Goal: Information Seeking & Learning: Learn about a topic

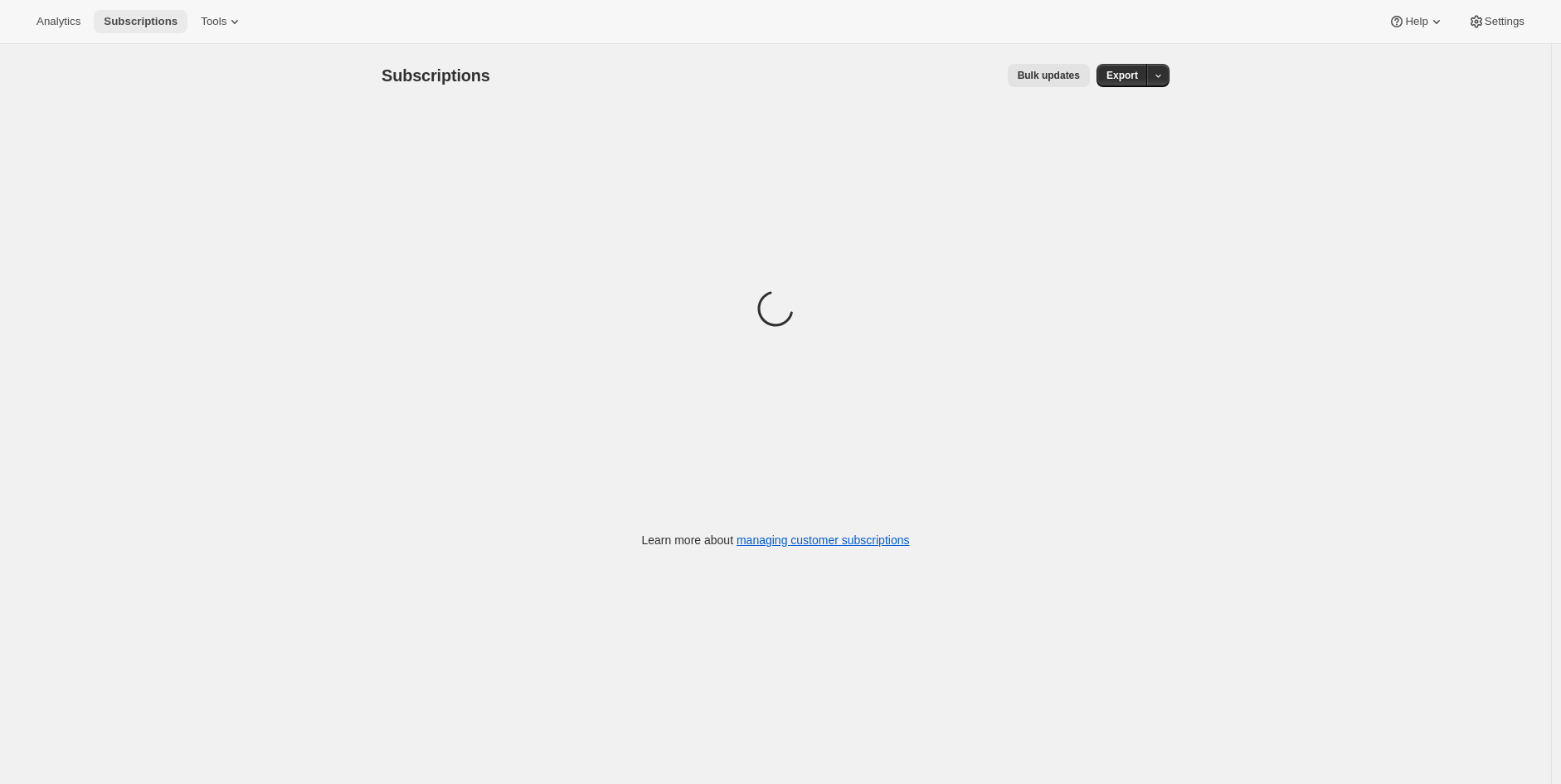
click at [122, 15] on span "Subscriptions" at bounding box center [140, 21] width 74 height 14
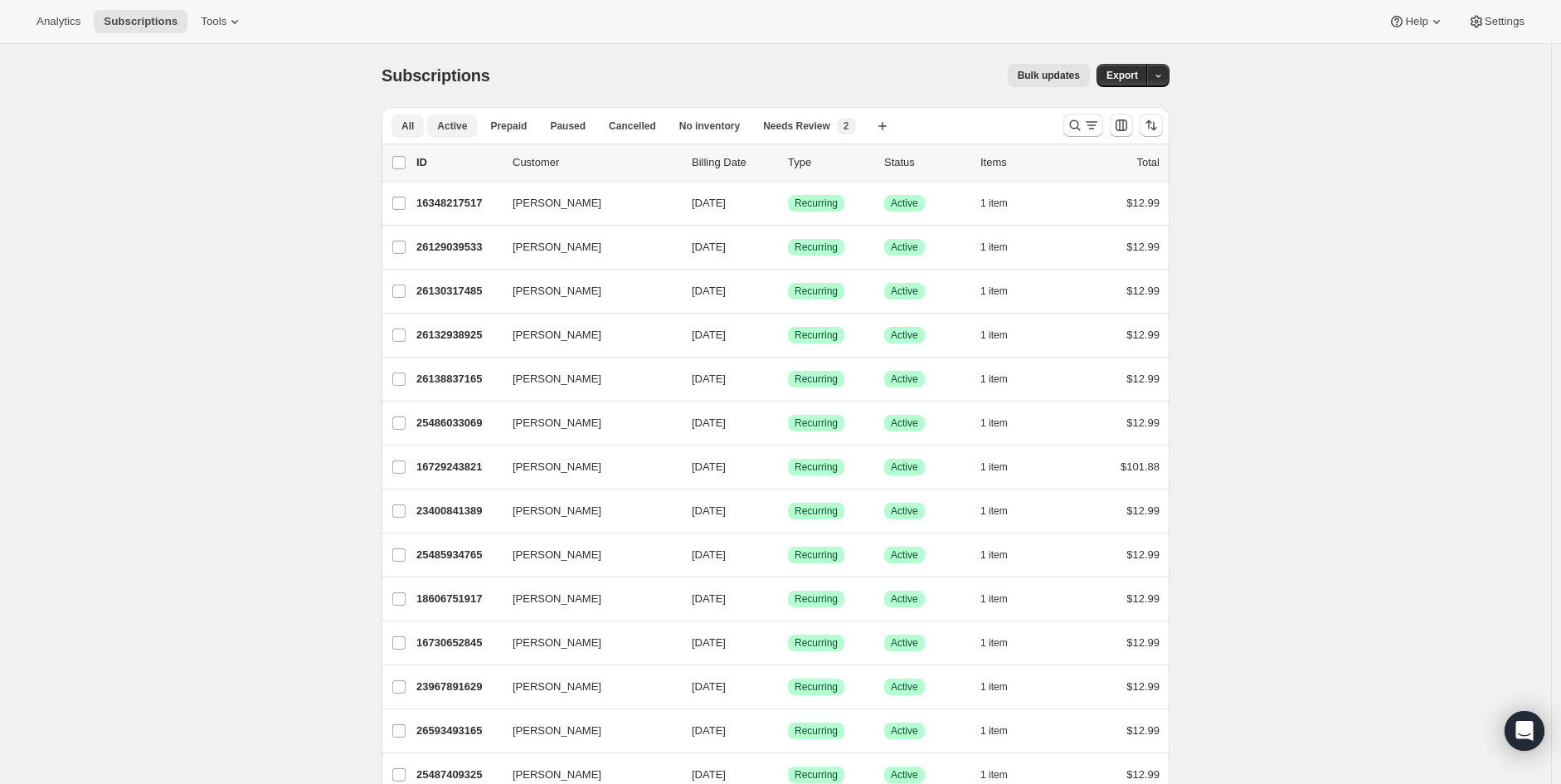
click at [448, 123] on span "Active" at bounding box center [451, 126] width 30 height 14
click at [414, 123] on span "All" at bounding box center [408, 126] width 13 height 14
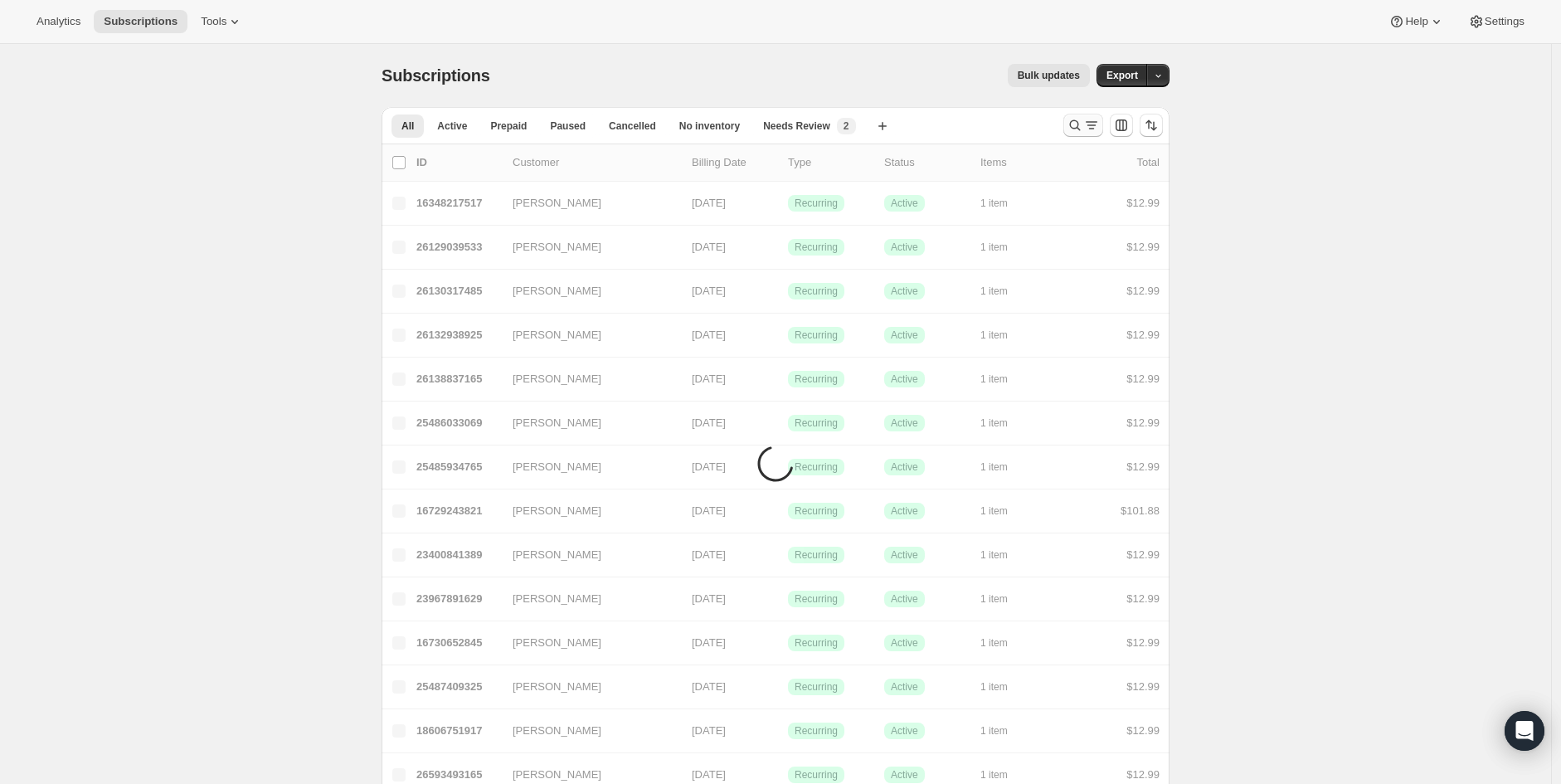
click at [1095, 128] on icon "Search and filter results" at bounding box center [1091, 125] width 16 height 16
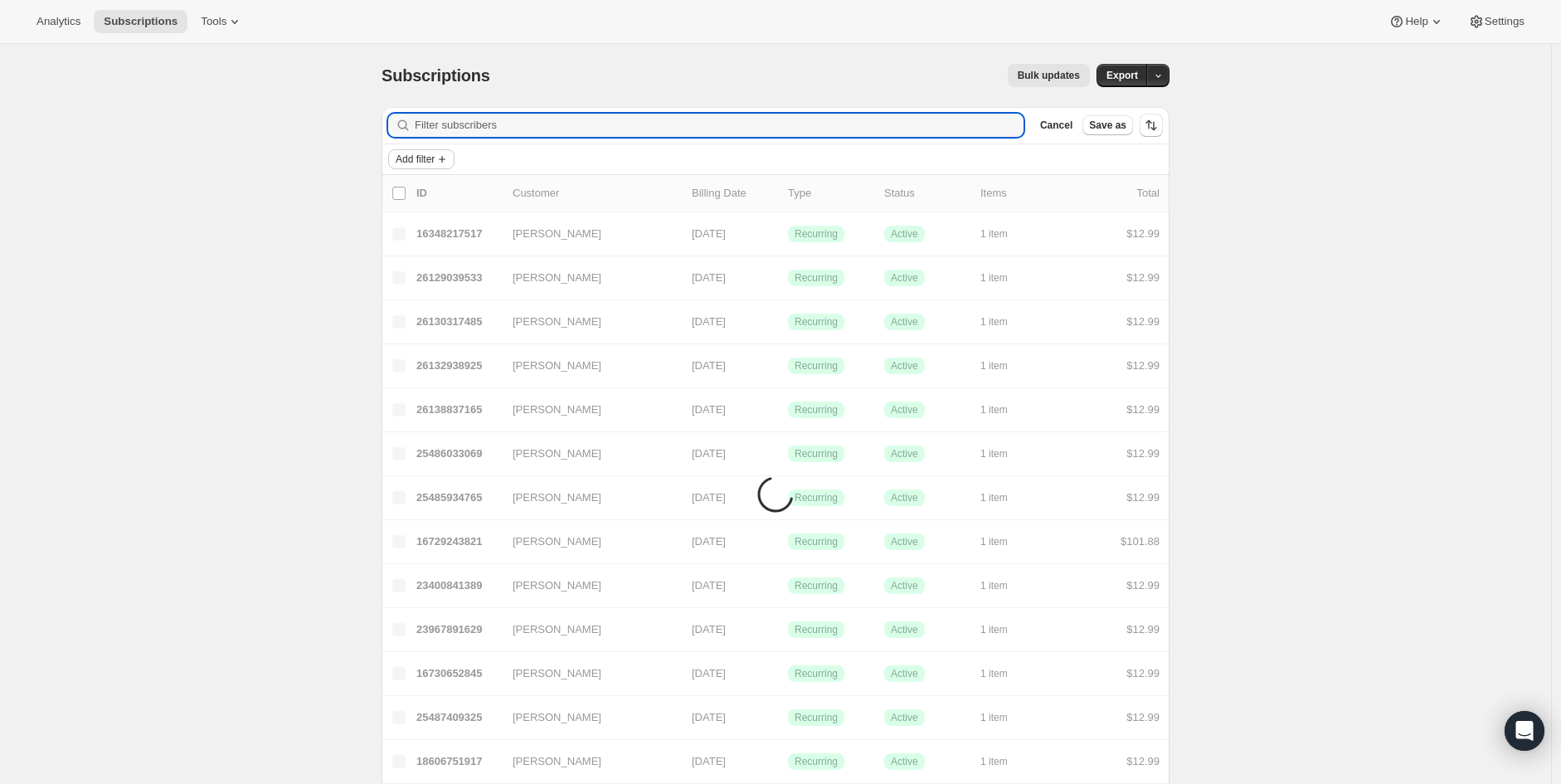
click at [428, 165] on span "Add filter" at bounding box center [415, 159] width 39 height 14
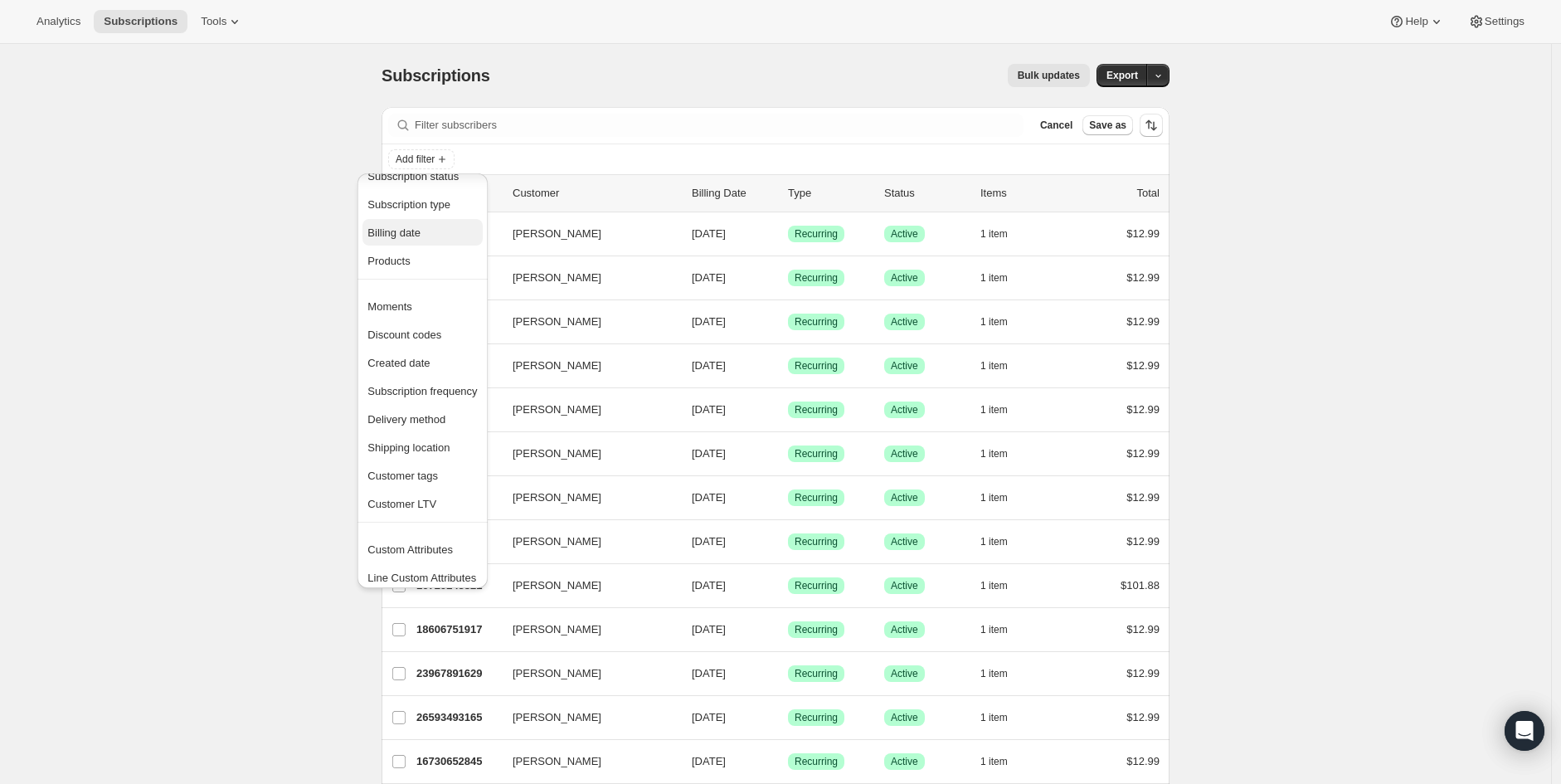
scroll to position [32, 0]
click at [450, 231] on span "Billing date" at bounding box center [422, 226] width 109 height 16
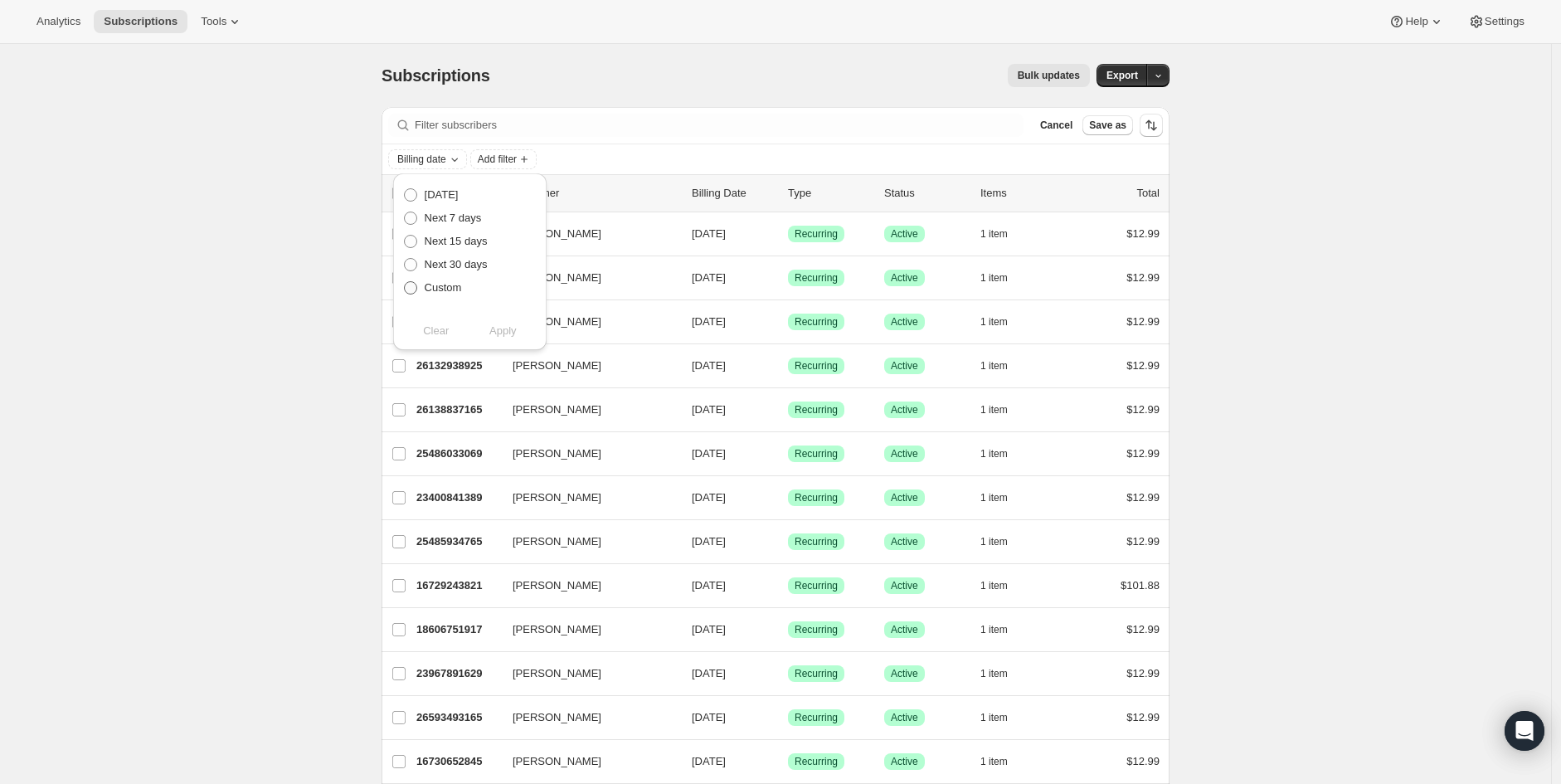
click at [439, 286] on span "Custom" at bounding box center [443, 287] width 37 height 13
click at [405, 282] on input "Custom" at bounding box center [404, 281] width 1 height 1
radio input "true"
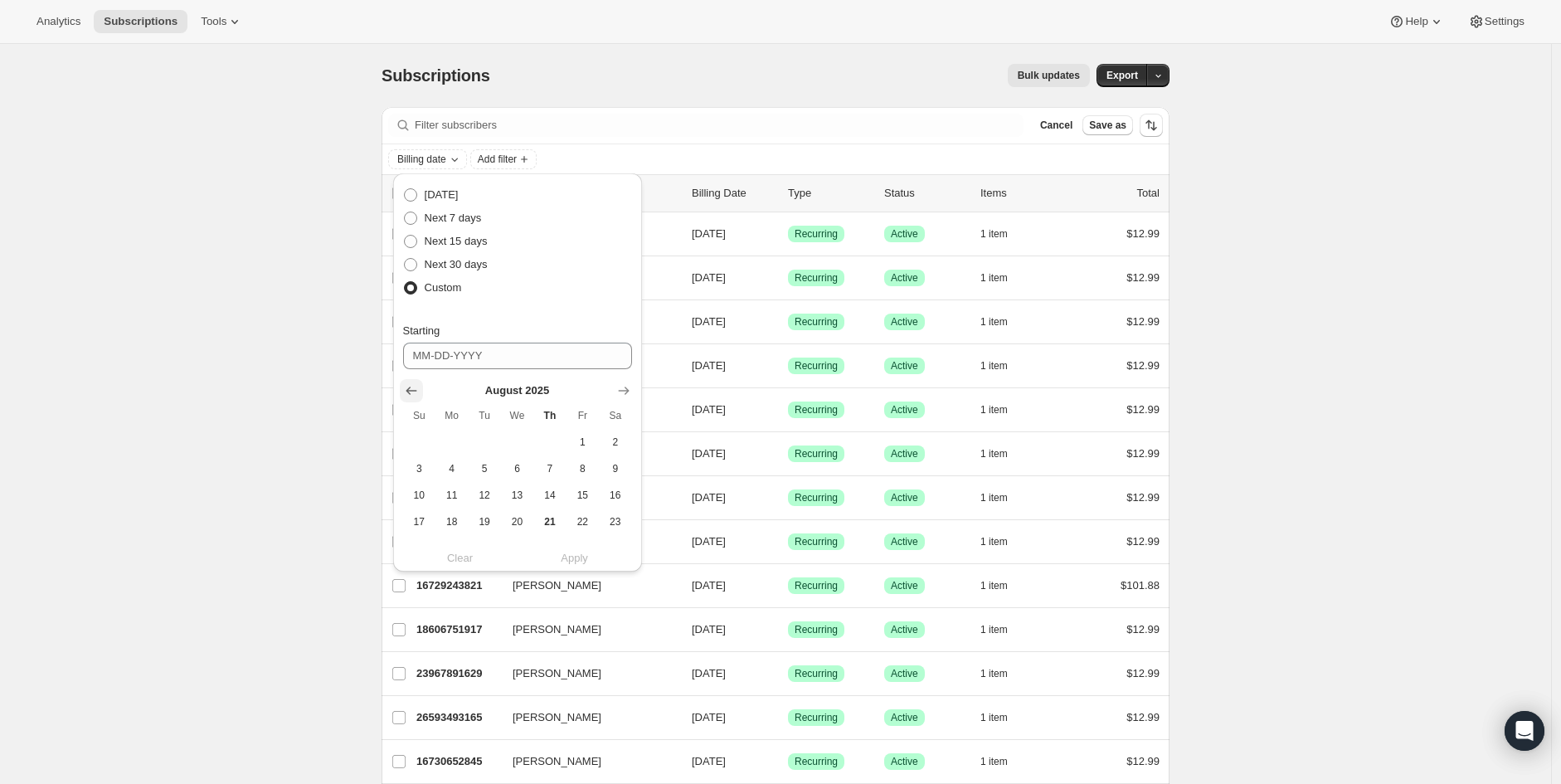
click at [403, 388] on icon "Show previous month, July 2025" at bounding box center [411, 390] width 16 height 16
click at [403, 389] on icon "Show previous month, June 2025" at bounding box center [411, 390] width 16 height 16
click at [581, 492] on span "20" at bounding box center [583, 495] width 19 height 14
click at [628, 390] on icon "Show next month, July 2025" at bounding box center [624, 391] width 11 height 8
click at [420, 499] on span "13" at bounding box center [419, 495] width 19 height 14
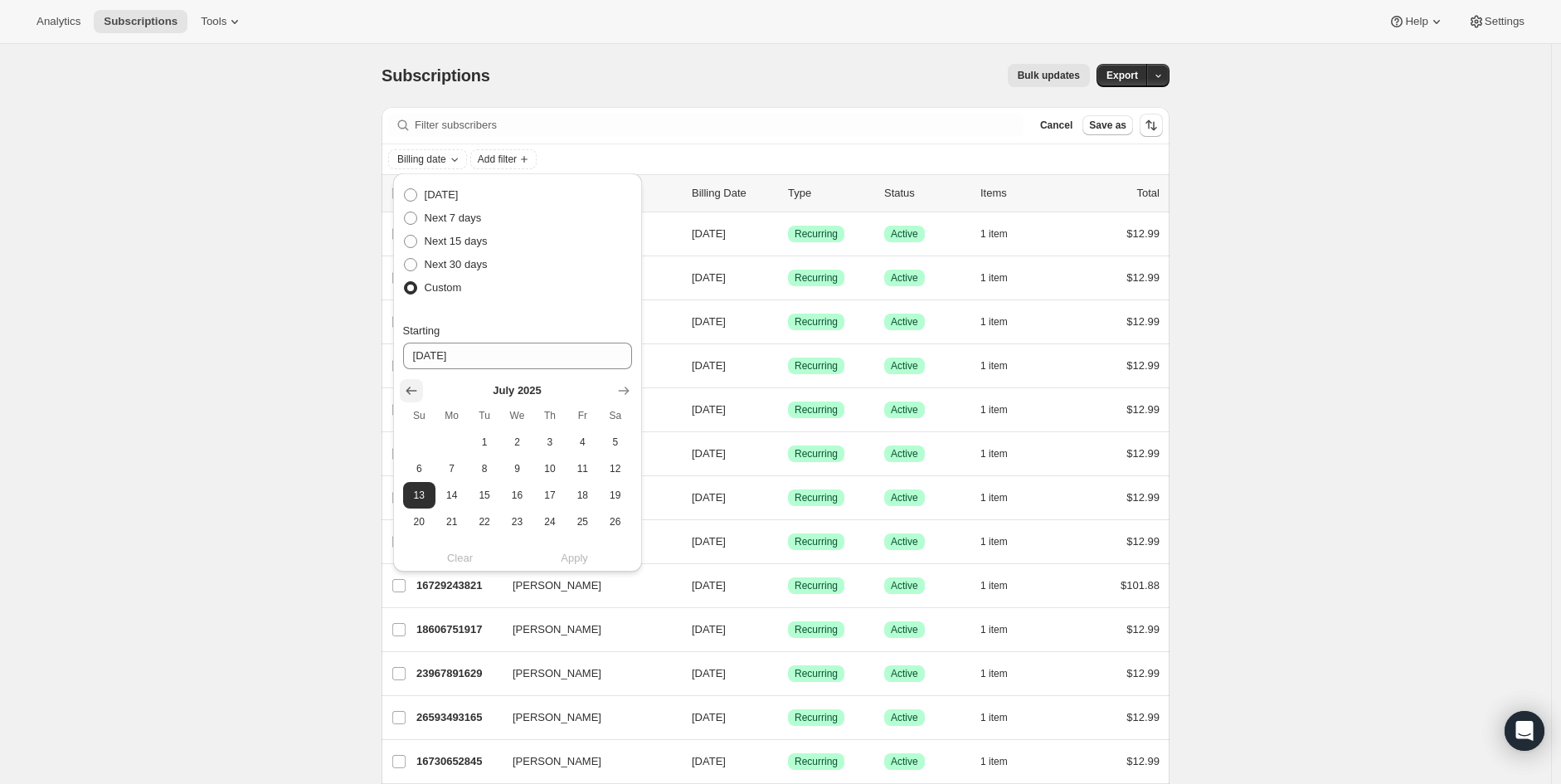
click at [403, 390] on icon "Show previous month, June 2025" at bounding box center [411, 390] width 16 height 16
click at [578, 500] on span "20" at bounding box center [583, 495] width 19 height 14
click at [535, 344] on input "[DATE]" at bounding box center [517, 356] width 229 height 26
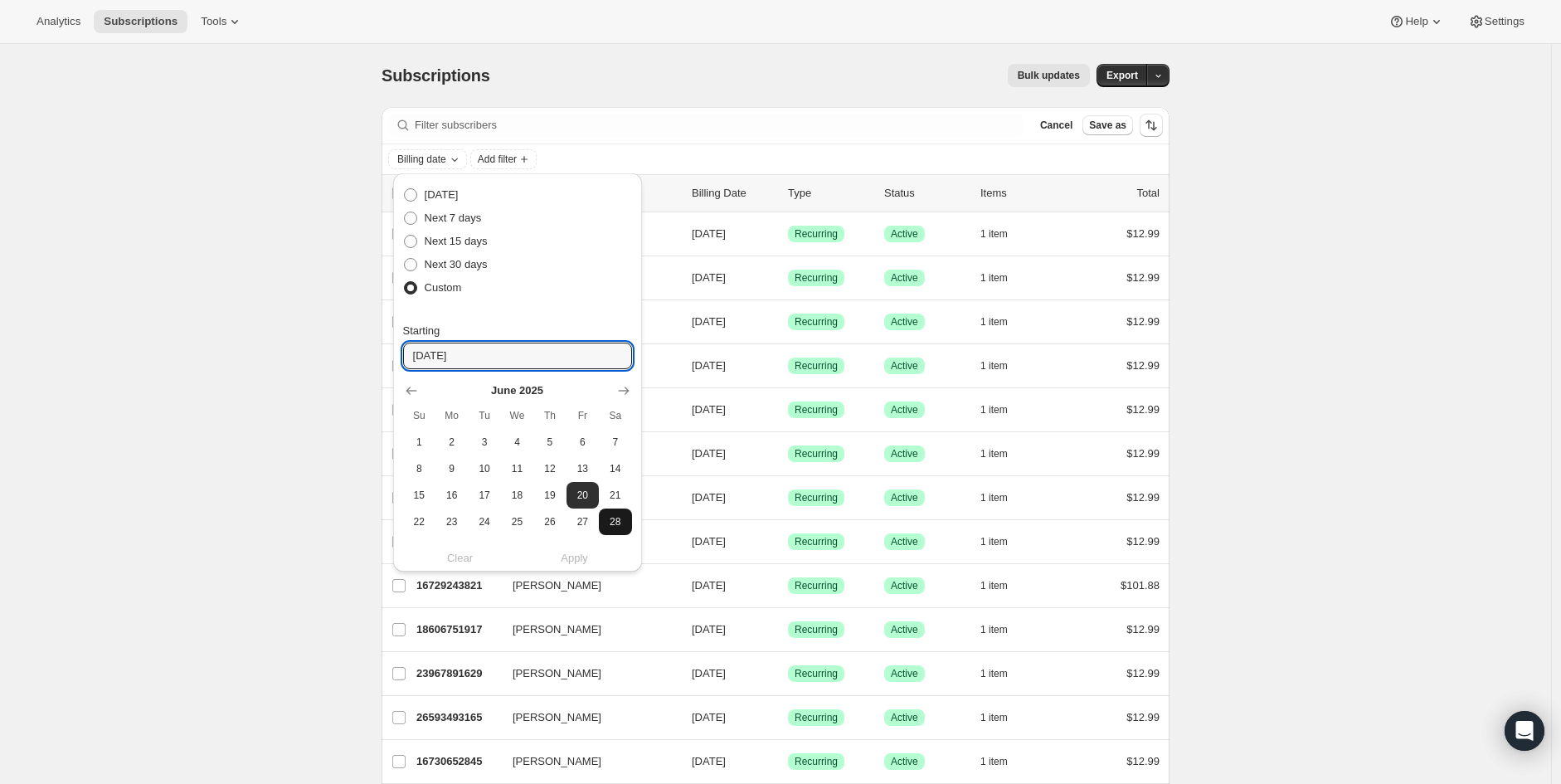
click at [612, 531] on button "28" at bounding box center [615, 521] width 32 height 26
click at [586, 500] on span "20" at bounding box center [583, 495] width 19 height 14
click at [555, 358] on input "[DATE]" at bounding box center [517, 356] width 229 height 26
click at [589, 310] on div "Next billing date [DATE] Next 7 days Next 15 days Next 30 days Custom Starting …" at bounding box center [517, 539] width 229 height 718
click at [582, 560] on div "Clear Apply" at bounding box center [517, 558] width 229 height 16
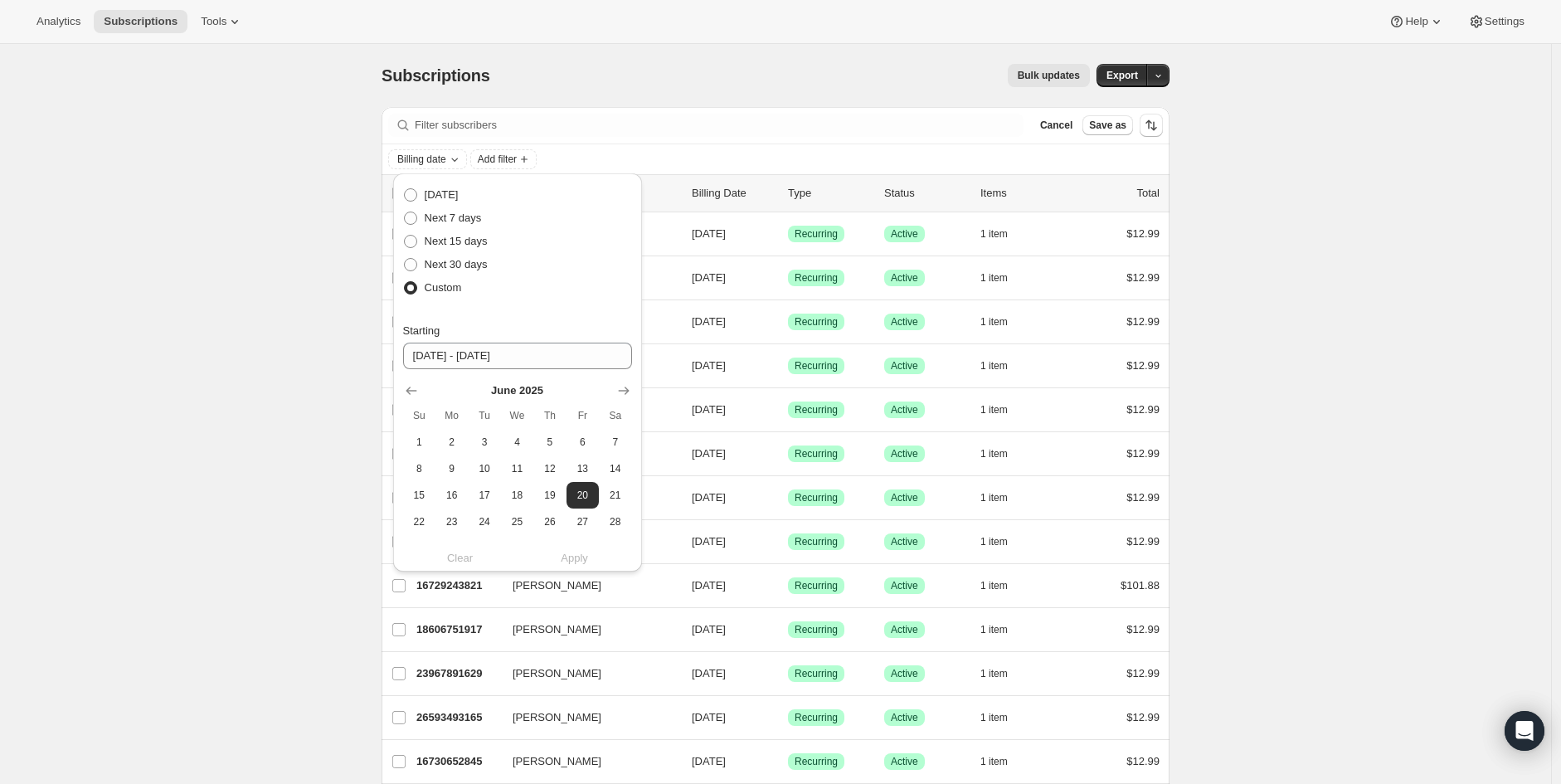
click at [582, 561] on div "Clear Apply" at bounding box center [517, 558] width 229 height 16
click at [409, 439] on span "1" at bounding box center [419, 442] width 19 height 14
type input "[DATE]"
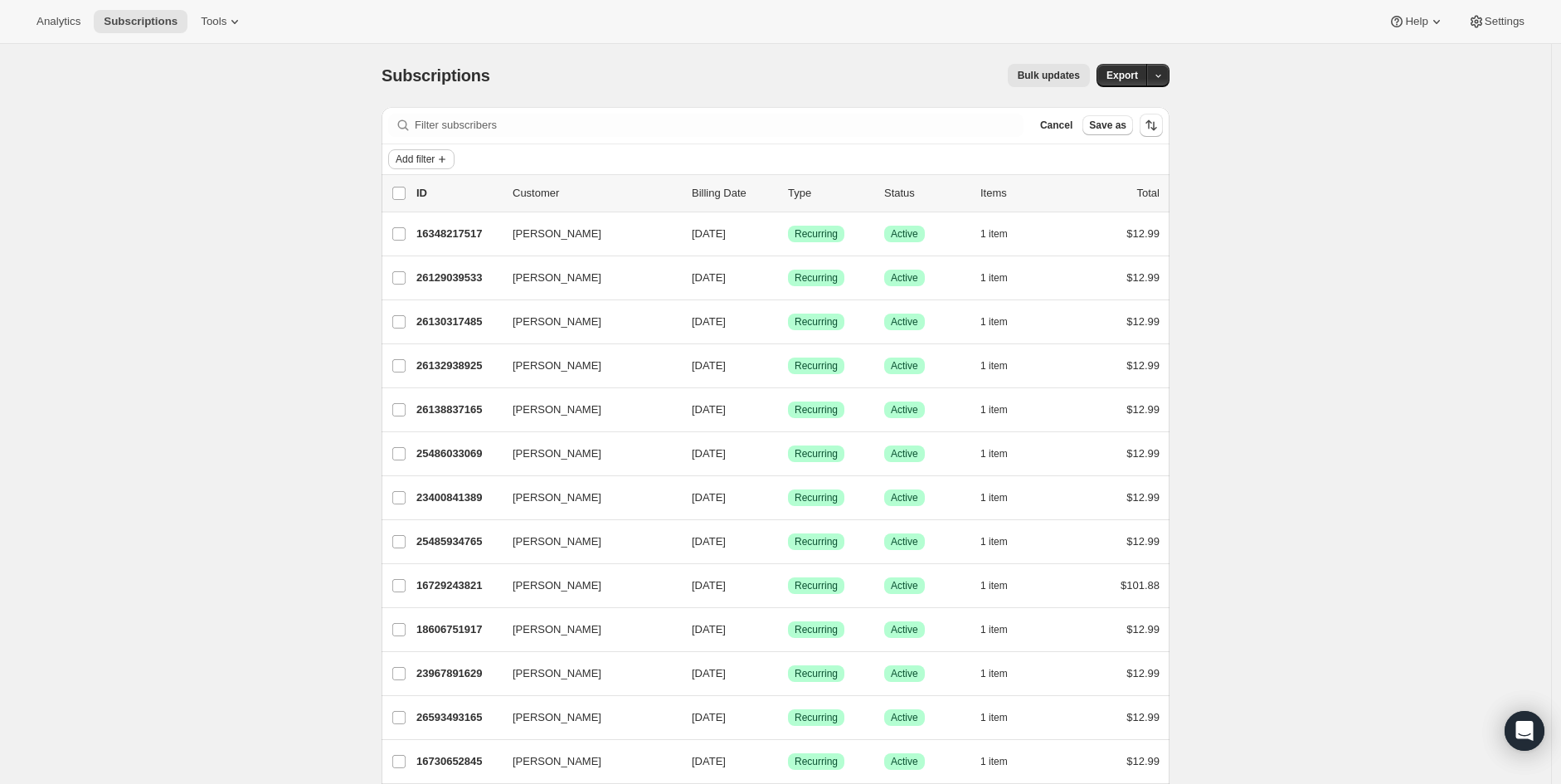
click at [418, 162] on span "Add filter" at bounding box center [415, 159] width 39 height 14
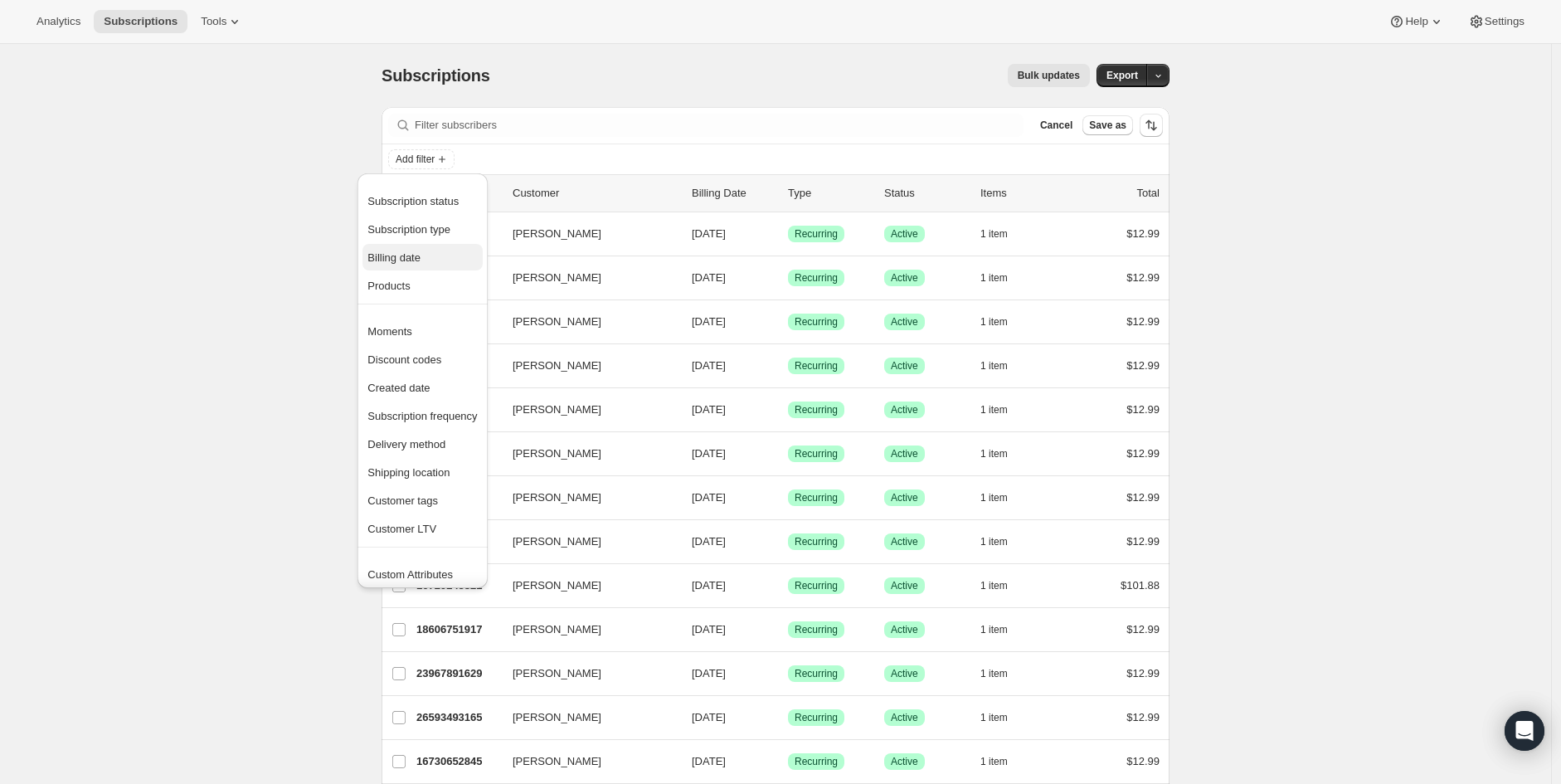
click at [408, 258] on span "Billing date" at bounding box center [394, 258] width 53 height 13
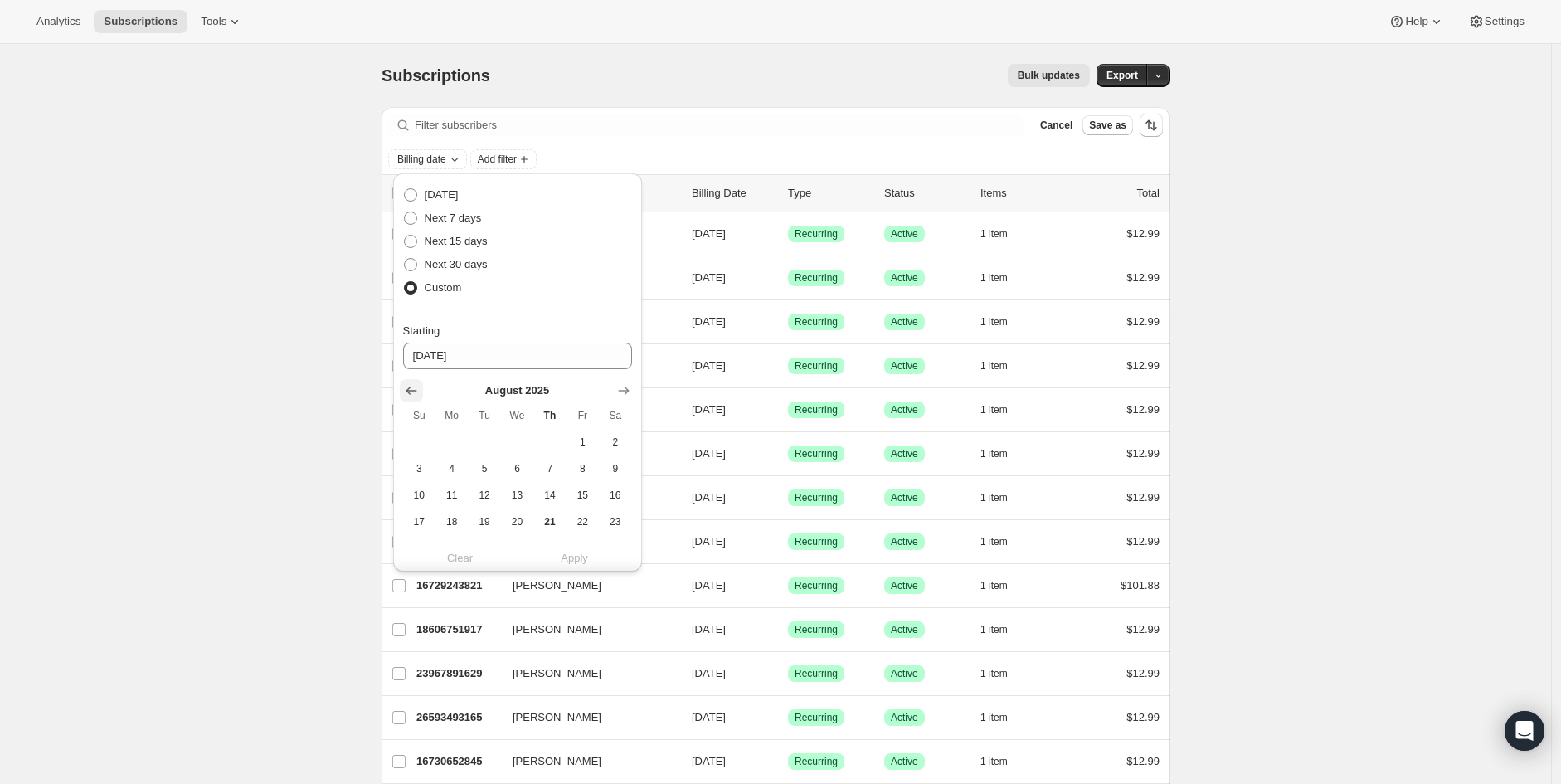
click at [407, 388] on icon "Show previous month, July 2025" at bounding box center [411, 390] width 16 height 16
click at [404, 385] on icon "Show previous month, June 2025" at bounding box center [411, 390] width 16 height 16
click at [627, 387] on icon "Show next month, July 2025" at bounding box center [624, 390] width 16 height 16
click at [420, 523] on span "20" at bounding box center [419, 521] width 19 height 14
click at [420, 522] on span "20" at bounding box center [419, 521] width 19 height 14
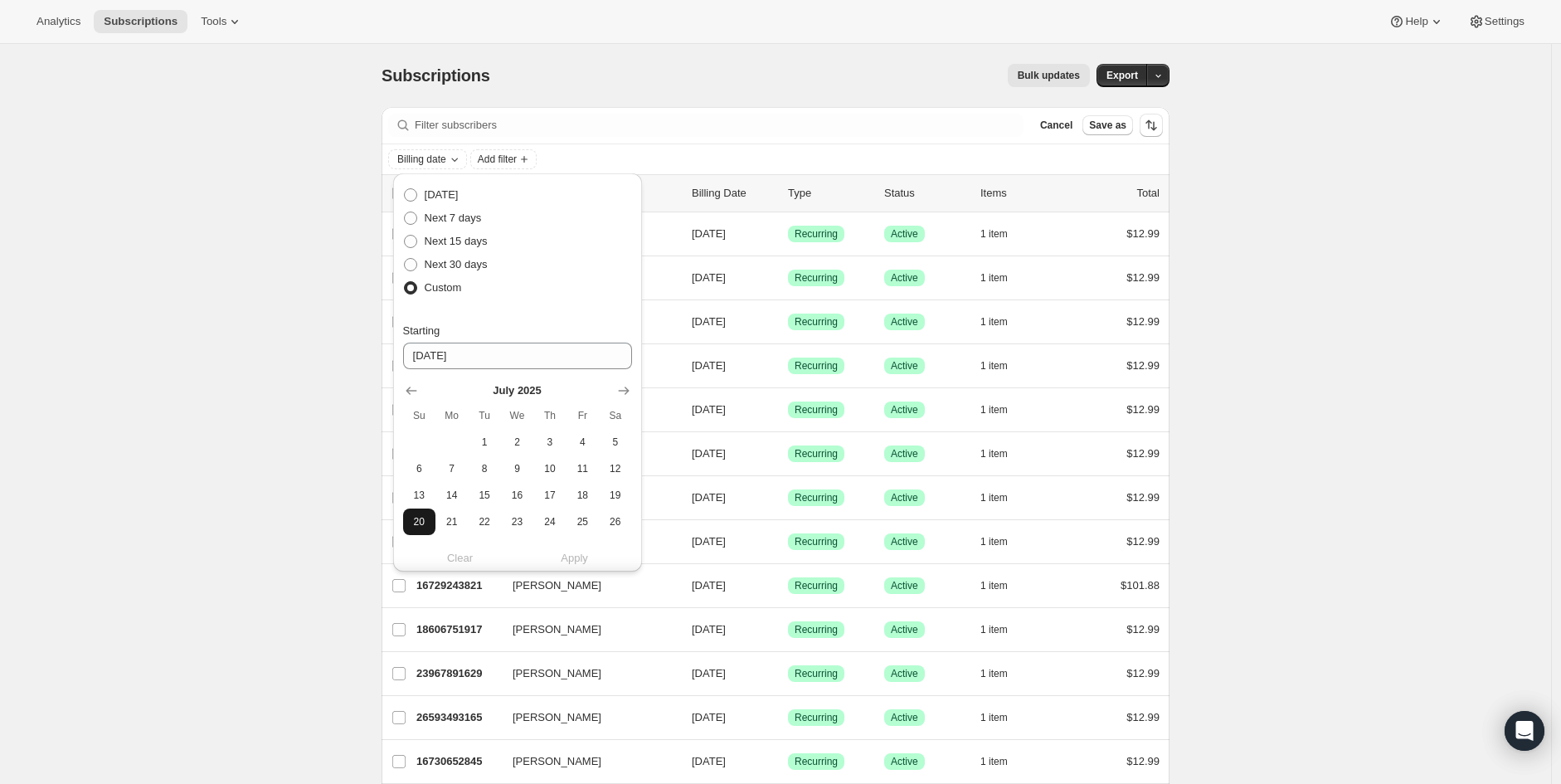
click at [419, 521] on span "20" at bounding box center [419, 521] width 19 height 14
click at [412, 395] on icon "Show previous month, June 2025" at bounding box center [411, 390] width 16 height 16
click at [587, 493] on span "20" at bounding box center [583, 495] width 19 height 14
type input "[DATE]"
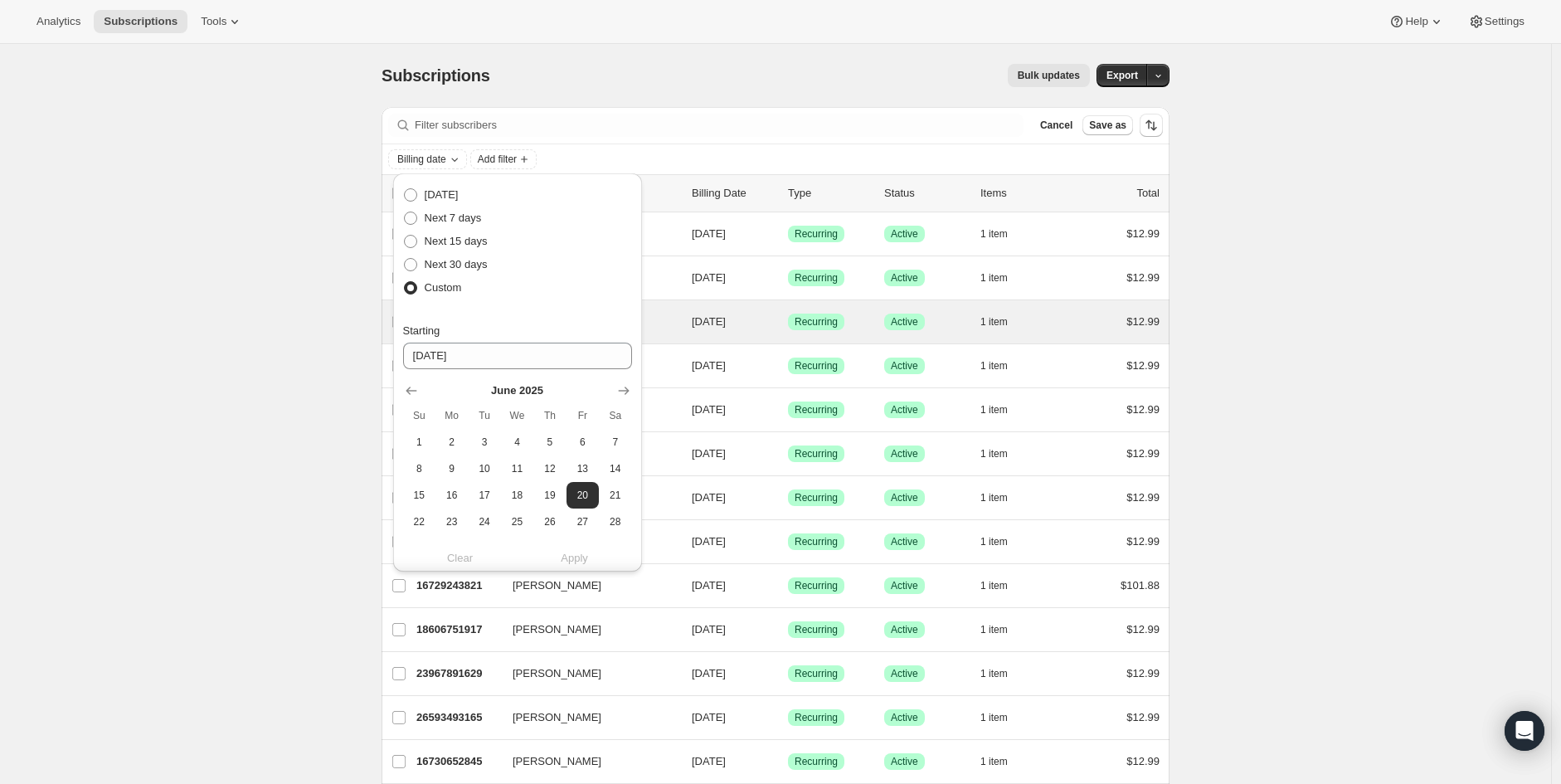
click at [566, 481] on button "20" at bounding box center [582, 494] width 32 height 26
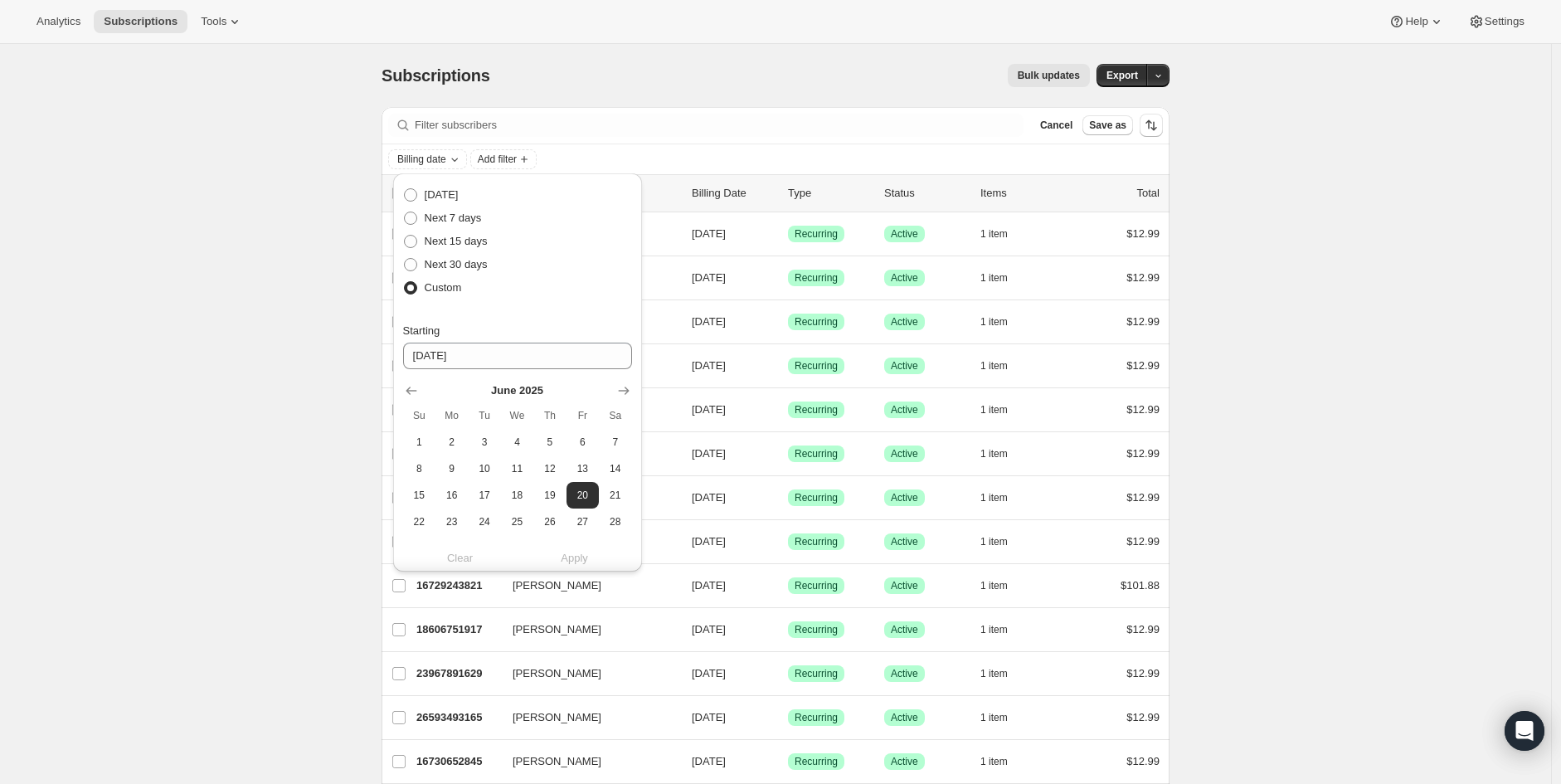
click at [574, 560] on div "Clear Apply" at bounding box center [517, 558] width 229 height 16
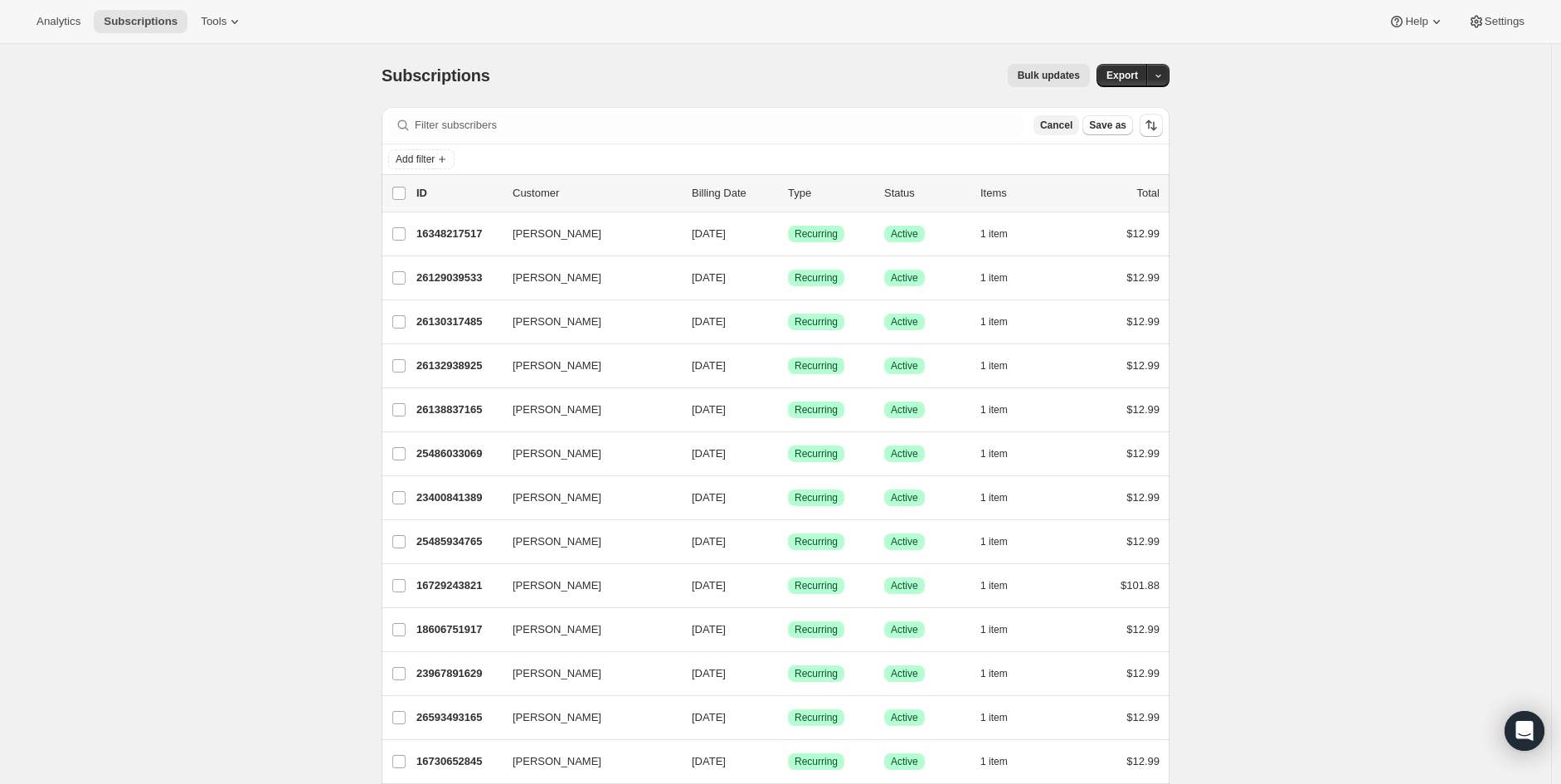
click at [1063, 129] on span "Cancel" at bounding box center [1056, 125] width 32 height 14
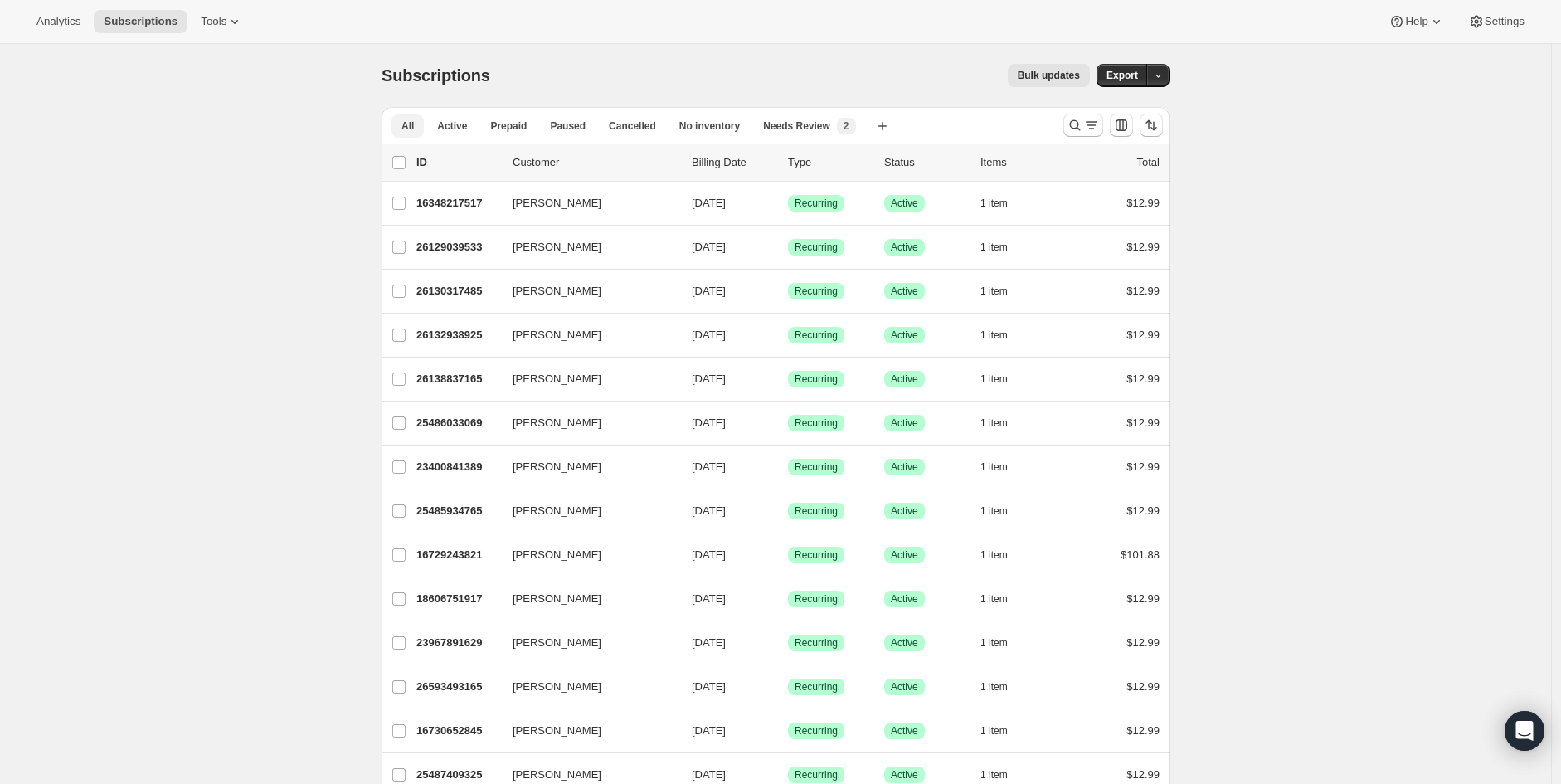
click at [403, 119] on button "All" at bounding box center [407, 126] width 32 height 23
click at [461, 121] on span "Active" at bounding box center [451, 126] width 30 height 14
click at [1083, 125] on icon "Search and filter results" at bounding box center [1075, 125] width 16 height 16
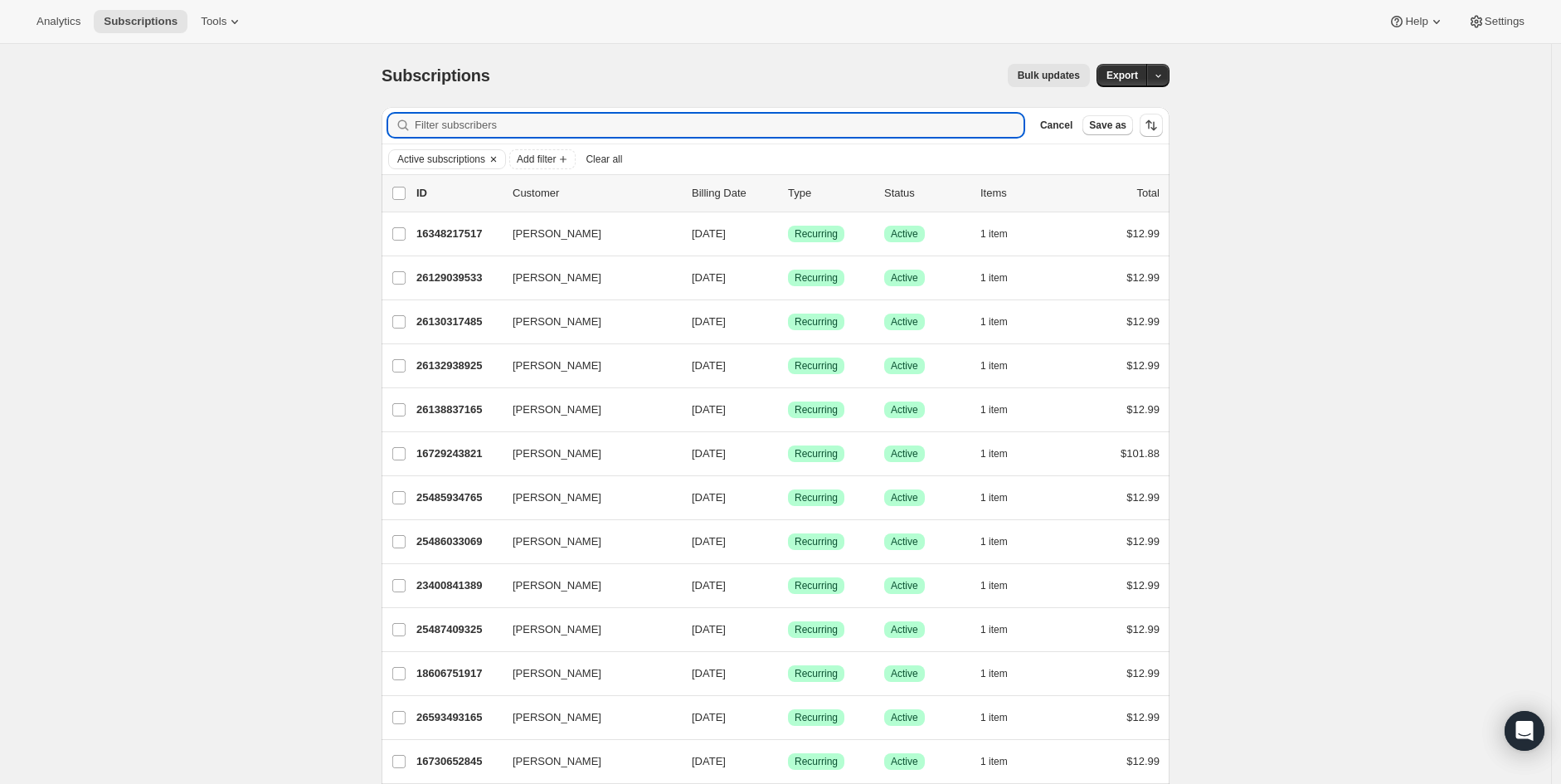
click at [475, 159] on span "Active subscriptions" at bounding box center [441, 159] width 88 height 14
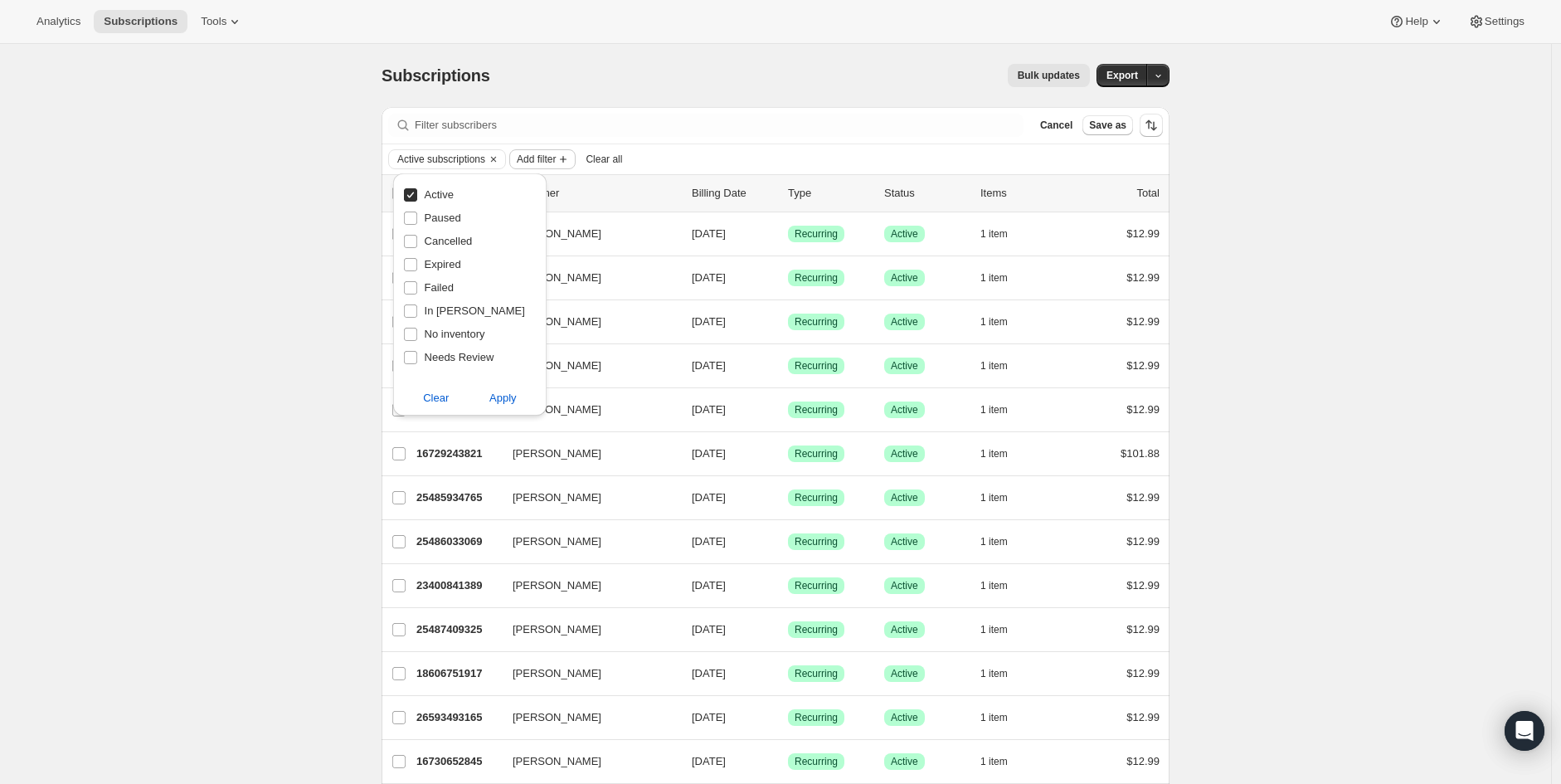
click at [535, 158] on span "Add filter" at bounding box center [536, 159] width 39 height 14
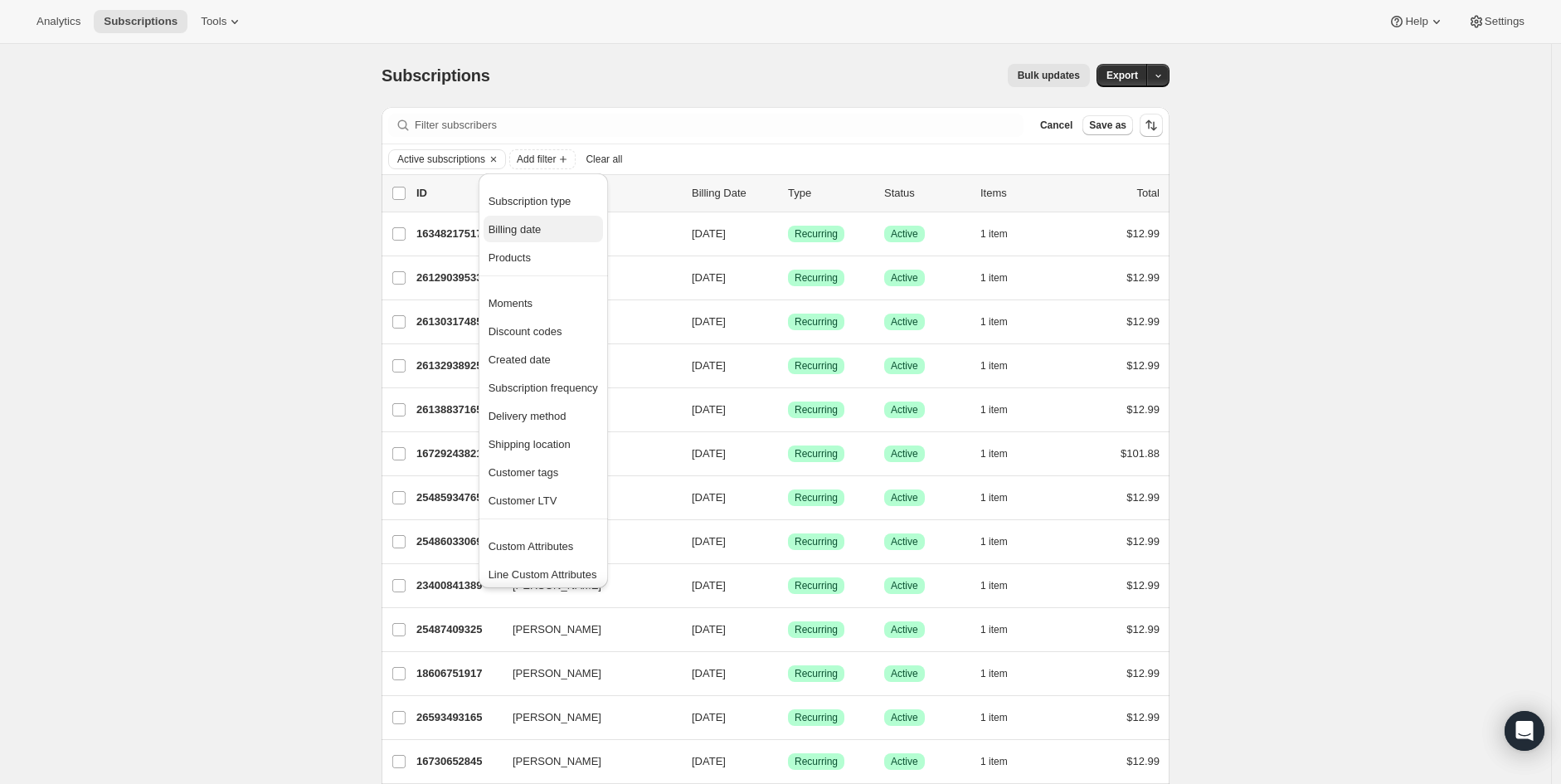
click at [524, 232] on span "Billing date" at bounding box center [515, 230] width 53 height 13
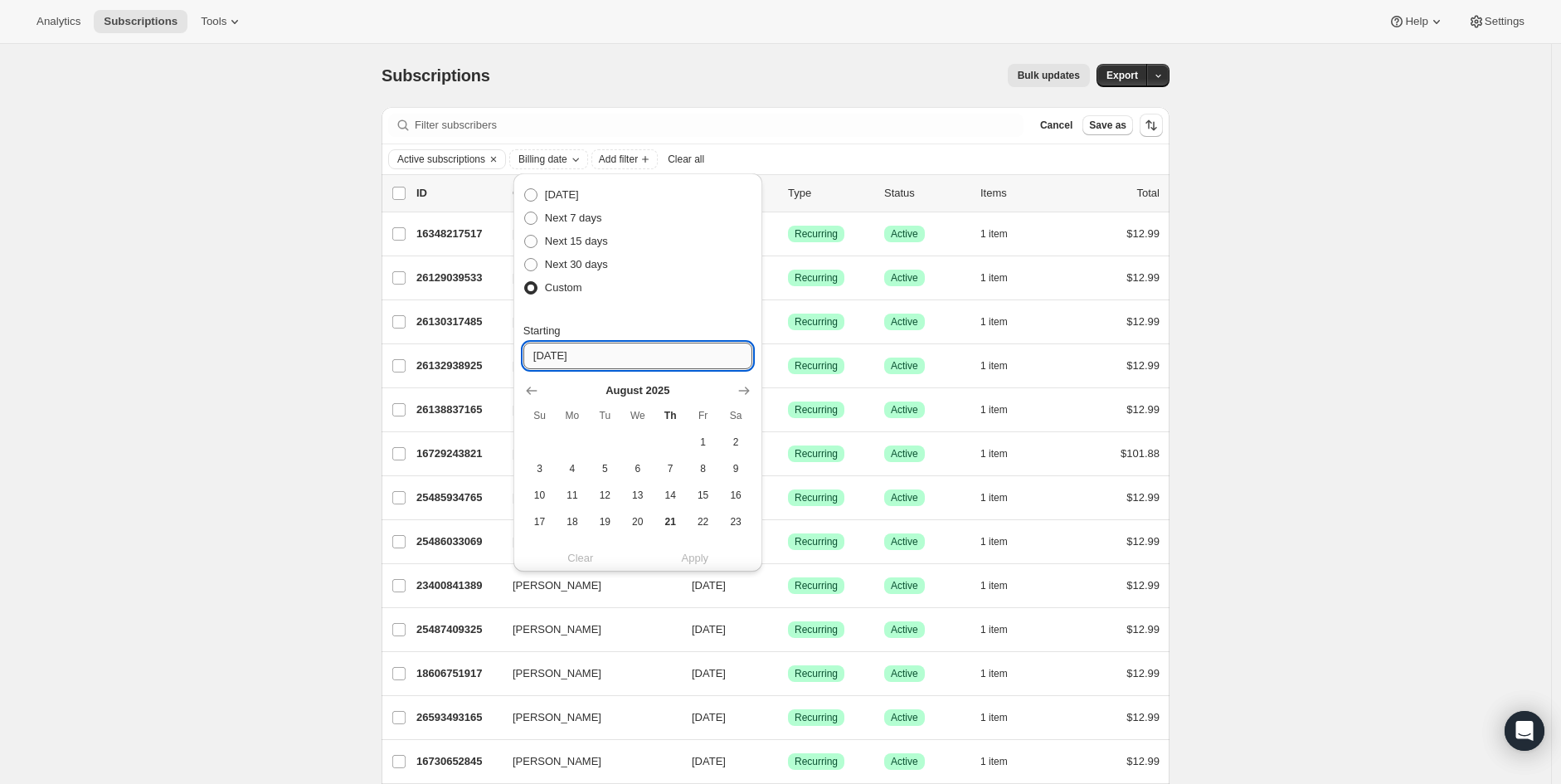
click at [611, 353] on input "[DATE]" at bounding box center [637, 356] width 229 height 26
click at [537, 395] on icon "Show previous month, July 2025" at bounding box center [532, 390] width 16 height 16
click at [537, 394] on icon "Show previous month, June 2025" at bounding box center [532, 390] width 16 height 16
click at [709, 493] on span "20" at bounding box center [702, 495] width 19 height 14
click at [698, 500] on span "20" at bounding box center [702, 495] width 19 height 14
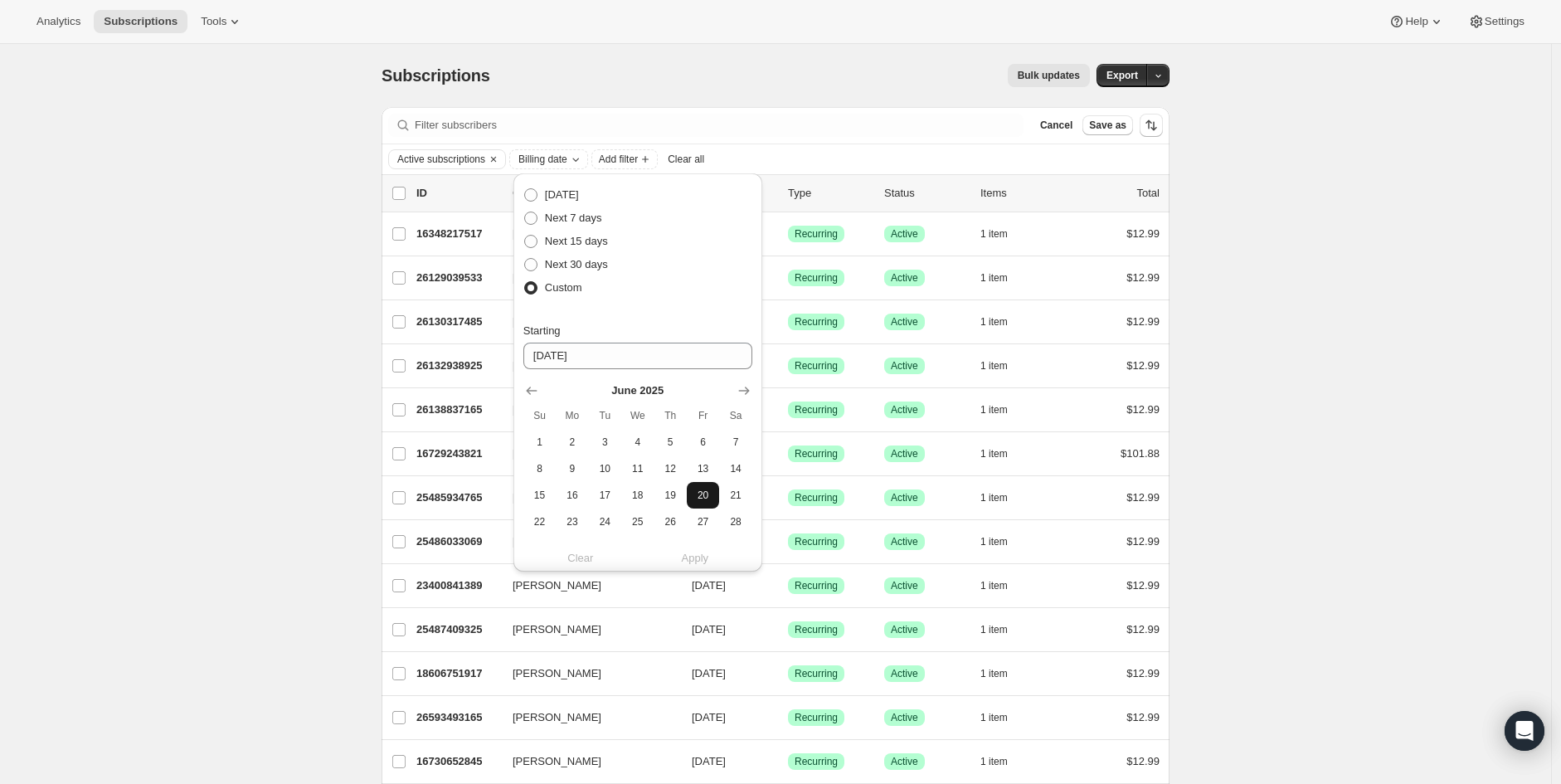
click at [702, 502] on button "20" at bounding box center [702, 494] width 32 height 26
click at [748, 395] on icon "Show next month, July 2025" at bounding box center [744, 390] width 16 height 16
click at [748, 390] on icon "Show next month, August 2025" at bounding box center [744, 391] width 11 height 8
click at [520, 383] on button "Show previous month, July 2025" at bounding box center [531, 390] width 23 height 23
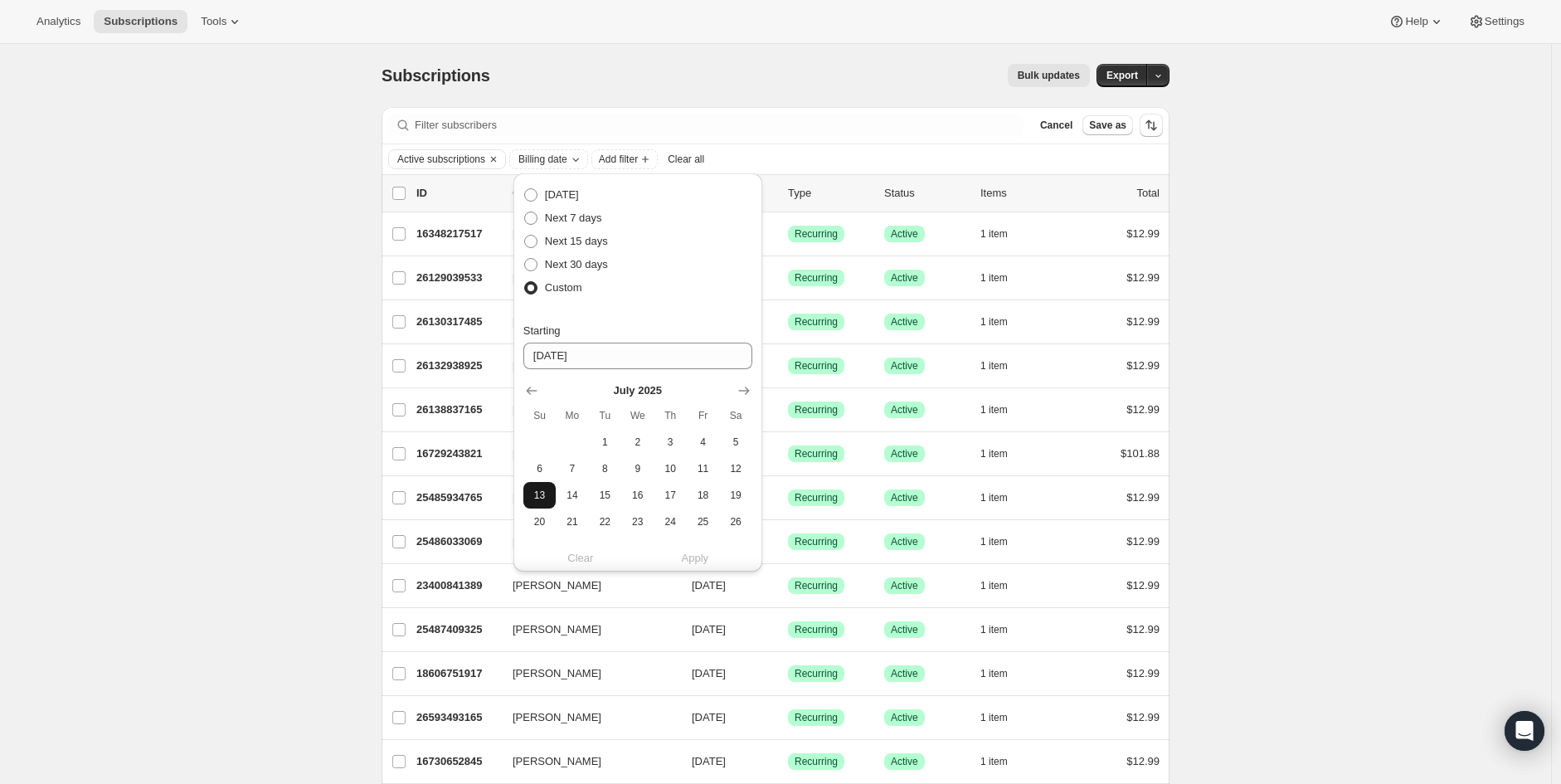
click at [540, 500] on span "13" at bounding box center [539, 495] width 19 height 14
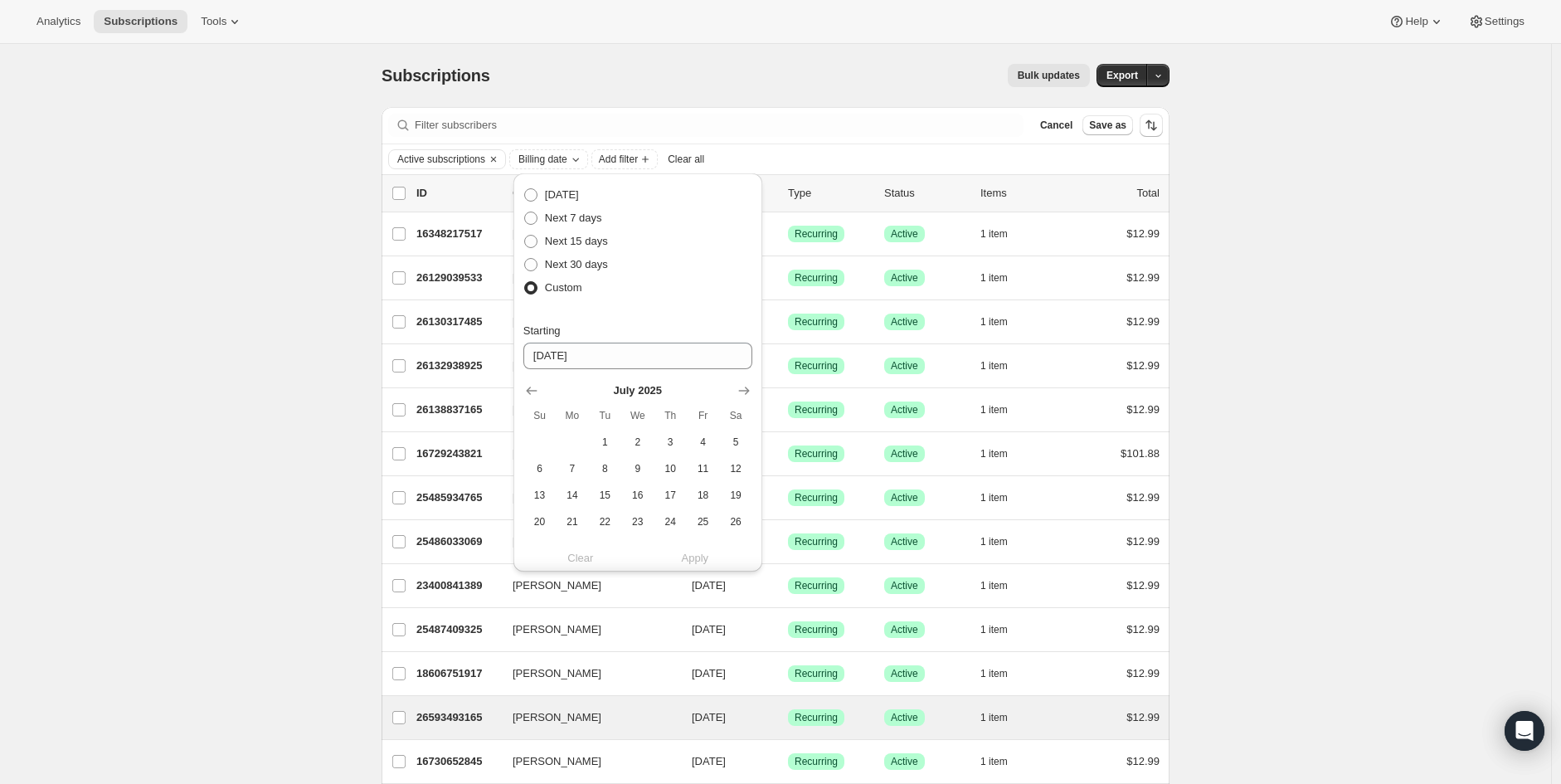
type input "[DATE]"
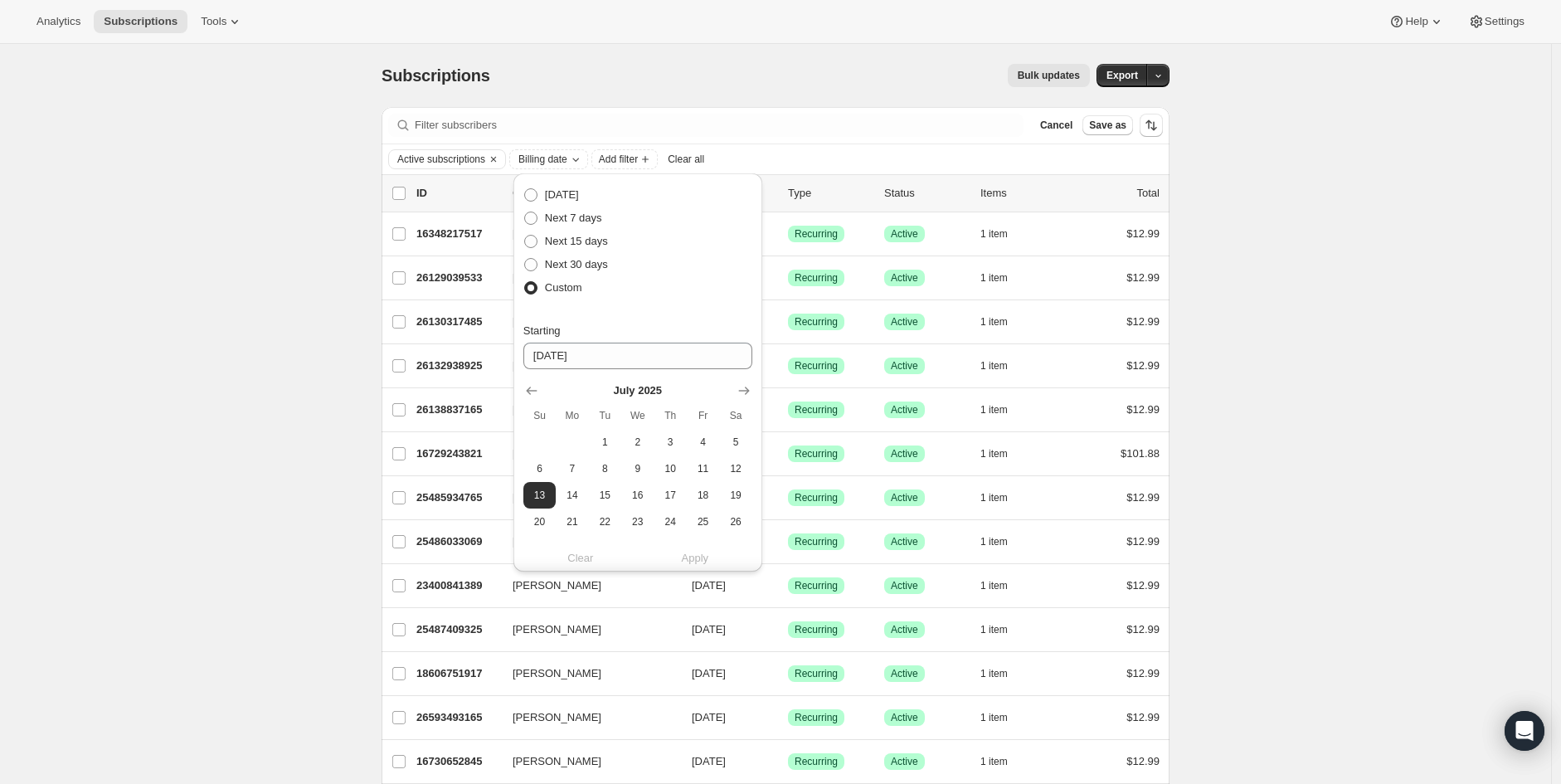
click at [698, 552] on div "Clear Apply" at bounding box center [637, 558] width 229 height 16
click at [698, 552] on div "Clear Apply" at bounding box center [637, 558] width 229 height 16
click at [693, 156] on span "Clear all" at bounding box center [686, 159] width 36 height 14
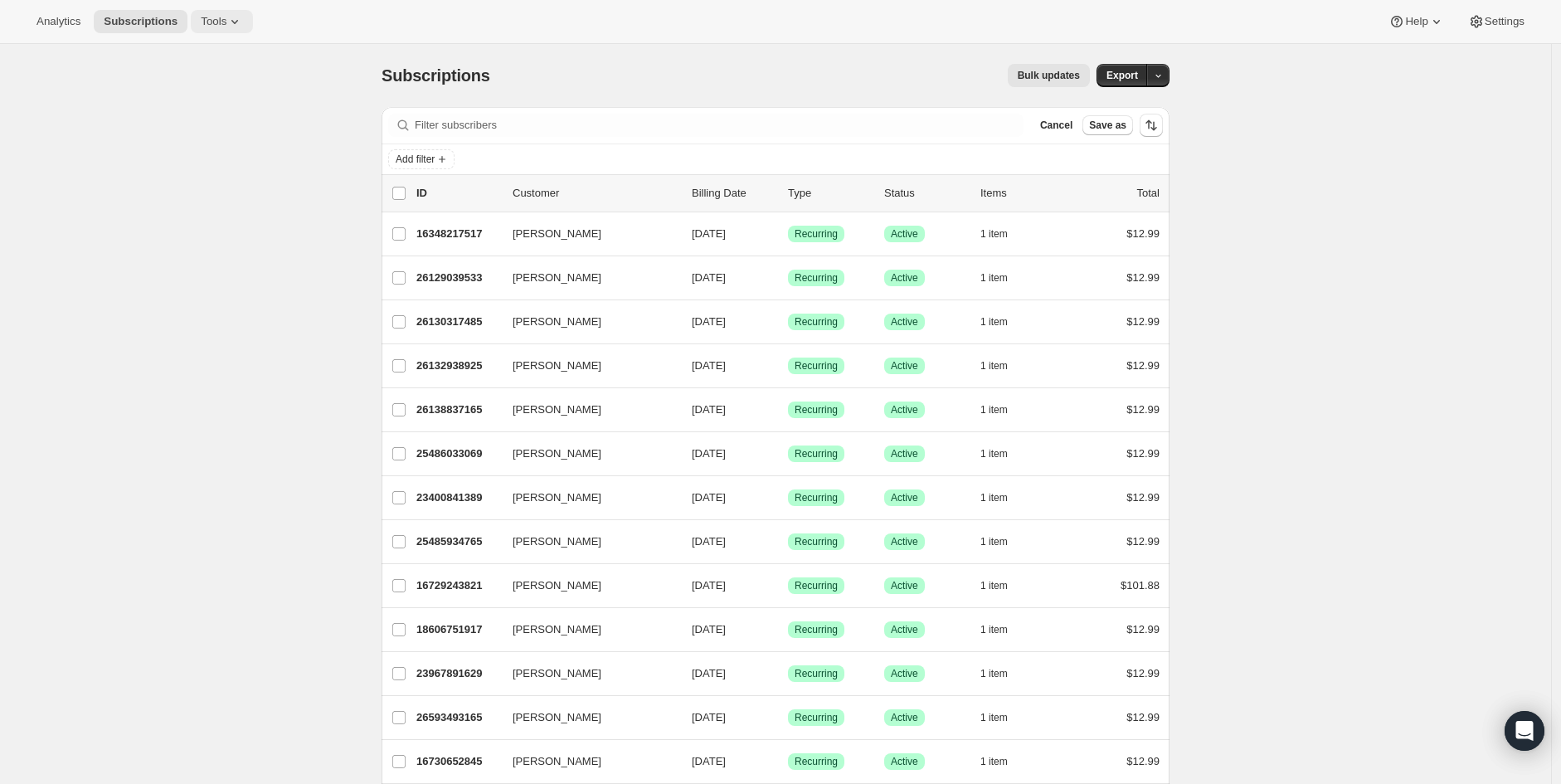
click at [226, 21] on icon at bounding box center [234, 22] width 16 height 16
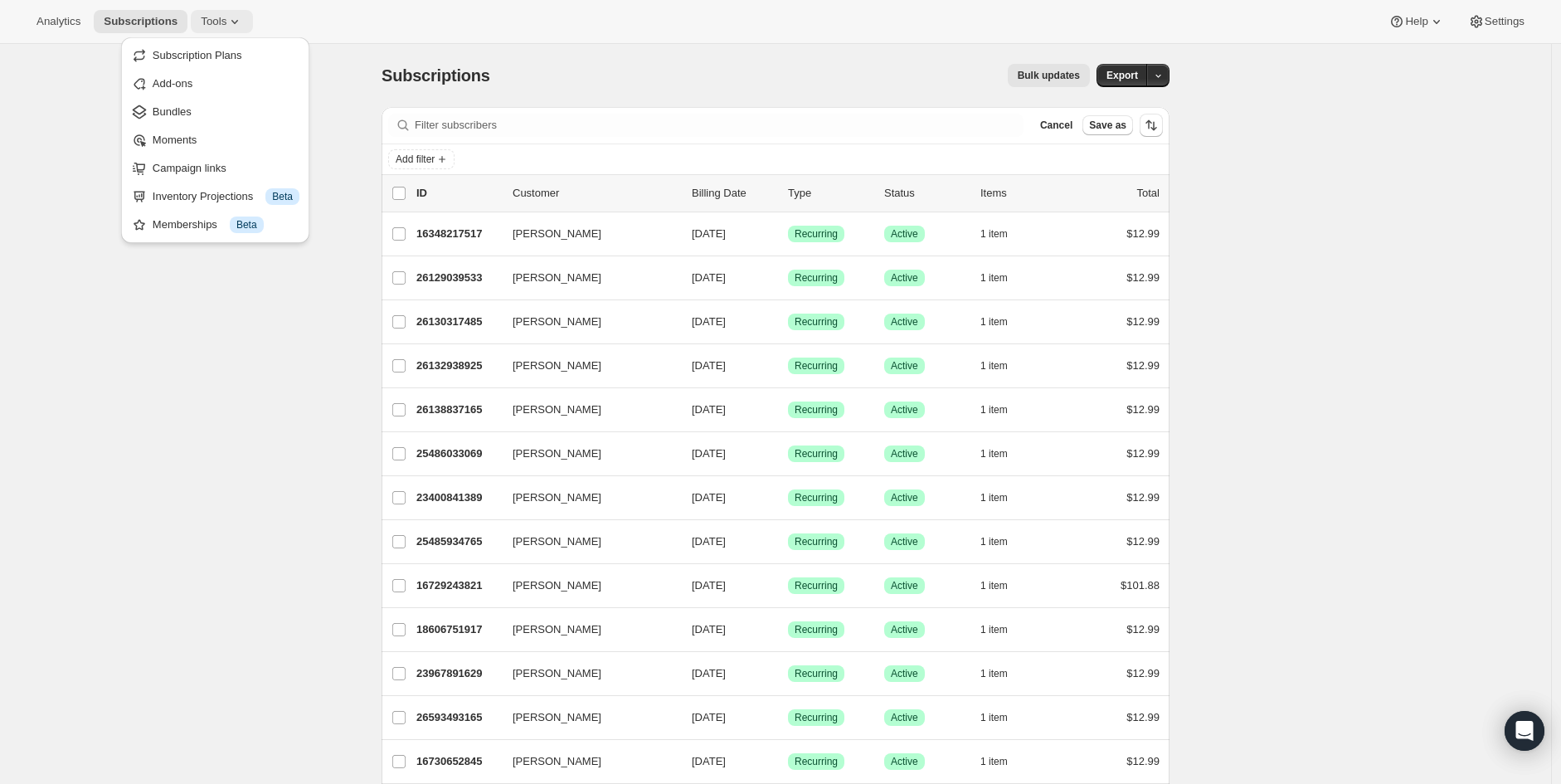
click at [226, 21] on icon at bounding box center [234, 22] width 16 height 16
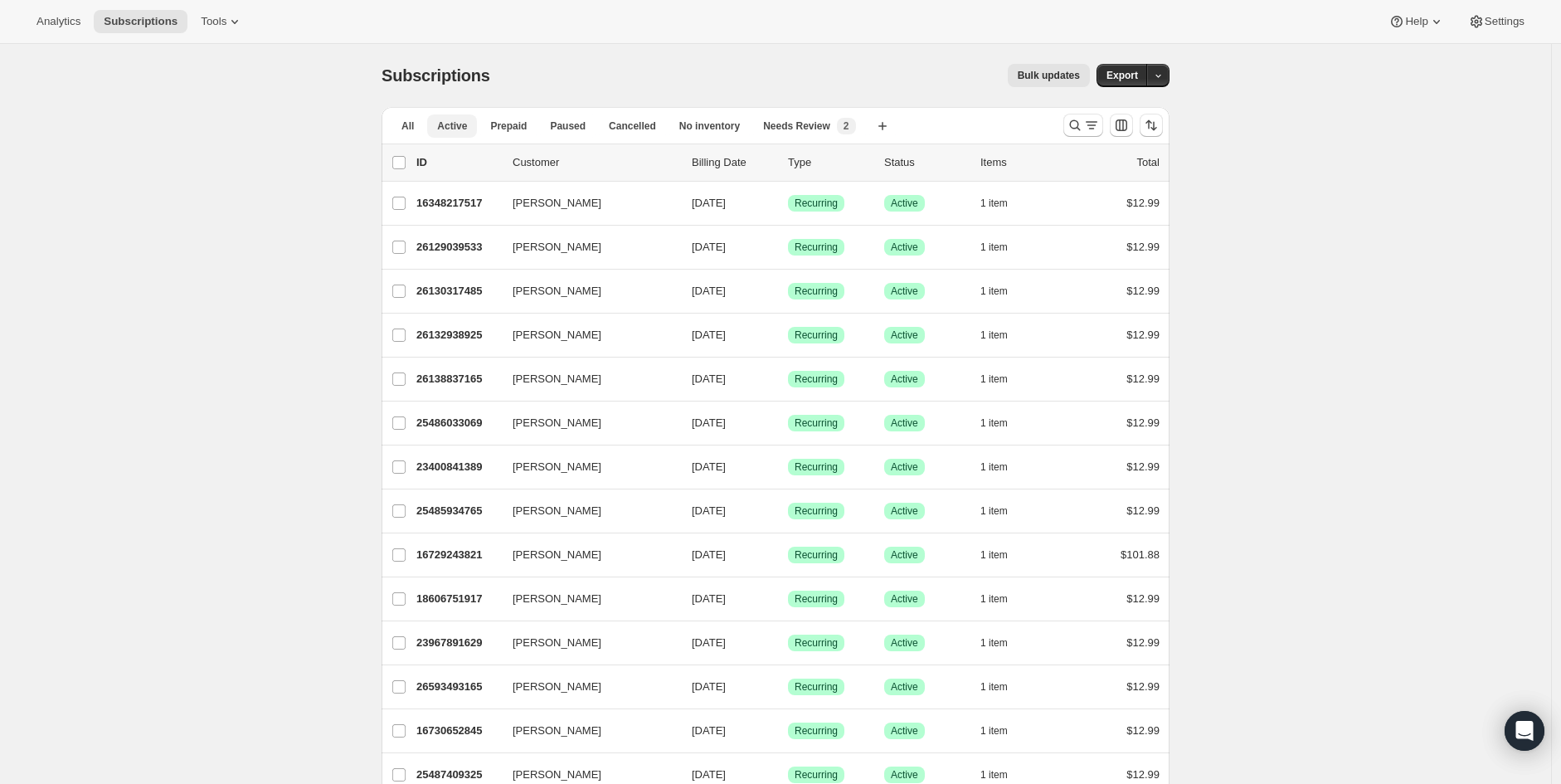
click at [467, 121] on span "Active" at bounding box center [451, 126] width 30 height 14
drag, startPoint x: 468, startPoint y: 124, endPoint x: 461, endPoint y: 131, distance: 9.9
click at [467, 129] on span "Active" at bounding box center [451, 126] width 30 height 14
click at [460, 131] on span "Active" at bounding box center [451, 126] width 30 height 14
click at [1097, 114] on div at bounding box center [1113, 125] width 113 height 33
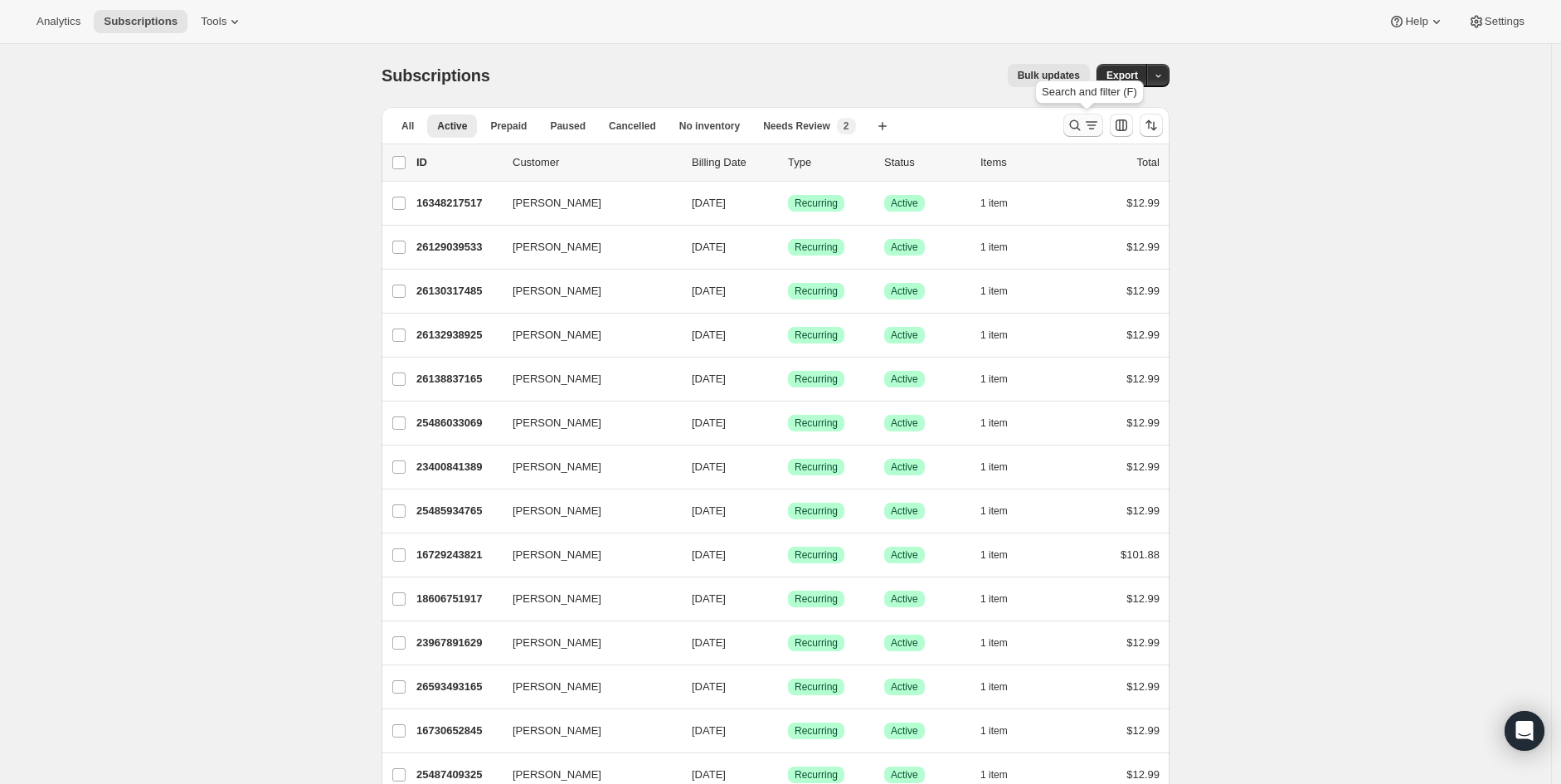
click at [1091, 121] on icon "Search and filter results" at bounding box center [1091, 125] width 16 height 16
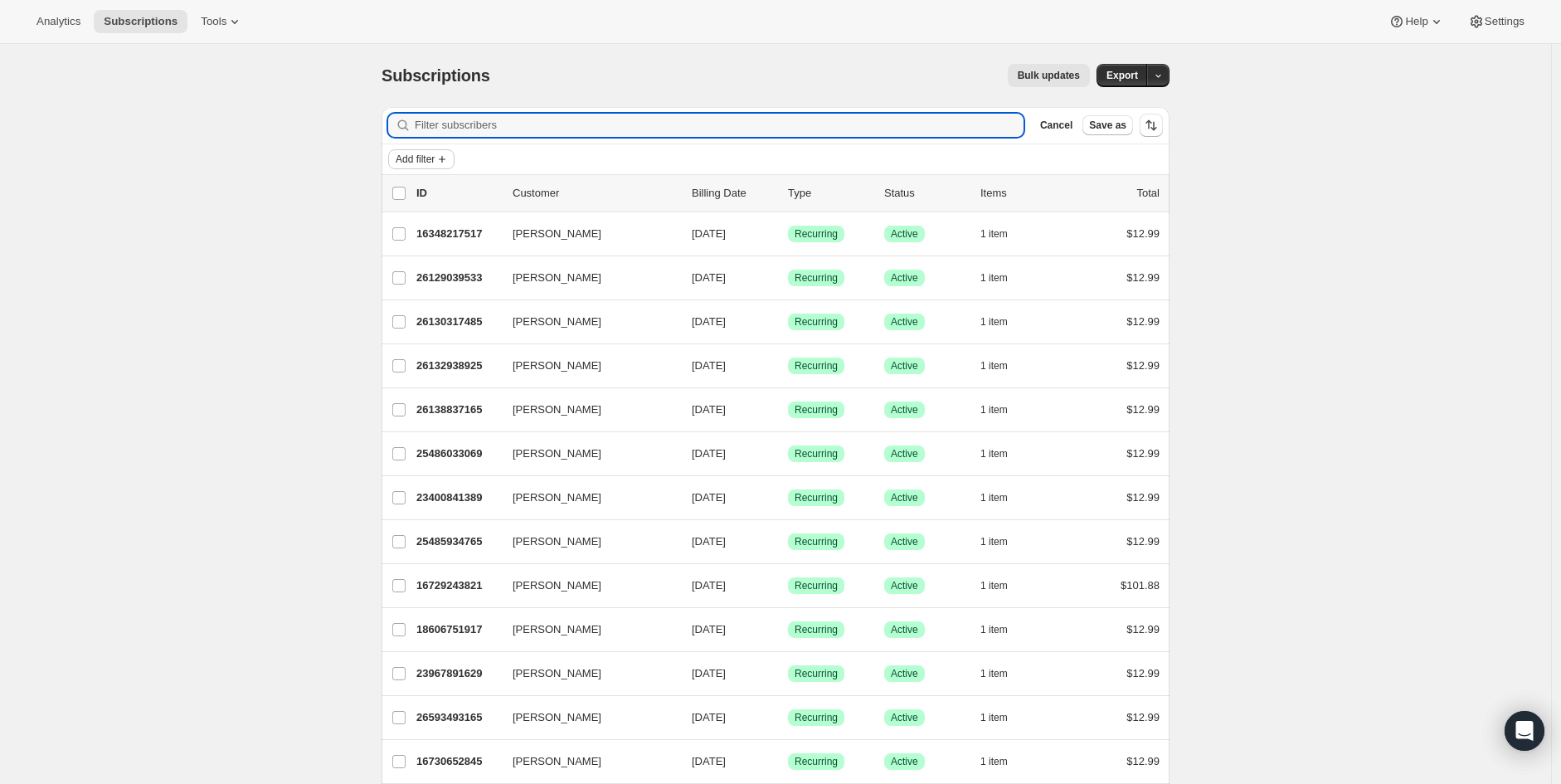
click at [427, 154] on span "Add filter" at bounding box center [415, 159] width 39 height 14
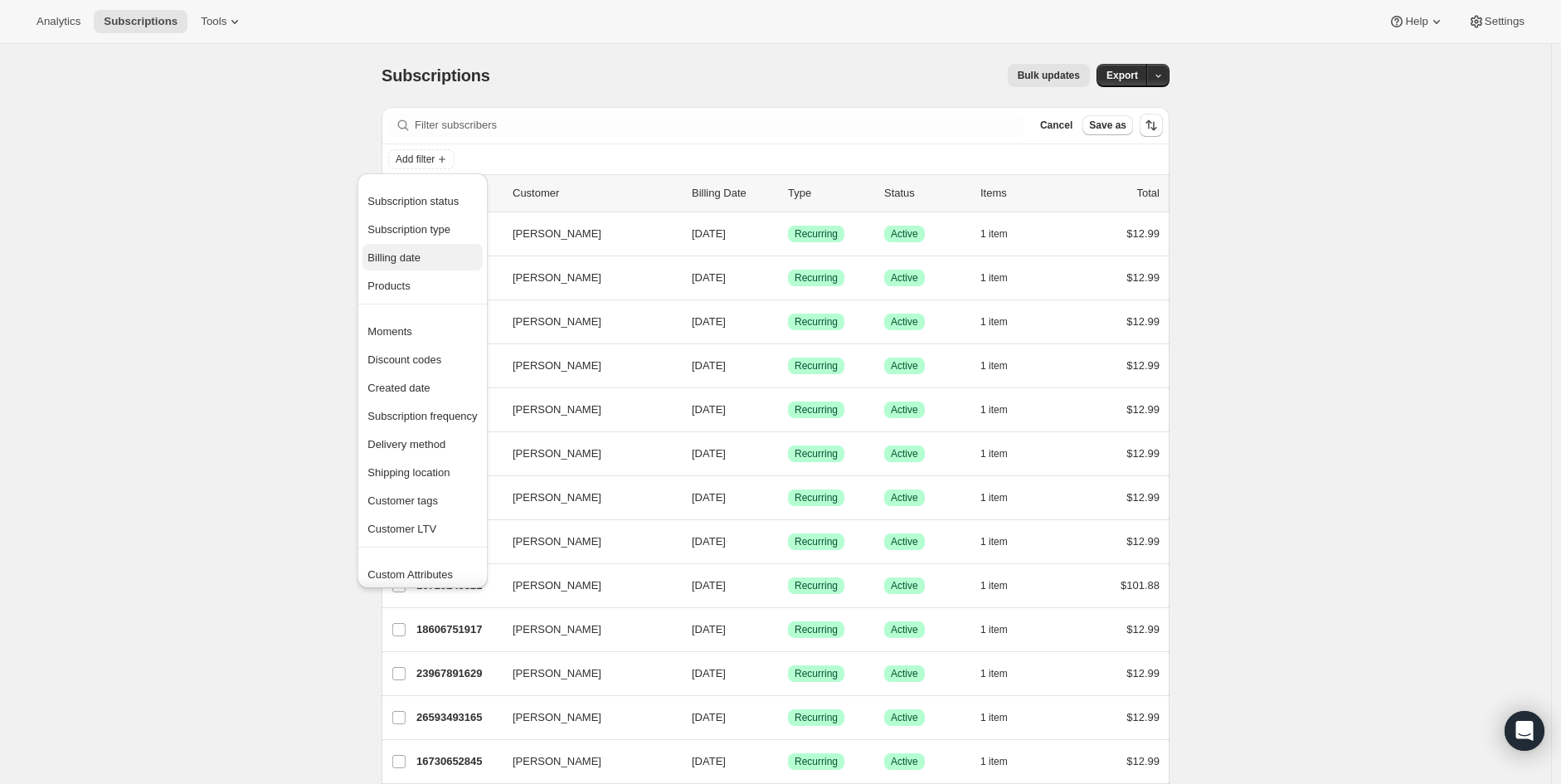
click at [420, 261] on span "Billing date" at bounding box center [422, 258] width 109 height 16
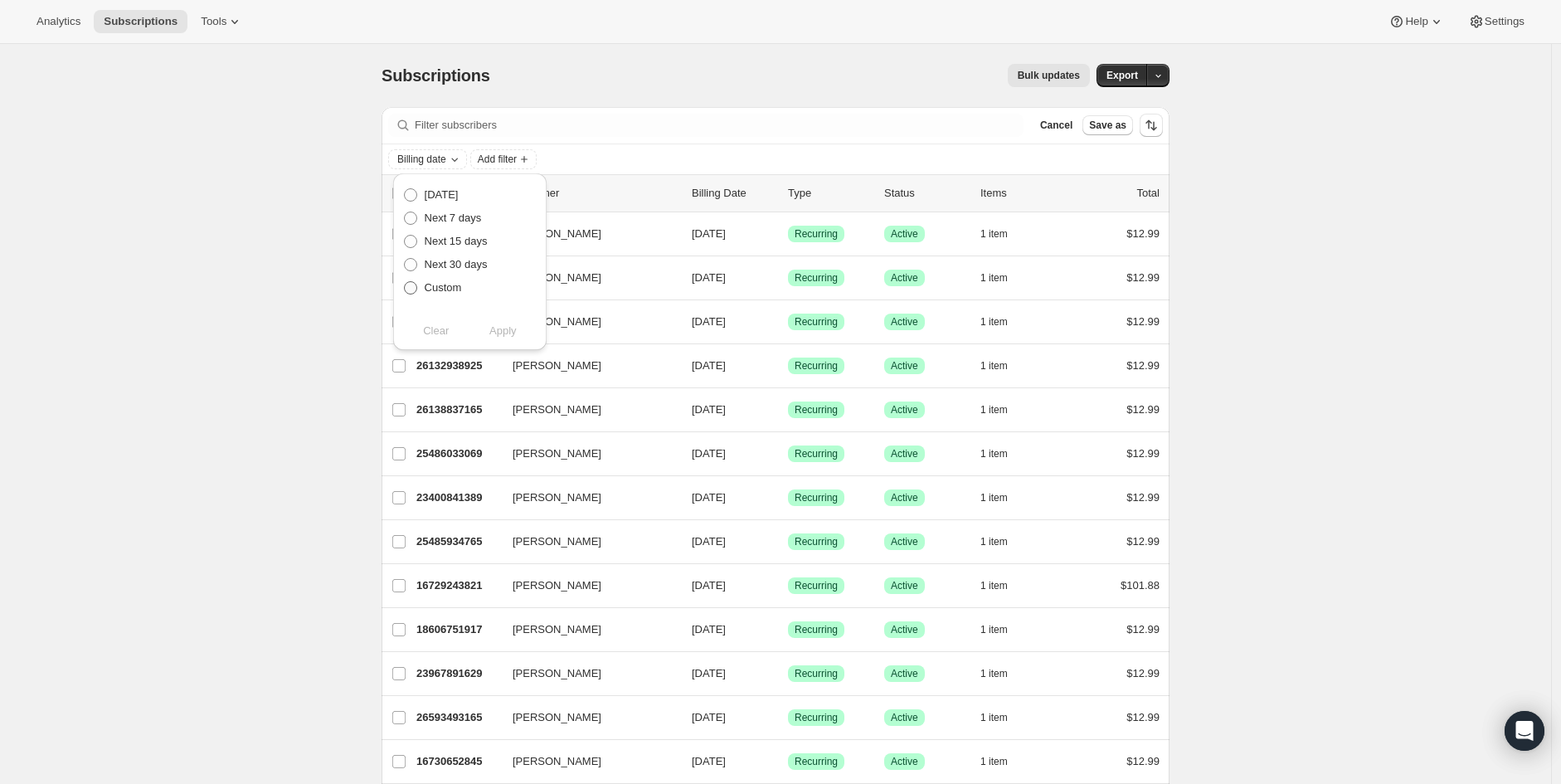
click at [436, 291] on span "Custom" at bounding box center [443, 287] width 37 height 13
click at [405, 282] on input "Custom" at bounding box center [404, 281] width 1 height 1
radio input "true"
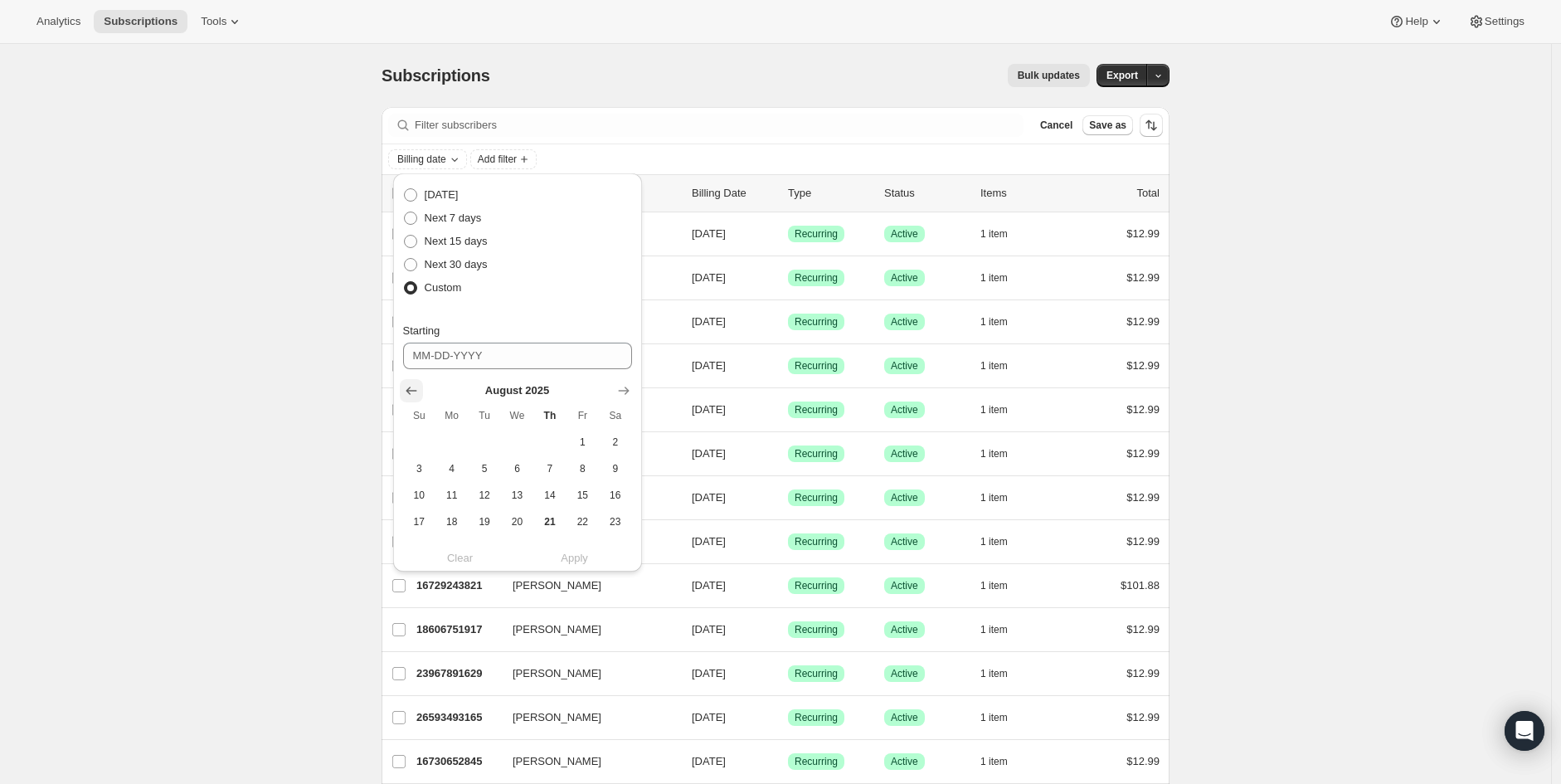
click at [408, 391] on icon "Show previous month, July 2025" at bounding box center [411, 390] width 16 height 16
click at [408, 391] on icon "Show previous month, June 2025" at bounding box center [411, 390] width 16 height 16
click at [586, 504] on button "20" at bounding box center [582, 494] width 32 height 26
type input "[DATE]"
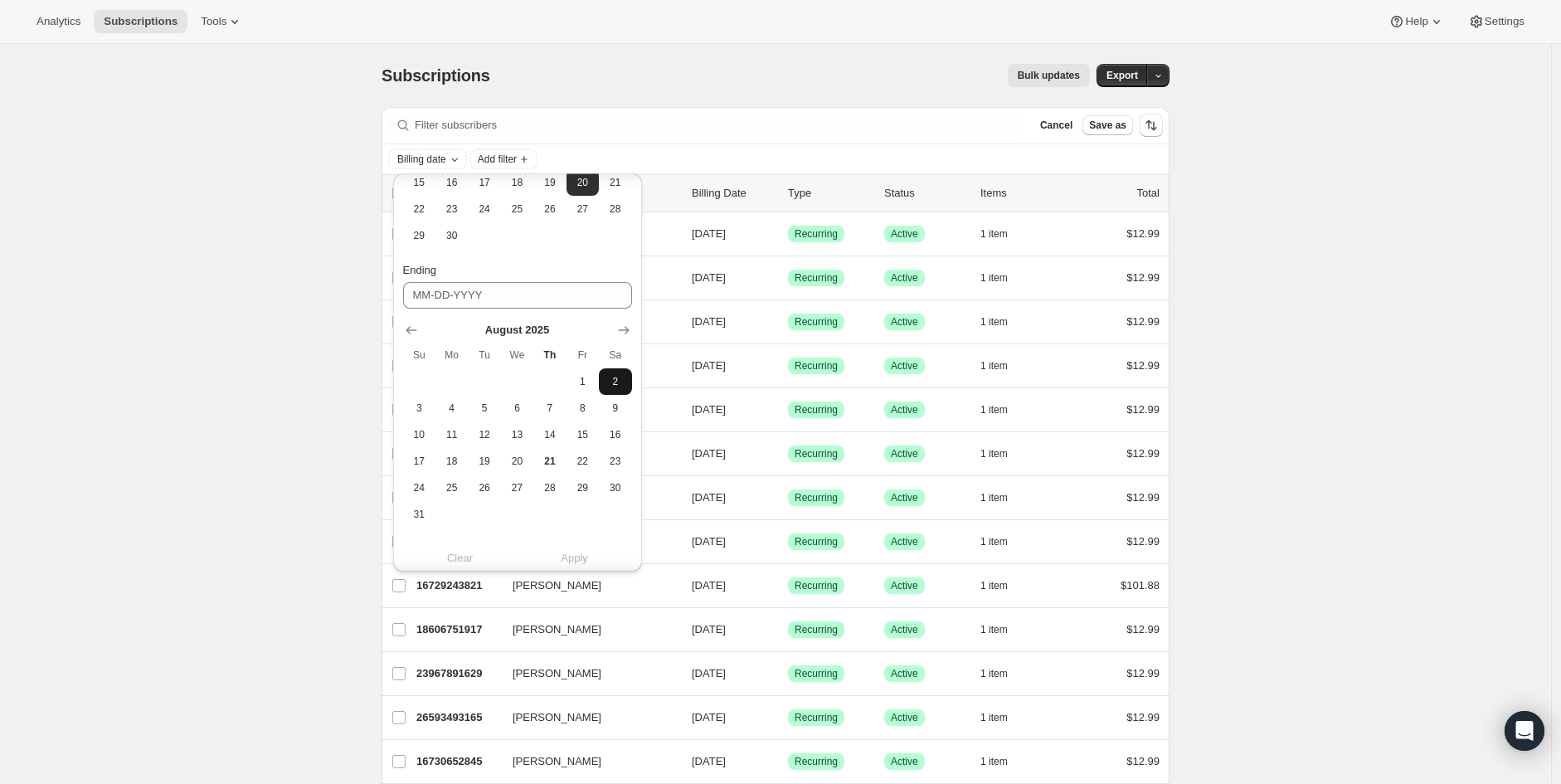
scroll to position [332, 0]
click at [623, 310] on icon "Show next month, September 2025" at bounding box center [624, 311] width 11 height 8
click at [403, 335] on icon "Show previous month, August 2025" at bounding box center [411, 338] width 16 height 16
click at [403, 335] on icon "Show previous month, July 2025" at bounding box center [411, 338] width 16 height 16
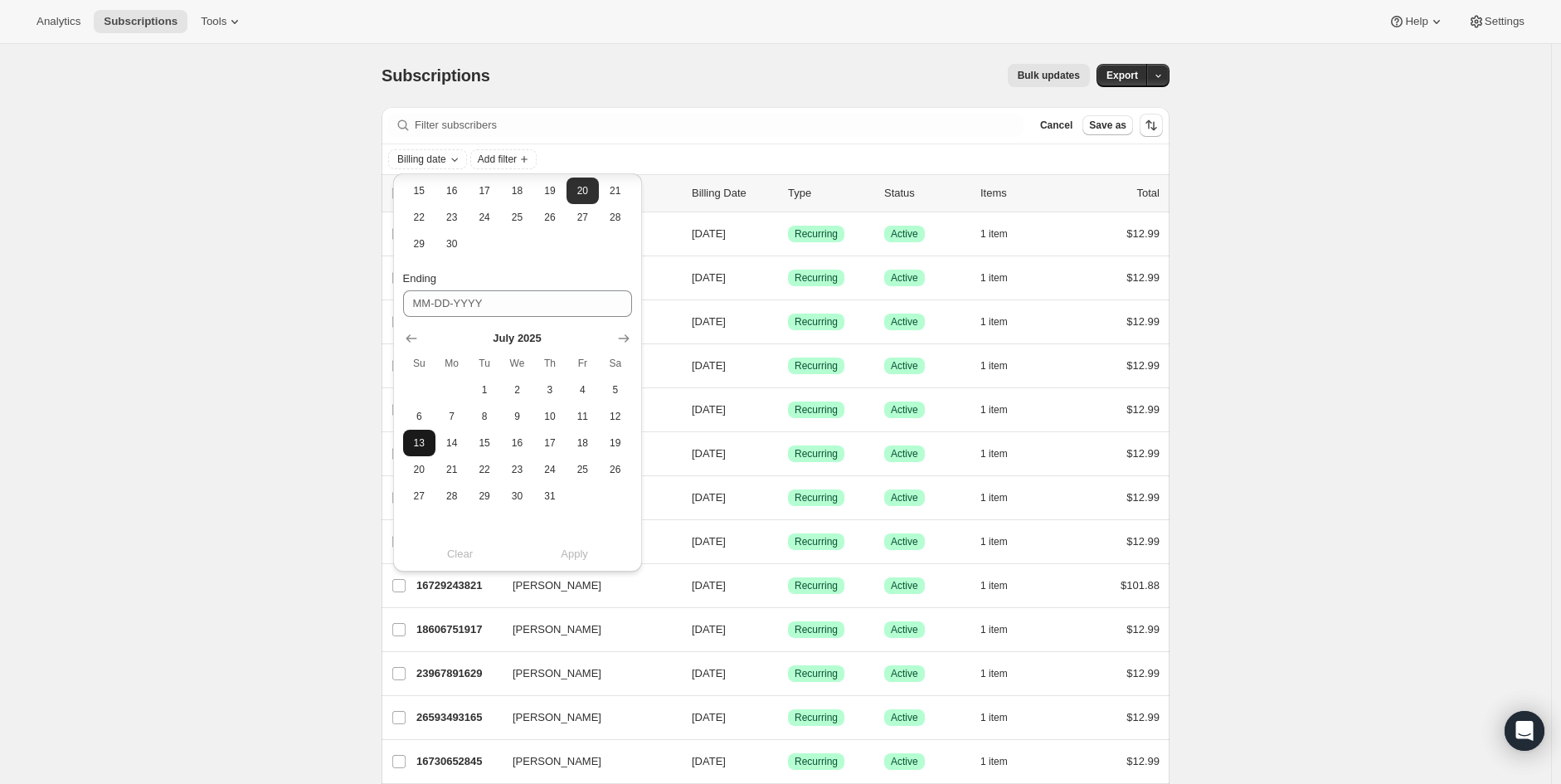
click at [418, 436] on span "13" at bounding box center [419, 442] width 19 height 14
type input "[DATE]"
click at [593, 560] on button "Apply" at bounding box center [574, 553] width 134 height 26
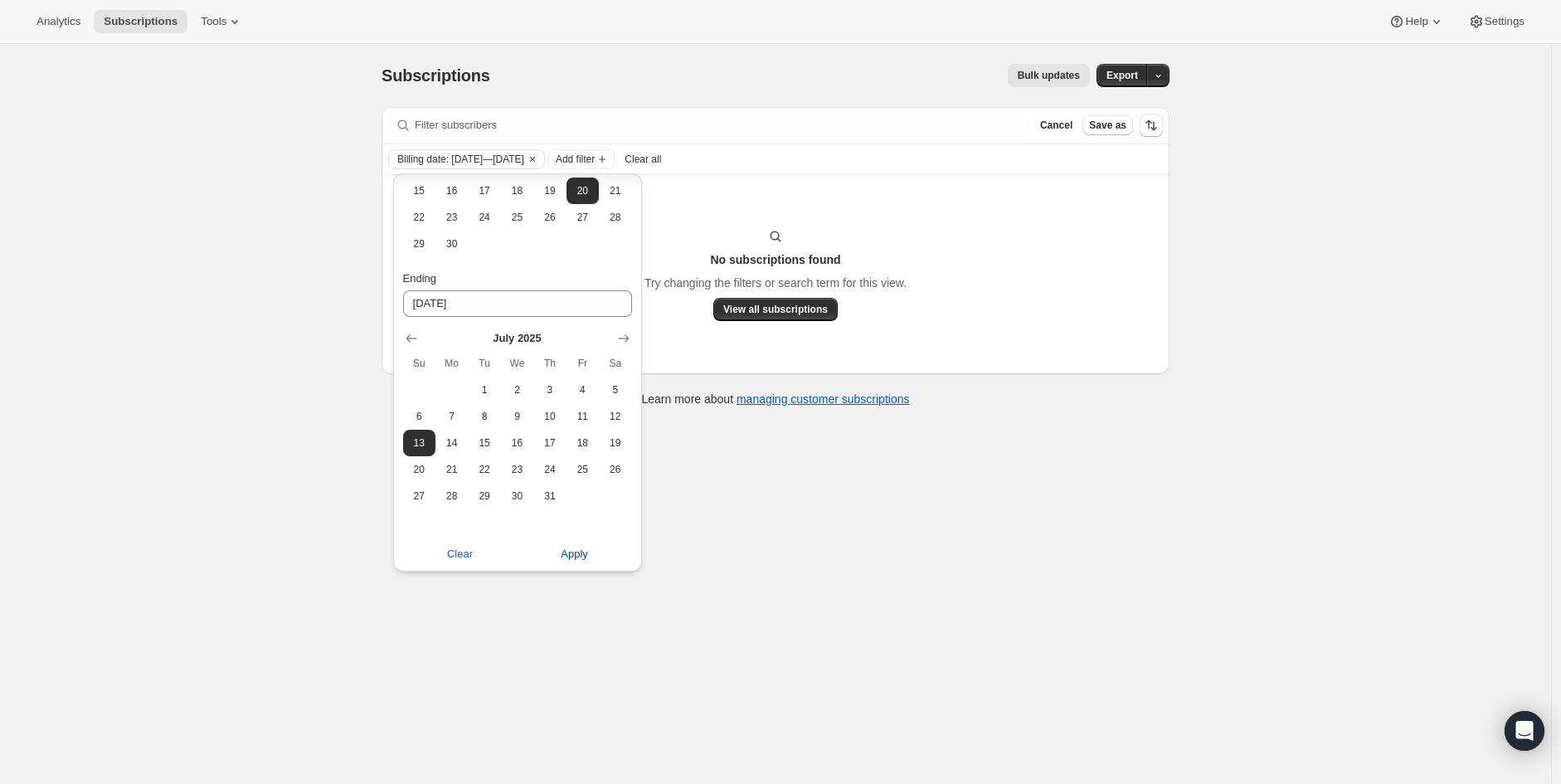
click at [570, 554] on span "Apply" at bounding box center [574, 554] width 27 height 16
click at [590, 543] on button "Apply" at bounding box center [574, 553] width 134 height 26
click at [780, 486] on div "Subscriptions. This page is ready Subscriptions Bulk updates More actions Bulk …" at bounding box center [775, 436] width 1551 height 784
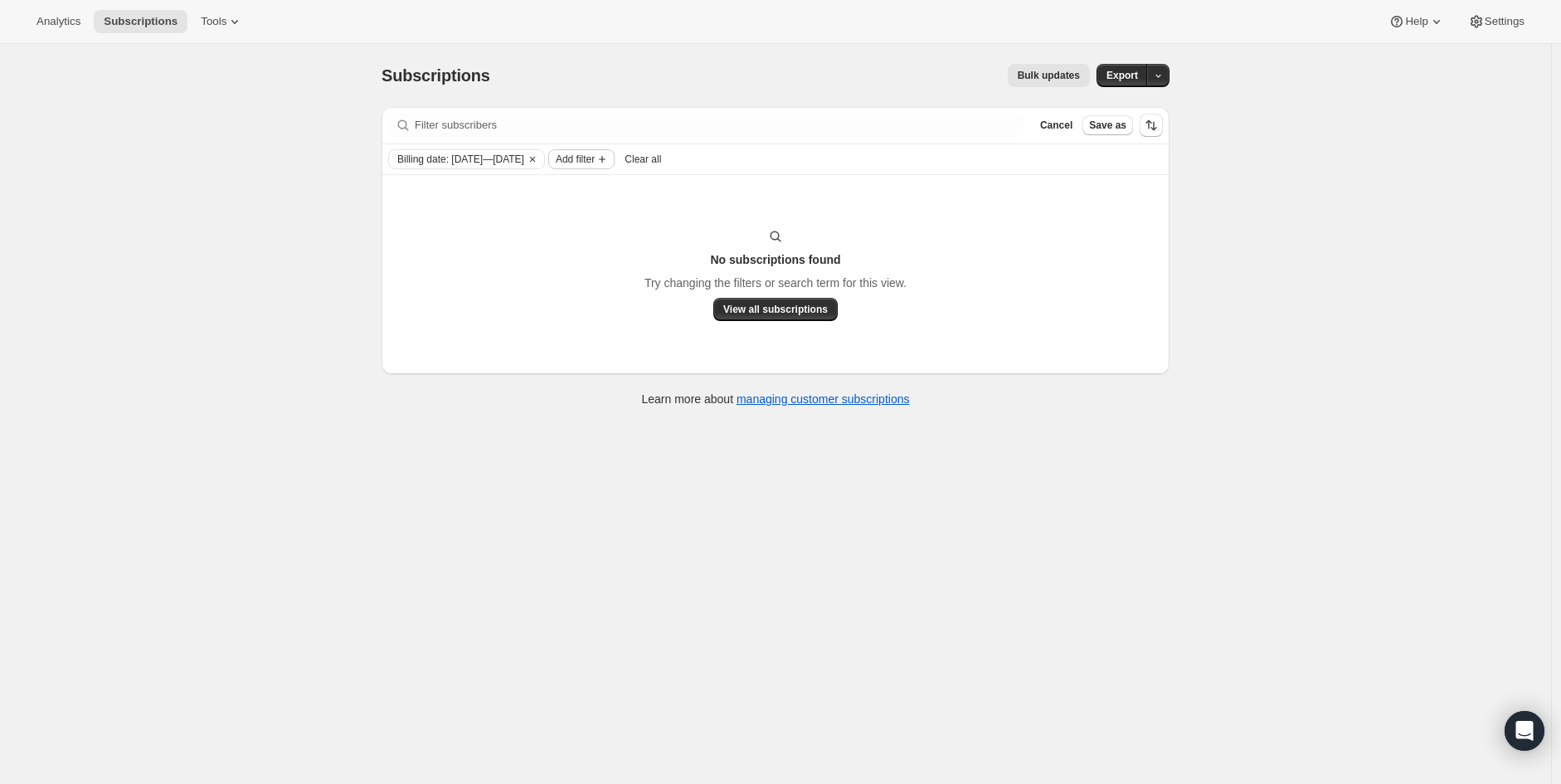
click at [594, 158] on span "Add filter" at bounding box center [574, 159] width 39 height 14
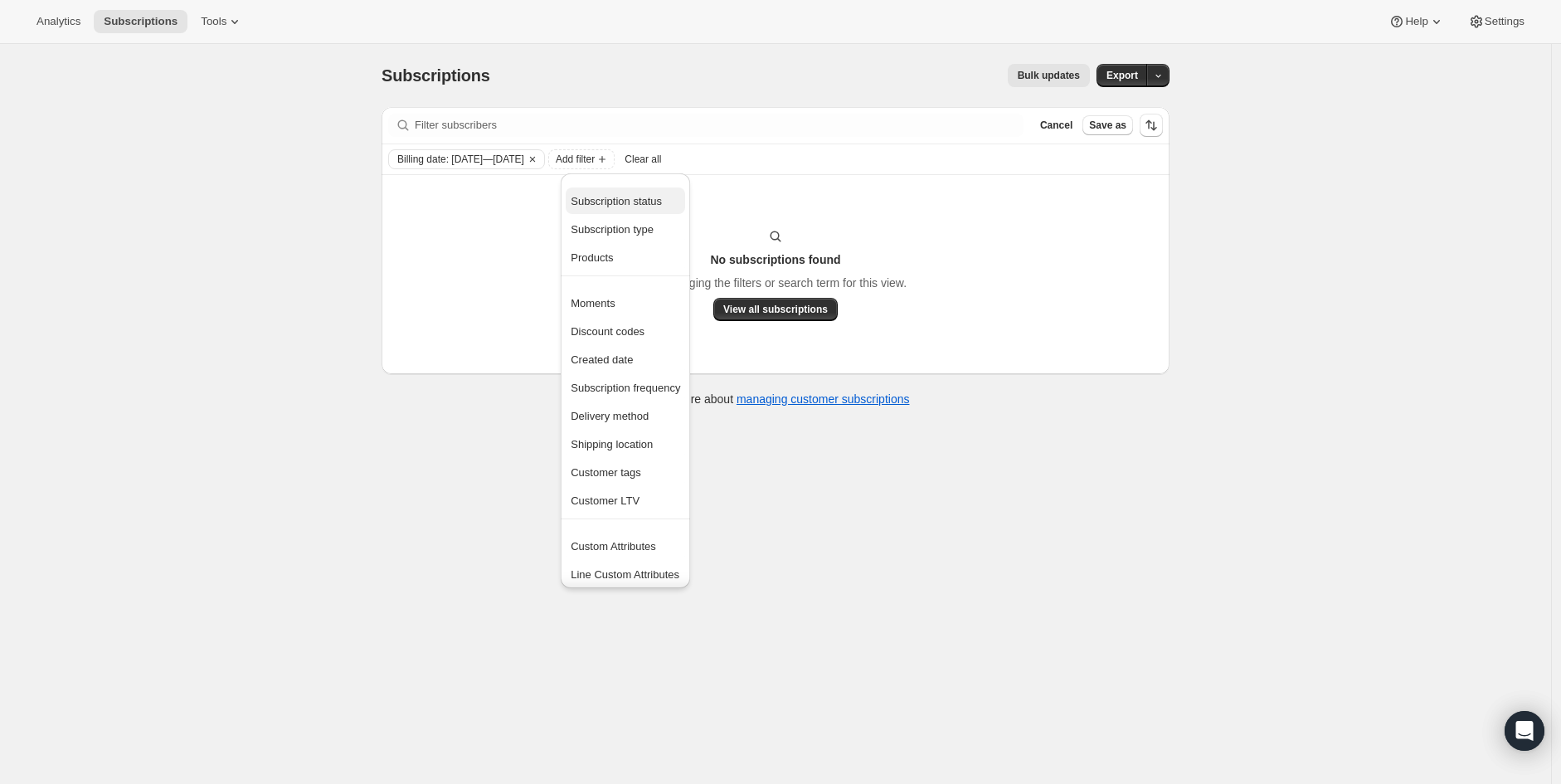
click at [630, 201] on span "Subscription status" at bounding box center [616, 201] width 91 height 13
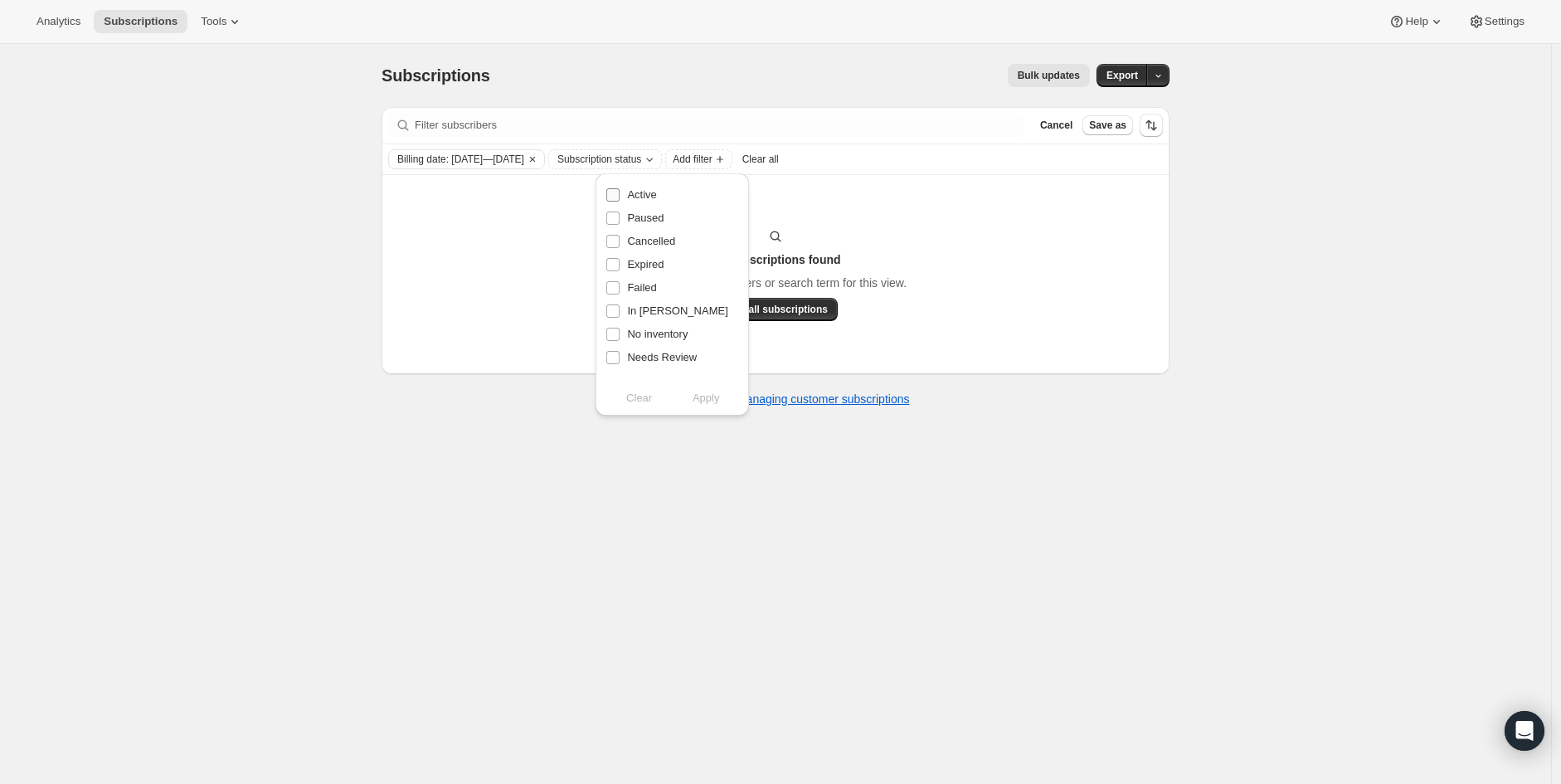
click at [652, 196] on span "Active" at bounding box center [642, 194] width 29 height 13
click at [619, 196] on input "Active" at bounding box center [613, 194] width 14 height 14
checkbox input "true"
click at [698, 399] on span "Apply" at bounding box center [707, 398] width 27 height 16
click at [1088, 319] on div "No subscriptions found Try changing the filters or search term for this view. V…" at bounding box center [776, 274] width 755 height 93
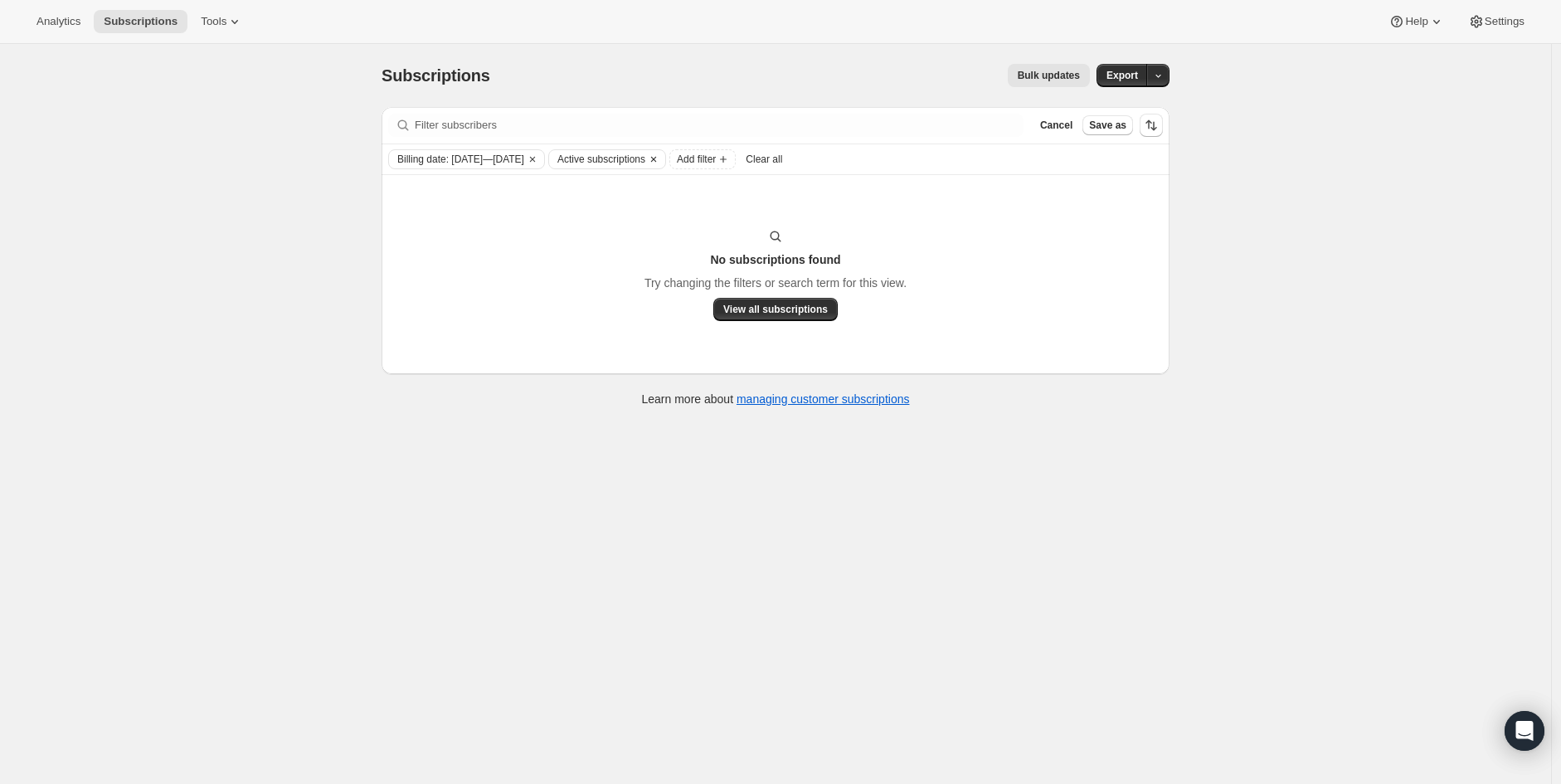
click at [641, 157] on span "Active subscriptions" at bounding box center [601, 159] width 88 height 14
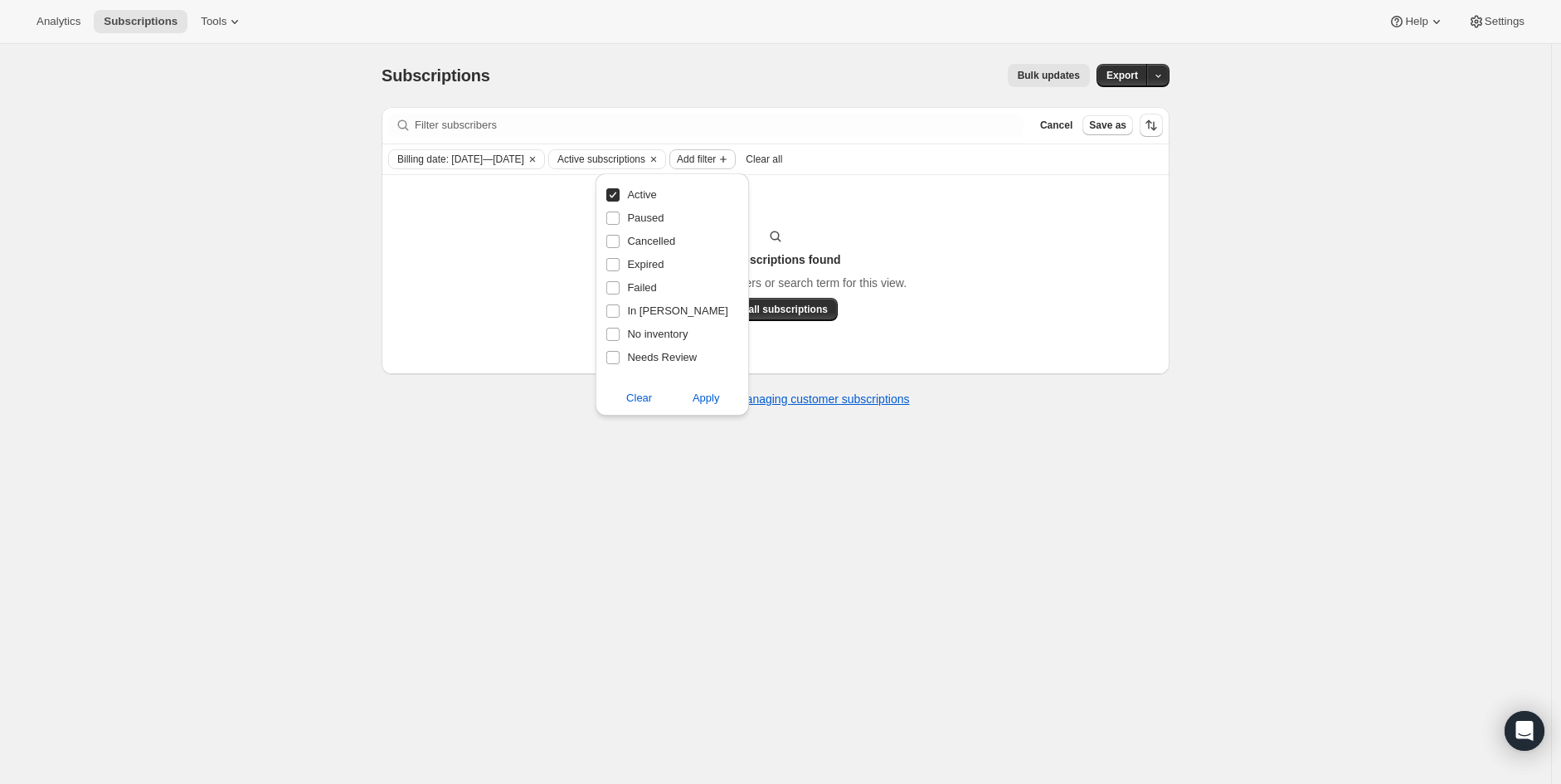
click at [716, 156] on span "Add filter" at bounding box center [696, 159] width 39 height 14
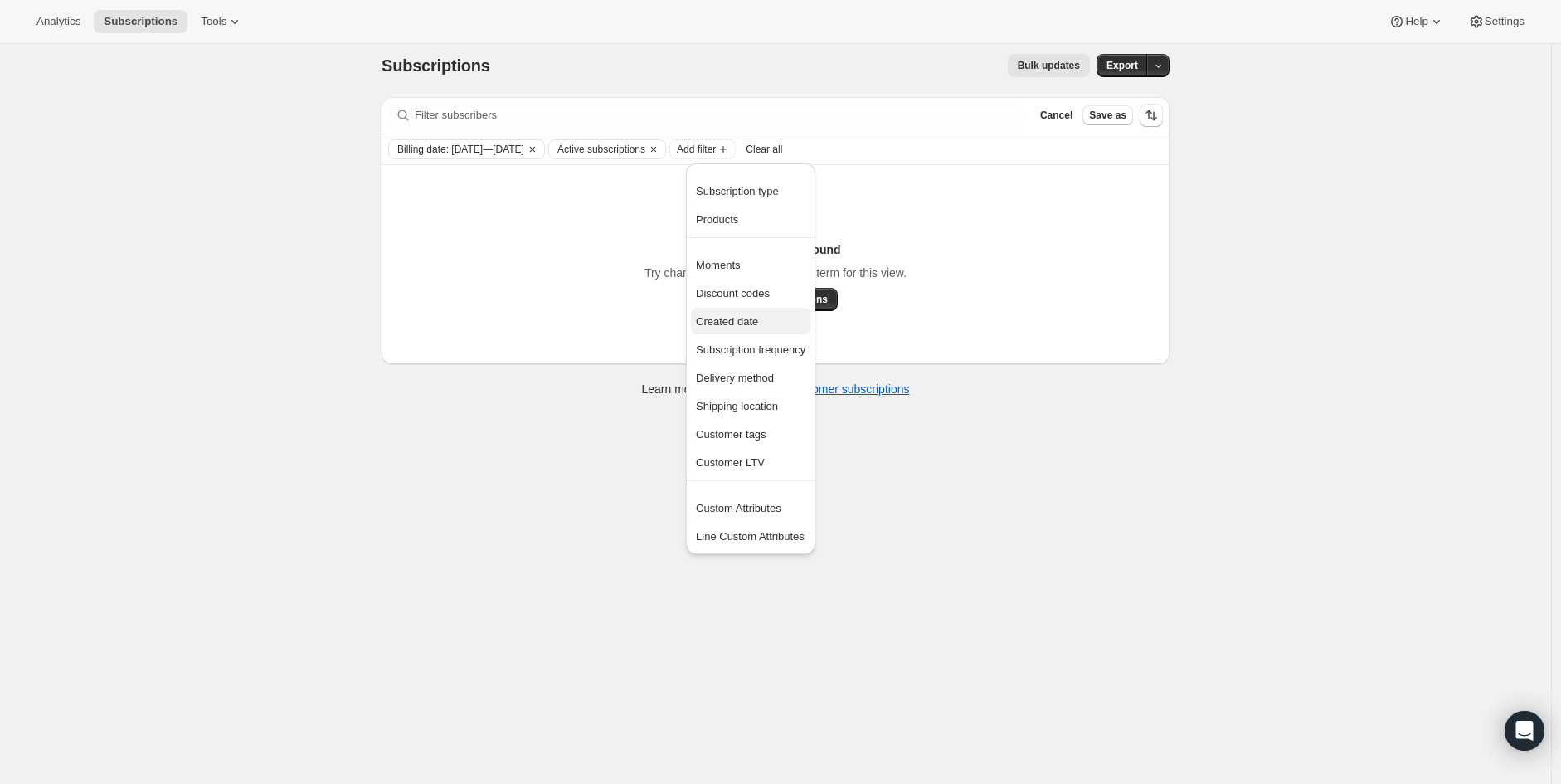
scroll to position [0, 0]
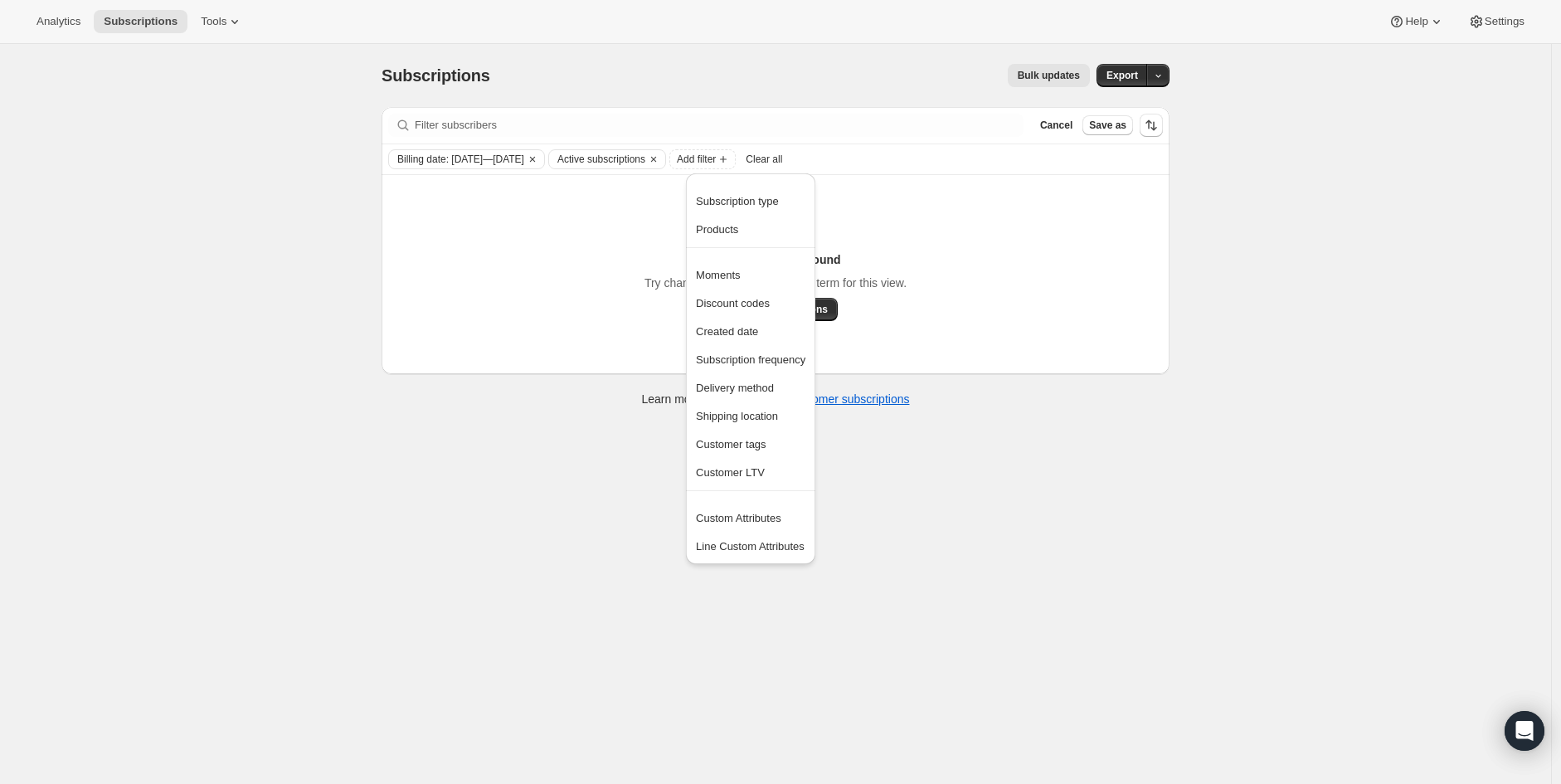
click at [1166, 326] on div "No subscriptions found Try changing the filters or search term for this view. V…" at bounding box center [775, 274] width 788 height 199
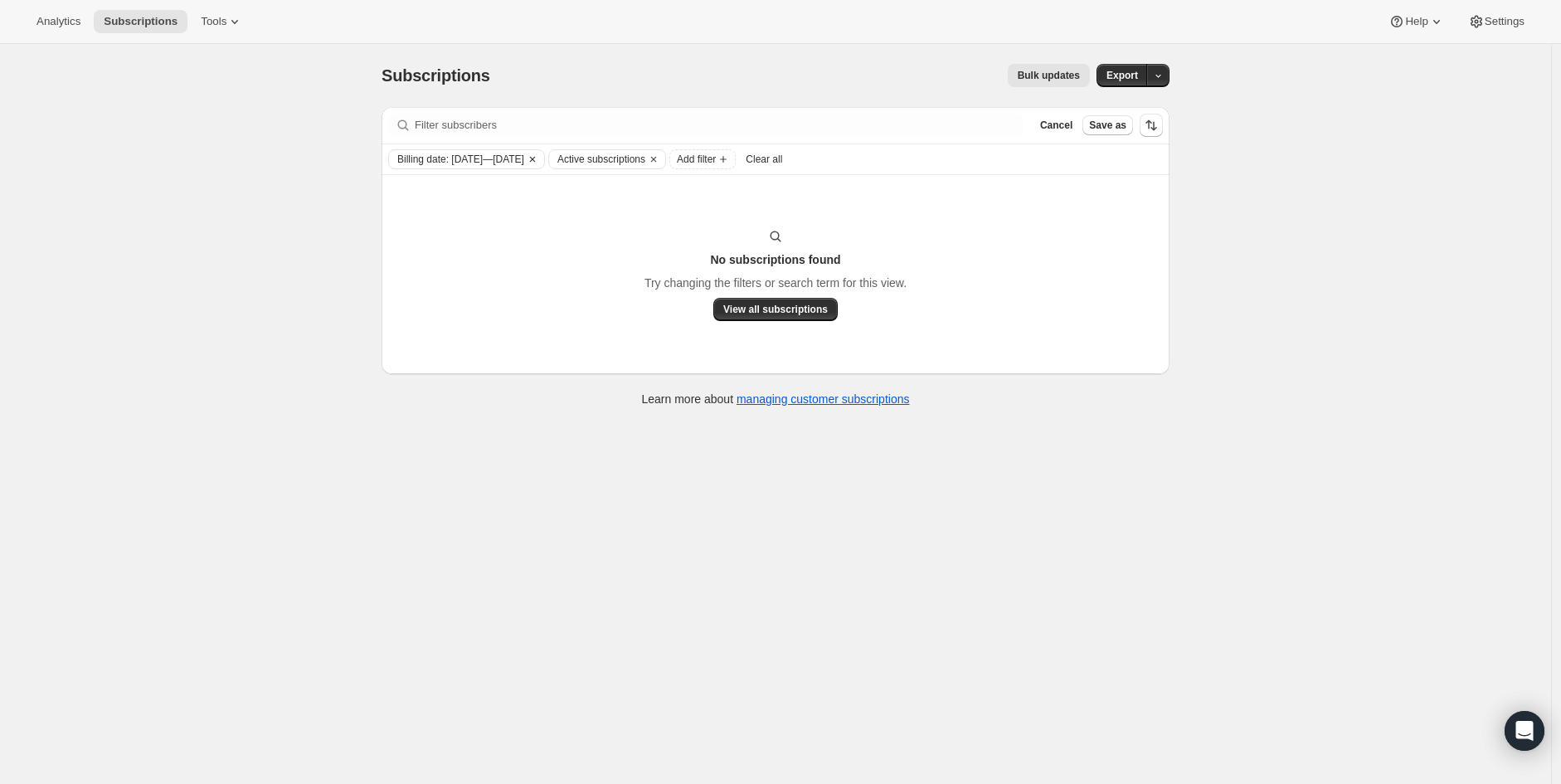
click at [524, 154] on span "Billing date: Jun 20, 2025—Jul 13, 2025" at bounding box center [460, 159] width 127 height 14
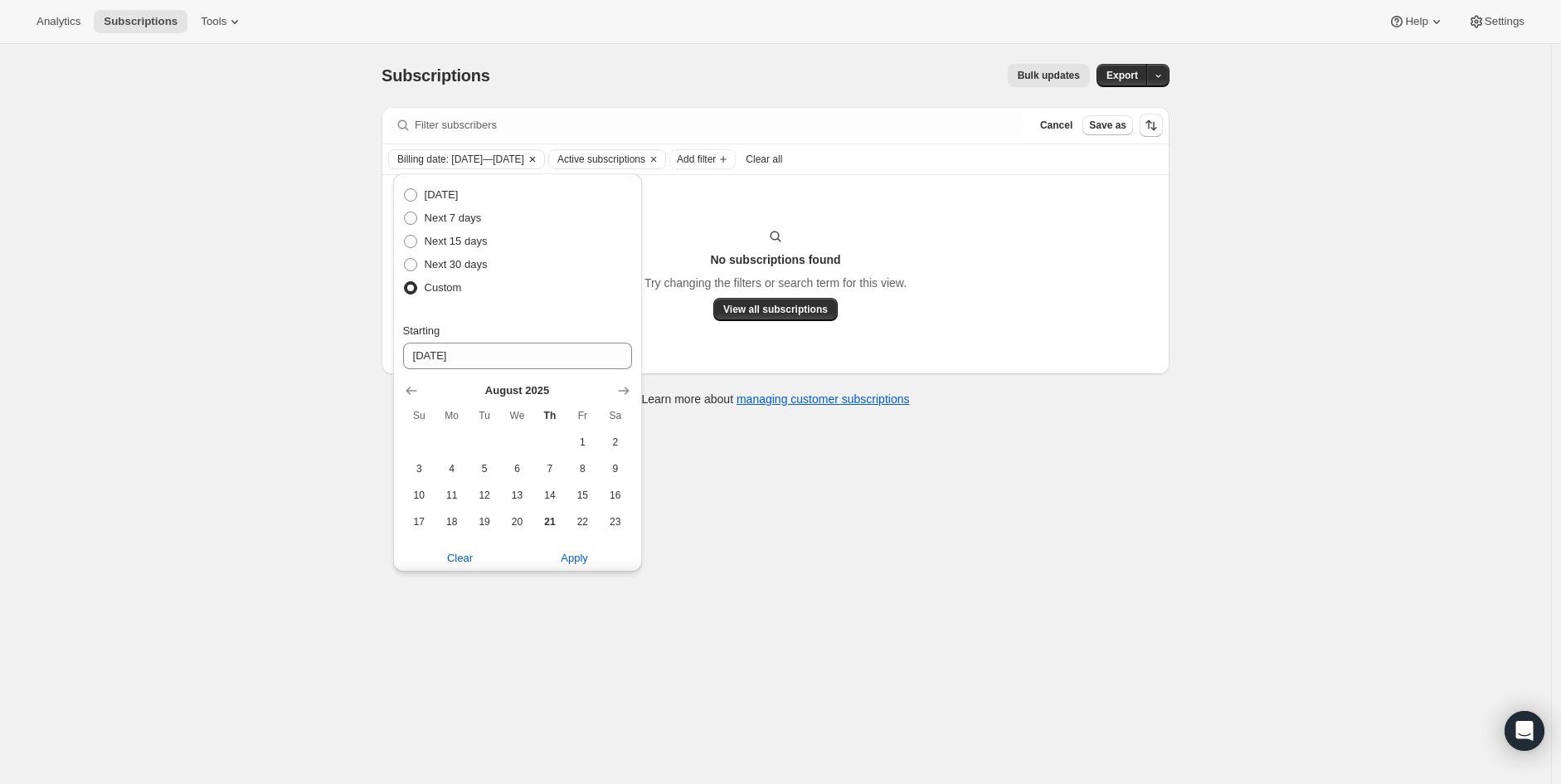
click at [539, 159] on icon "Clear" at bounding box center [532, 159] width 14 height 14
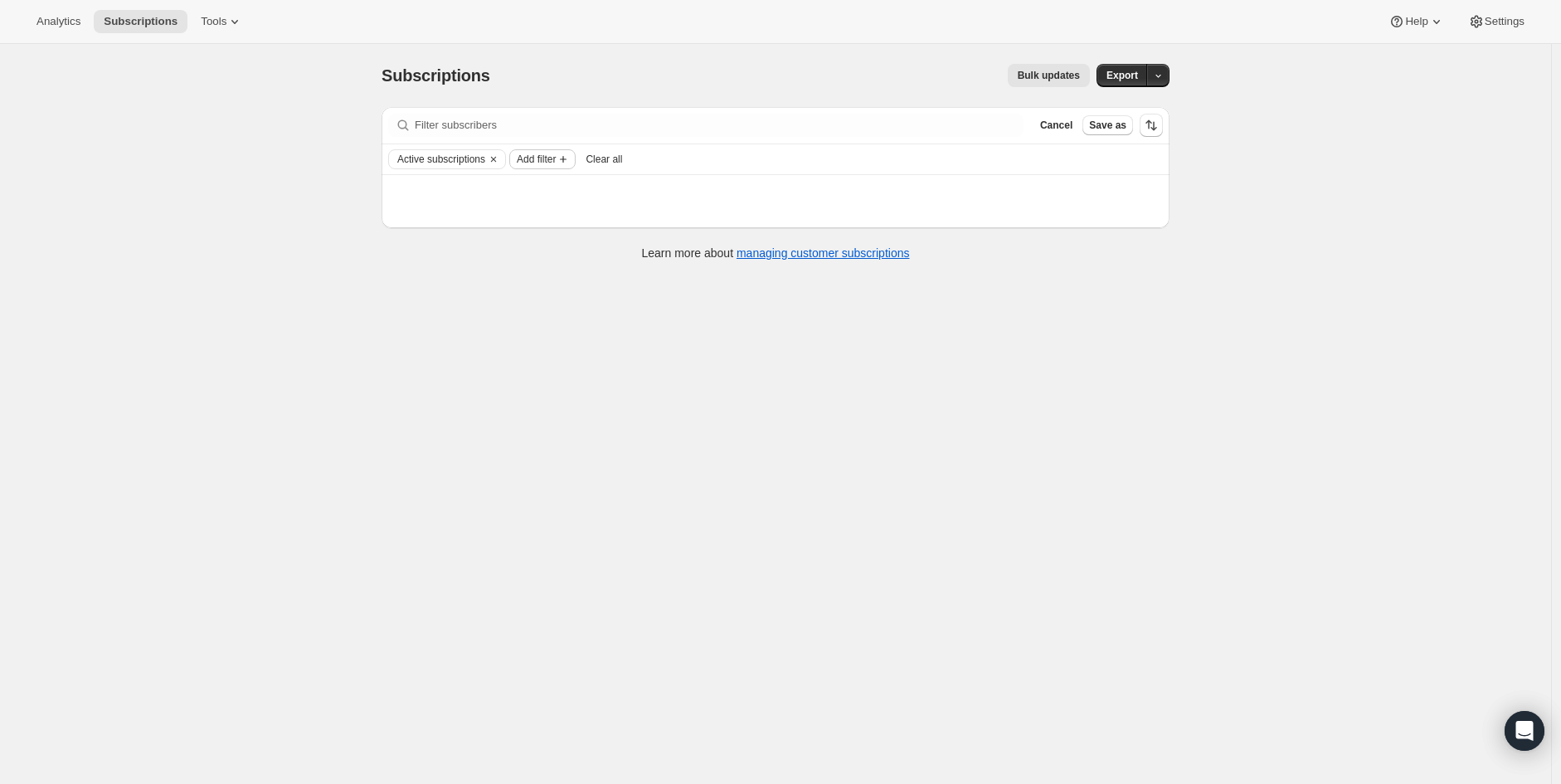
click at [548, 161] on span "Add filter" at bounding box center [536, 159] width 39 height 14
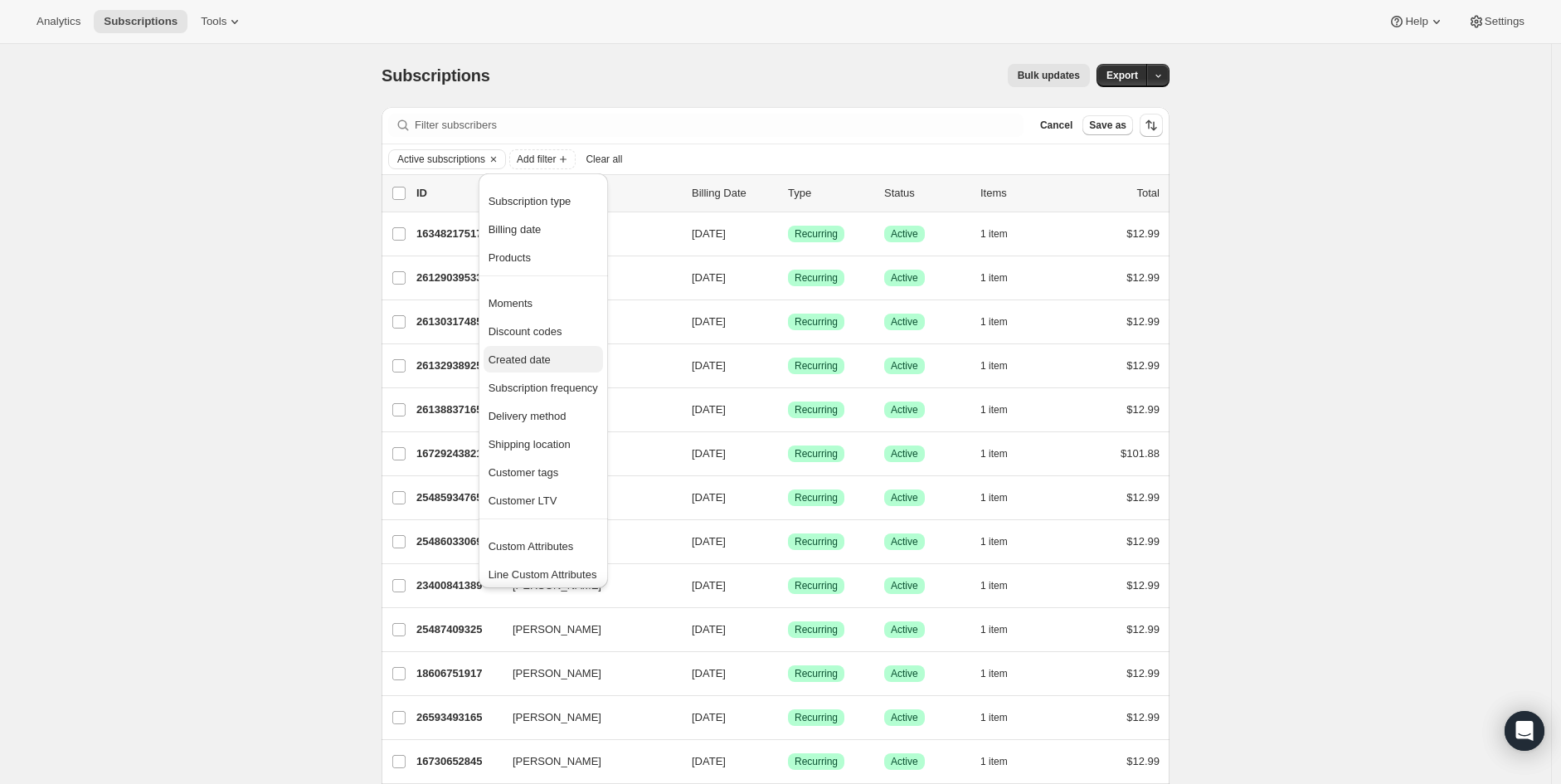
click at [529, 349] on button "Created date" at bounding box center [543, 358] width 119 height 26
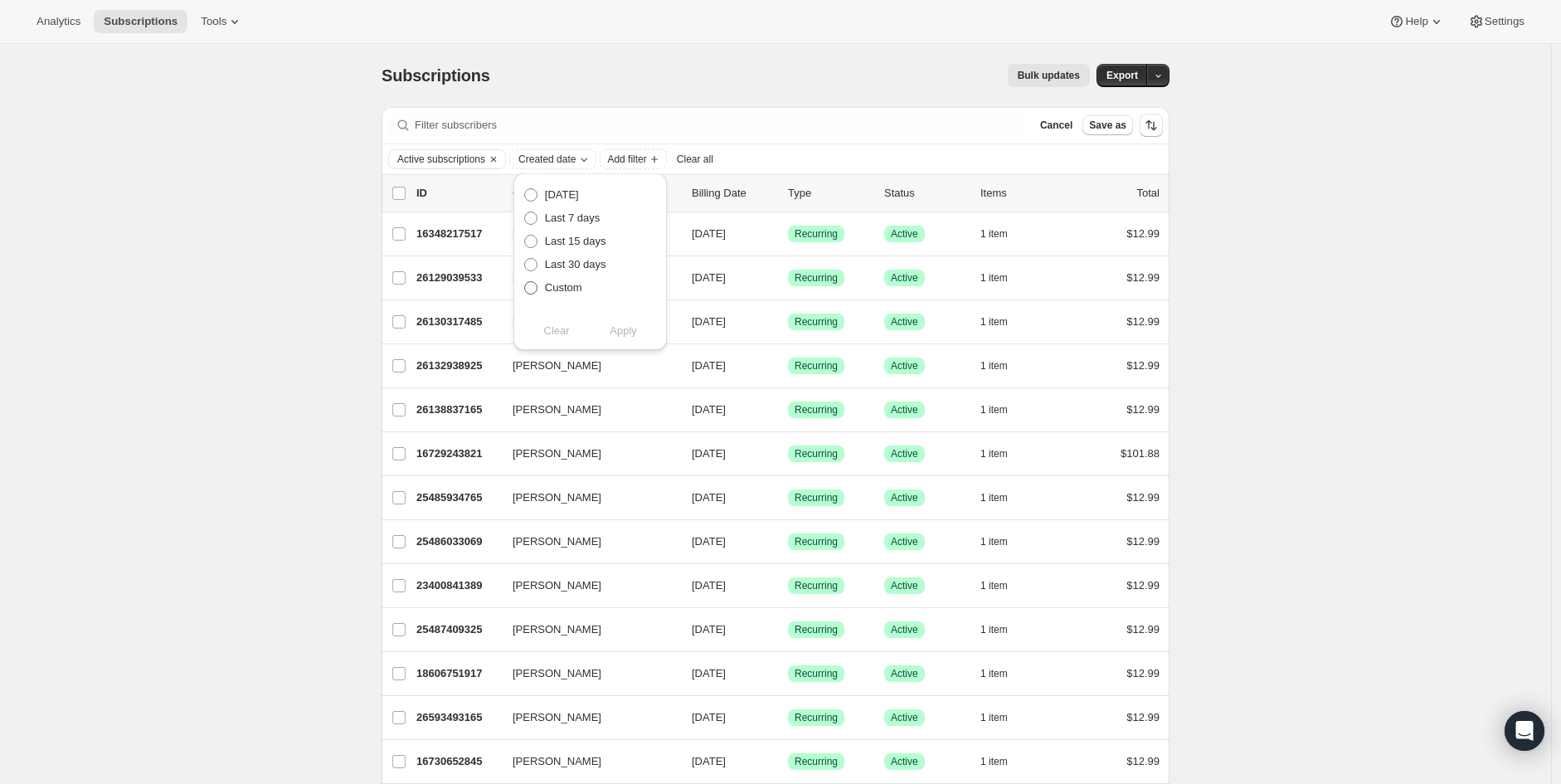
click at [553, 285] on span "Custom" at bounding box center [563, 287] width 37 height 13
click at [525, 282] on input "Custom" at bounding box center [524, 281] width 1 height 1
radio input "true"
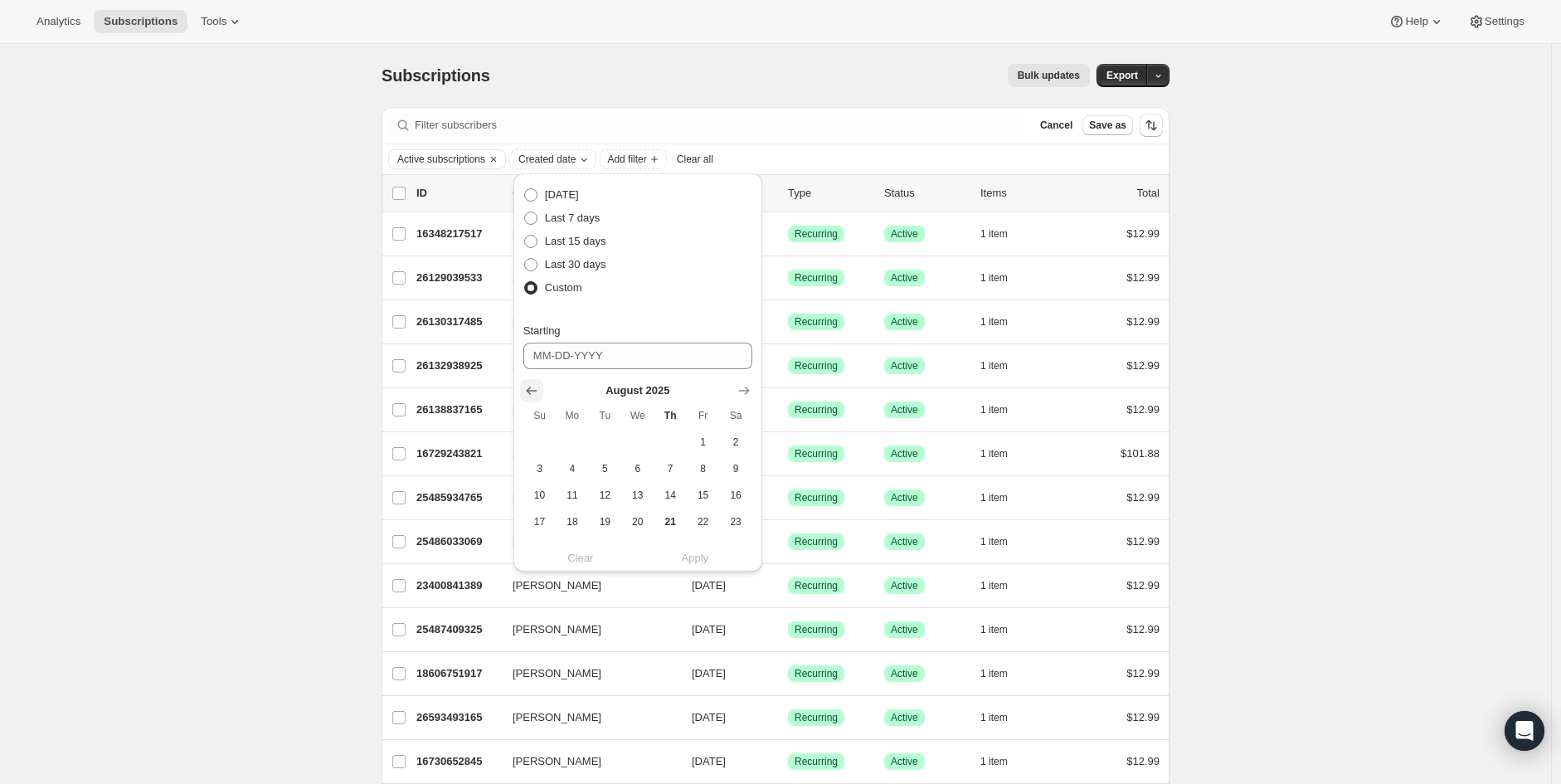
click at [528, 388] on icon "Show previous month, July 2025" at bounding box center [532, 391] width 11 height 8
click at [702, 444] on span "6" at bounding box center [702, 442] width 19 height 14
type input "06-06-2025"
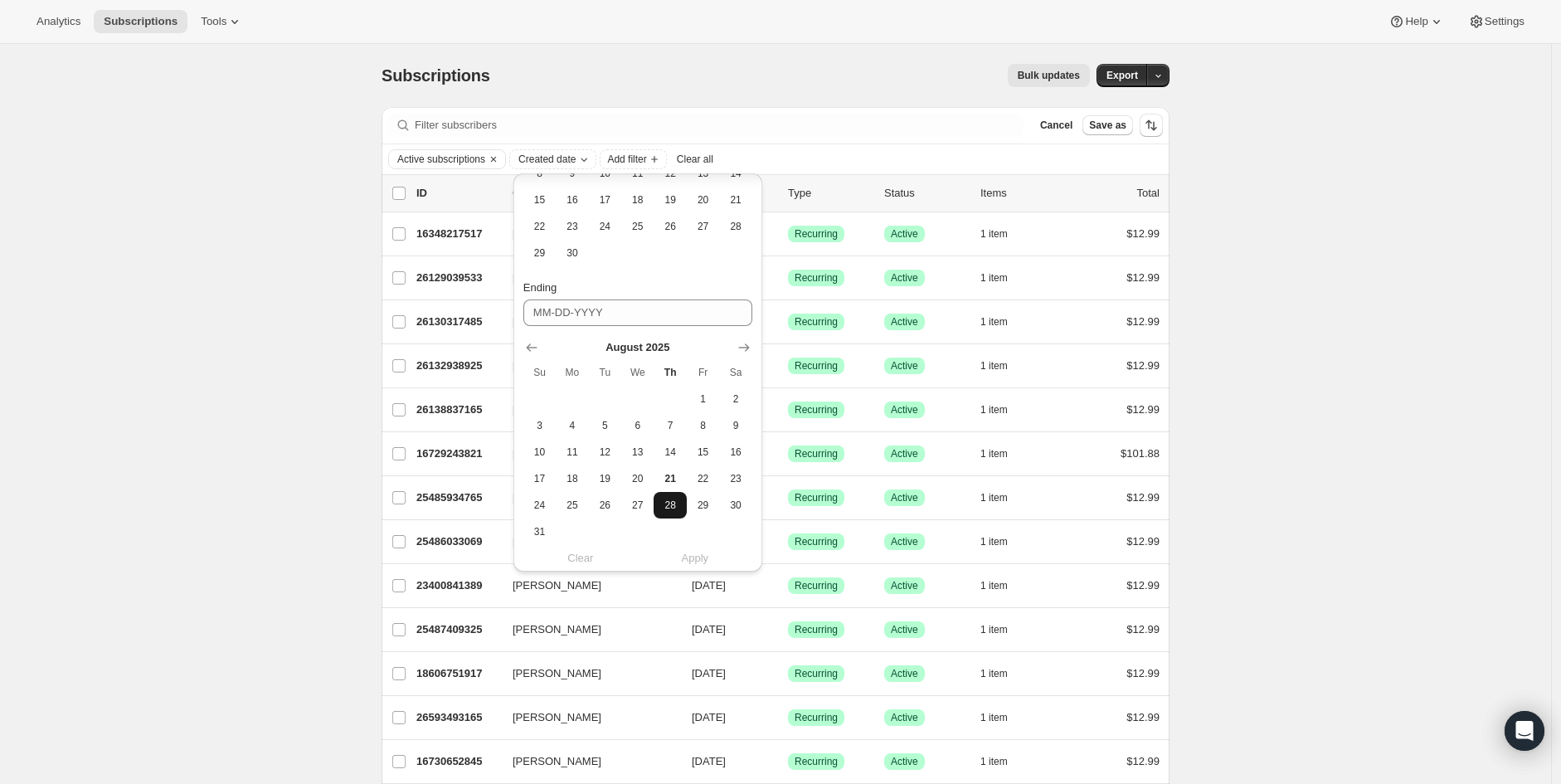
scroll to position [332, 0]
click at [529, 314] on icon "Show previous month, July 2025" at bounding box center [532, 311] width 11 height 8
click at [526, 350] on th "Su" at bounding box center [539, 363] width 32 height 26
click at [528, 335] on icon "Show previous month, June 2025" at bounding box center [532, 338] width 11 height 8
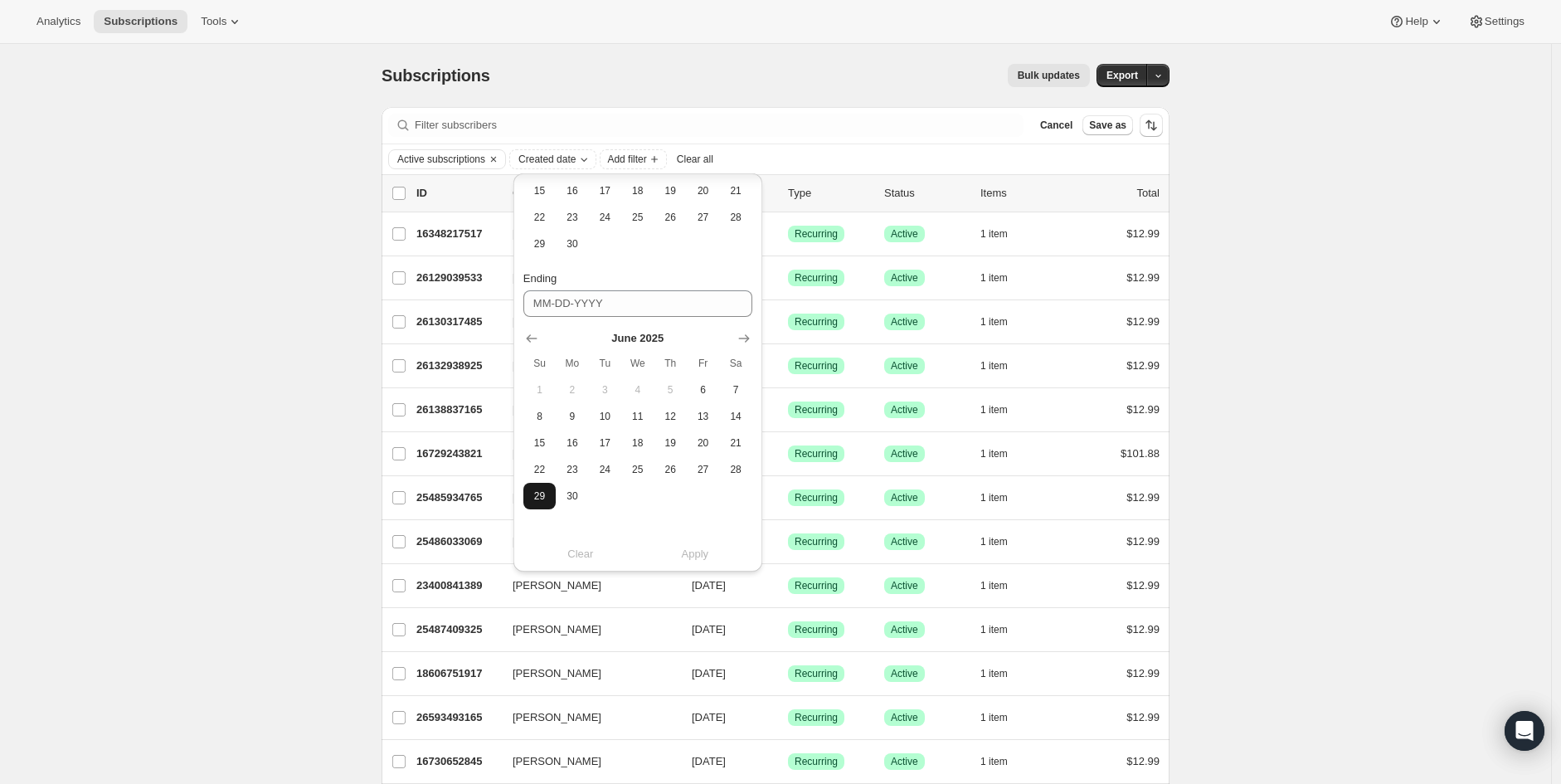
click at [537, 492] on span "29" at bounding box center [539, 496] width 19 height 14
type input "06-29-2025"
click at [708, 557] on span "Apply" at bounding box center [696, 554] width 27 height 16
click at [689, 560] on span "Apply" at bounding box center [696, 554] width 27 height 16
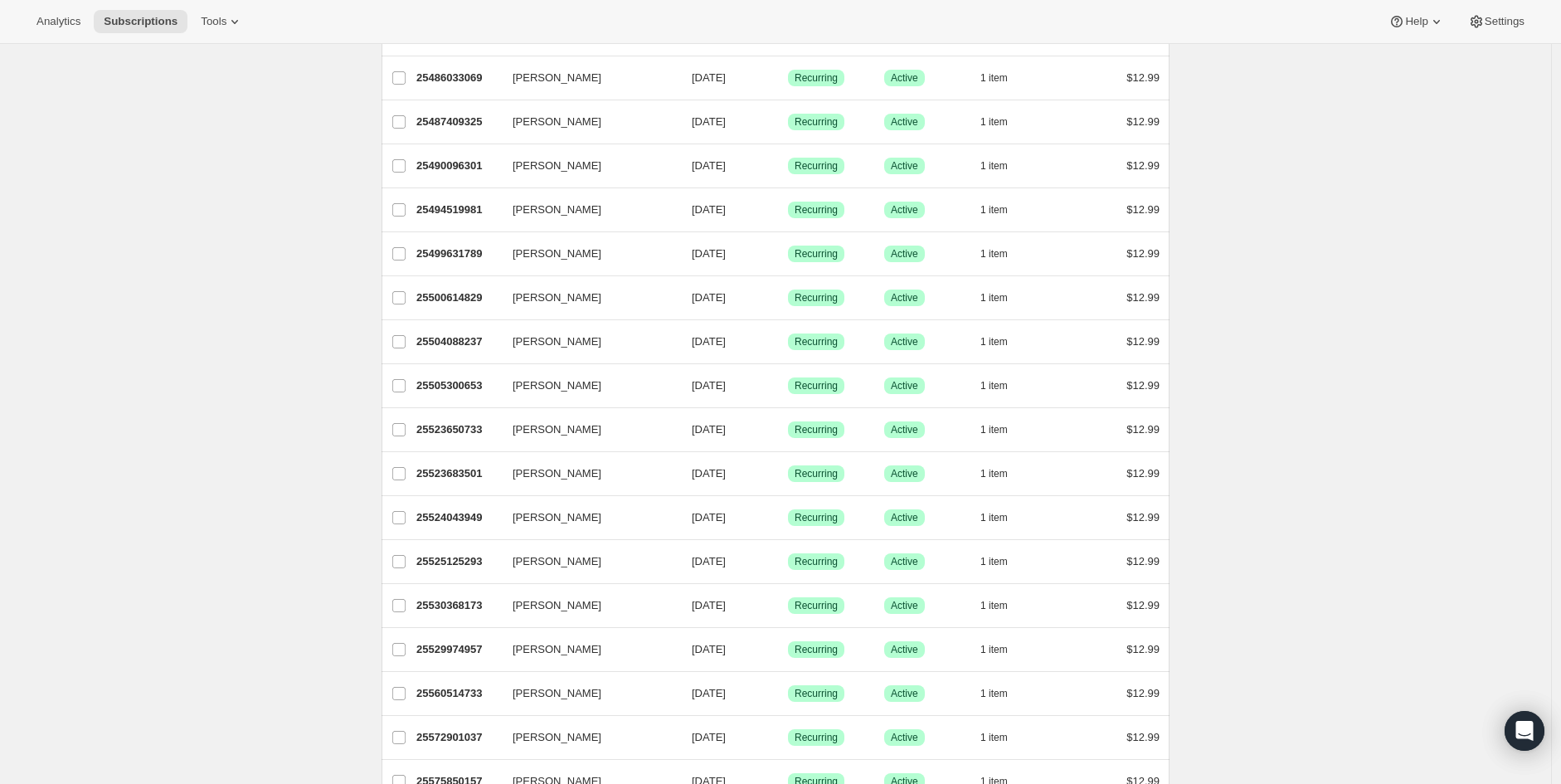
scroll to position [0, 0]
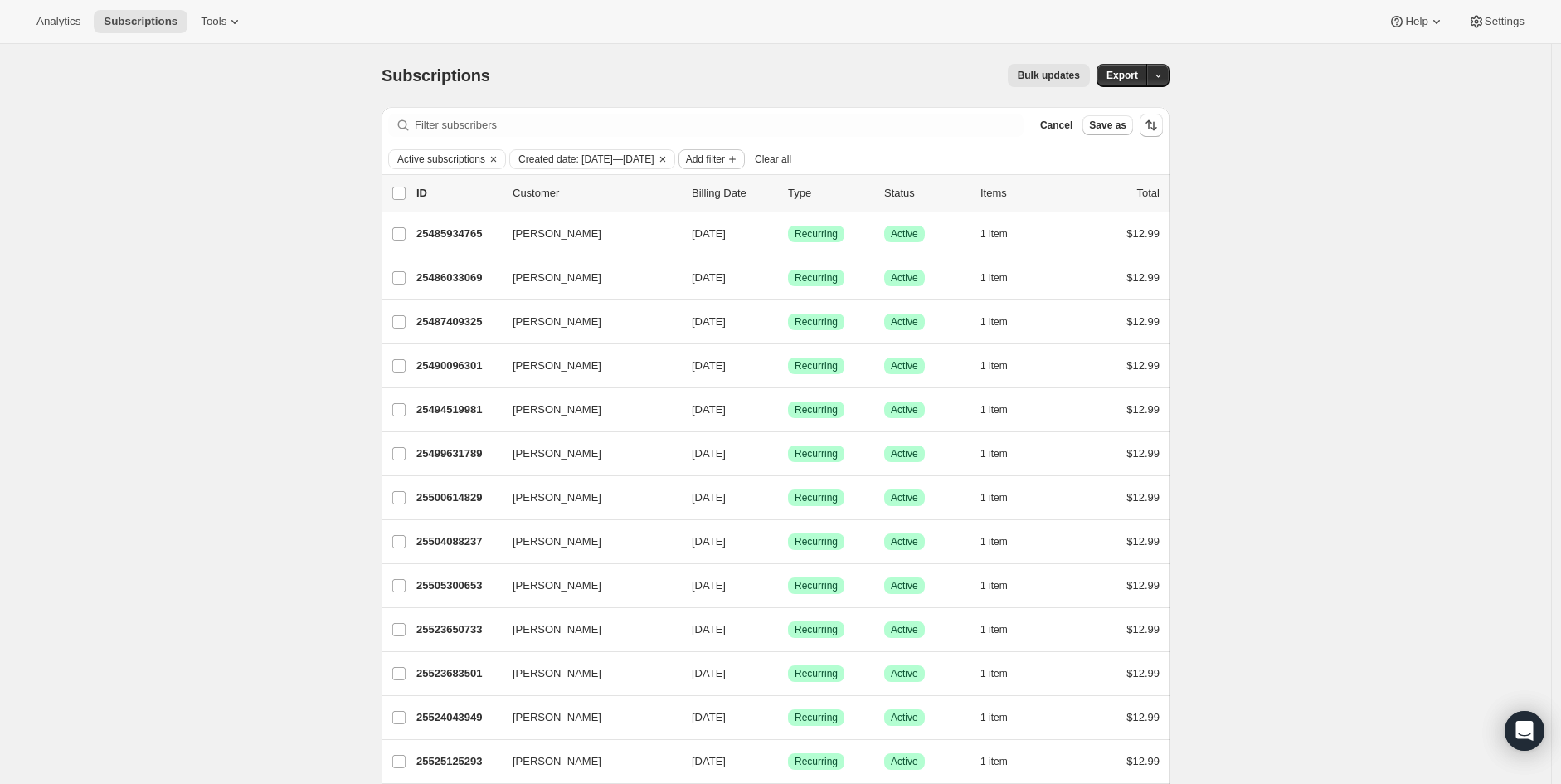
click at [725, 156] on span "Add filter" at bounding box center [705, 159] width 39 height 14
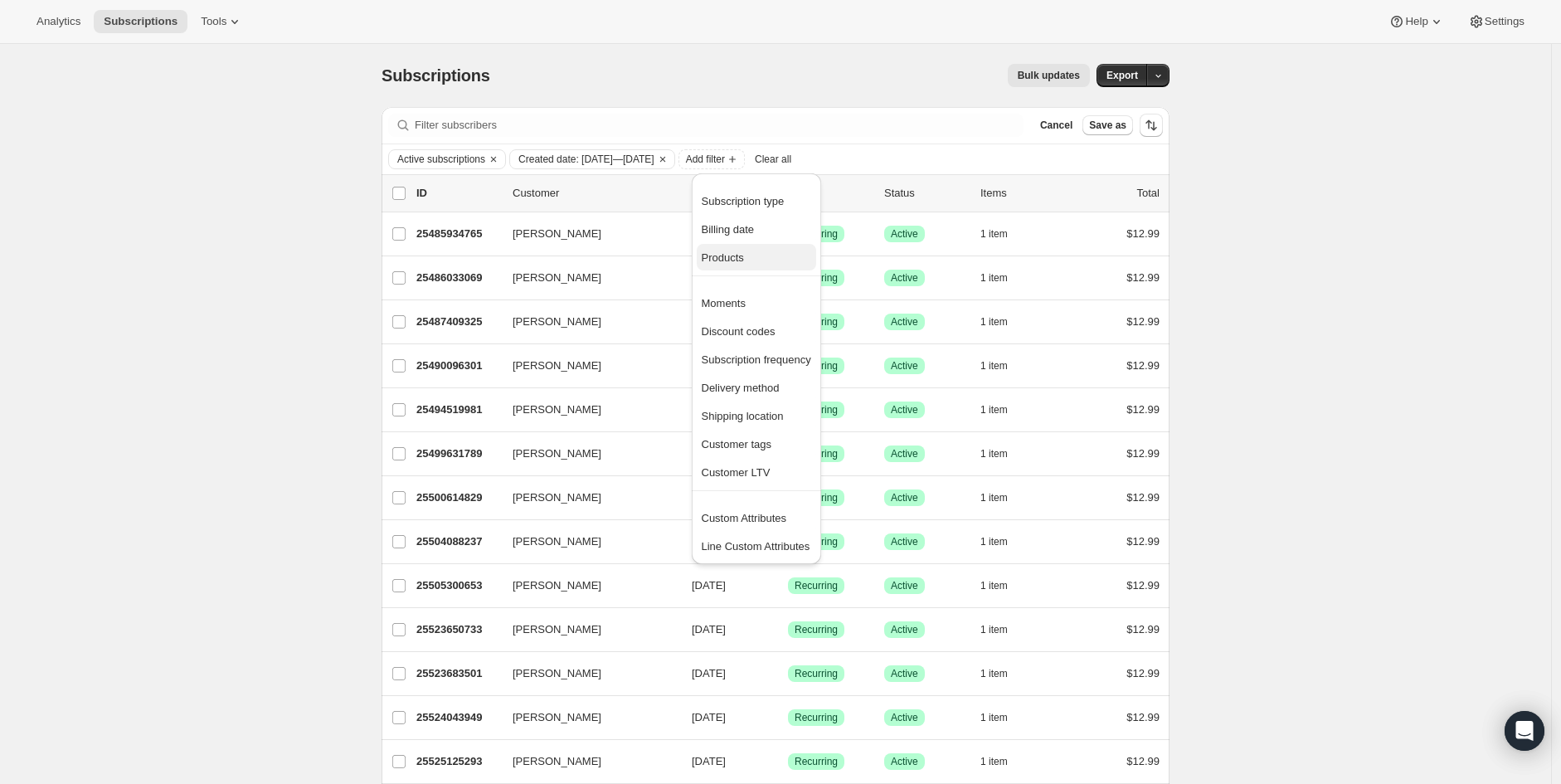
click at [726, 257] on span "Products" at bounding box center [723, 258] width 42 height 13
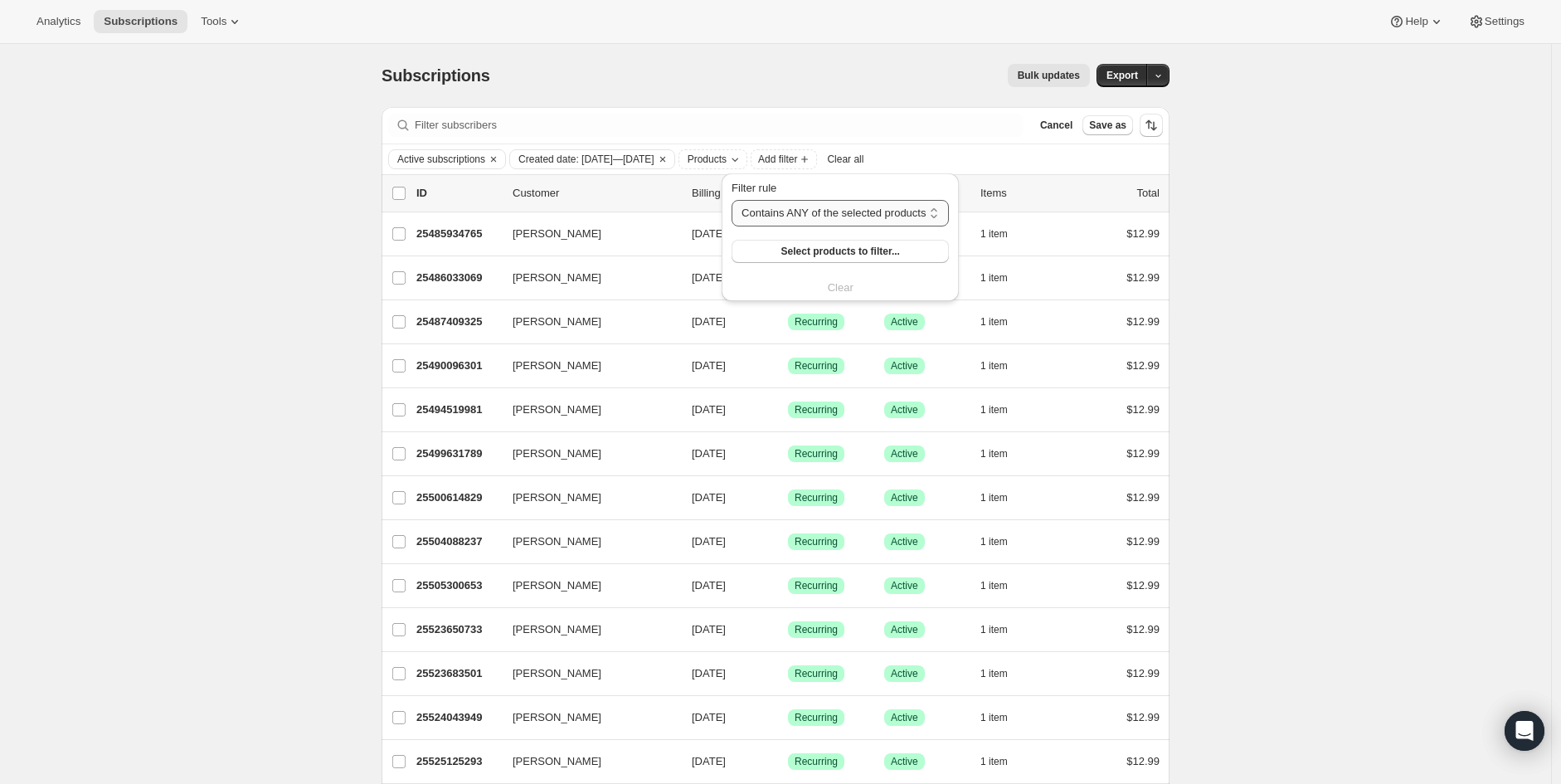
click at [860, 214] on select "Contains ANY of the selected products Contains ALL of the selected products Con…" at bounding box center [840, 212] width 217 height 26
click at [859, 214] on select "Contains ANY of the selected products Contains ALL of the selected products Con…" at bounding box center [840, 212] width 217 height 26
click at [725, 157] on span "Add filter" at bounding box center [705, 159] width 39 height 14
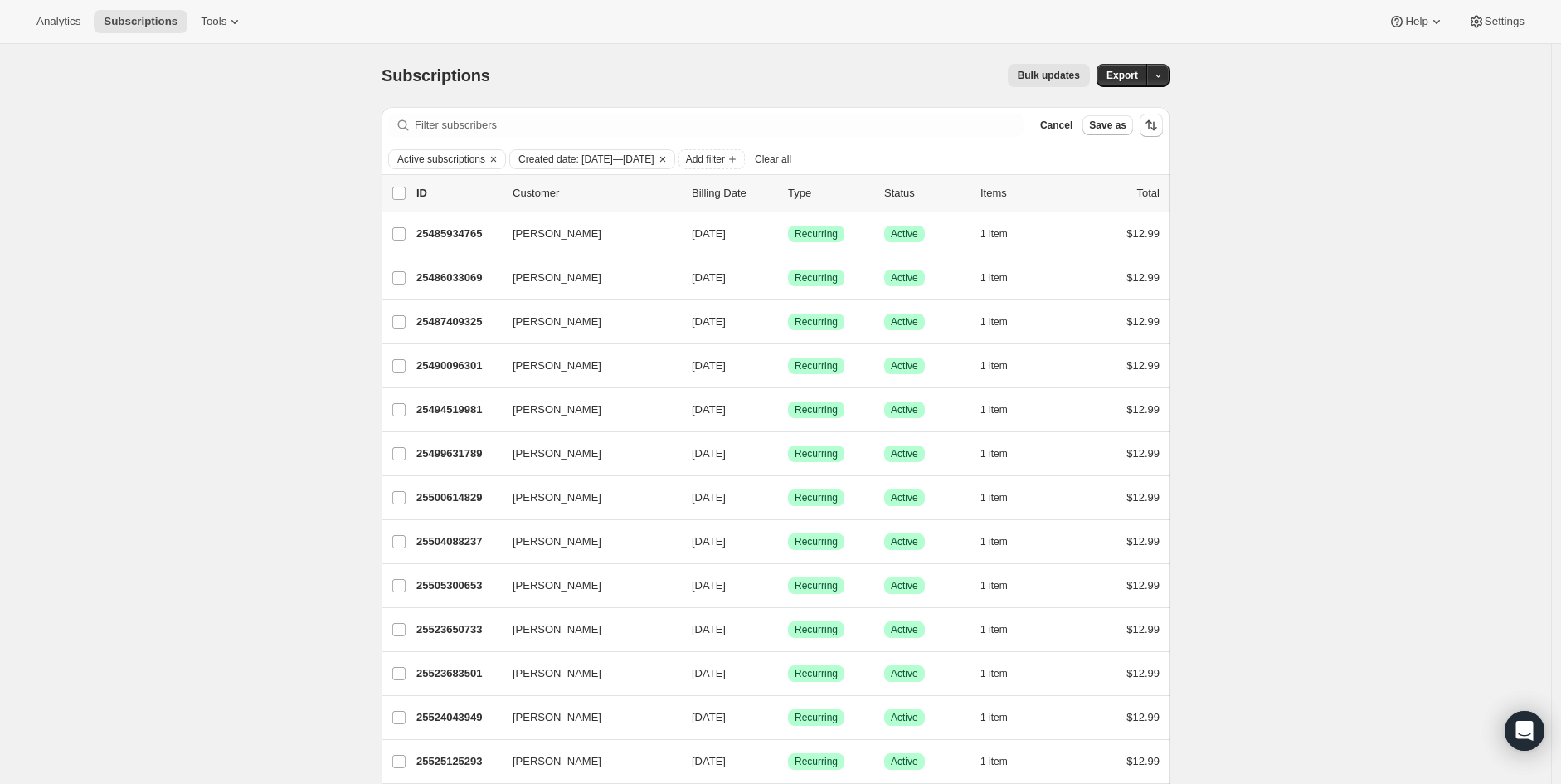
click at [725, 164] on span "Add filter" at bounding box center [705, 159] width 39 height 14
click at [739, 161] on icon "Add filter" at bounding box center [732, 159] width 14 height 14
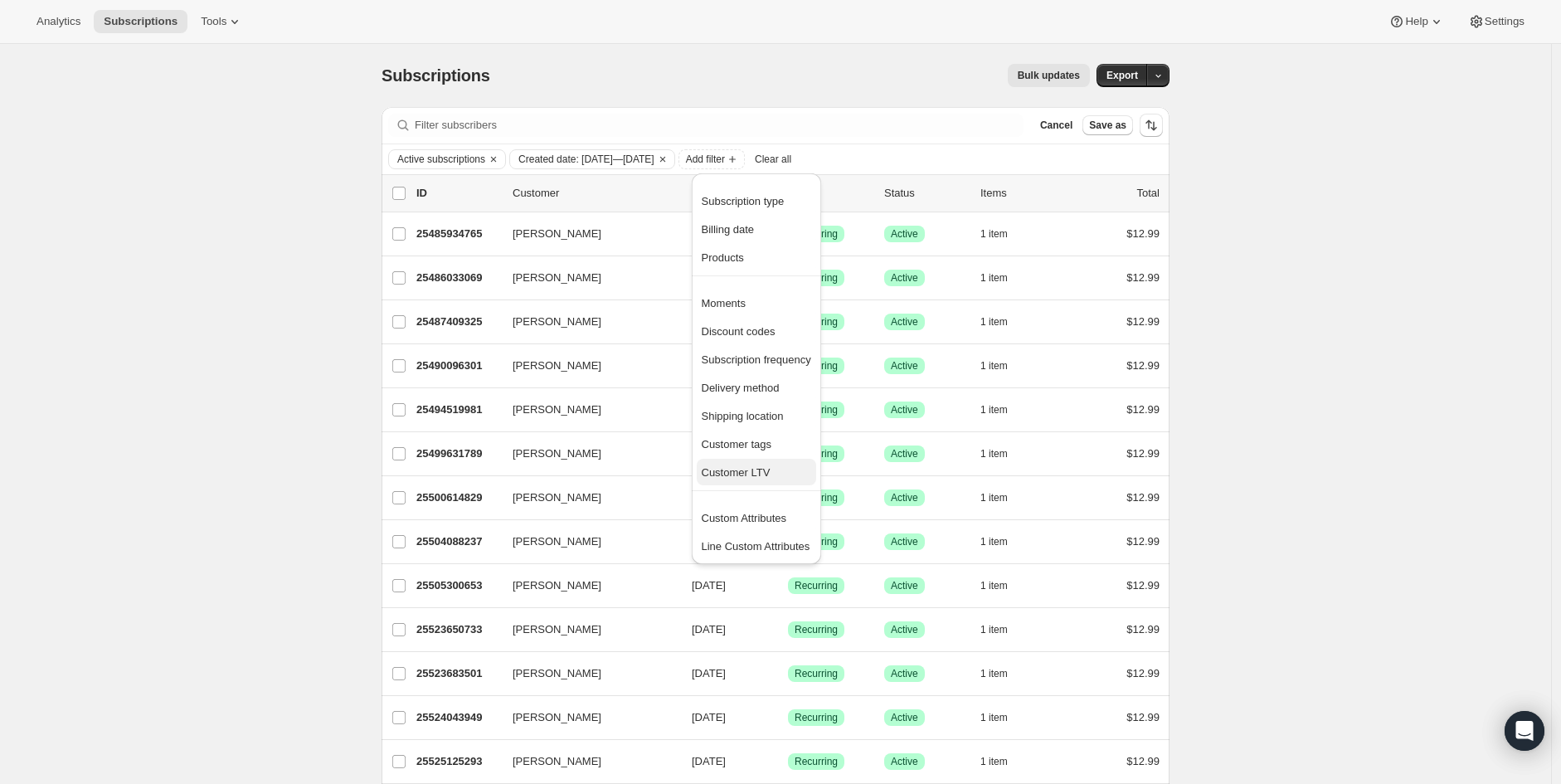
click at [759, 472] on span "Customer LTV" at bounding box center [736, 472] width 68 height 13
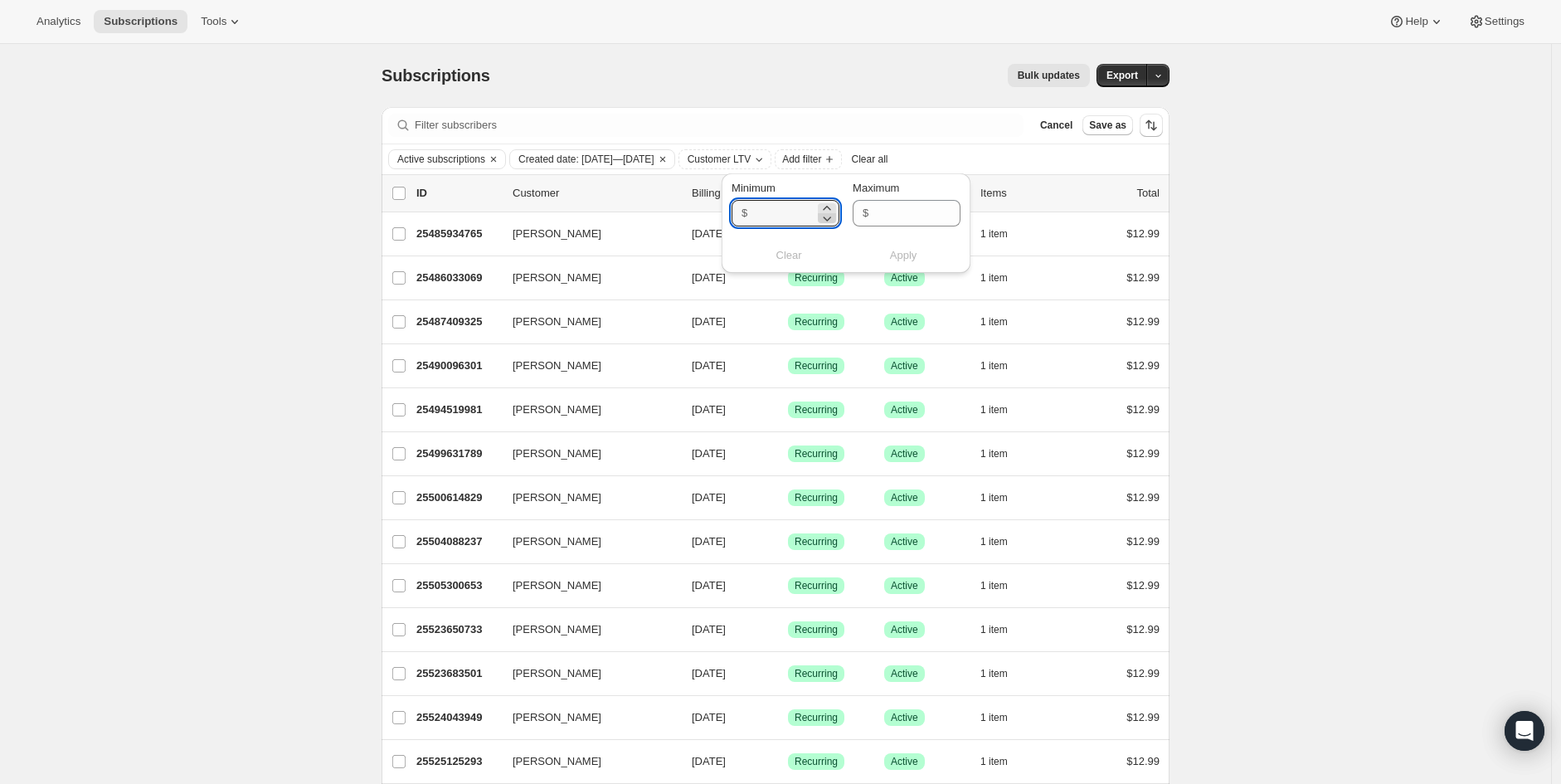
click at [822, 222] on icon at bounding box center [827, 218] width 16 height 16
type input "-1"
type input "1"
click at [916, 217] on input "Maximum" at bounding box center [905, 212] width 62 height 26
type input "1"
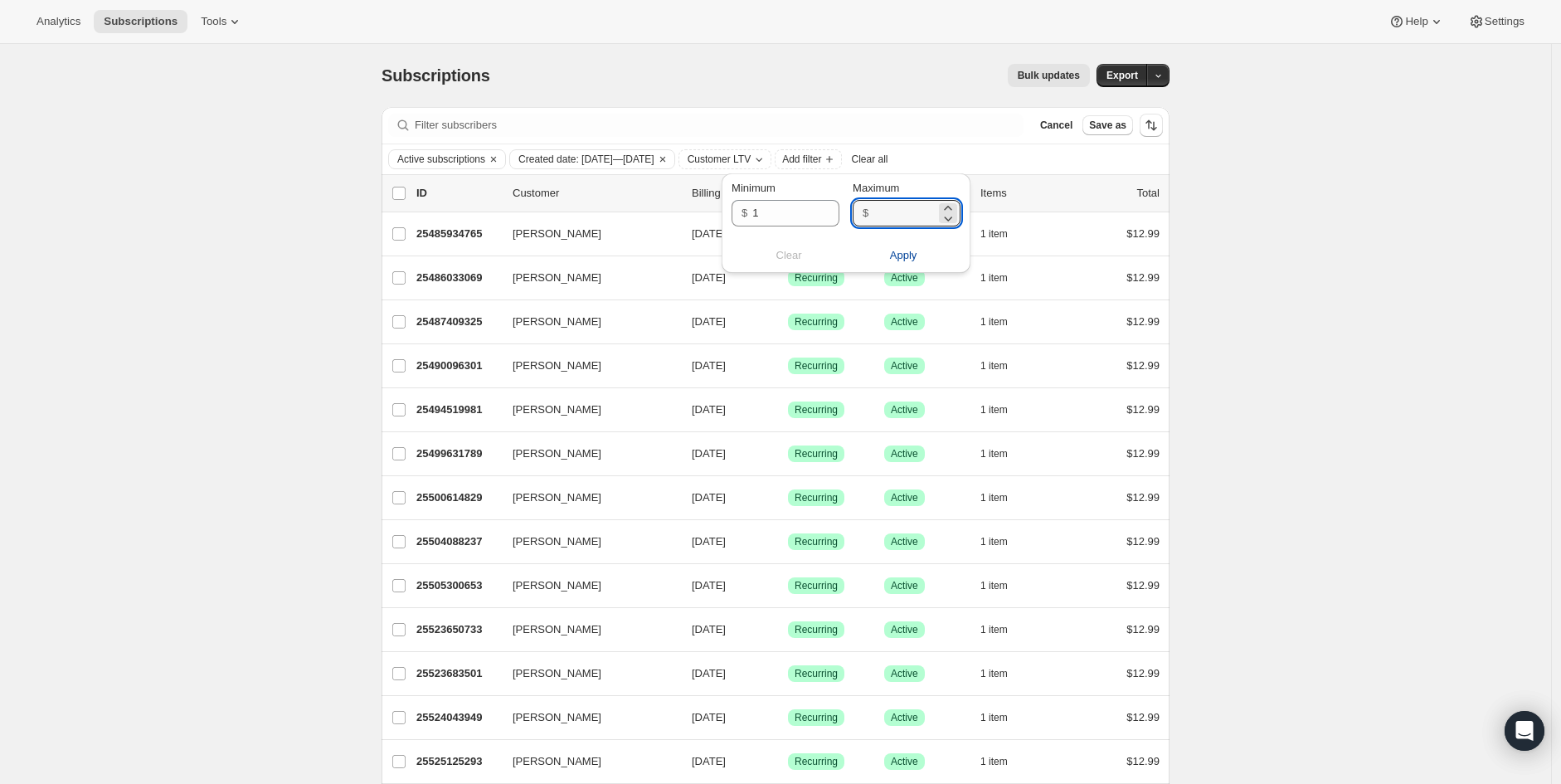
click at [909, 257] on span "Apply" at bounding box center [904, 255] width 27 height 16
click at [627, 160] on span "Created date: Jun 6, 2025—Jun 29, 2025" at bounding box center [586, 159] width 136 height 14
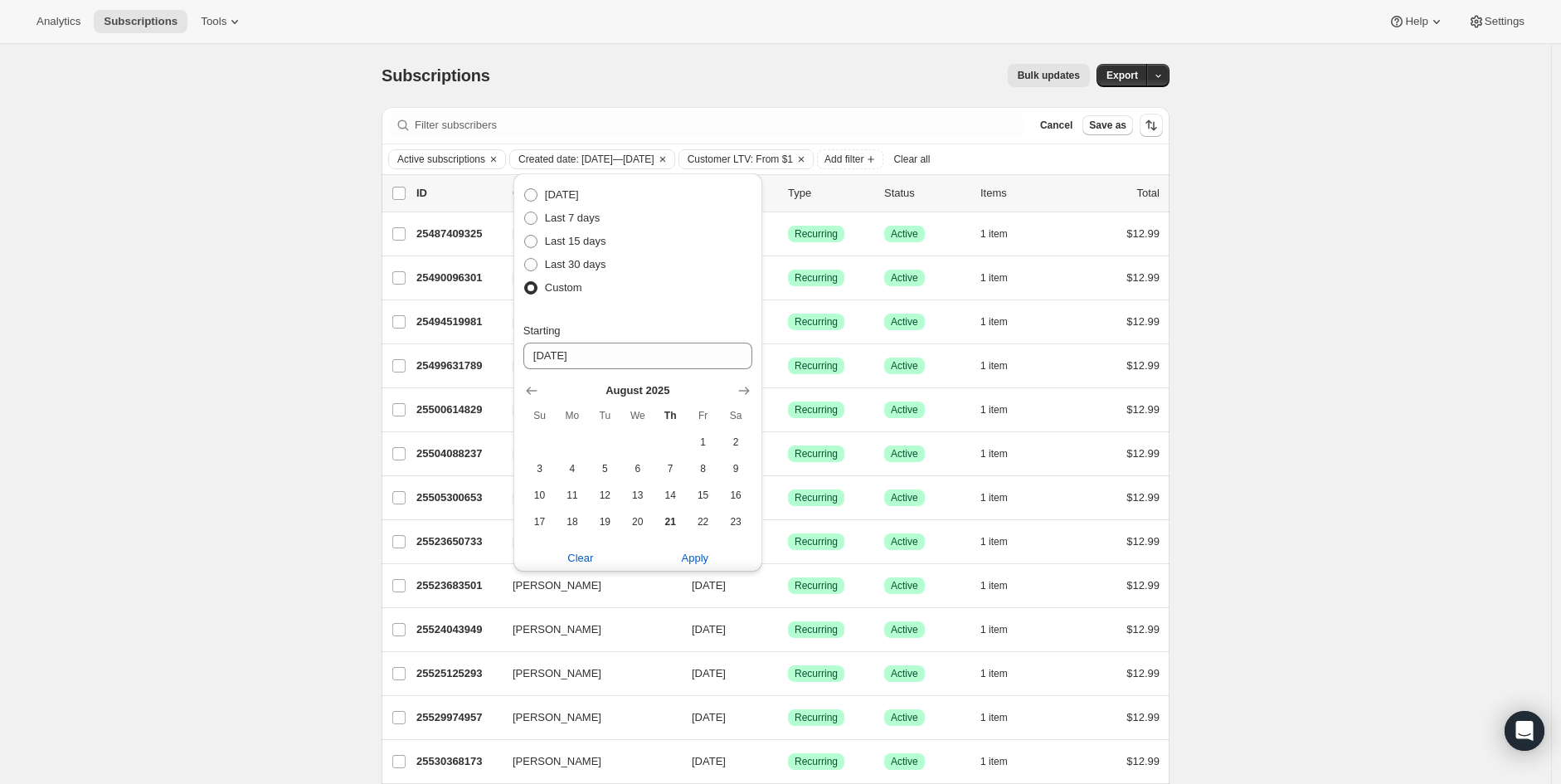
drag, startPoint x: 1430, startPoint y: 302, endPoint x: 1014, endPoint y: 181, distance: 433.2
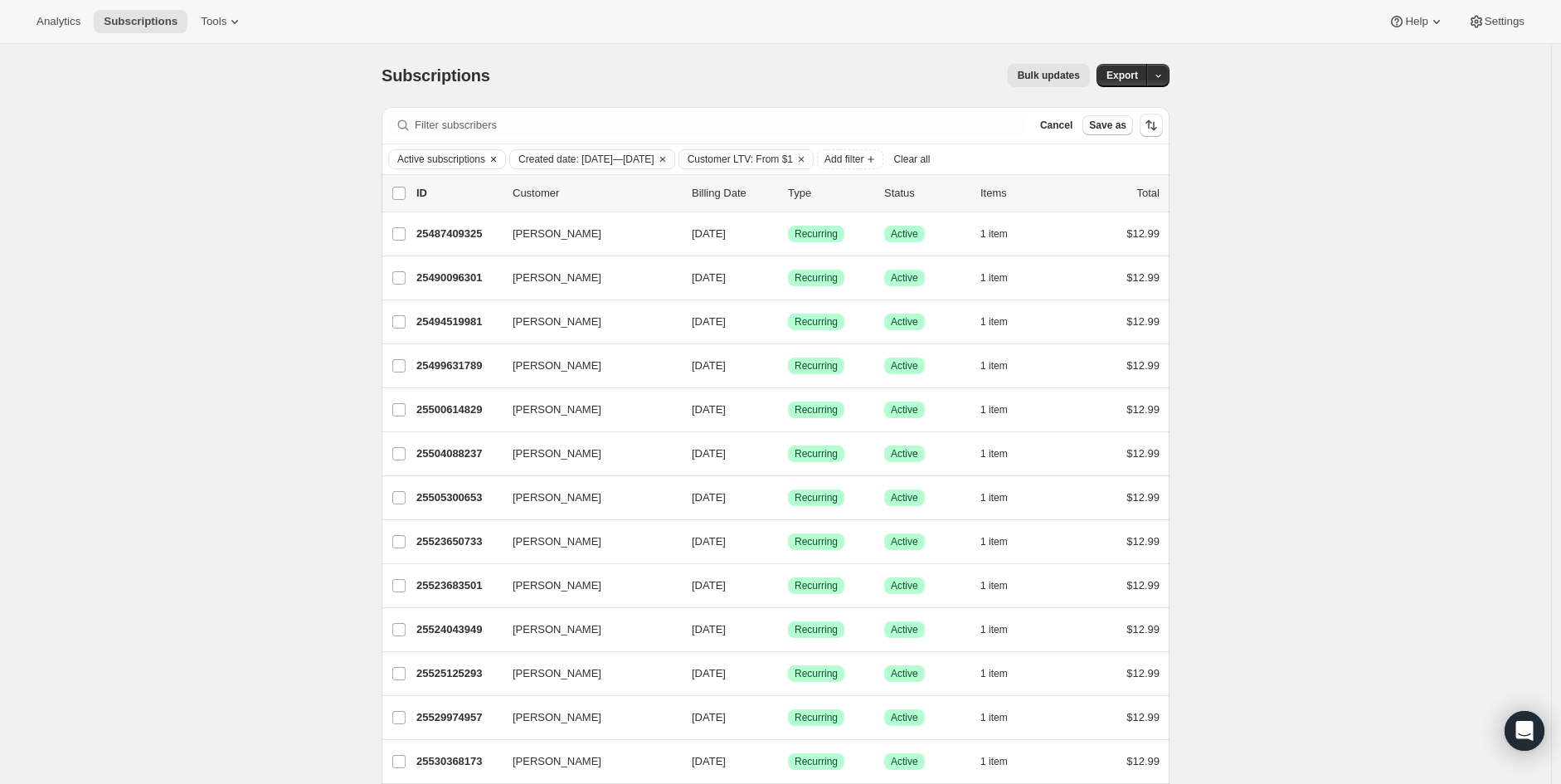
click at [436, 156] on span "Active subscriptions" at bounding box center [441, 159] width 88 height 14
click at [436, 158] on span "Active subscriptions" at bounding box center [441, 159] width 88 height 14
drag, startPoint x: 595, startPoint y: 155, endPoint x: 436, endPoint y: 151, distance: 159.1
click at [436, 151] on div "Active subscriptions Created date: Jun 6, 2025—Jun 29, 2025 Customer LTV: From …" at bounding box center [776, 160] width 775 height 20
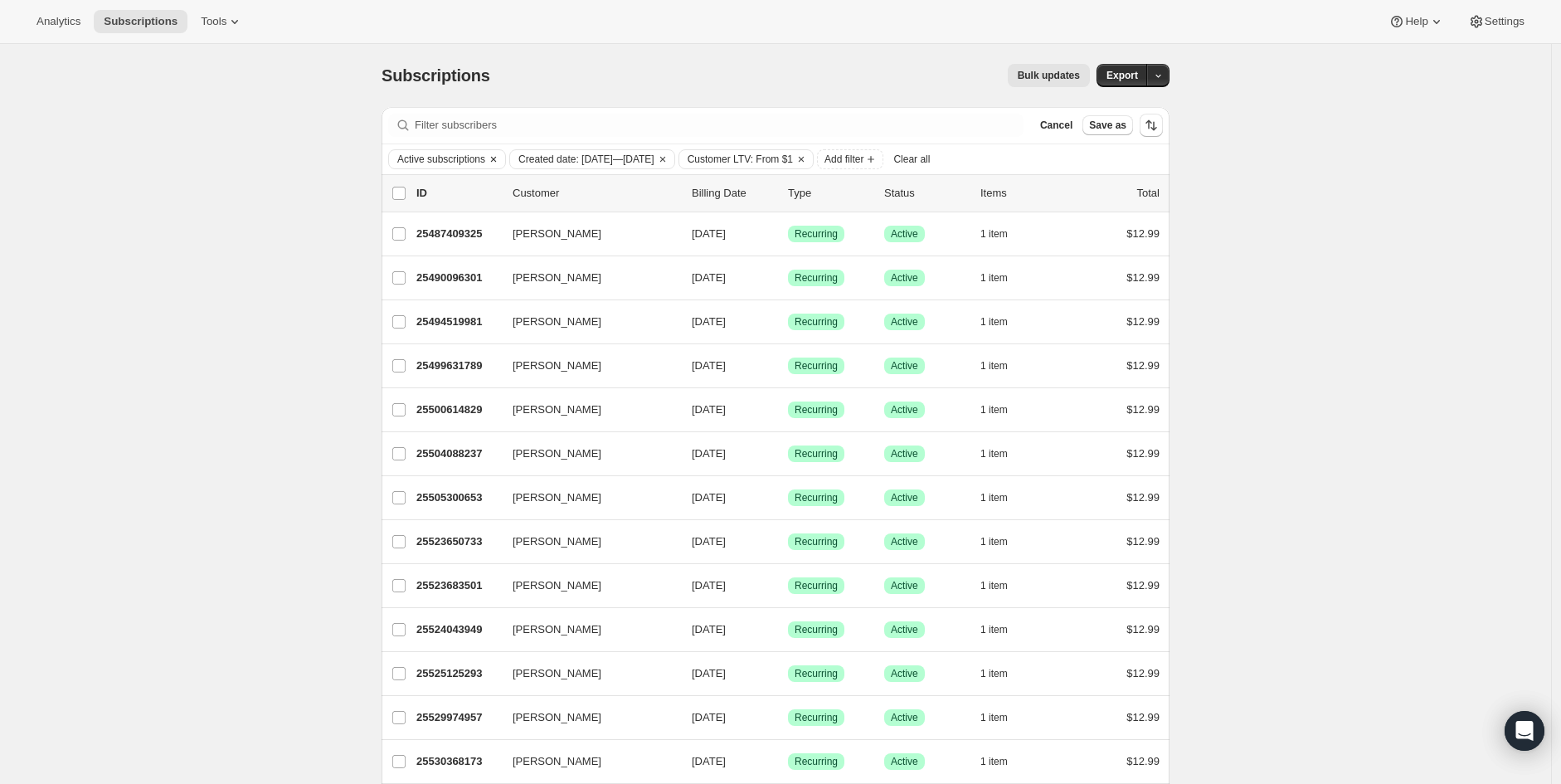
click at [496, 160] on icon "Clear" at bounding box center [493, 159] width 14 height 14
click at [742, 153] on span "Add filter" at bounding box center [722, 159] width 39 height 14
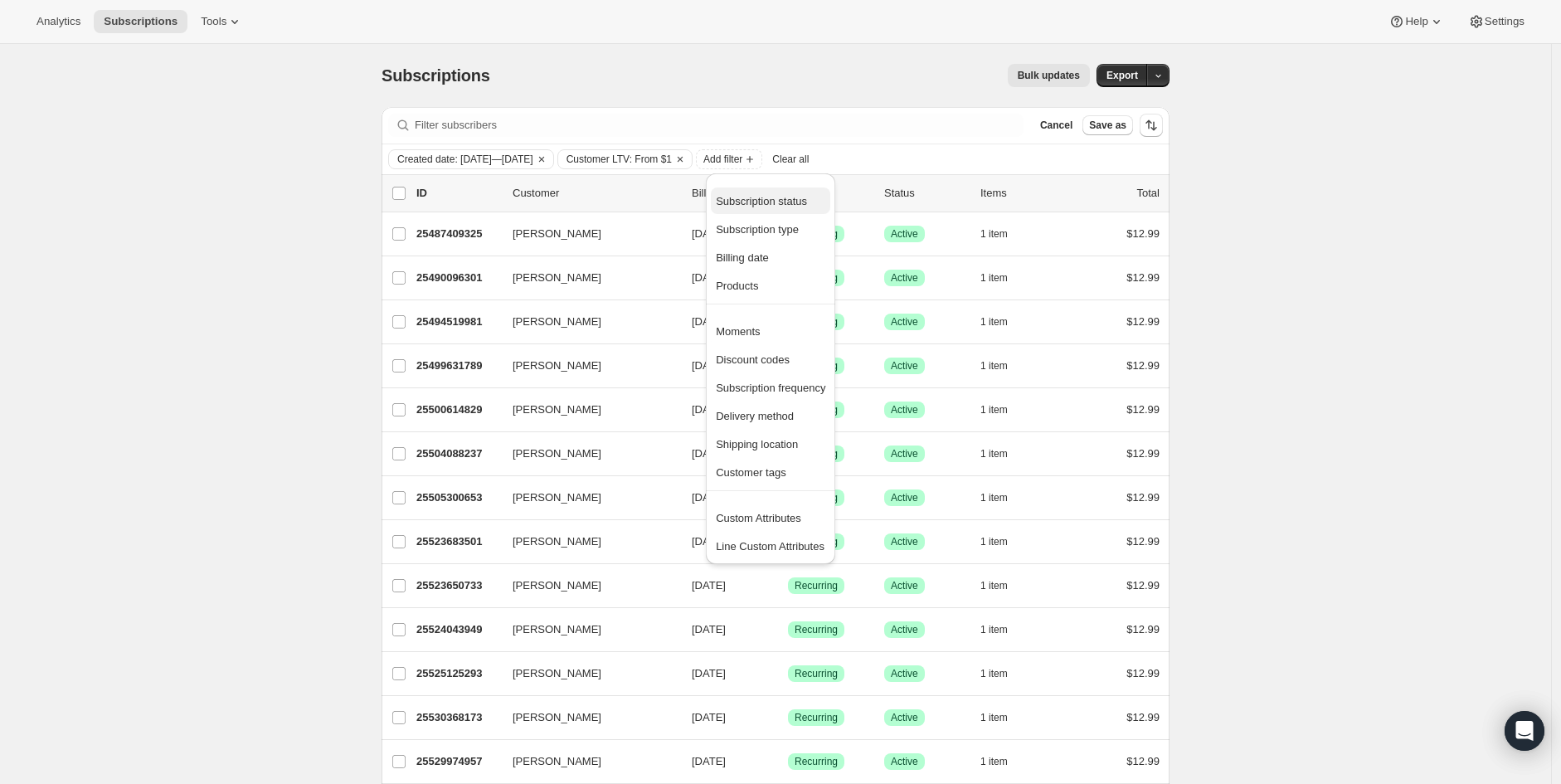
click at [773, 206] on span "Subscription status" at bounding box center [761, 201] width 91 height 13
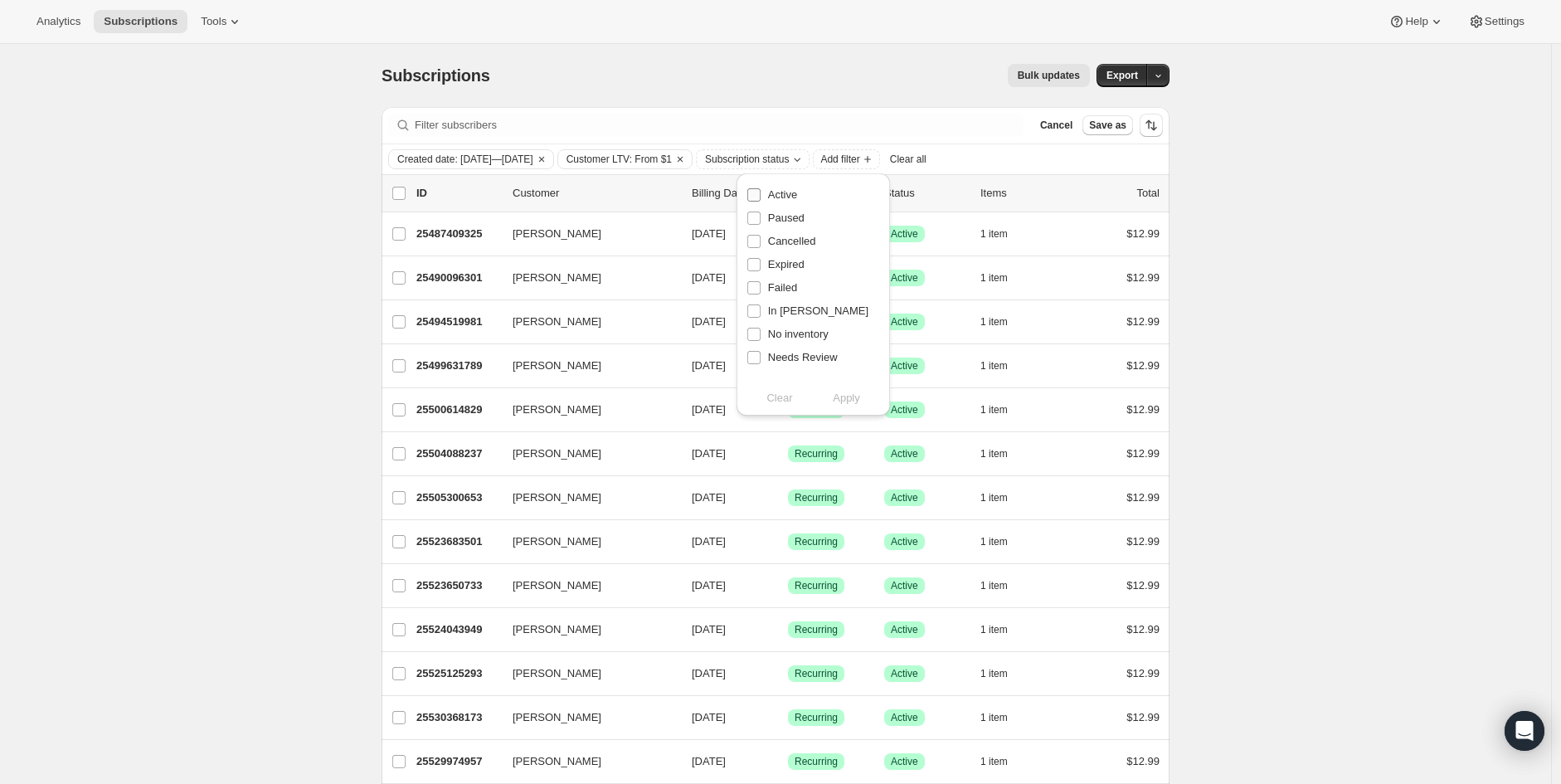
click at [752, 192] on input "Active" at bounding box center [754, 194] width 14 height 14
checkbox input "true"
click at [851, 398] on span "Apply" at bounding box center [846, 398] width 27 height 16
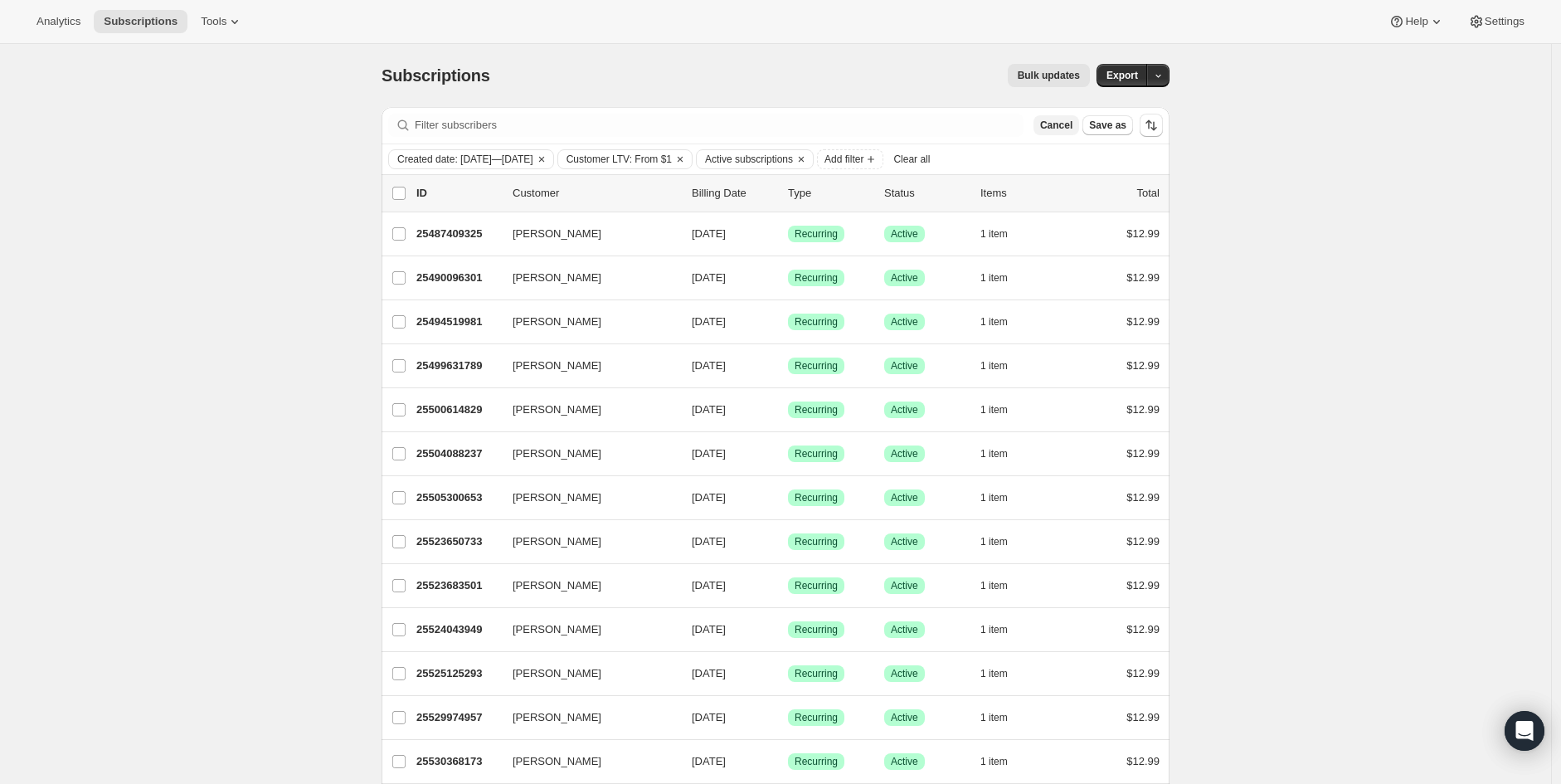
click at [1072, 124] on span "Cancel" at bounding box center [1056, 125] width 32 height 14
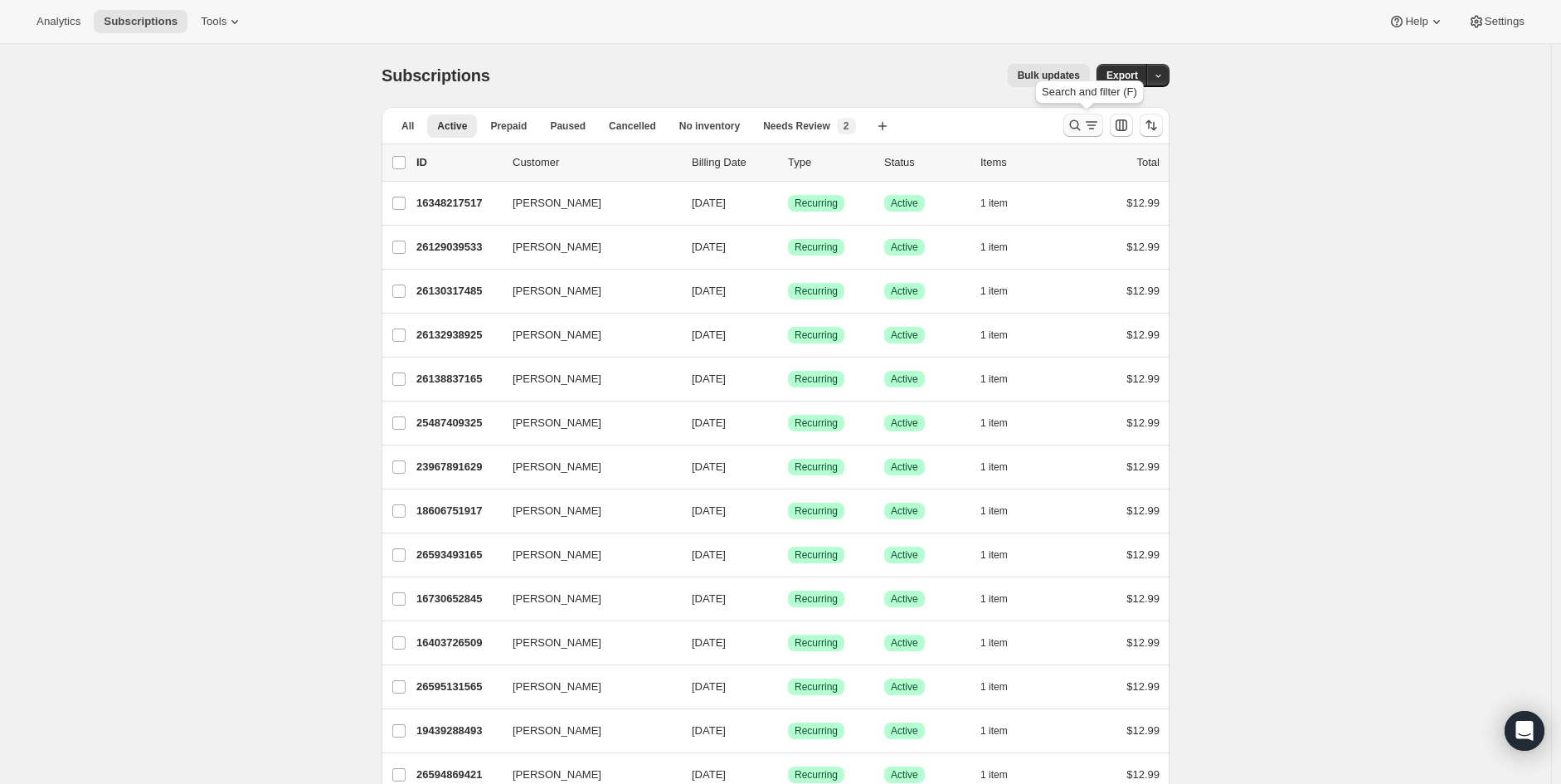
click at [1093, 129] on icon "Search and filter results" at bounding box center [1091, 125] width 16 height 16
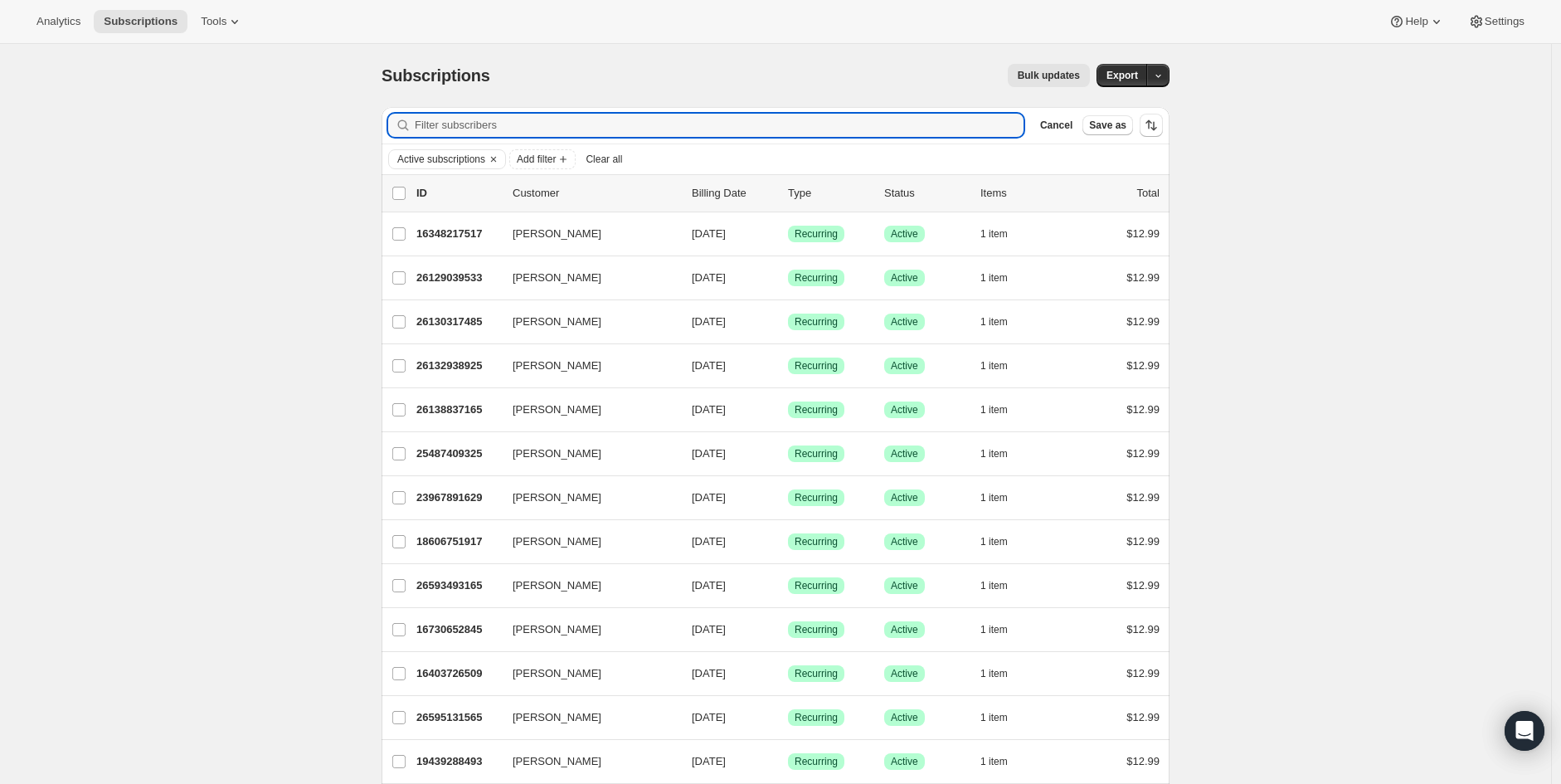
click at [498, 160] on icon "Clear" at bounding box center [493, 159] width 14 height 14
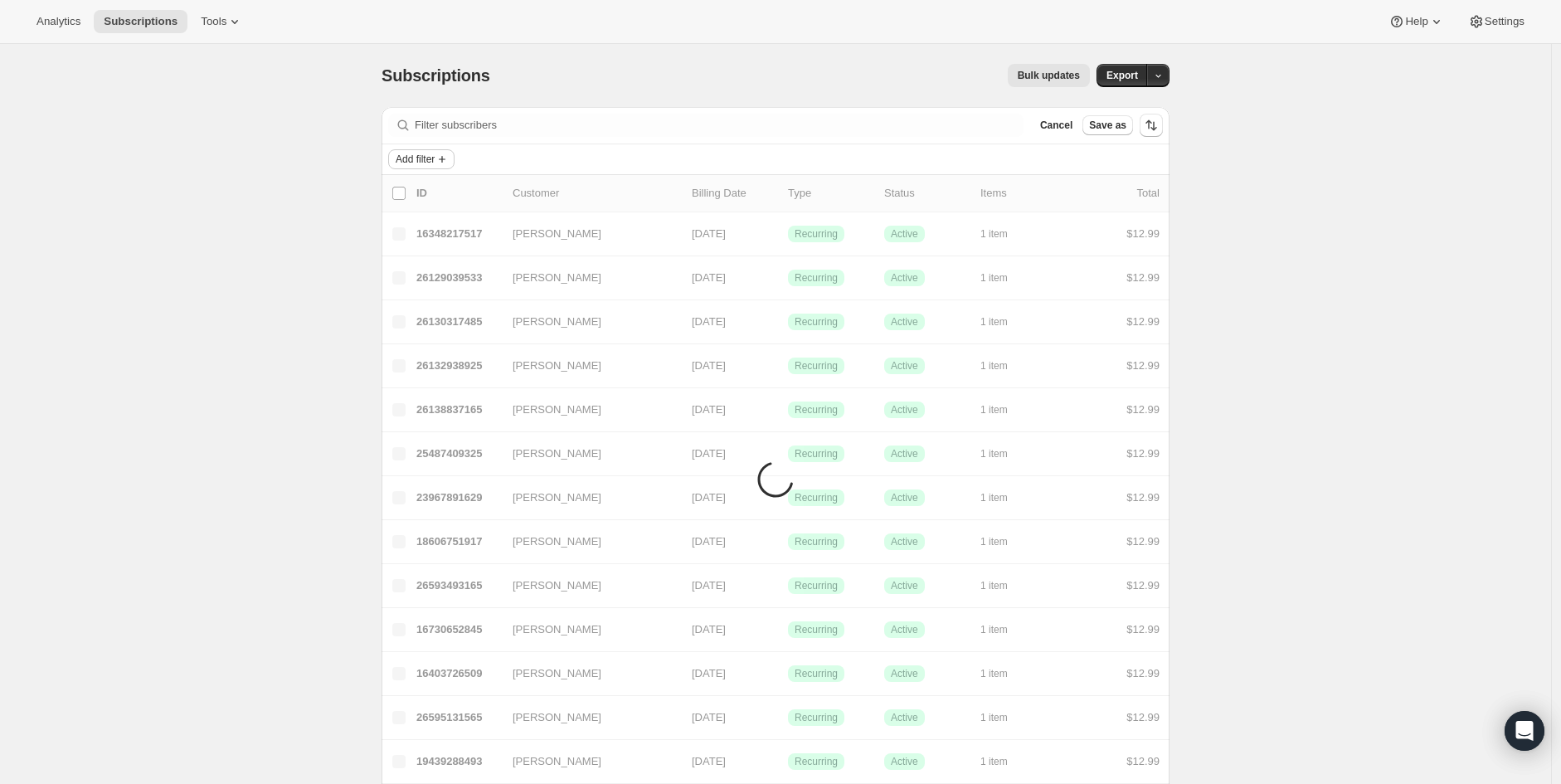
click at [435, 156] on span "Add filter" at bounding box center [415, 159] width 39 height 14
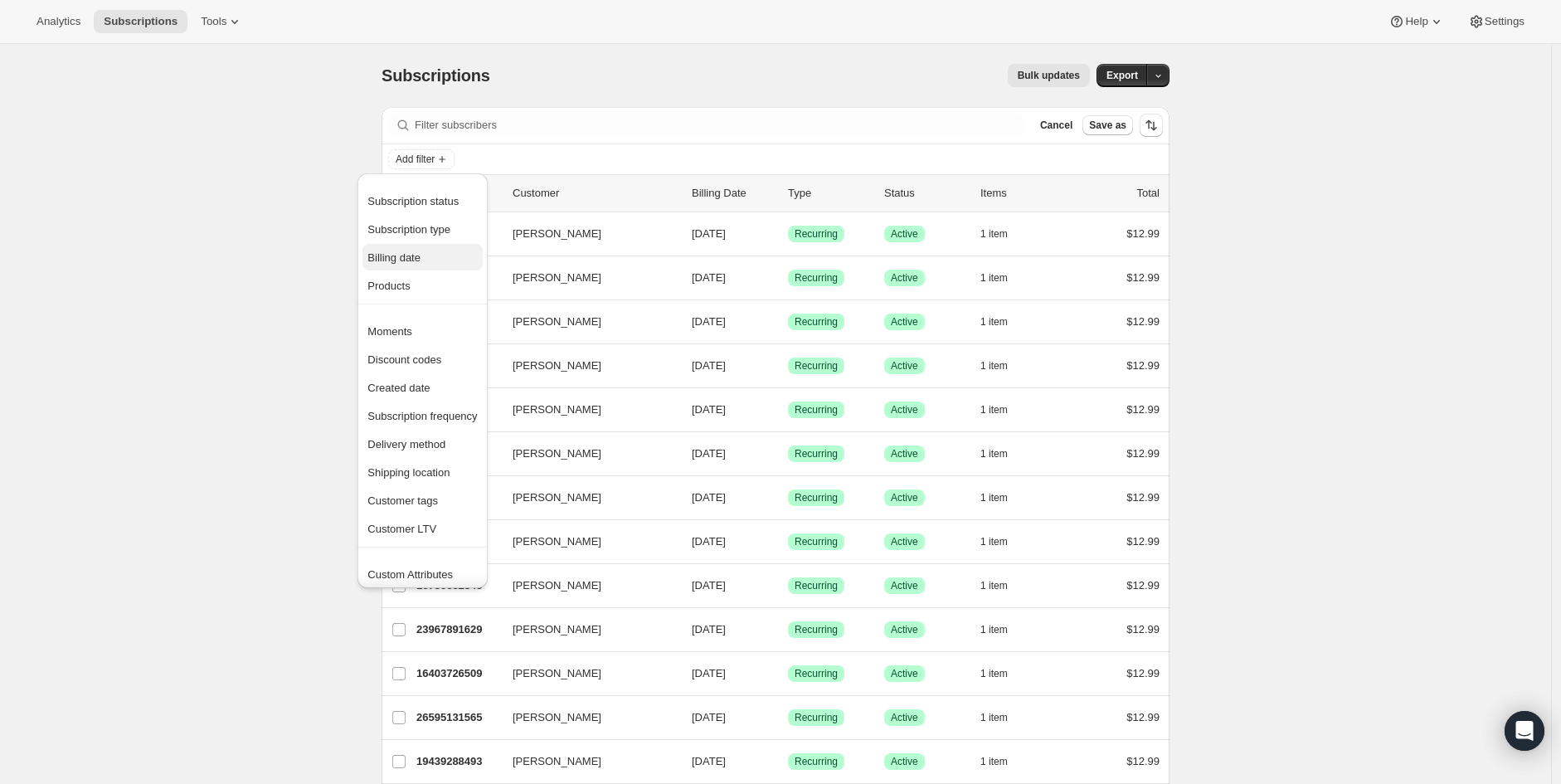
click at [423, 258] on span "Billing date" at bounding box center [422, 258] width 109 height 16
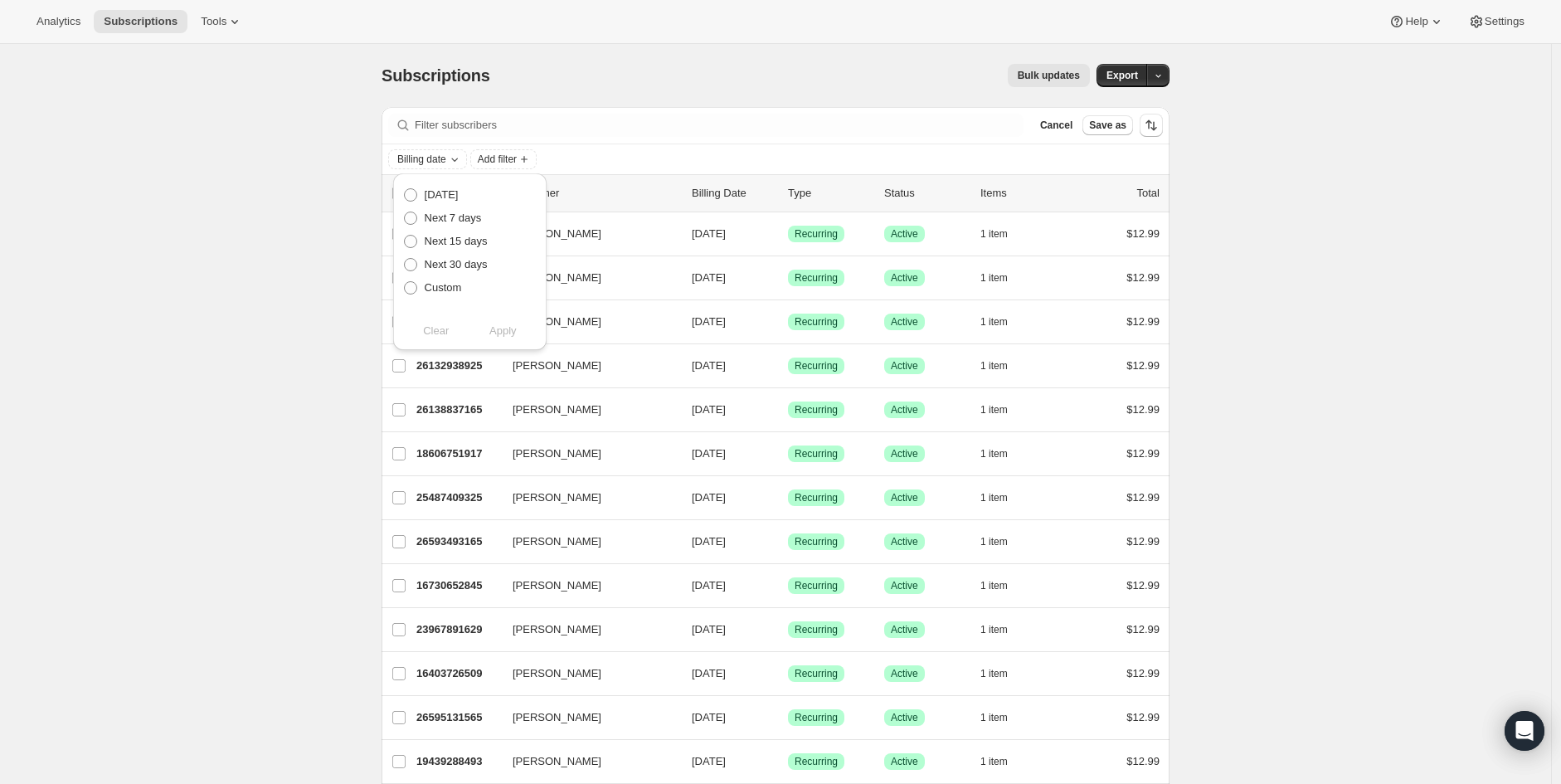
click at [425, 289] on span "Custom" at bounding box center [443, 287] width 37 height 13
click at [405, 282] on input "Custom" at bounding box center [404, 281] width 1 height 1
radio input "true"
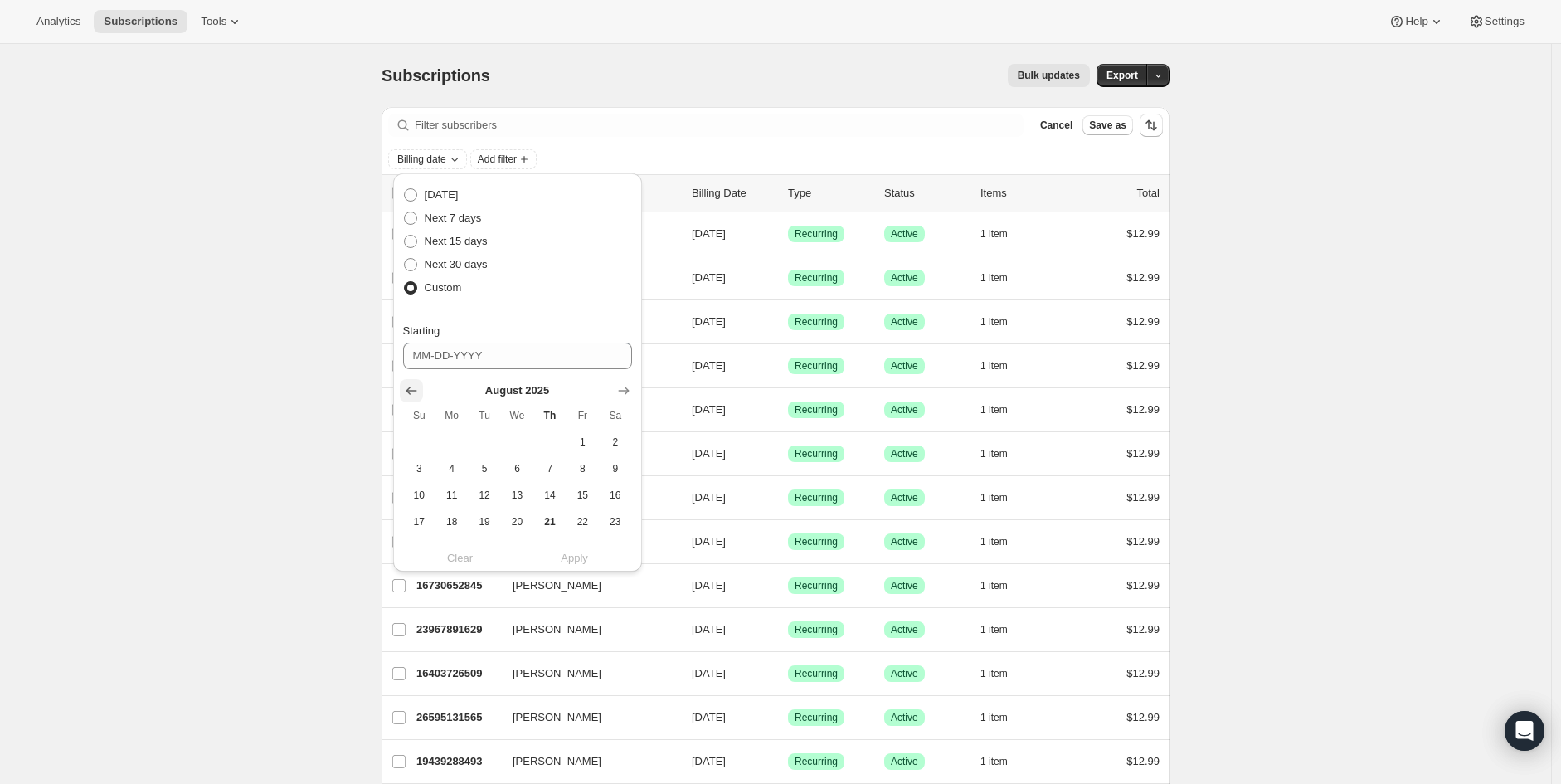
click at [418, 395] on icon "Show previous month, July 2025" at bounding box center [411, 390] width 16 height 16
click at [418, 395] on icon "Show previous month, June 2025" at bounding box center [411, 390] width 16 height 16
click at [583, 499] on span "20" at bounding box center [583, 495] width 19 height 14
type input "[DATE]"
click at [623, 388] on icon "Show next month, July 2025" at bounding box center [624, 390] width 16 height 16
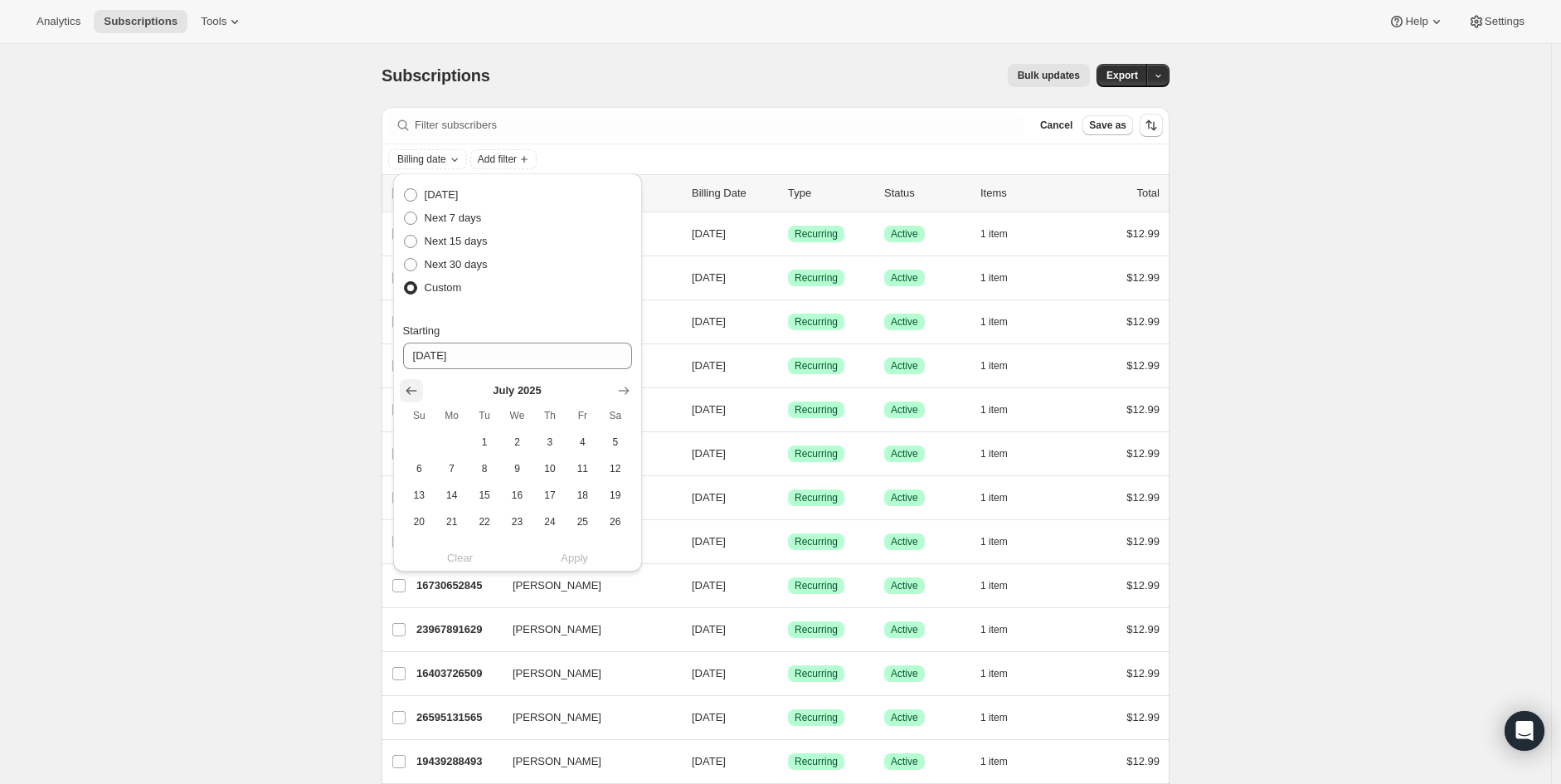
drag, startPoint x: 412, startPoint y: 392, endPoint x: 441, endPoint y: 397, distance: 29.4
click at [415, 391] on icon "Show previous month, June 2025" at bounding box center [411, 390] width 16 height 16
click at [403, 307] on icon "Show previous month, July 2025" at bounding box center [411, 311] width 16 height 16
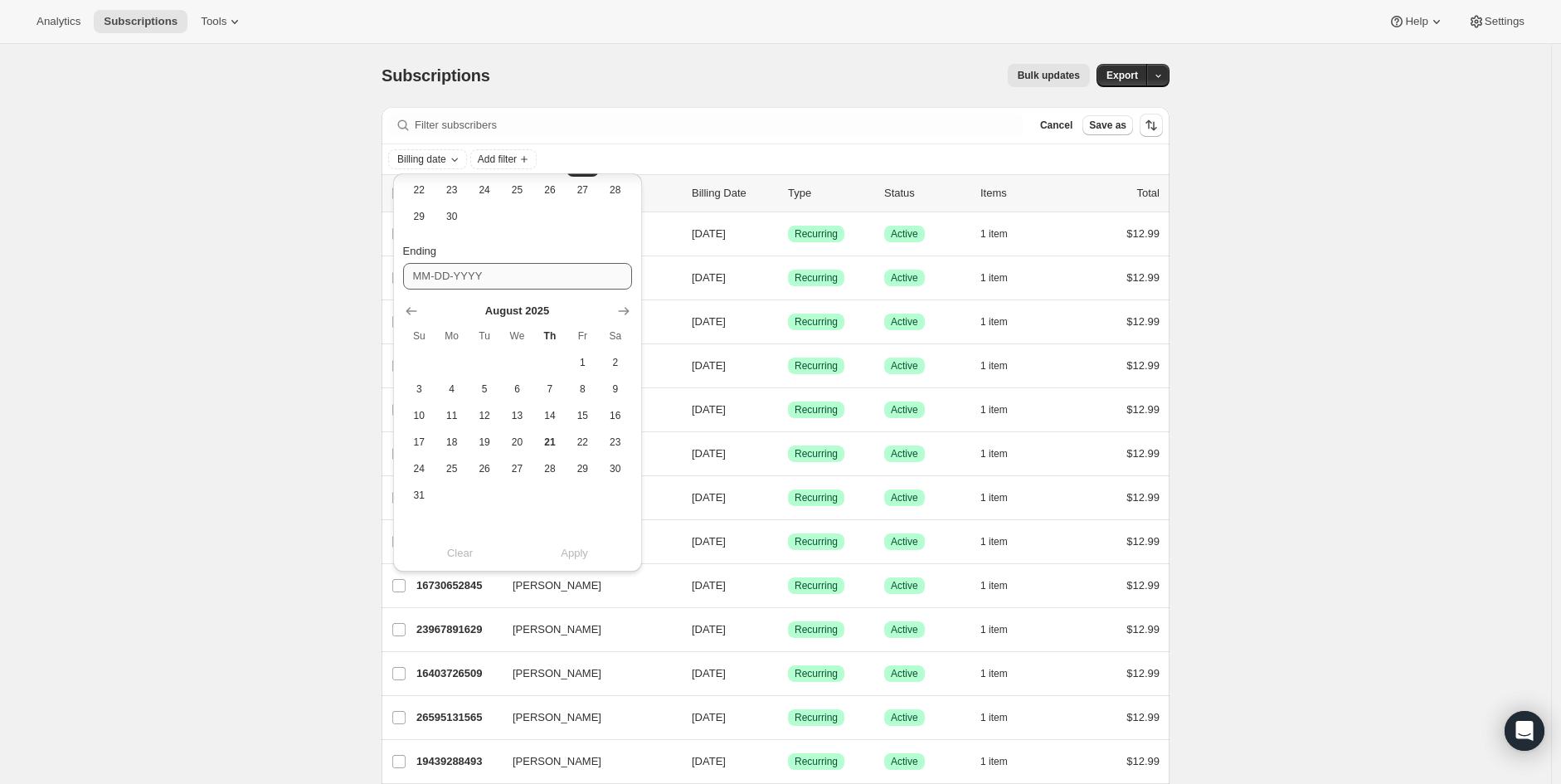
scroll to position [304, 0]
click at [421, 445] on span "13" at bounding box center [419, 442] width 19 height 14
type input "[DATE]"
click at [577, 555] on span "Apply" at bounding box center [574, 554] width 27 height 16
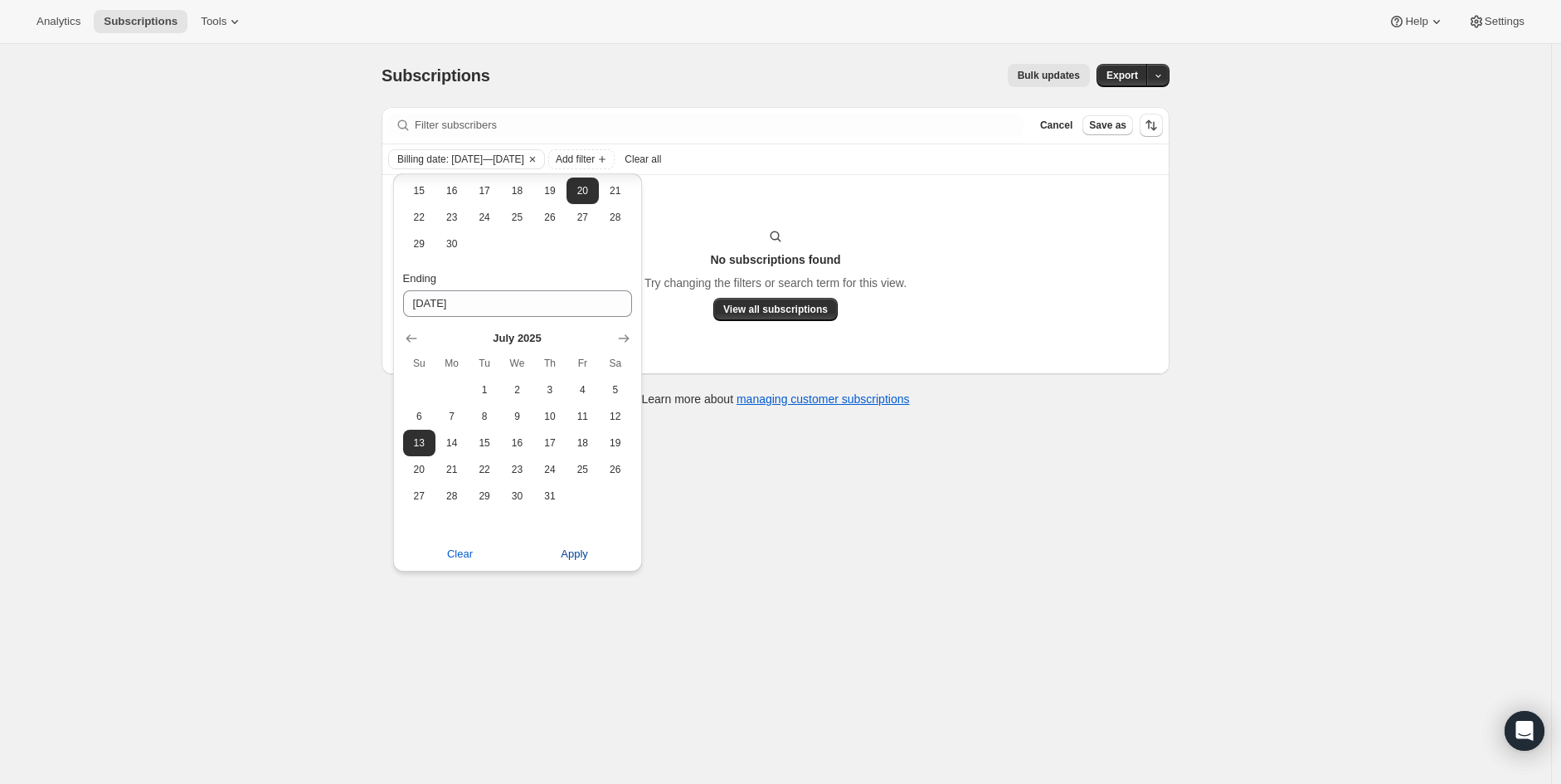
click at [570, 563] on button "Apply" at bounding box center [574, 553] width 134 height 26
click at [804, 418] on div "Filter subscribers Cancel Save as Billing date: Jun 20, 2025—Jul 13, 2025 Add f…" at bounding box center [775, 264] width 788 height 316
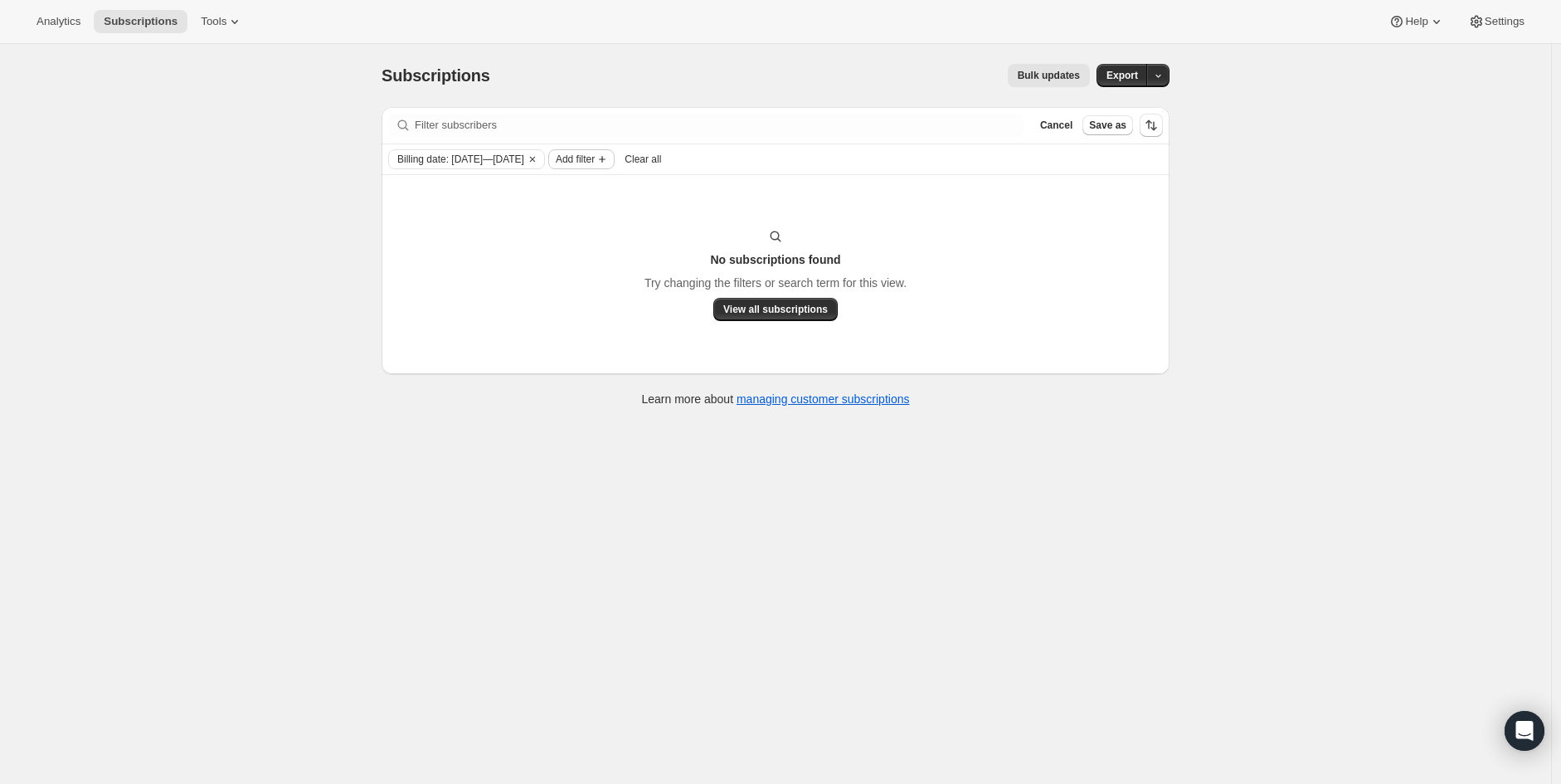
click at [594, 165] on span "Add filter" at bounding box center [574, 159] width 39 height 14
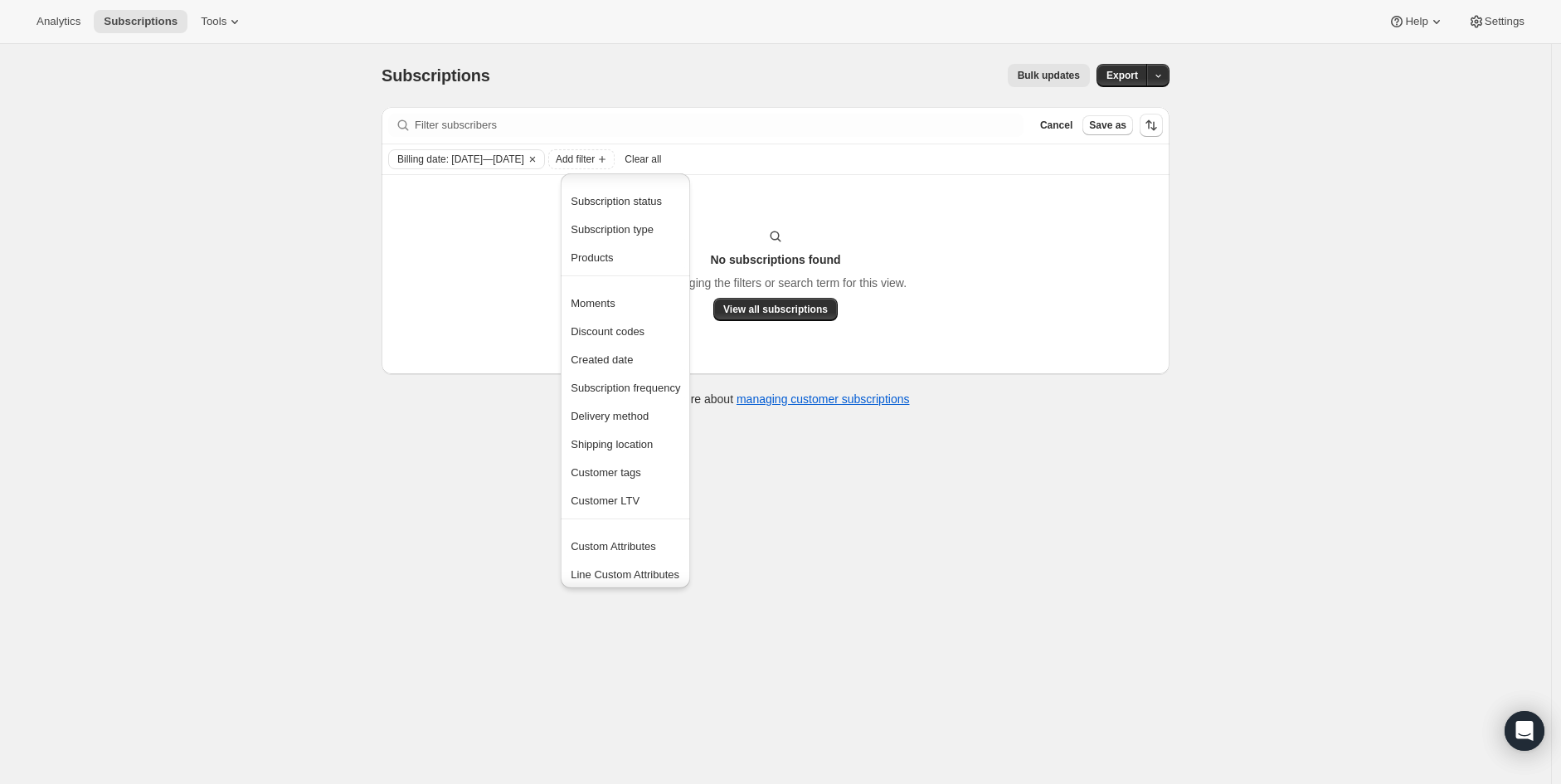
scroll to position [5, 0]
drag, startPoint x: 631, startPoint y: 496, endPoint x: 631, endPoint y: 514, distance: 18.0
click at [631, 496] on span "Customer LTV" at bounding box center [605, 497] width 68 height 13
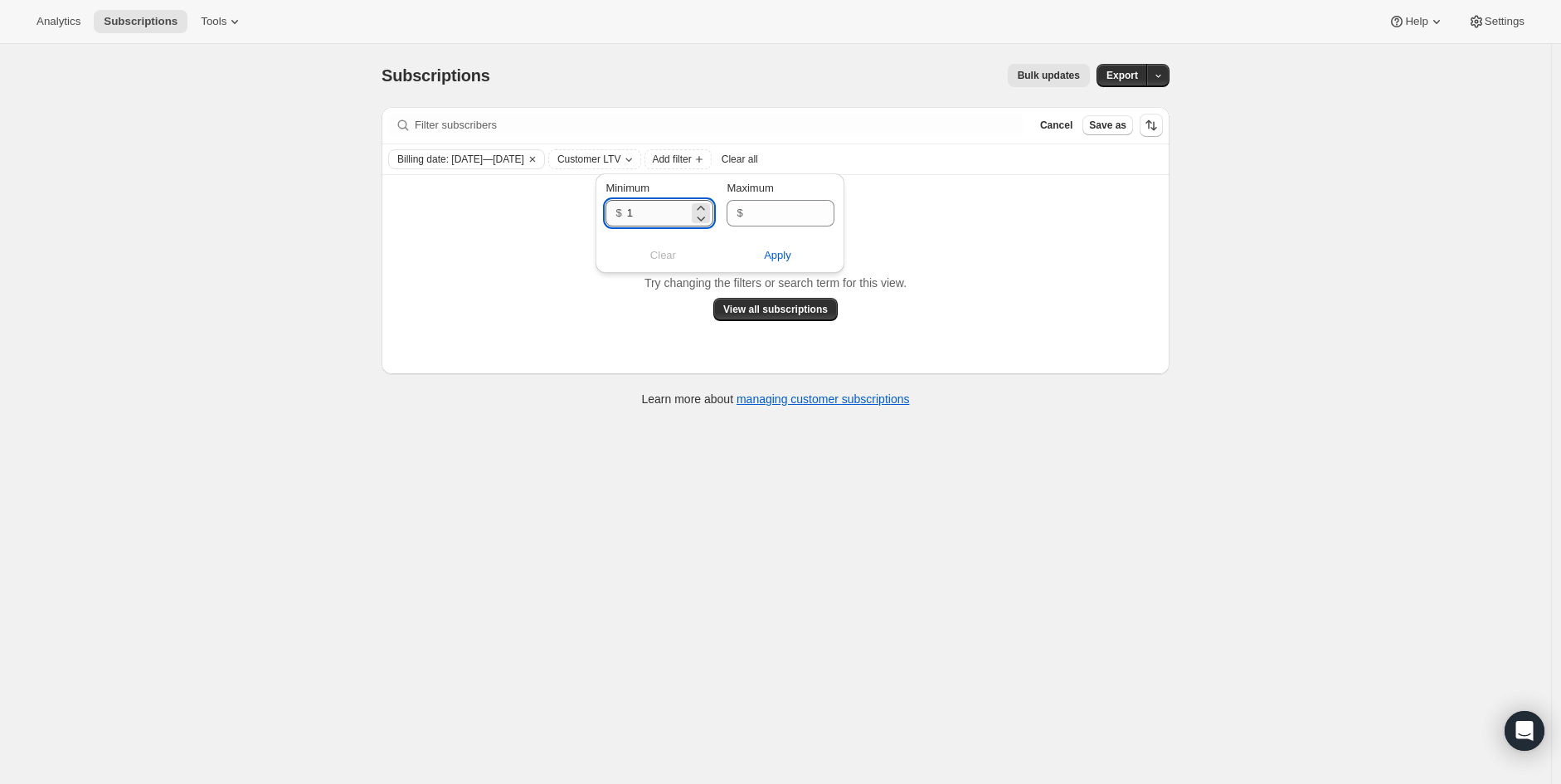
click at [667, 221] on input "1" at bounding box center [658, 212] width 62 height 26
click at [776, 253] on span "Apply" at bounding box center [778, 255] width 27 height 16
click at [1146, 360] on div "No subscriptions found Try changing the filters or search term for this view. V…" at bounding box center [775, 274] width 788 height 199
click at [733, 163] on span "Add filter" at bounding box center [713, 159] width 39 height 14
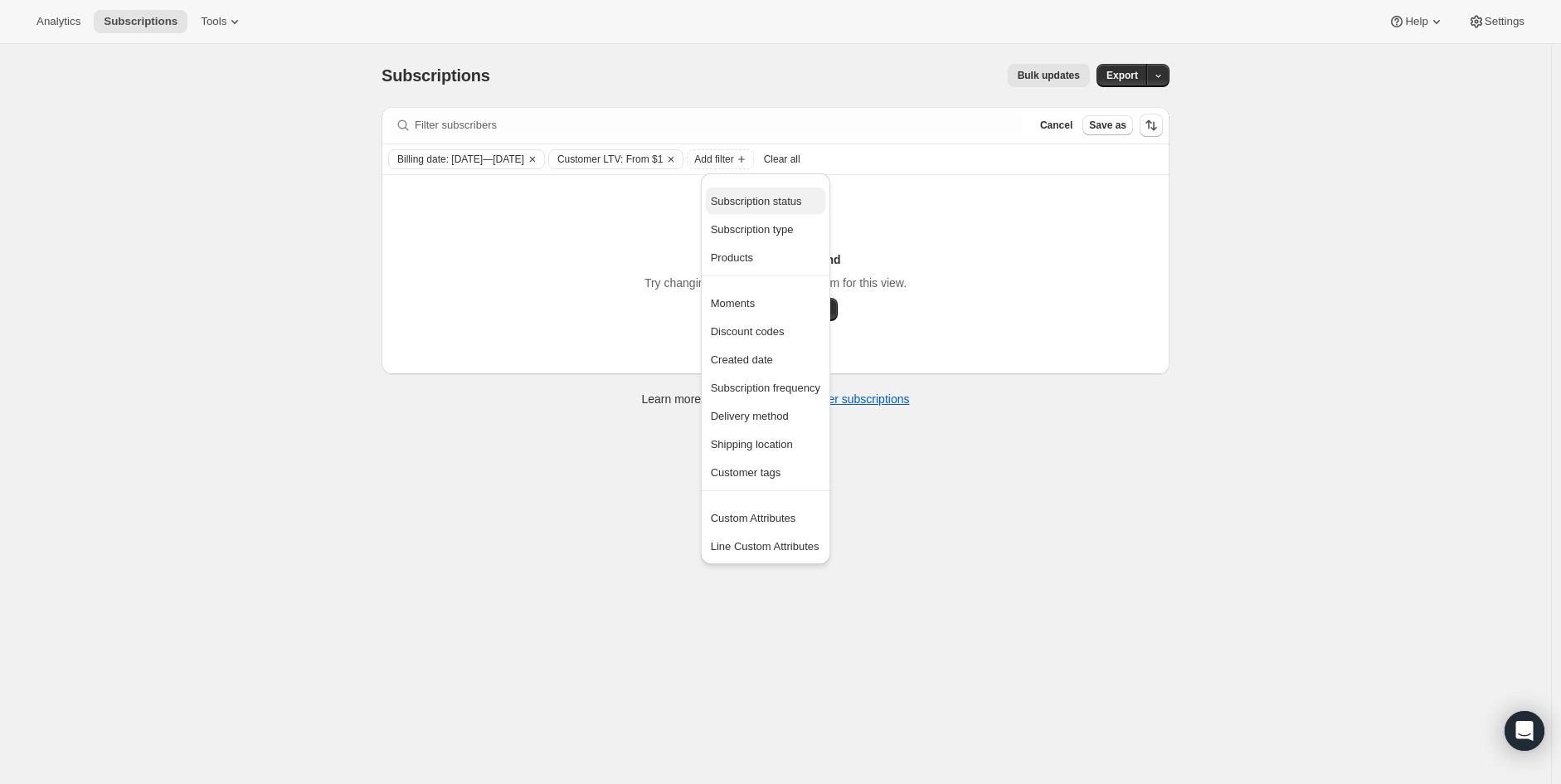
click at [721, 207] on span "Subscription status" at bounding box center [757, 201] width 91 height 13
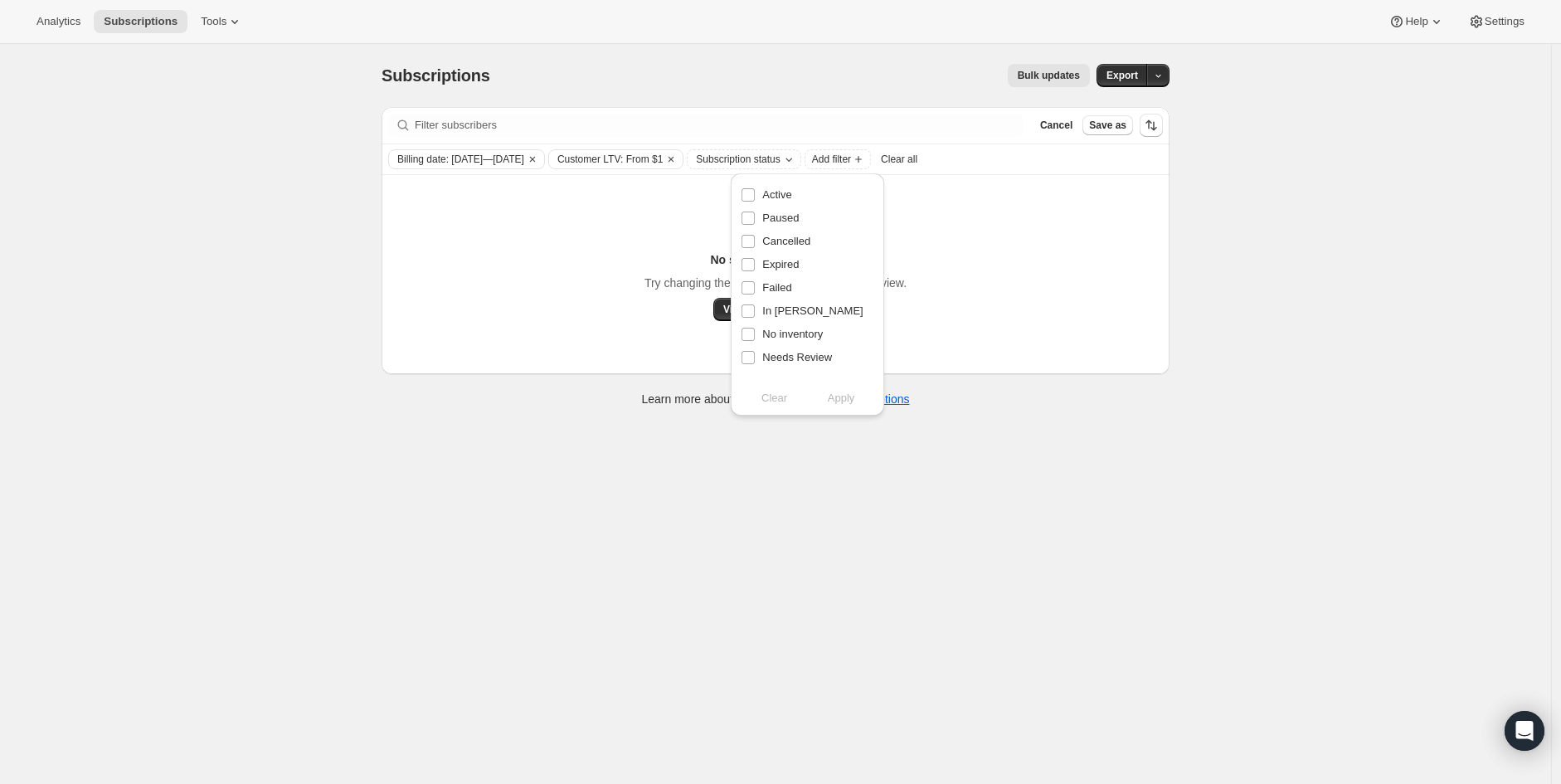
click at [739, 194] on div "Subscription status Active Paused Cancelled Expired Failed In Dunning No invent…" at bounding box center [807, 294] width 153 height 242
click at [740, 194] on span at bounding box center [748, 195] width 15 height 15
click at [741, 194] on input "Active" at bounding box center [748, 194] width 14 height 14
checkbox input "true"
click at [857, 395] on button "Apply" at bounding box center [842, 397] width 88 height 26
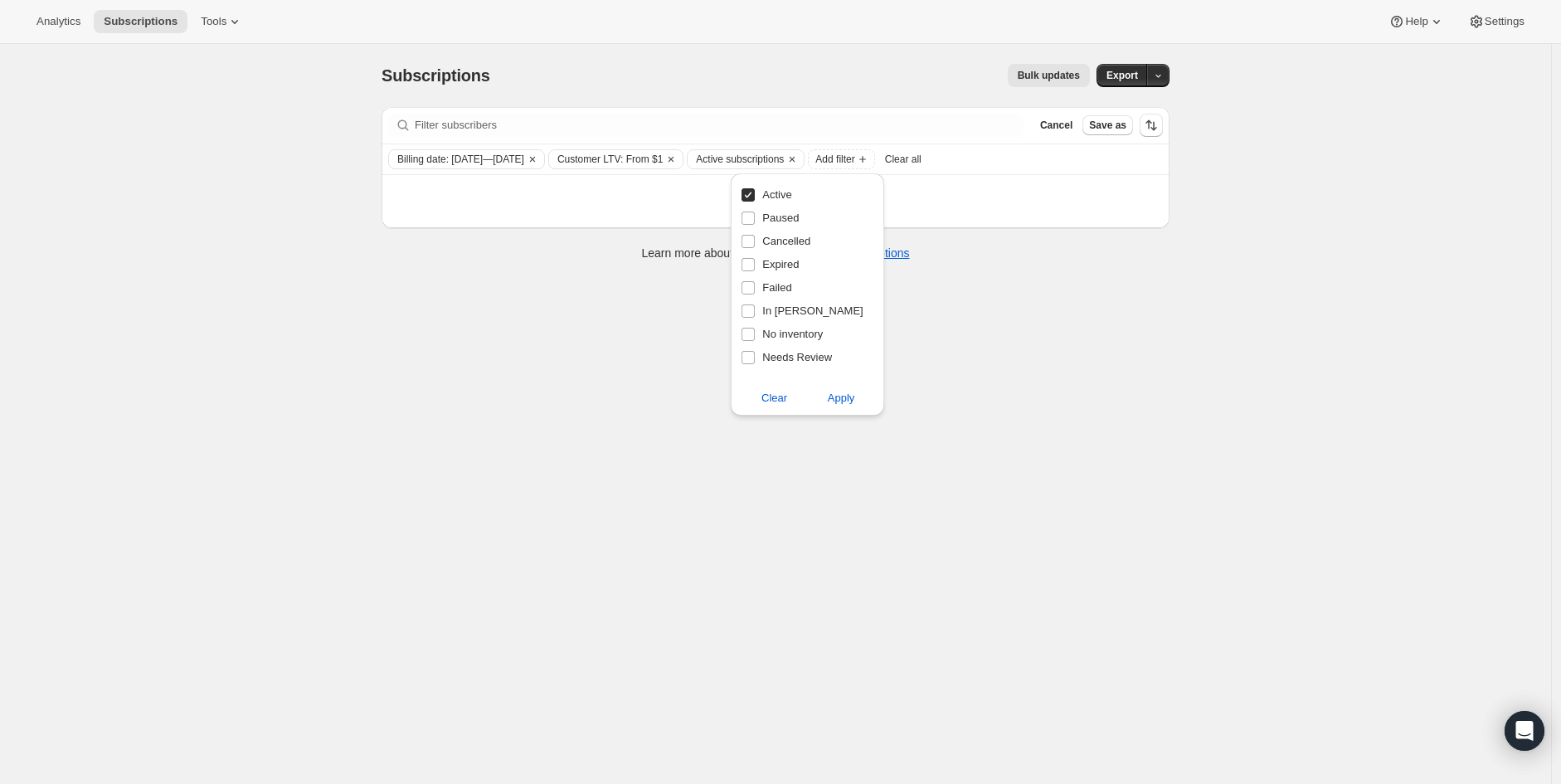
drag, startPoint x: 1227, startPoint y: 417, endPoint x: 1191, endPoint y: 401, distance: 39.4
click at [1227, 416] on div "Subscriptions. This page is ready Subscriptions Bulk updates More actions Bulk …" at bounding box center [775, 436] width 1551 height 784
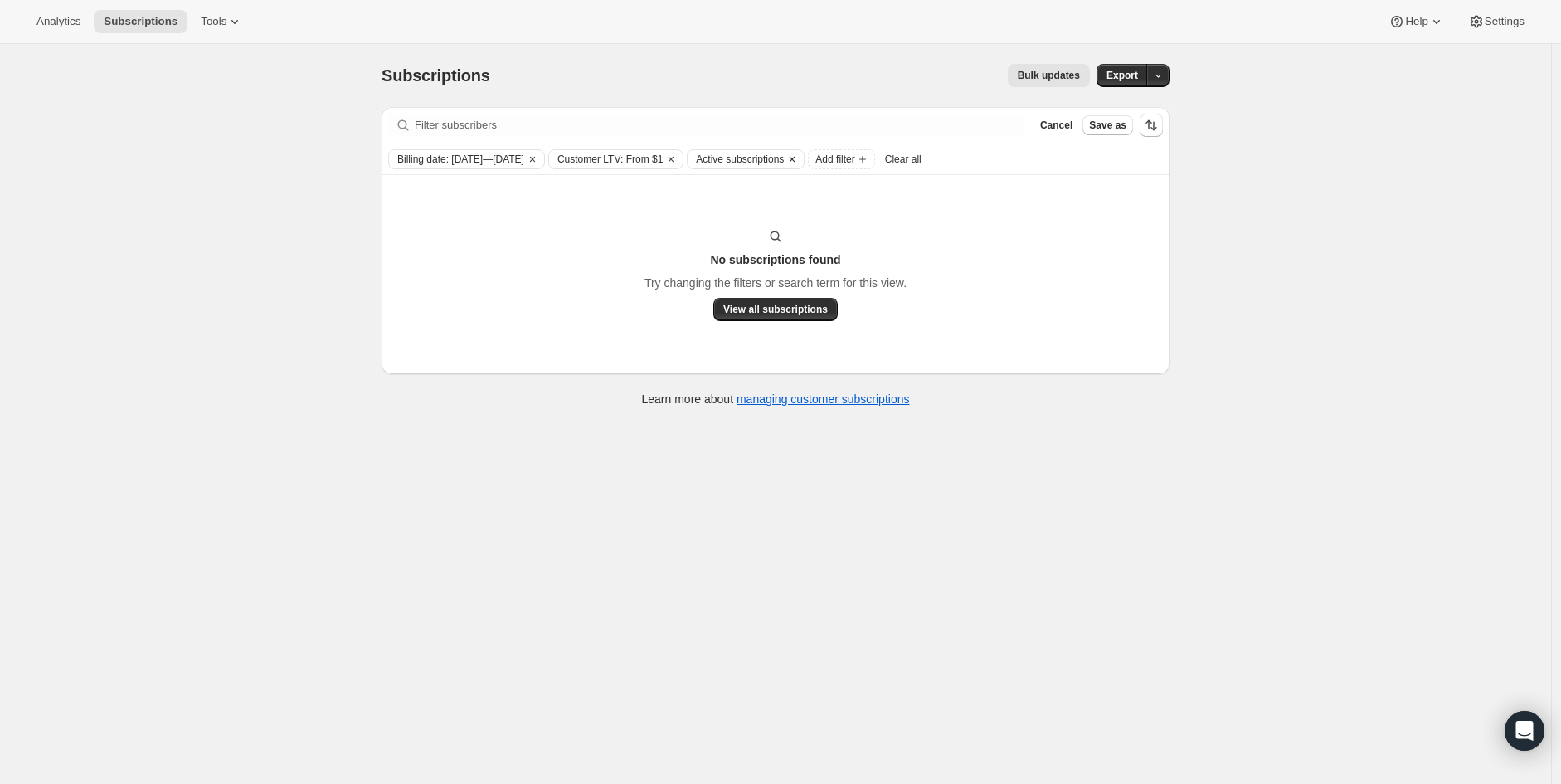
click at [799, 162] on icon "Clear" at bounding box center [791, 159] width 14 height 14
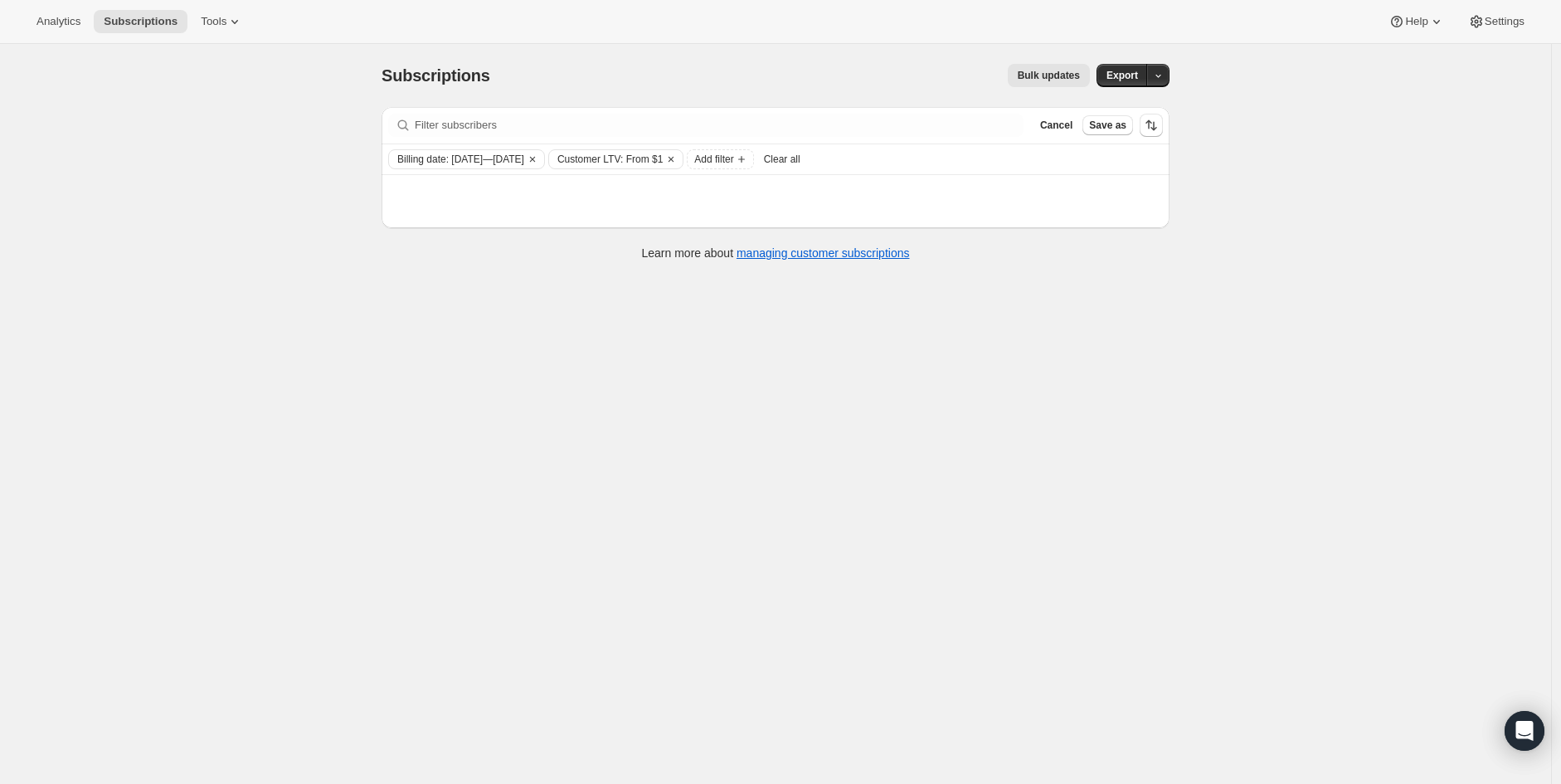
click at [1176, 361] on div "Subscriptions. This page is ready Subscriptions Bulk updates More actions Bulk …" at bounding box center [775, 436] width 1551 height 784
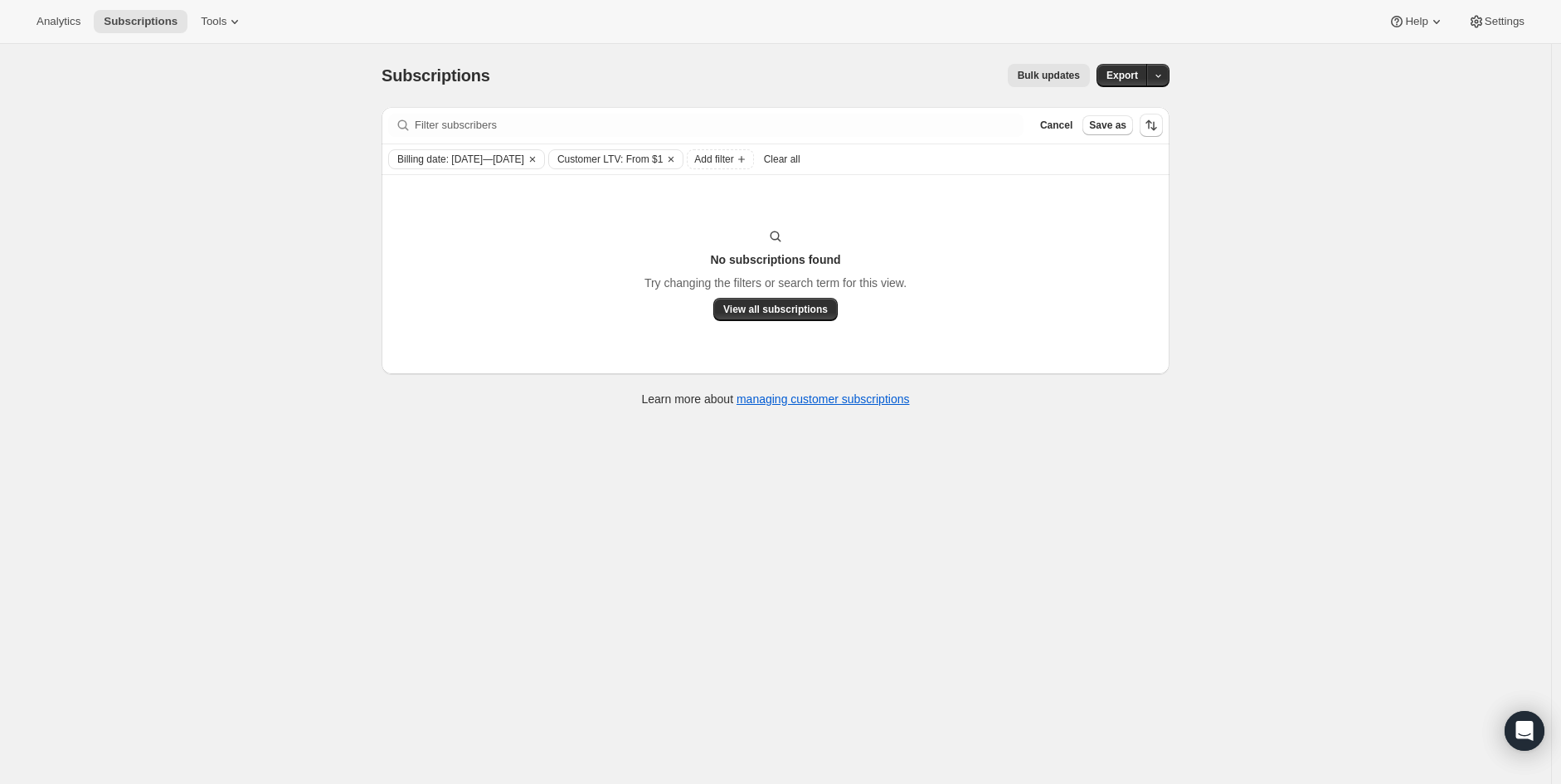
drag, startPoint x: 116, startPoint y: 124, endPoint x: 142, endPoint y: 135, distance: 28.2
click at [116, 125] on div "Subscriptions. This page is ready Subscriptions Bulk updates More actions Bulk …" at bounding box center [775, 436] width 1551 height 784
click at [539, 160] on icon "Clear" at bounding box center [532, 159] width 14 height 14
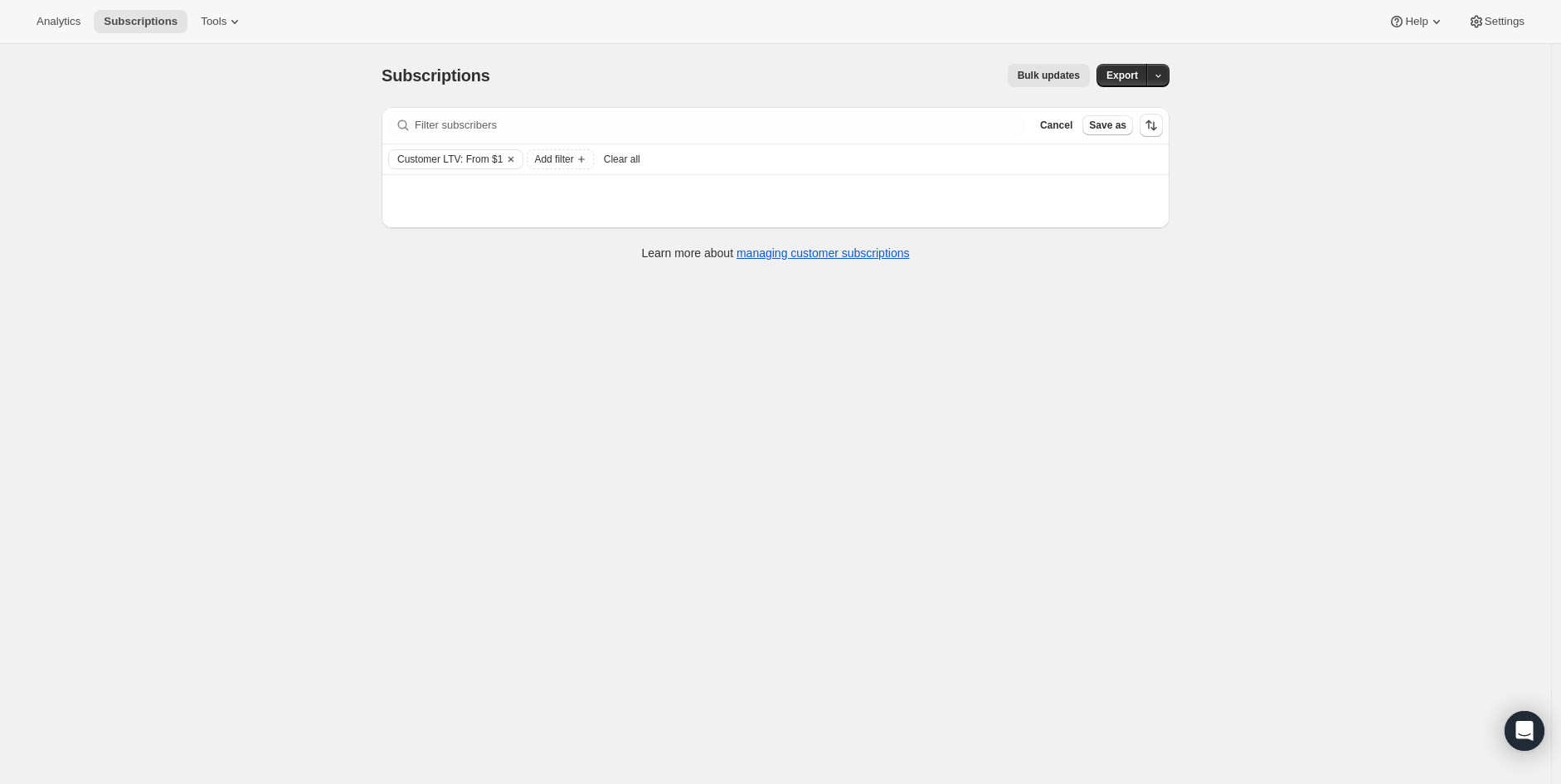
click at [509, 162] on icon "Clear" at bounding box center [511, 159] width 14 height 14
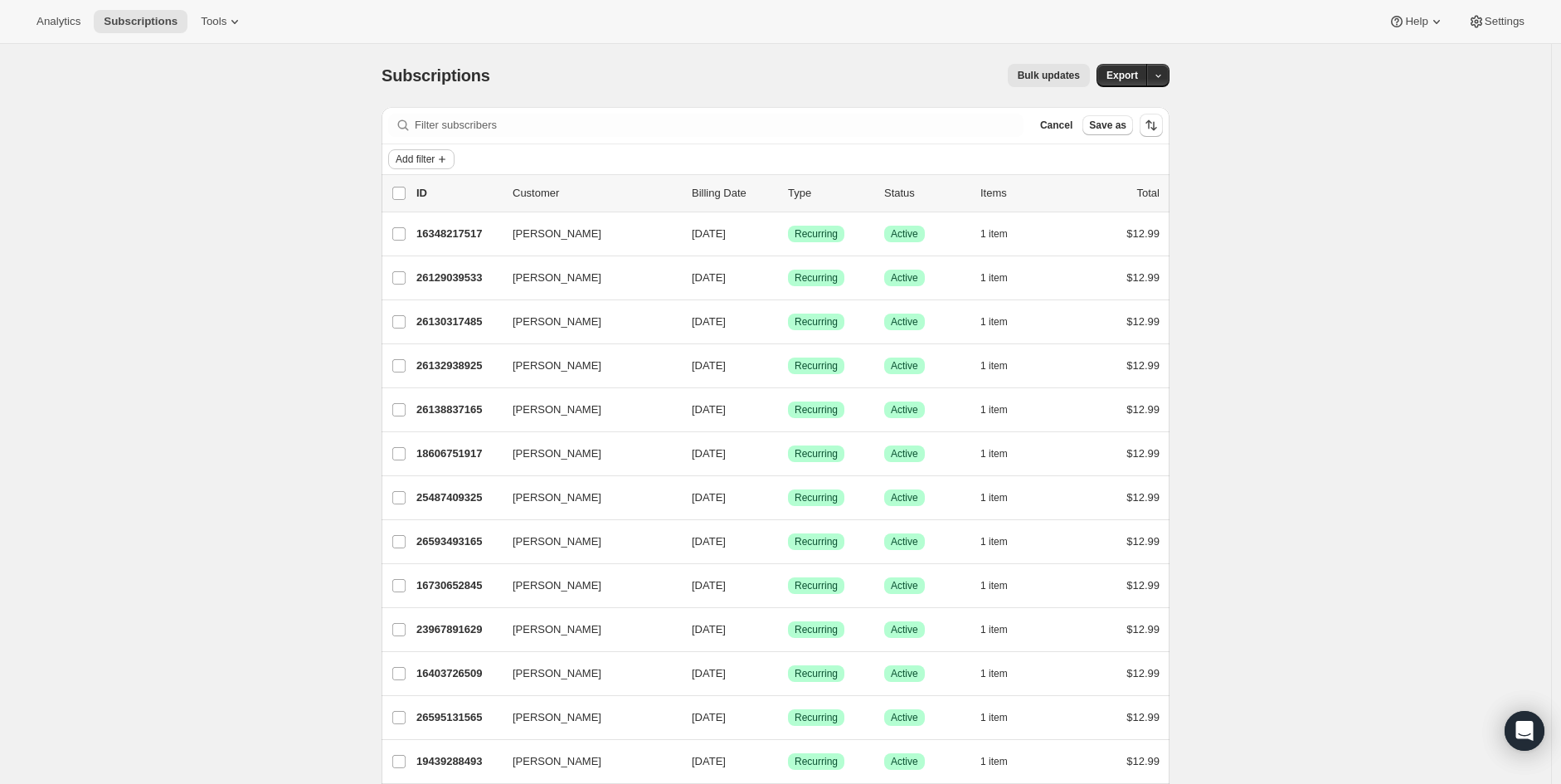
click at [424, 158] on span "Add filter" at bounding box center [415, 159] width 39 height 14
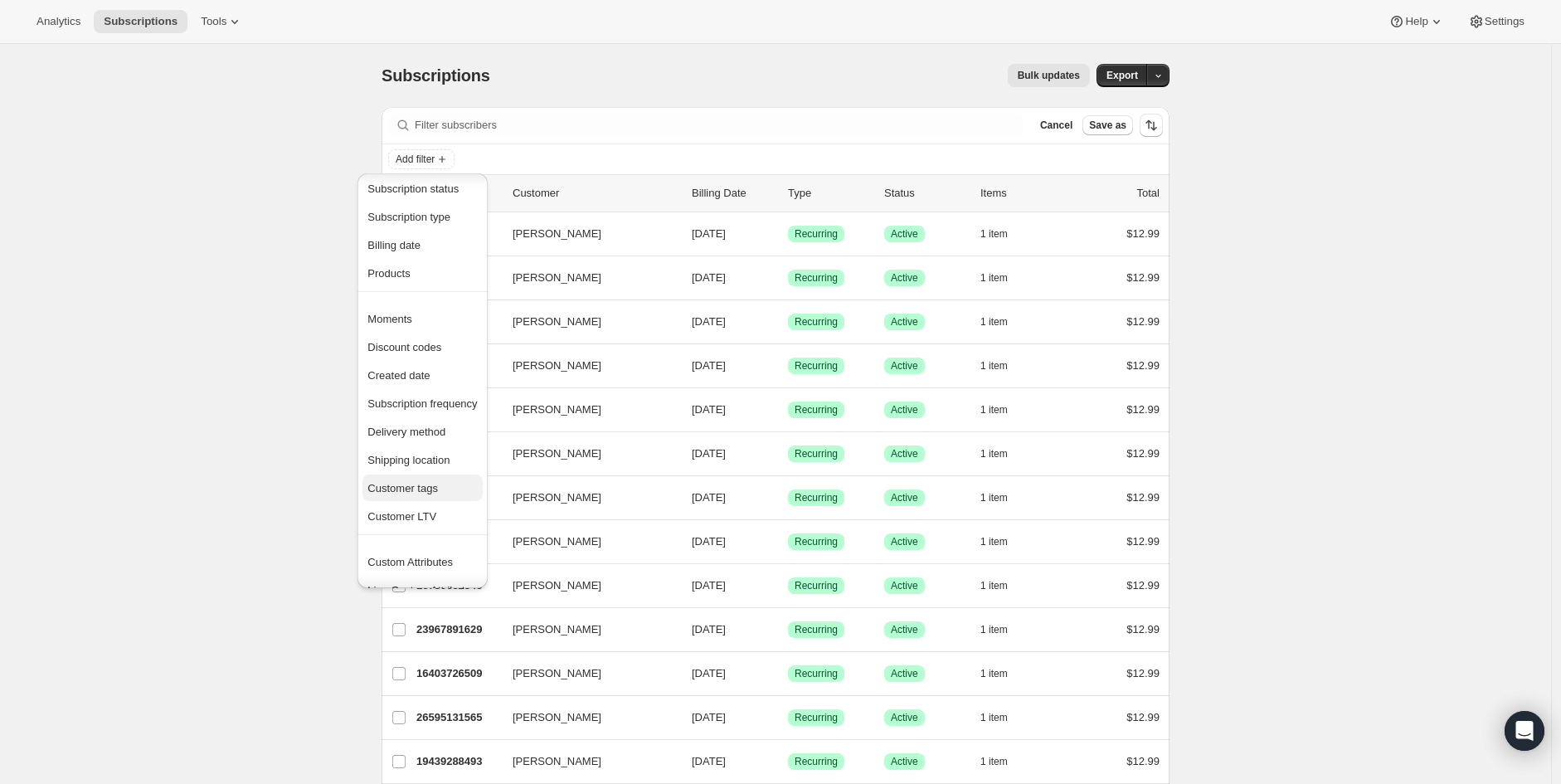
scroll to position [32, 0]
click at [416, 354] on span "Created date" at bounding box center [398, 356] width 62 height 13
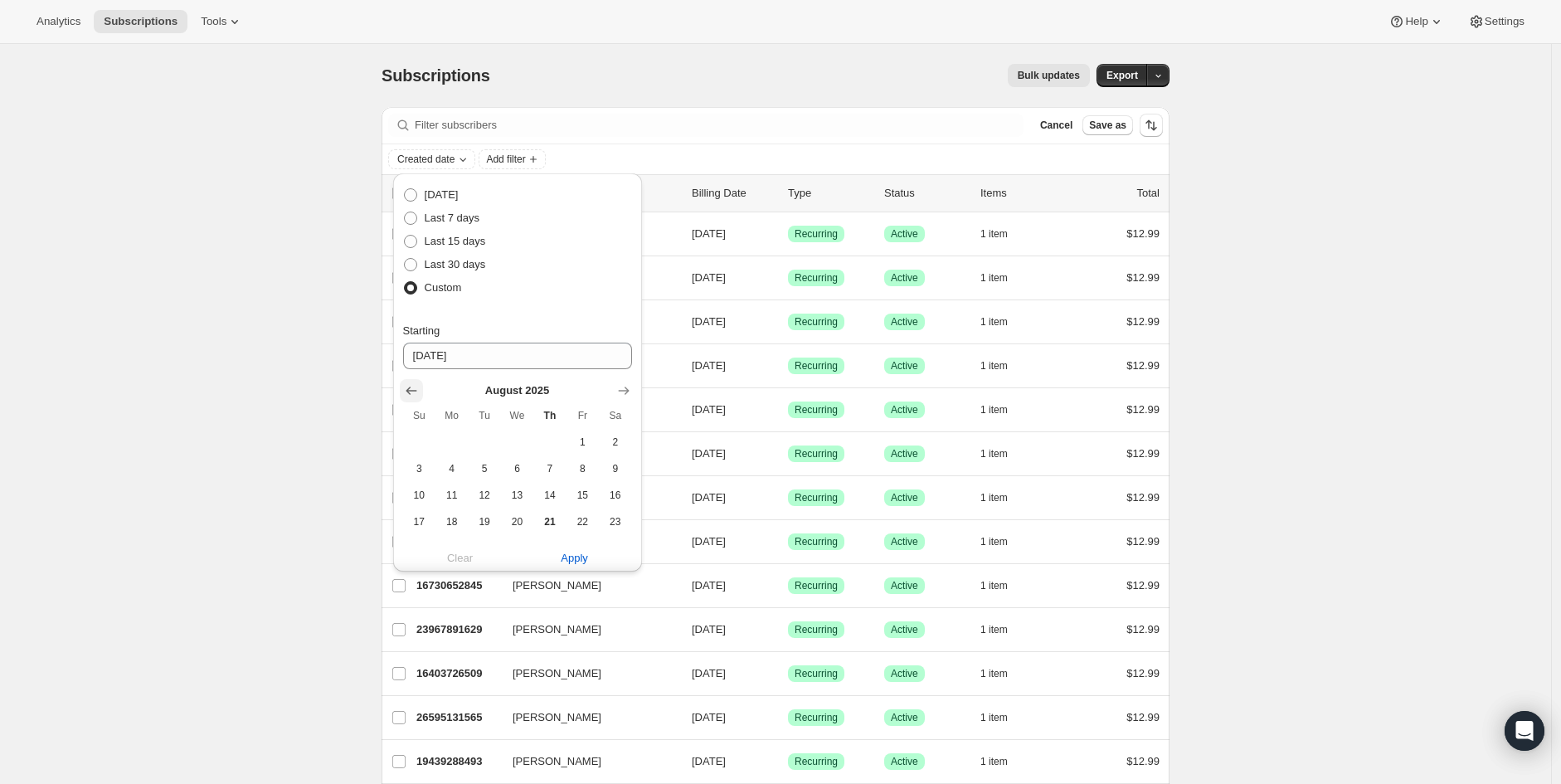
click at [408, 389] on icon "Show previous month, July 2025" at bounding box center [411, 391] width 11 height 8
click at [407, 390] on icon "Show previous month, June 2025" at bounding box center [411, 391] width 11 height 8
click at [587, 443] on span "6" at bounding box center [583, 442] width 19 height 14
click at [403, 312] on icon "Show previous month, July 2025" at bounding box center [411, 311] width 16 height 16
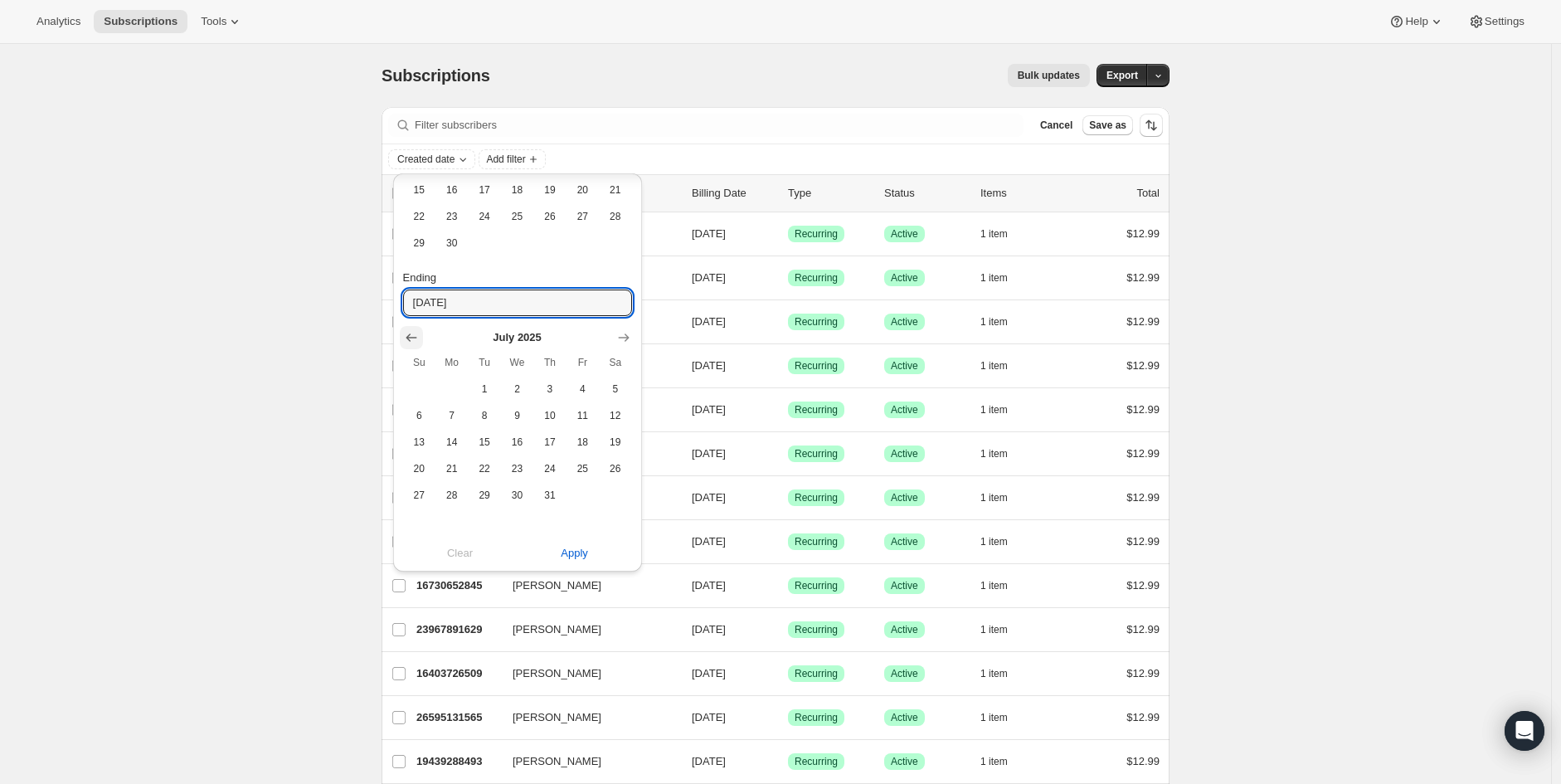
scroll to position [304, 0]
click at [403, 312] on input "06-29-2025" at bounding box center [517, 303] width 229 height 26
click at [408, 335] on icon "Show previous month, June 2025" at bounding box center [411, 338] width 11 height 8
click at [408, 335] on icon "Show previous month, May 2025" at bounding box center [411, 338] width 16 height 16
click at [632, 340] on button "Show next month, June 2025" at bounding box center [623, 337] width 23 height 23
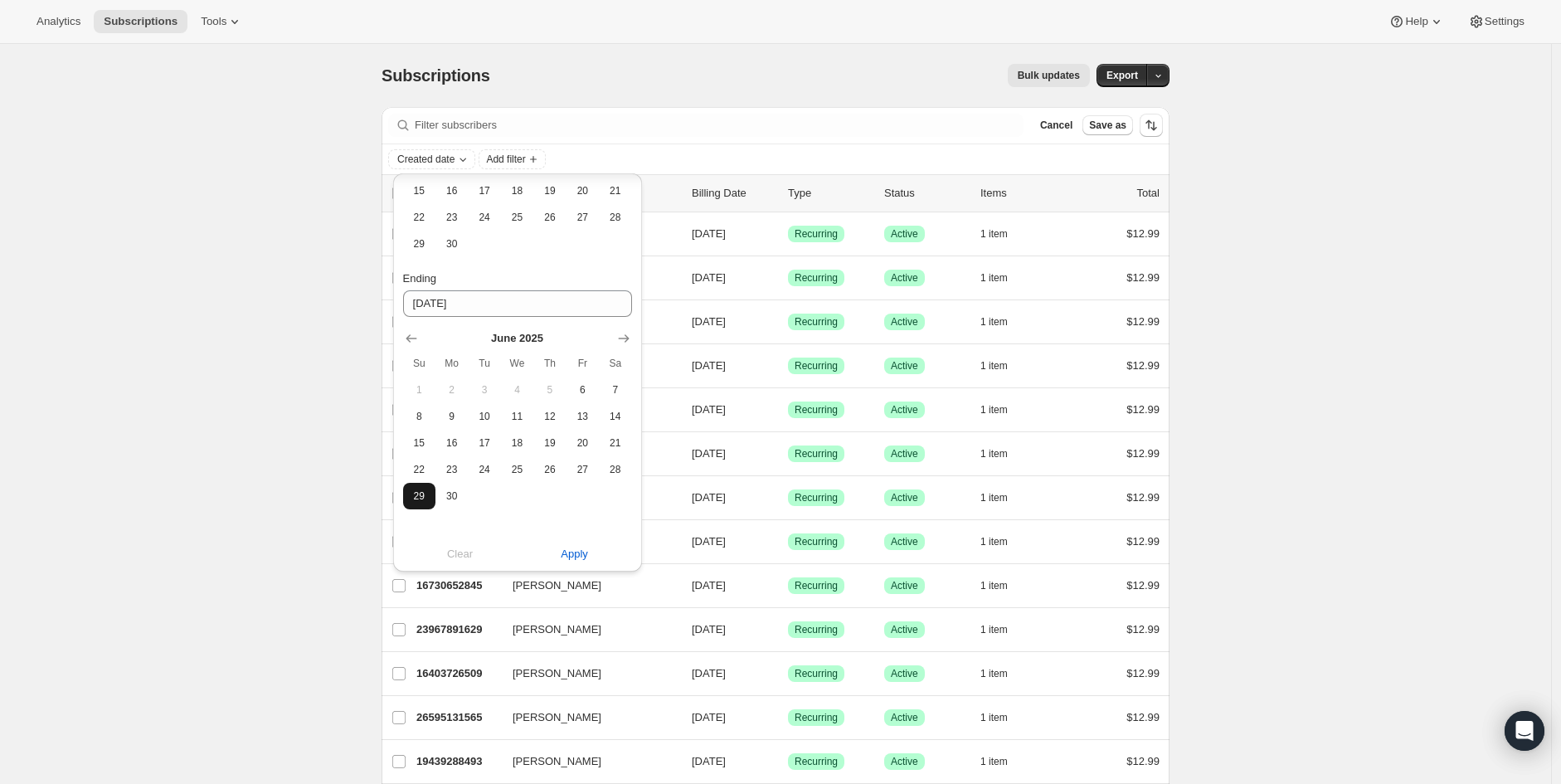
click at [421, 498] on span "29" at bounding box center [419, 496] width 19 height 14
drag, startPoint x: 583, startPoint y: 559, endPoint x: 578, endPoint y: 537, distance: 22.6
click at [582, 558] on span "Apply" at bounding box center [574, 558] width 27 height 16
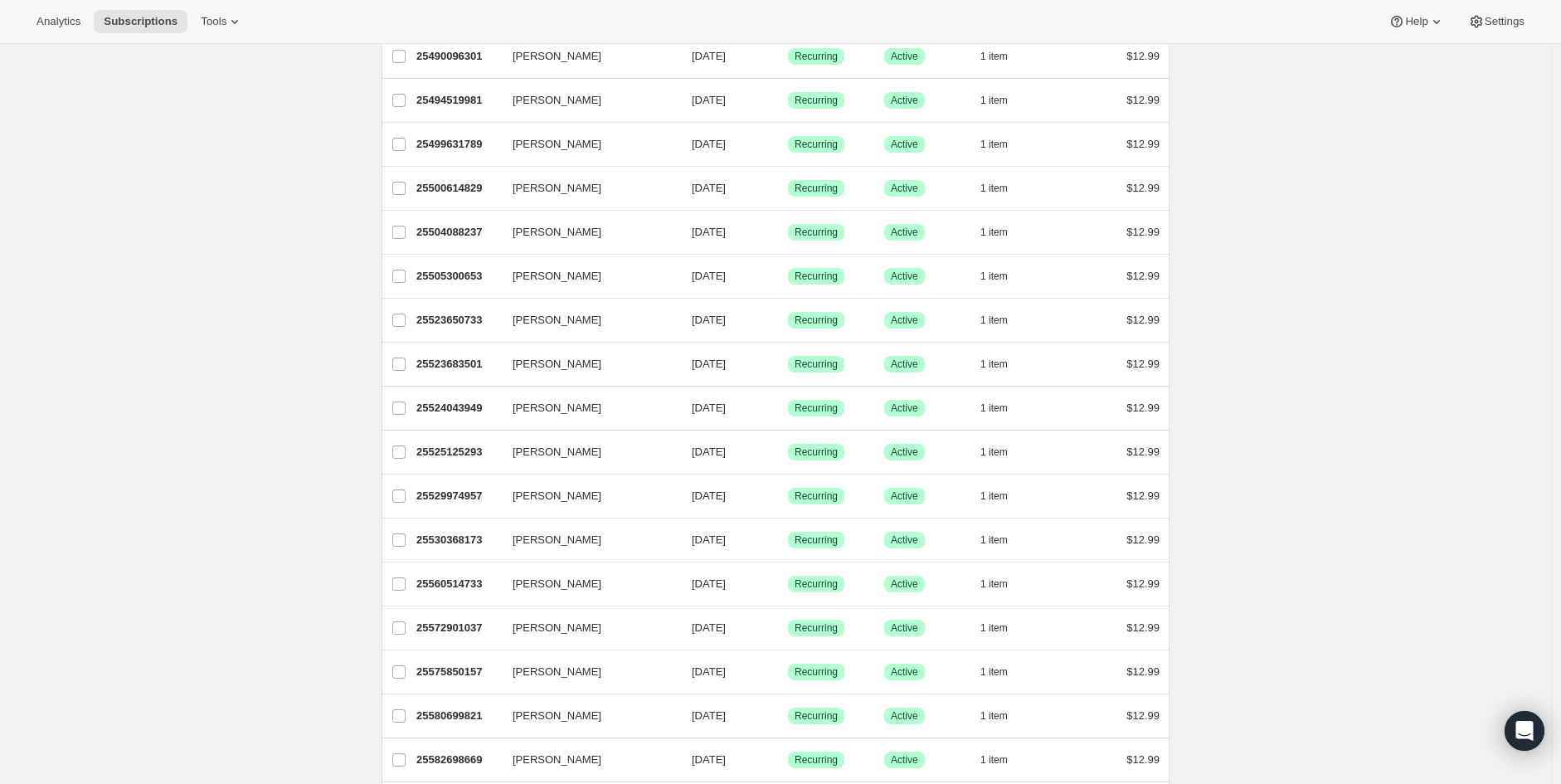
scroll to position [0, 0]
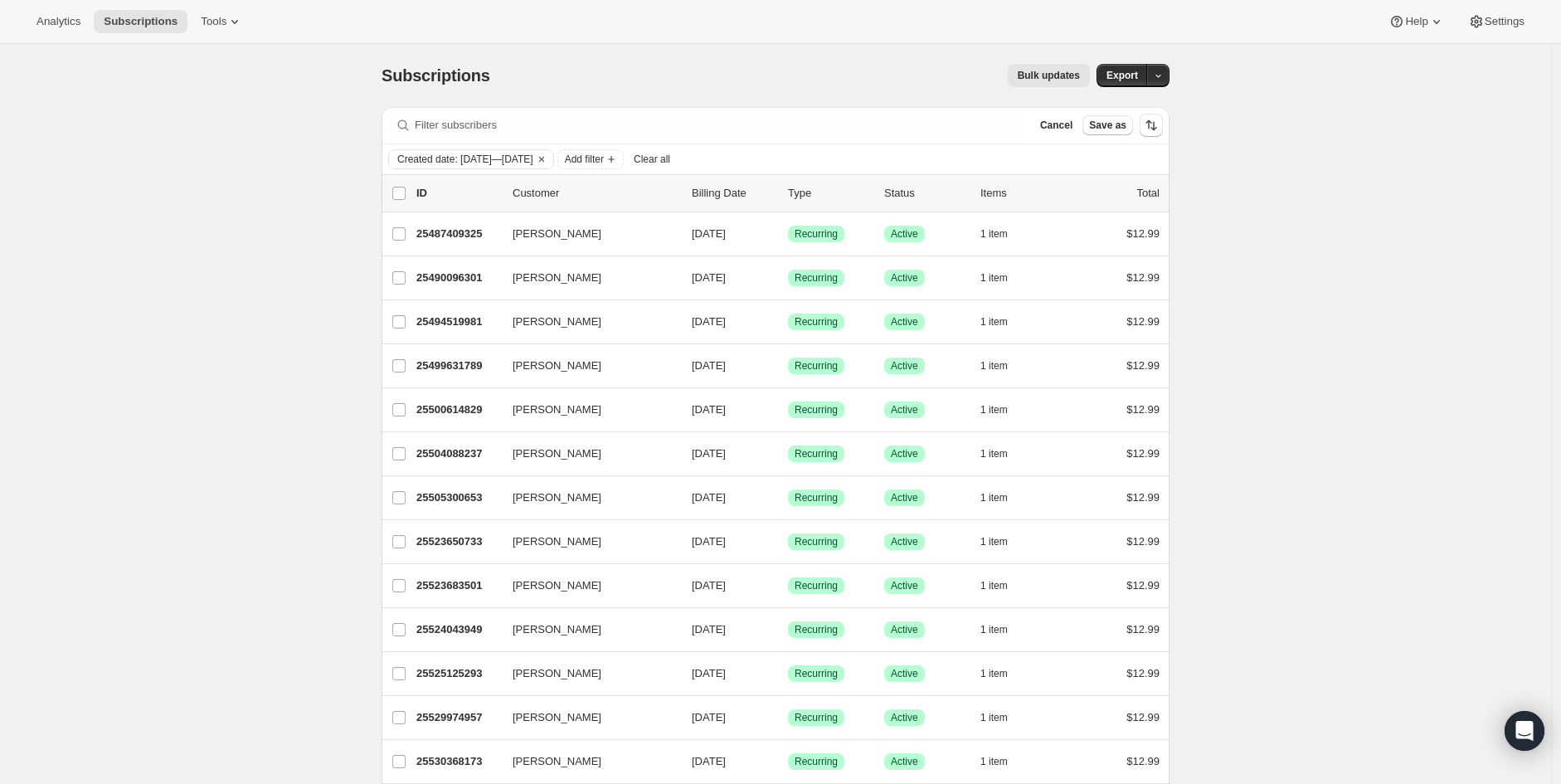
click at [604, 159] on span "Add filter" at bounding box center [584, 159] width 39 height 14
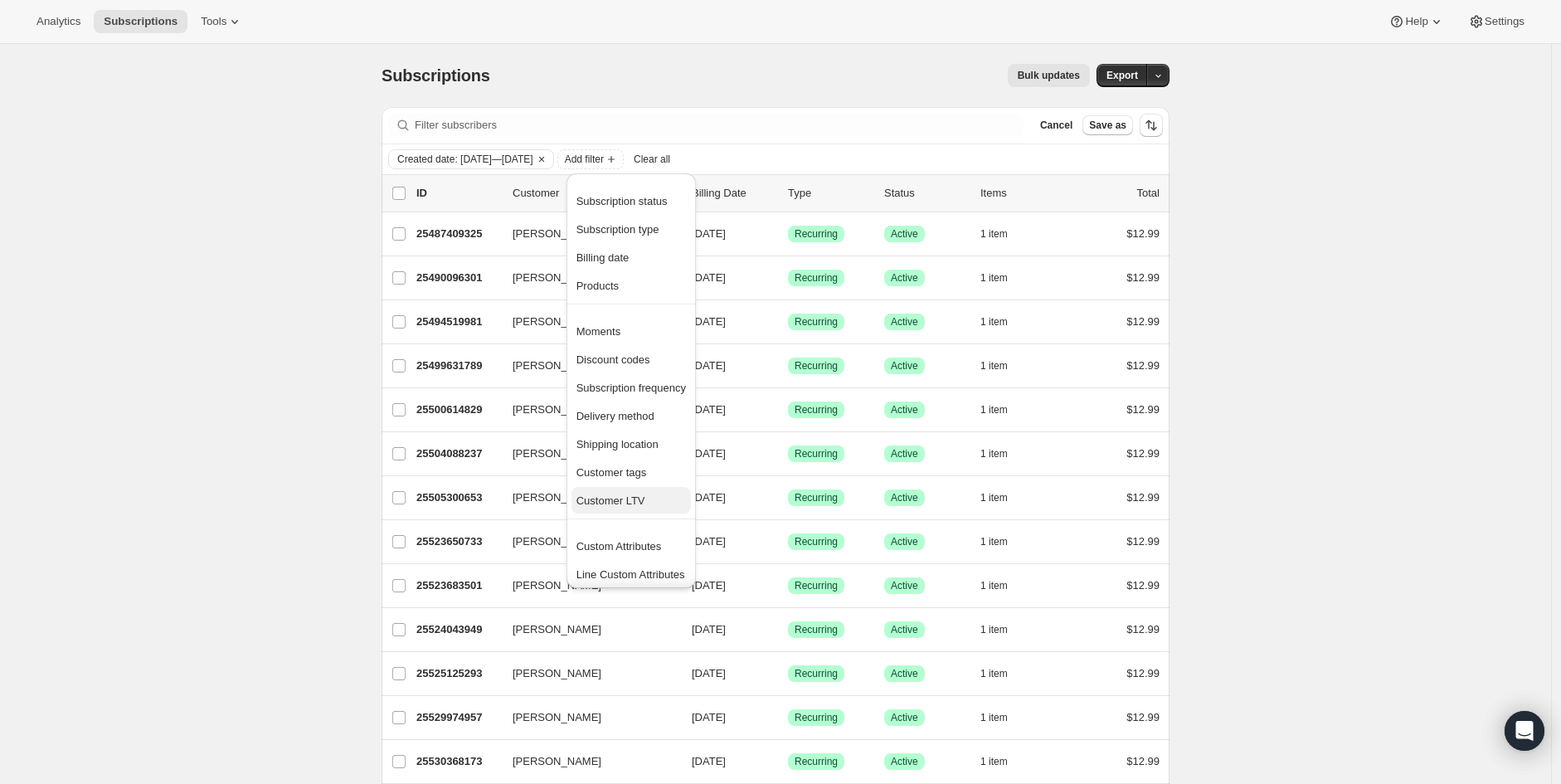
scroll to position [5, 0]
click at [627, 498] on span "Customer LTV" at bounding box center [610, 497] width 68 height 13
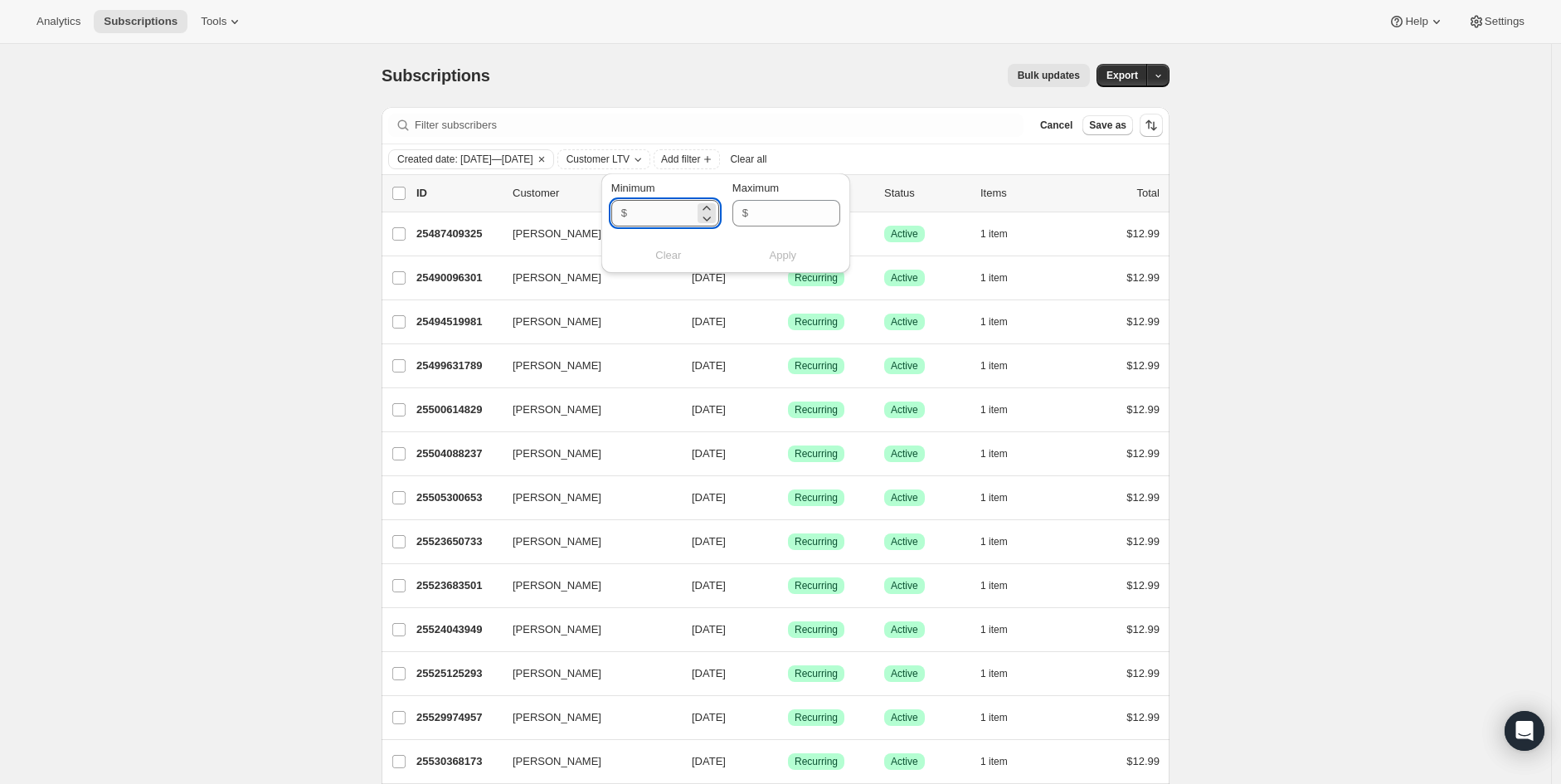
click at [682, 218] on input "Minimum" at bounding box center [663, 212] width 62 height 26
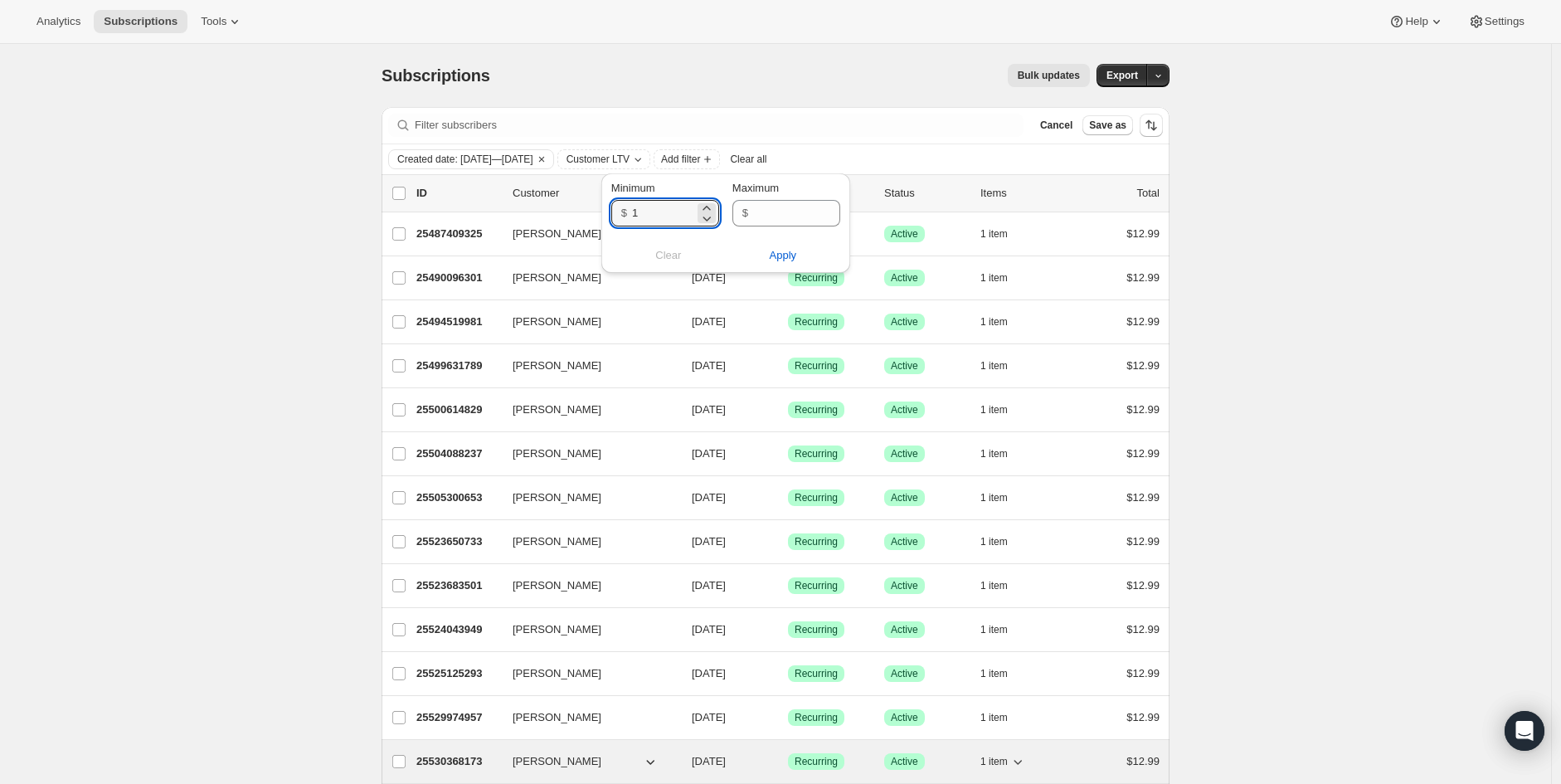
type input "1"
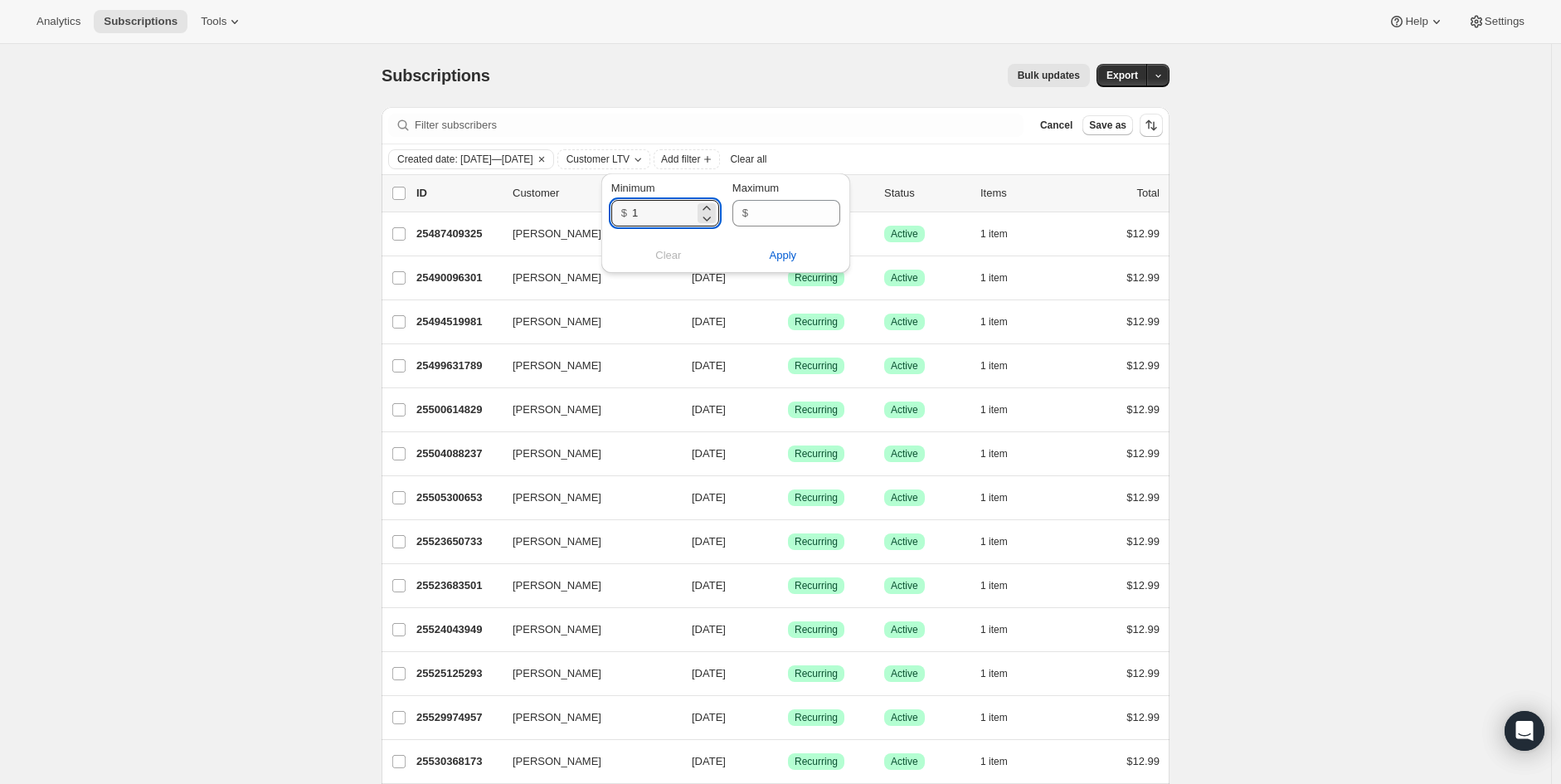
drag, startPoint x: 789, startPoint y: 255, endPoint x: 757, endPoint y: 269, distance: 34.9
click at [790, 253] on span "Apply" at bounding box center [783, 255] width 27 height 16
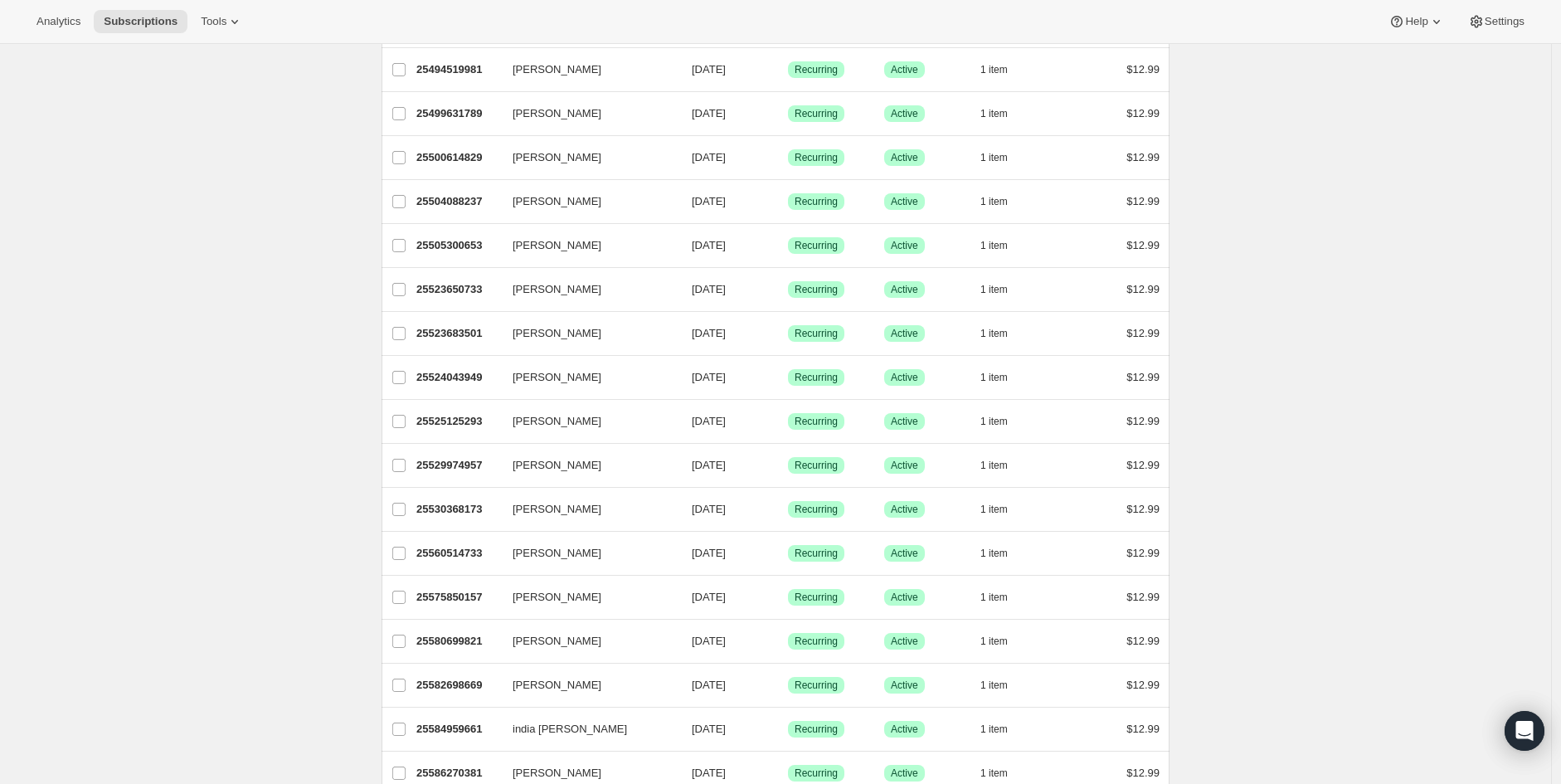
scroll to position [0, 0]
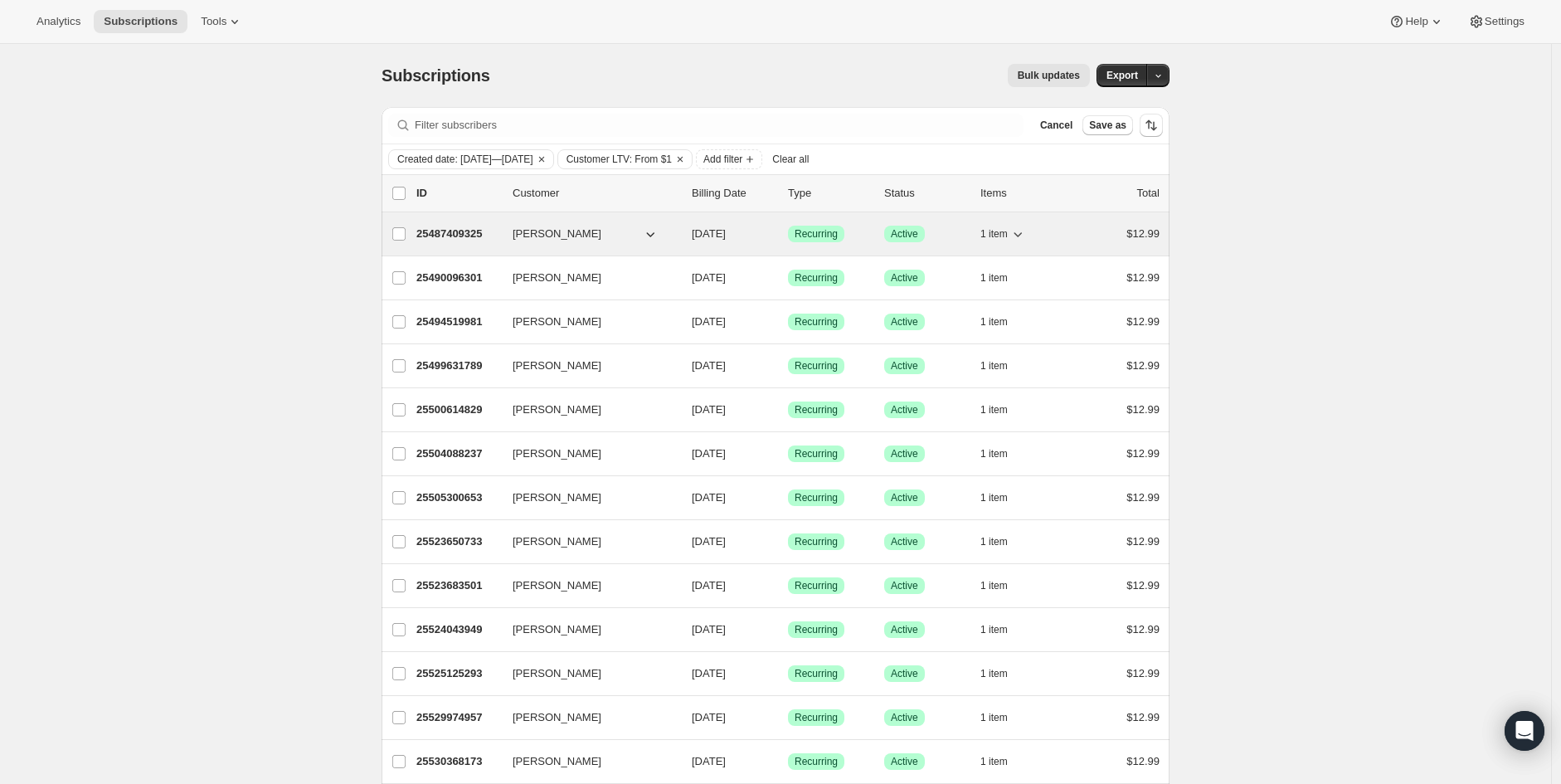
drag, startPoint x: 551, startPoint y: 234, endPoint x: 555, endPoint y: 242, distance: 8.9
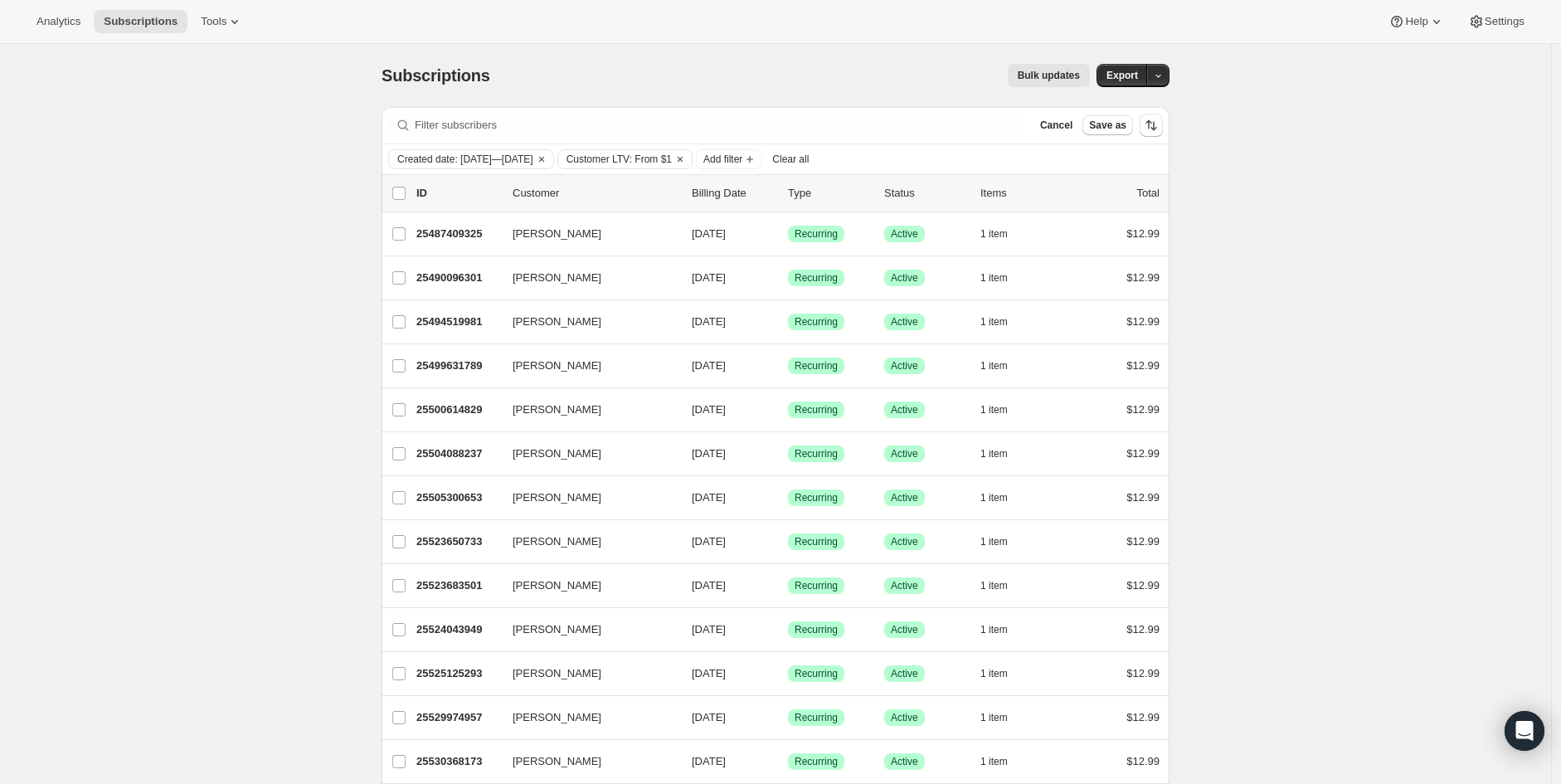
drag, startPoint x: 555, startPoint y: 242, endPoint x: 1370, endPoint y: 236, distance: 815.0
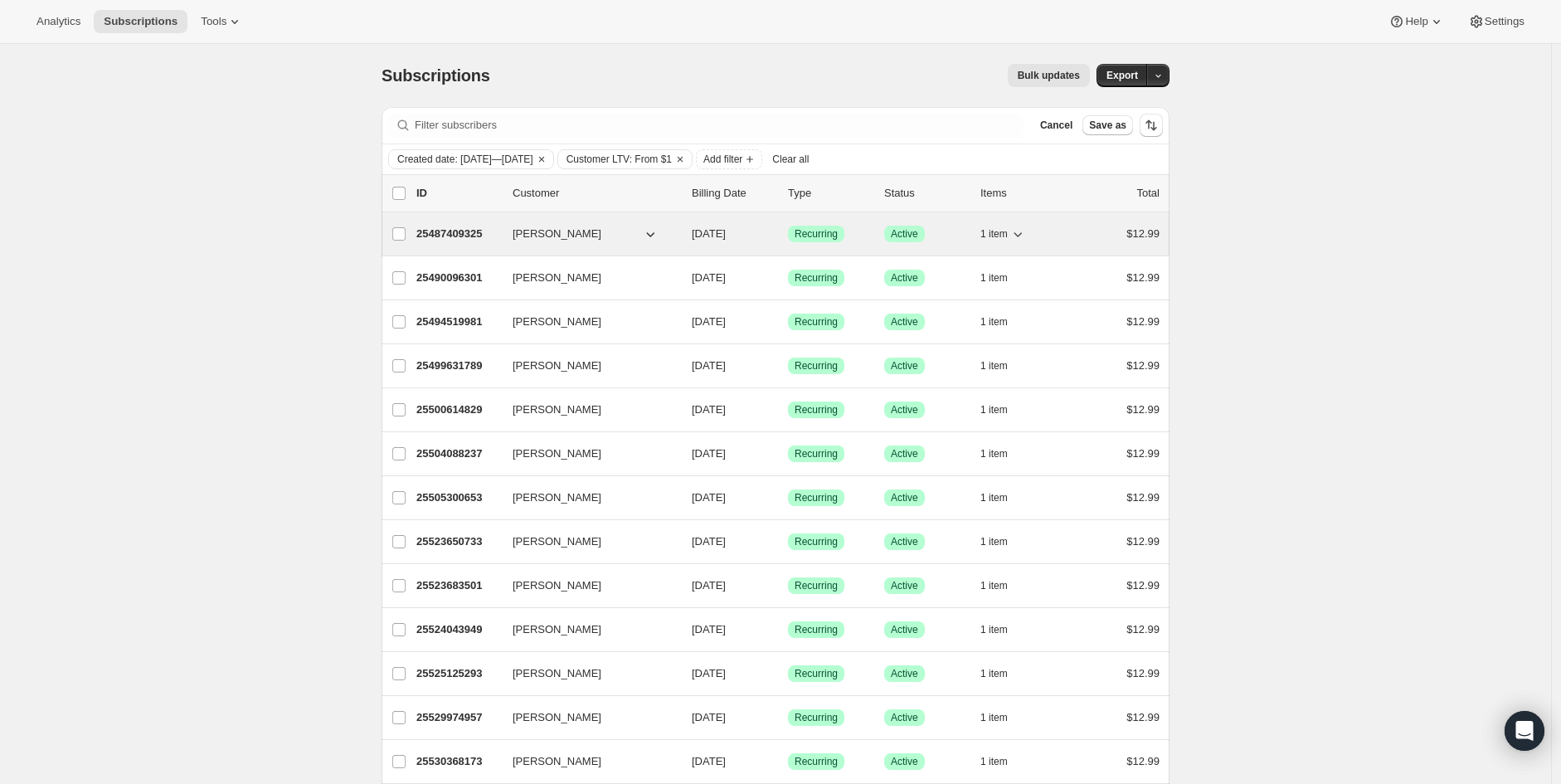
click at [550, 232] on span "[PERSON_NAME]" at bounding box center [556, 233] width 88 height 16
click at [436, 234] on p "25487409325" at bounding box center [458, 233] width 83 height 16
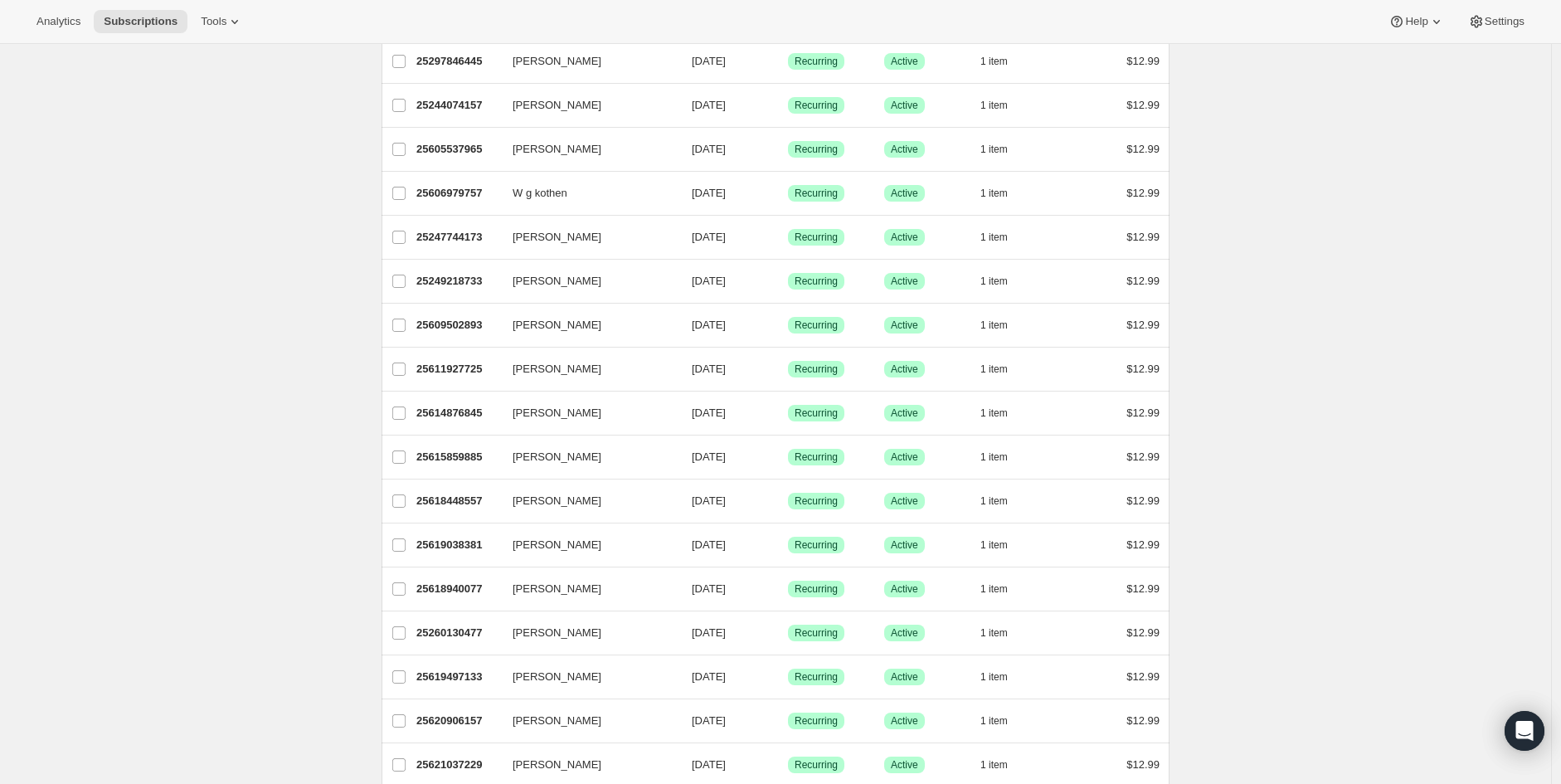
scroll to position [1736, 0]
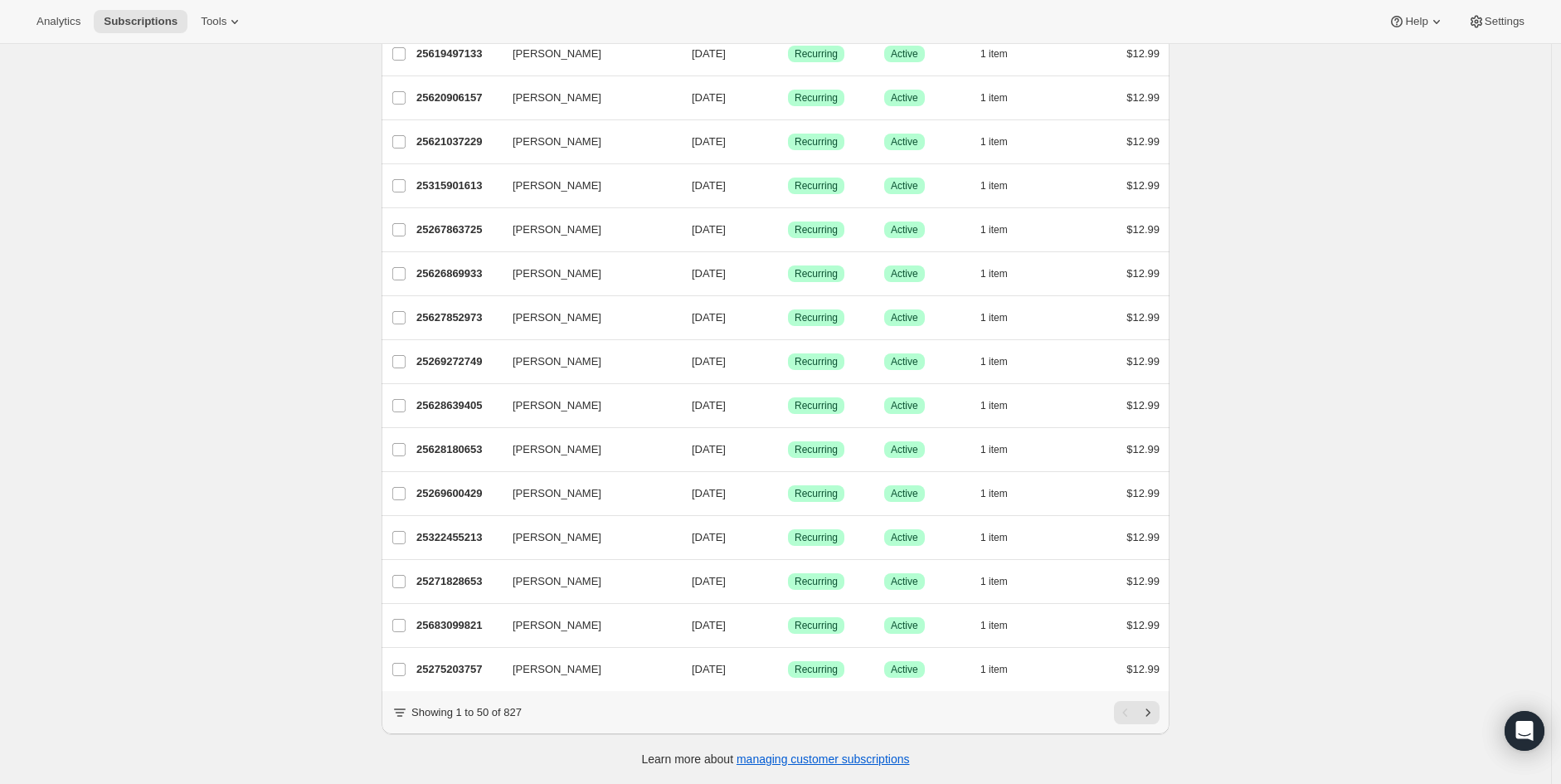
click at [399, 714] on icon at bounding box center [399, 712] width 16 height 16
click at [402, 713] on icon at bounding box center [399, 712] width 16 height 16
click at [1153, 716] on icon "Next" at bounding box center [1148, 712] width 16 height 16
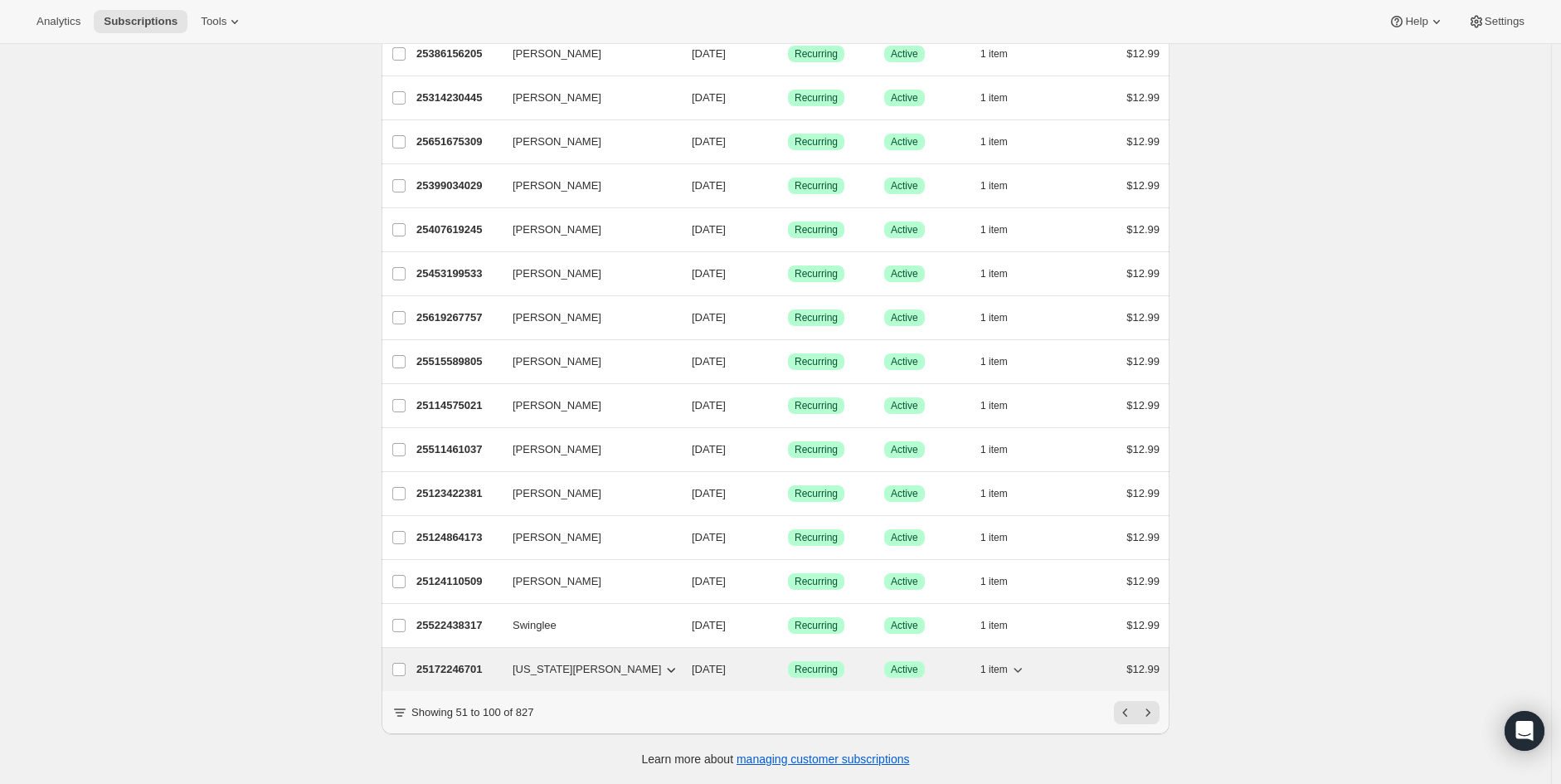
drag, startPoint x: 544, startPoint y: 659, endPoint x: 433, endPoint y: 658, distance: 111.0
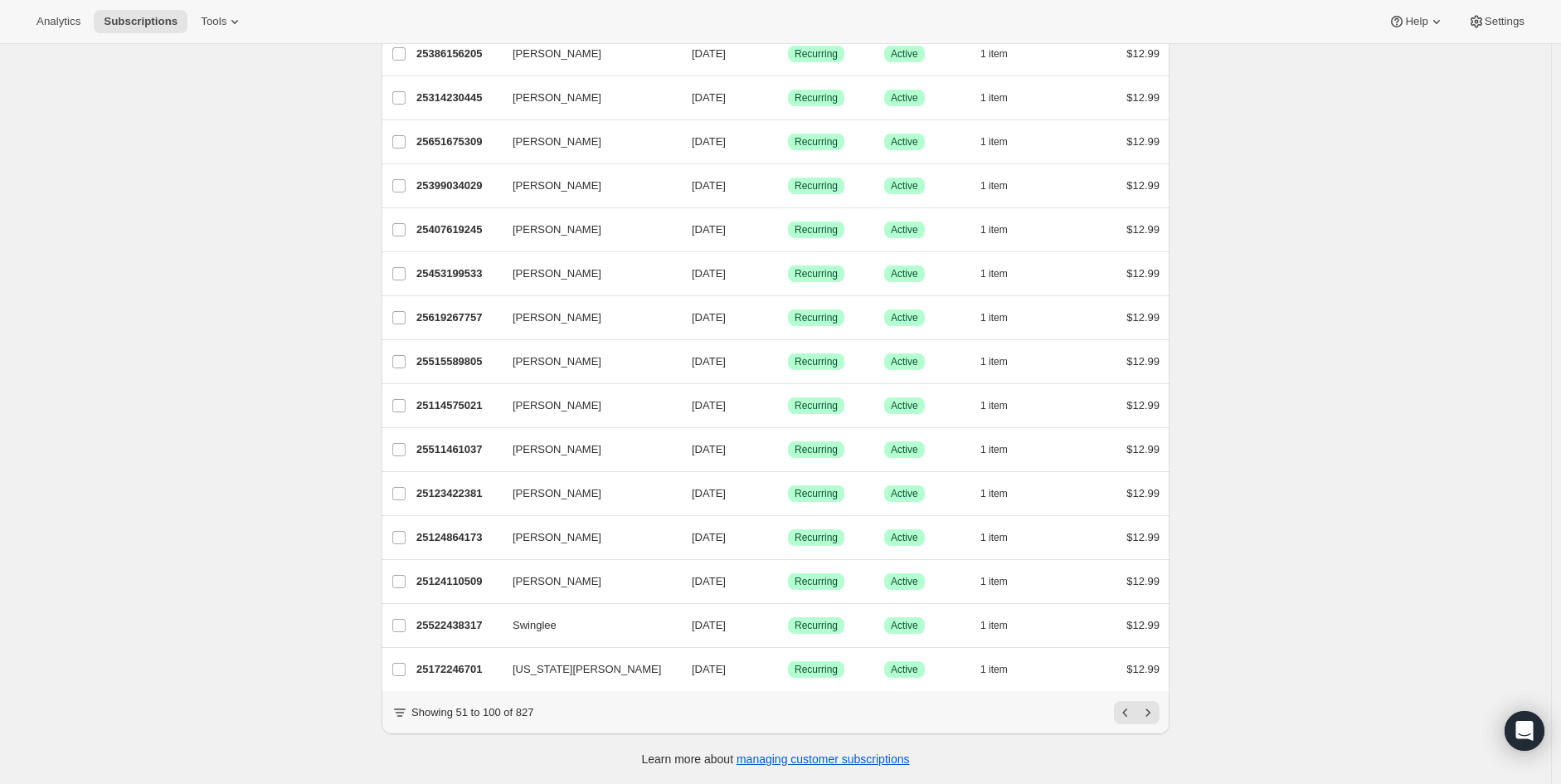
drag, startPoint x: 433, startPoint y: 658, endPoint x: 196, endPoint y: 634, distance: 238.2
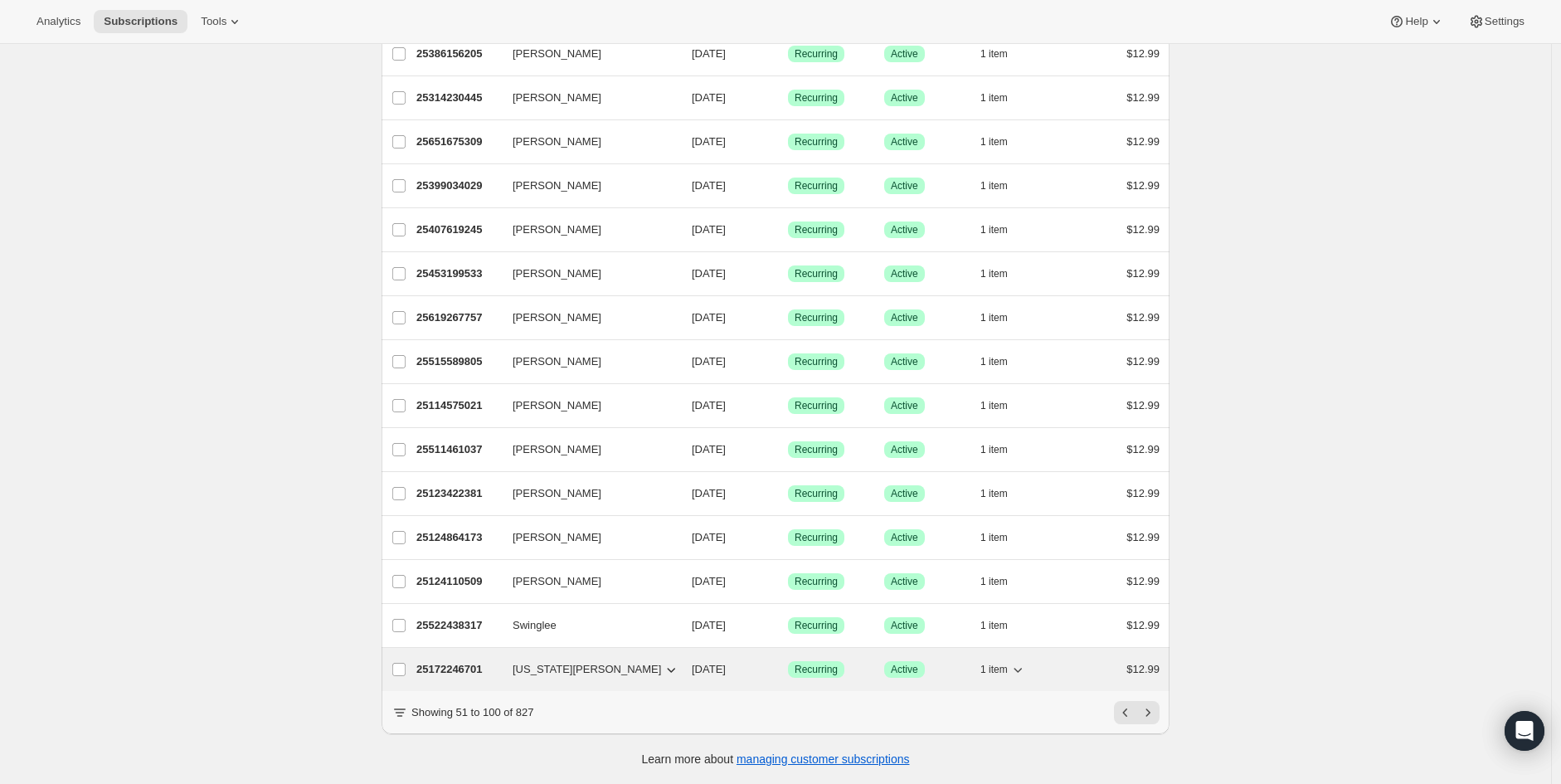
click at [445, 661] on p "25172246701" at bounding box center [458, 669] width 83 height 16
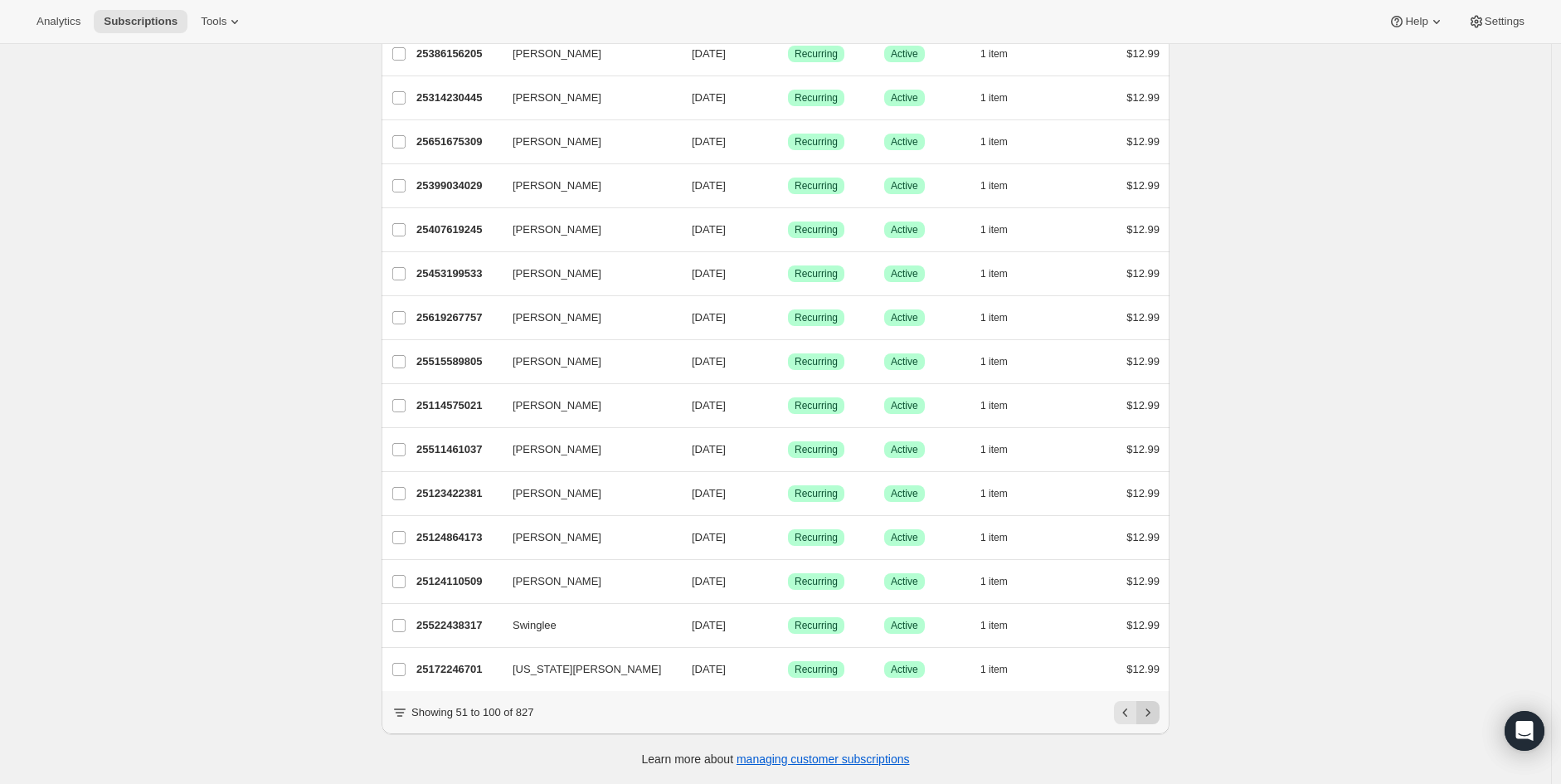
click at [1151, 713] on icon "Next" at bounding box center [1148, 712] width 16 height 16
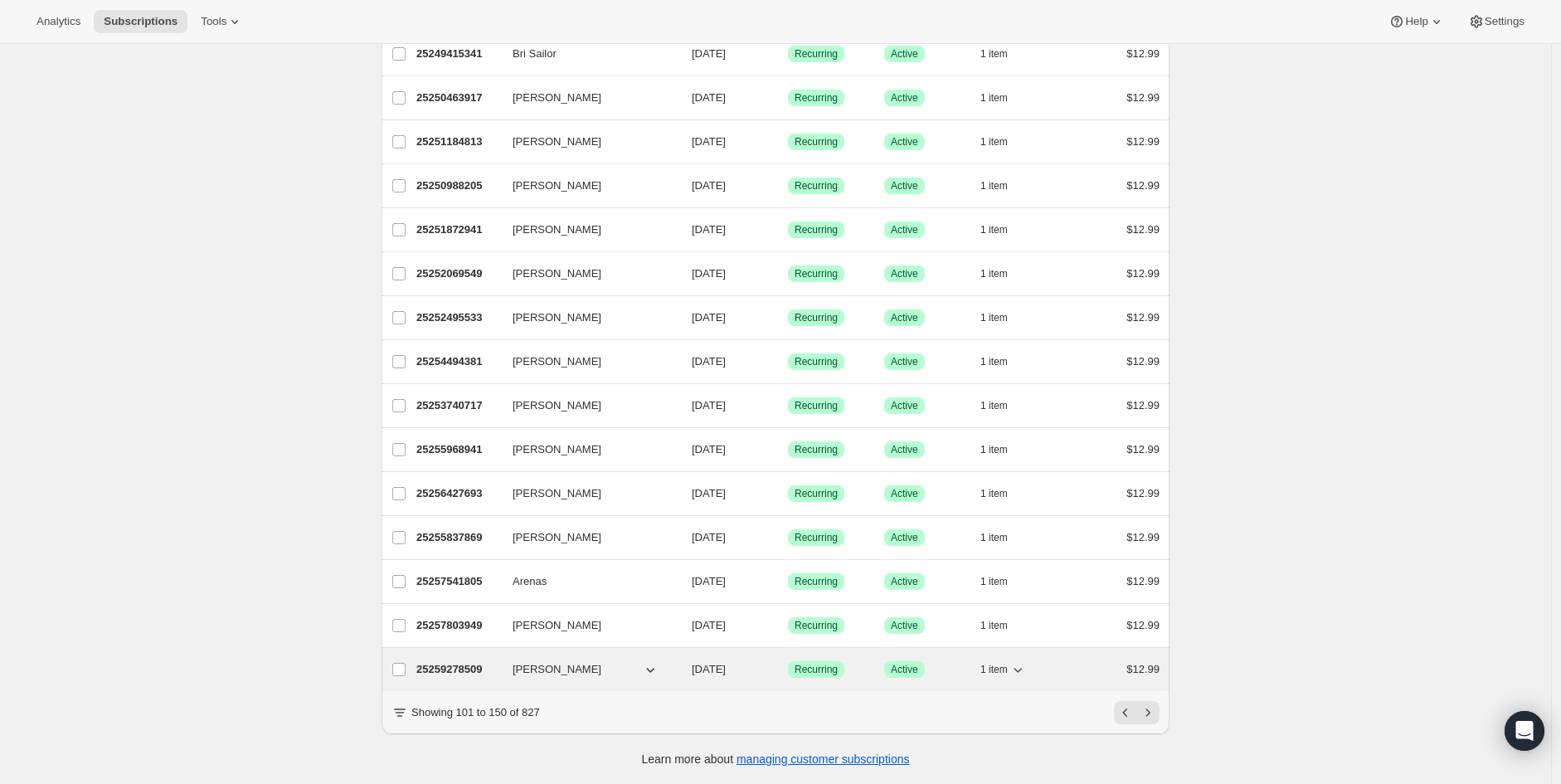
click at [461, 661] on p "25259278509" at bounding box center [458, 669] width 83 height 16
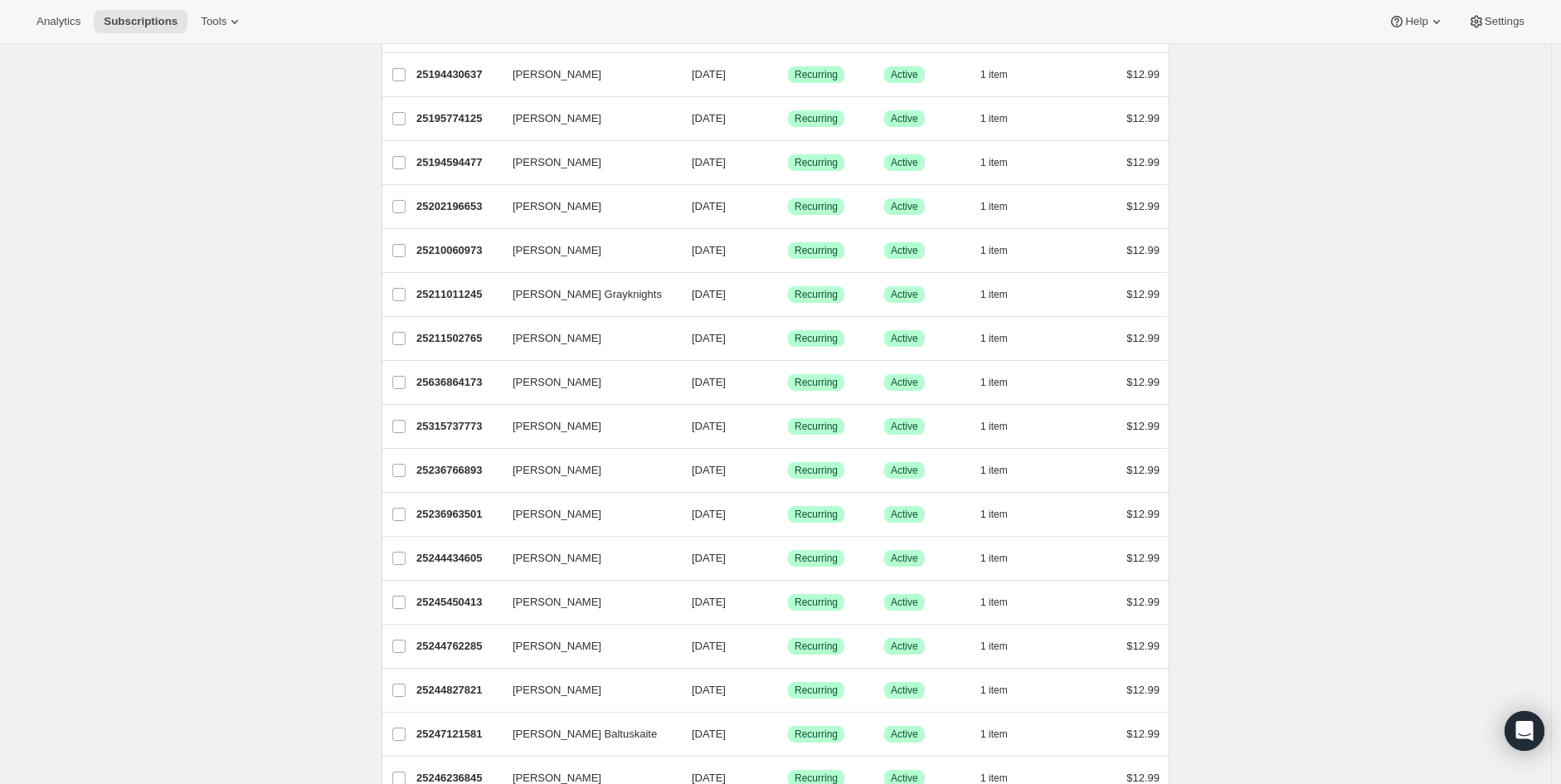
scroll to position [0, 0]
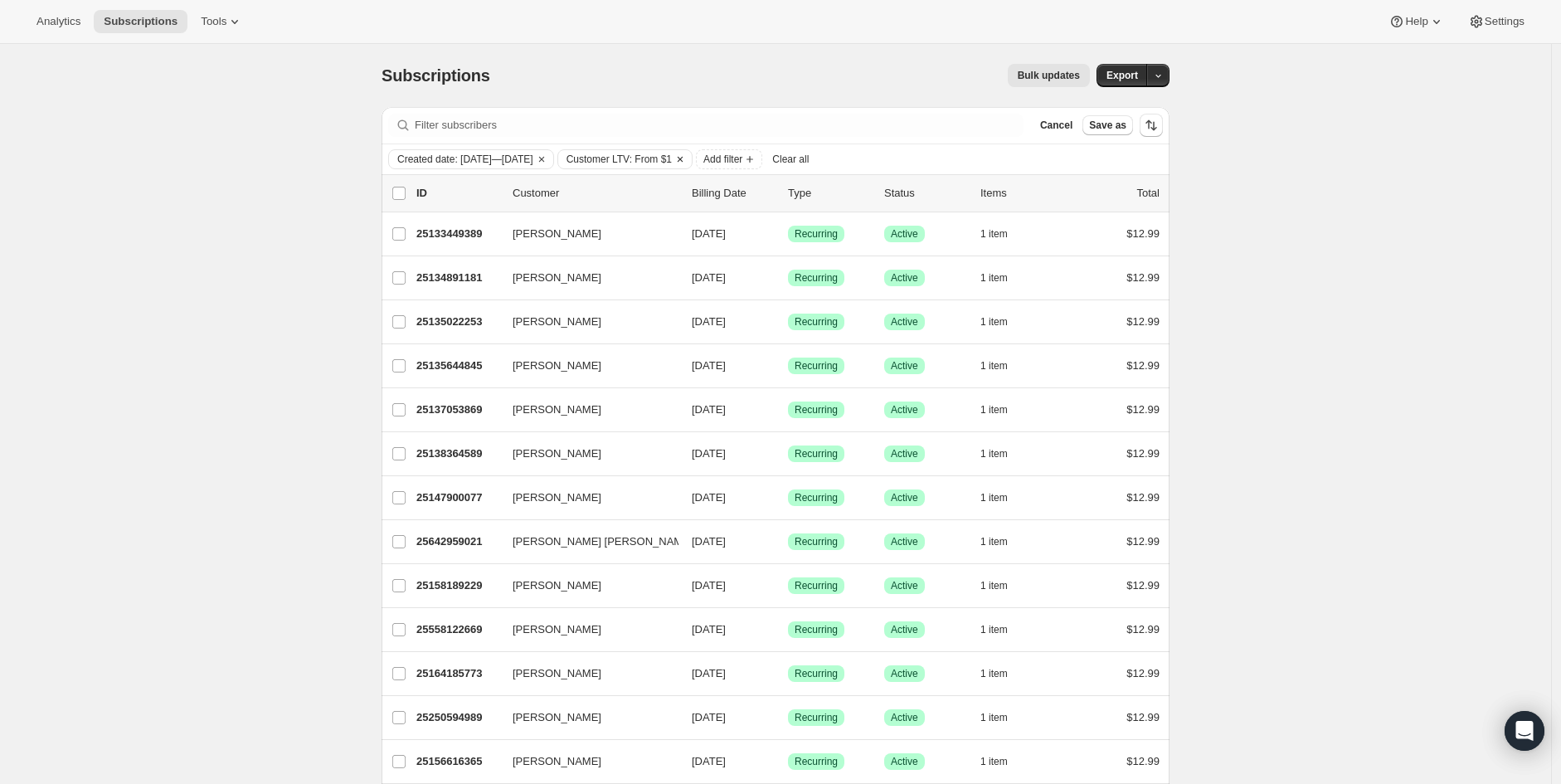
click at [687, 160] on icon "Clear" at bounding box center [680, 159] width 14 height 14
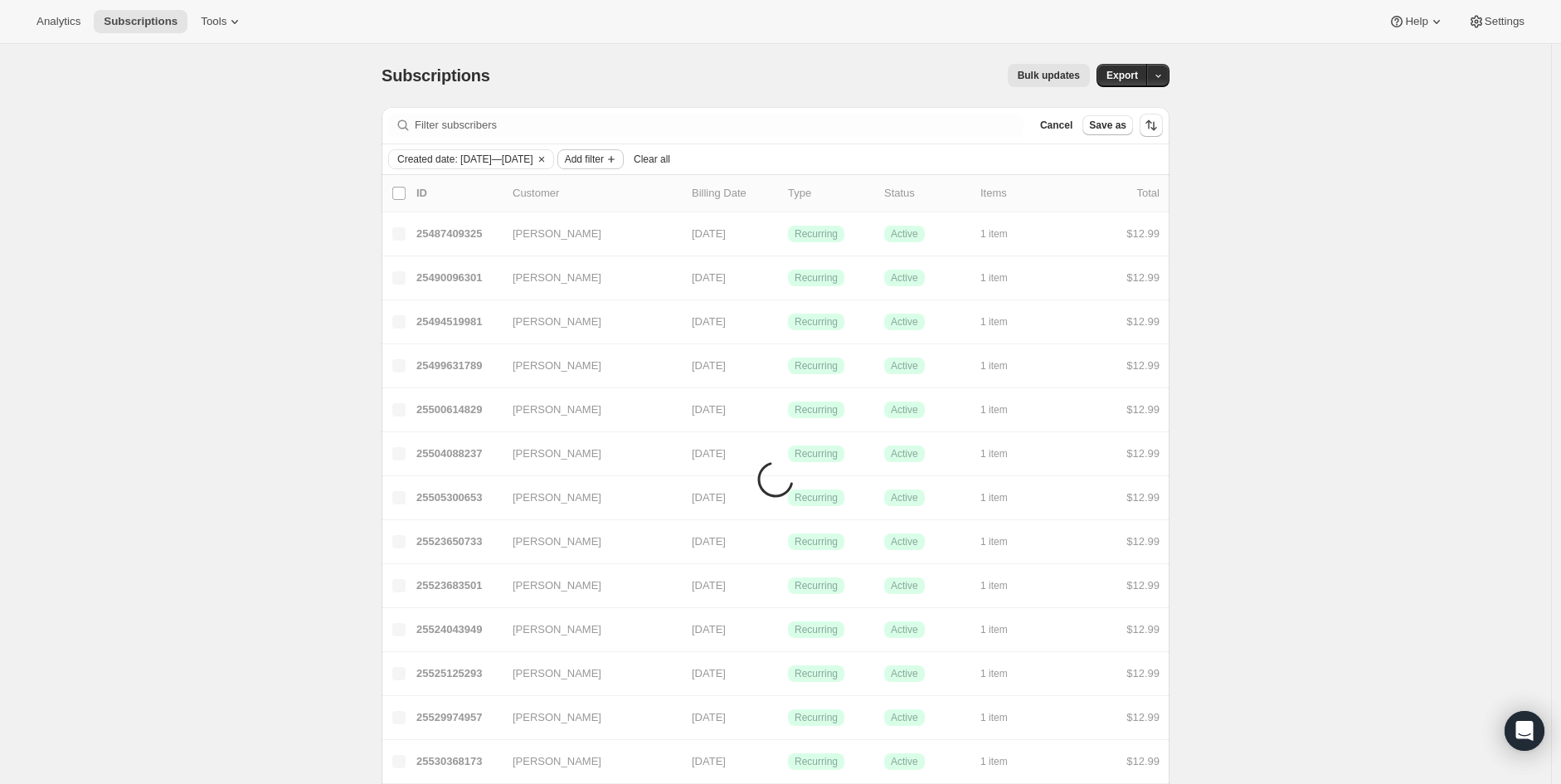
click at [604, 162] on span "Add filter" at bounding box center [584, 159] width 39 height 14
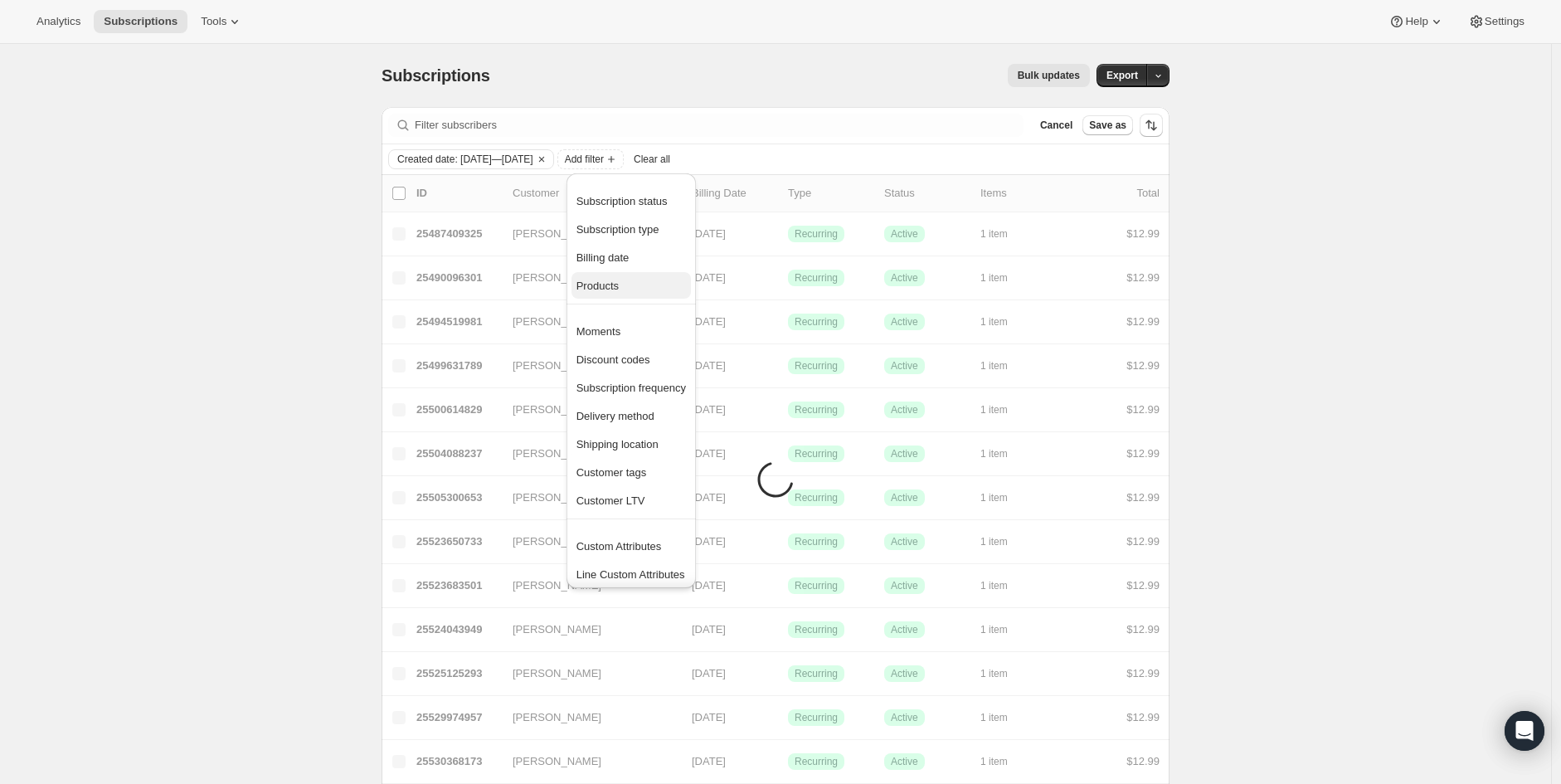
click at [640, 289] on span "Products" at bounding box center [631, 286] width 109 height 16
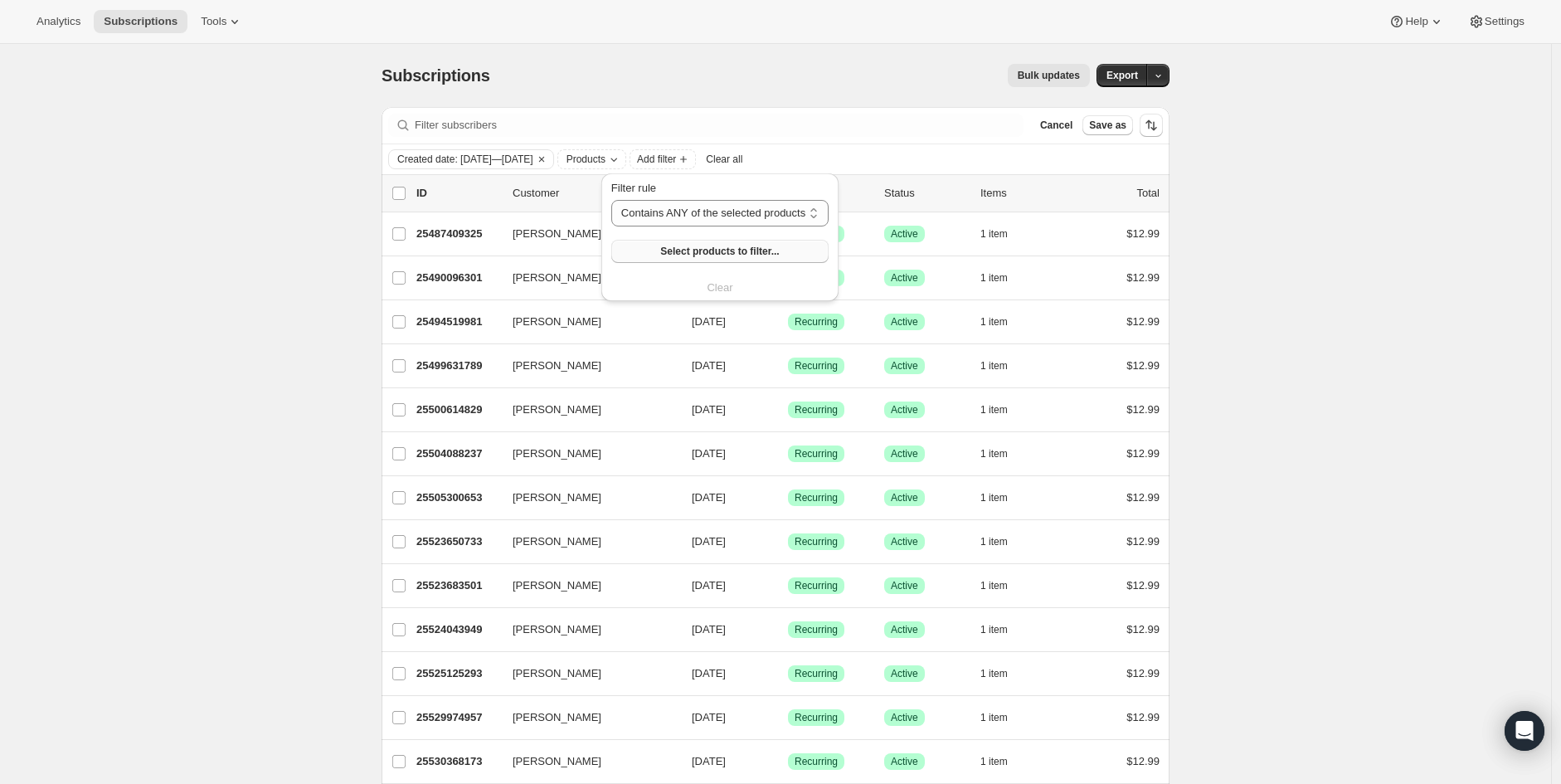
click at [690, 249] on span "Select products to filter..." at bounding box center [719, 251] width 119 height 14
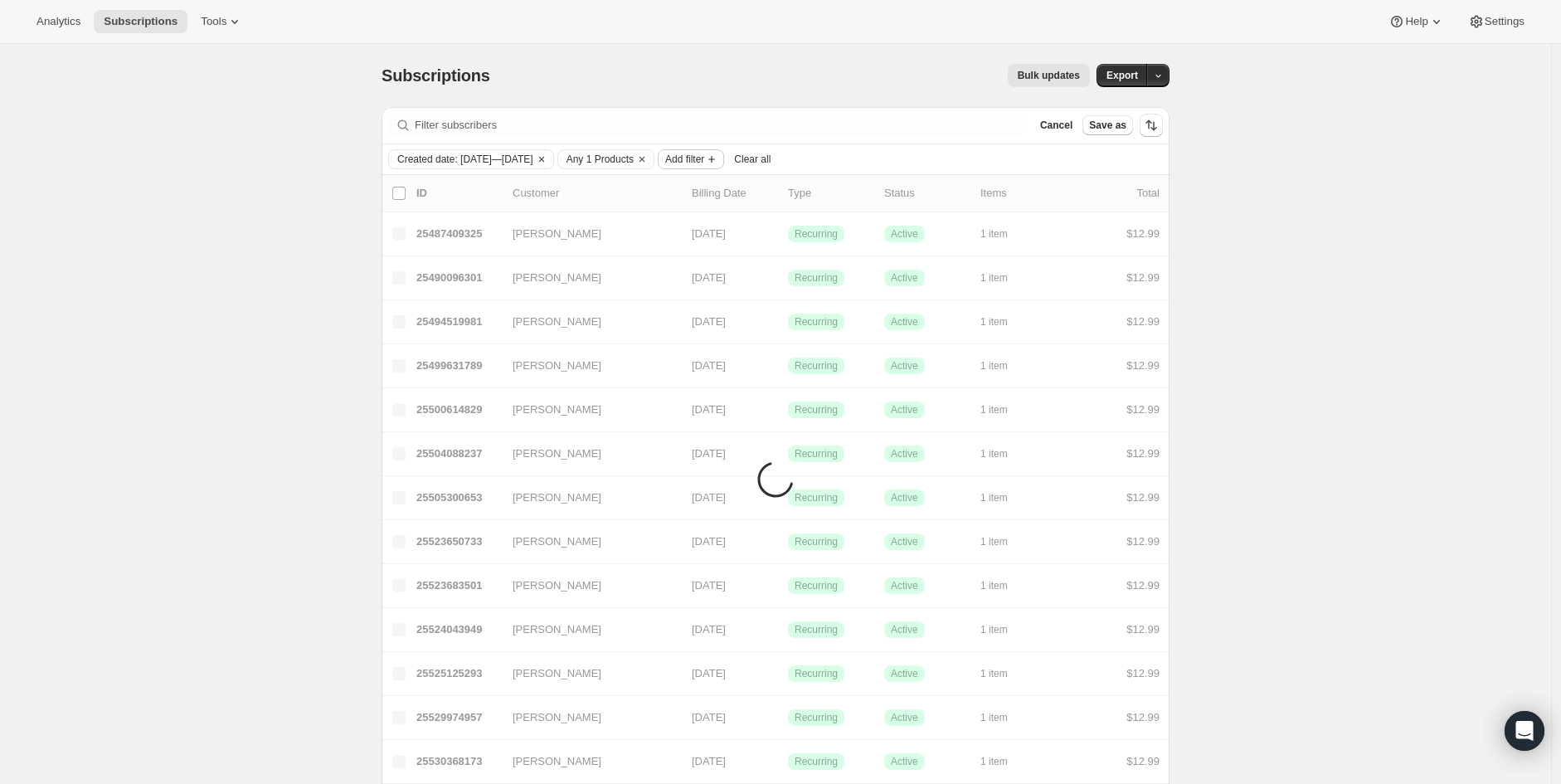
click at [704, 160] on span "Add filter" at bounding box center [685, 159] width 39 height 14
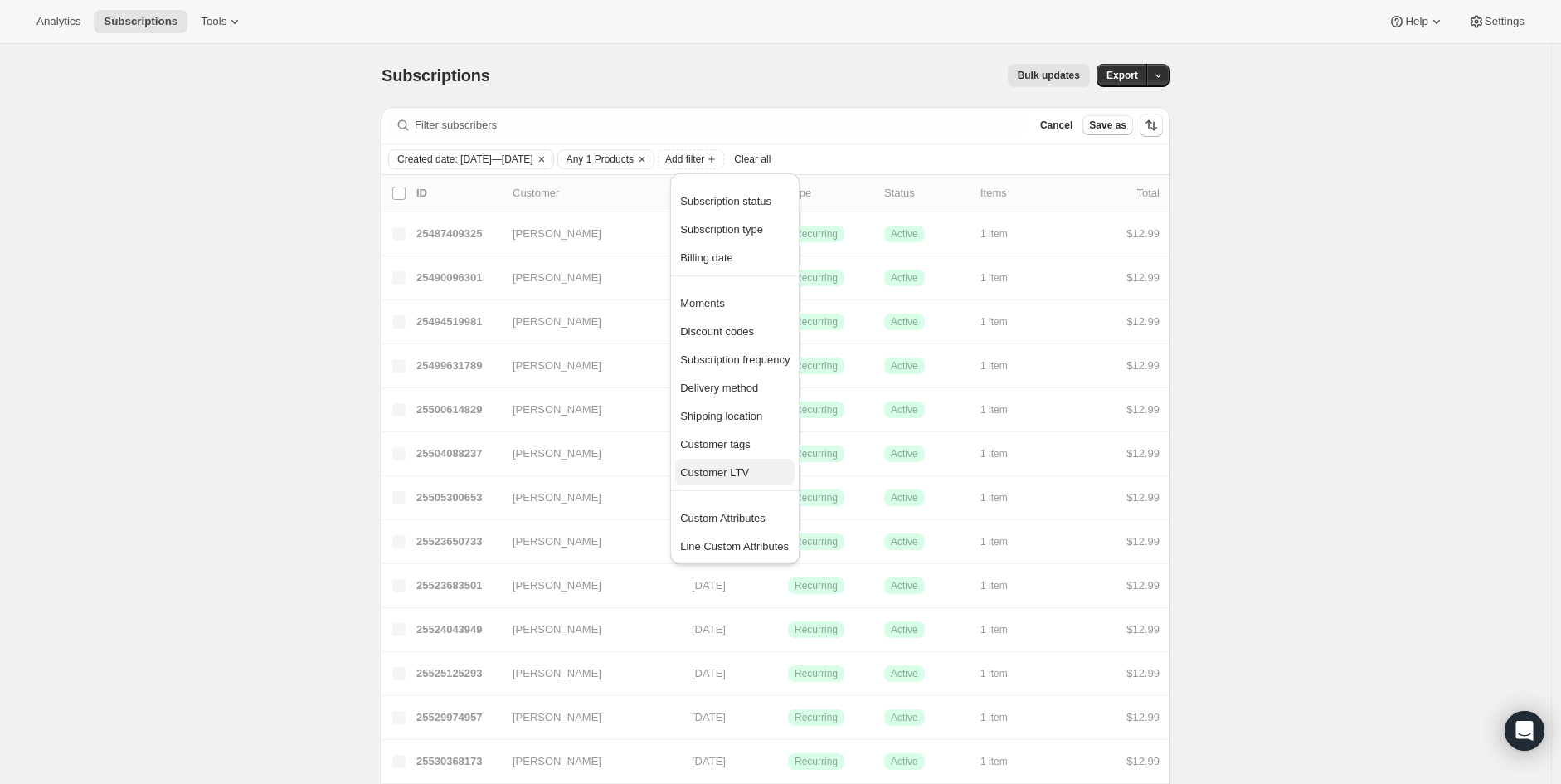
click at [735, 462] on button "Customer LTV" at bounding box center [734, 471] width 119 height 26
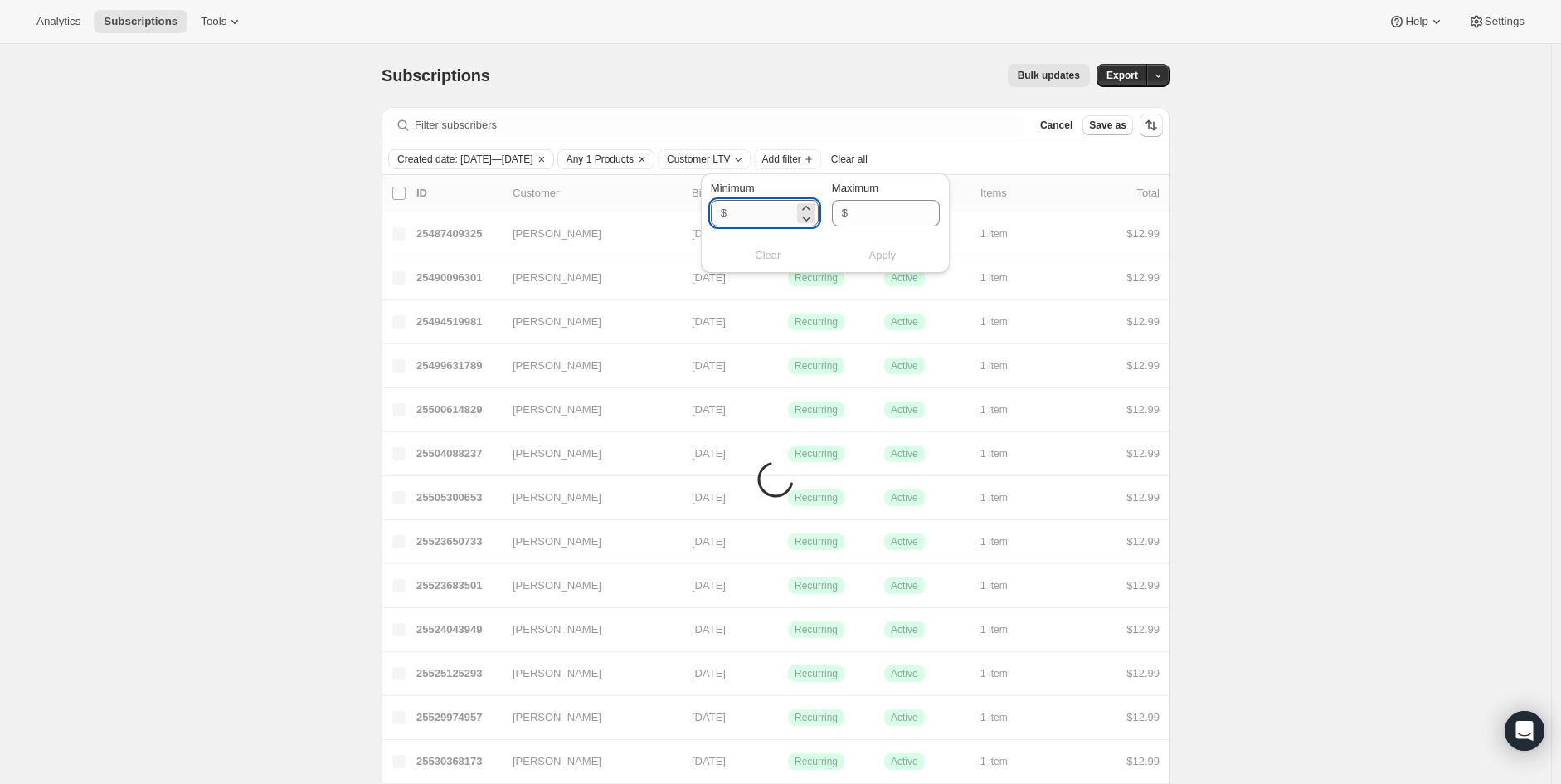
click at [757, 216] on input "Minimum" at bounding box center [762, 212] width 62 height 26
type input "1"
click at [876, 253] on span "Apply" at bounding box center [883, 255] width 27 height 16
click at [843, 153] on span "Add filter" at bounding box center [822, 159] width 39 height 14
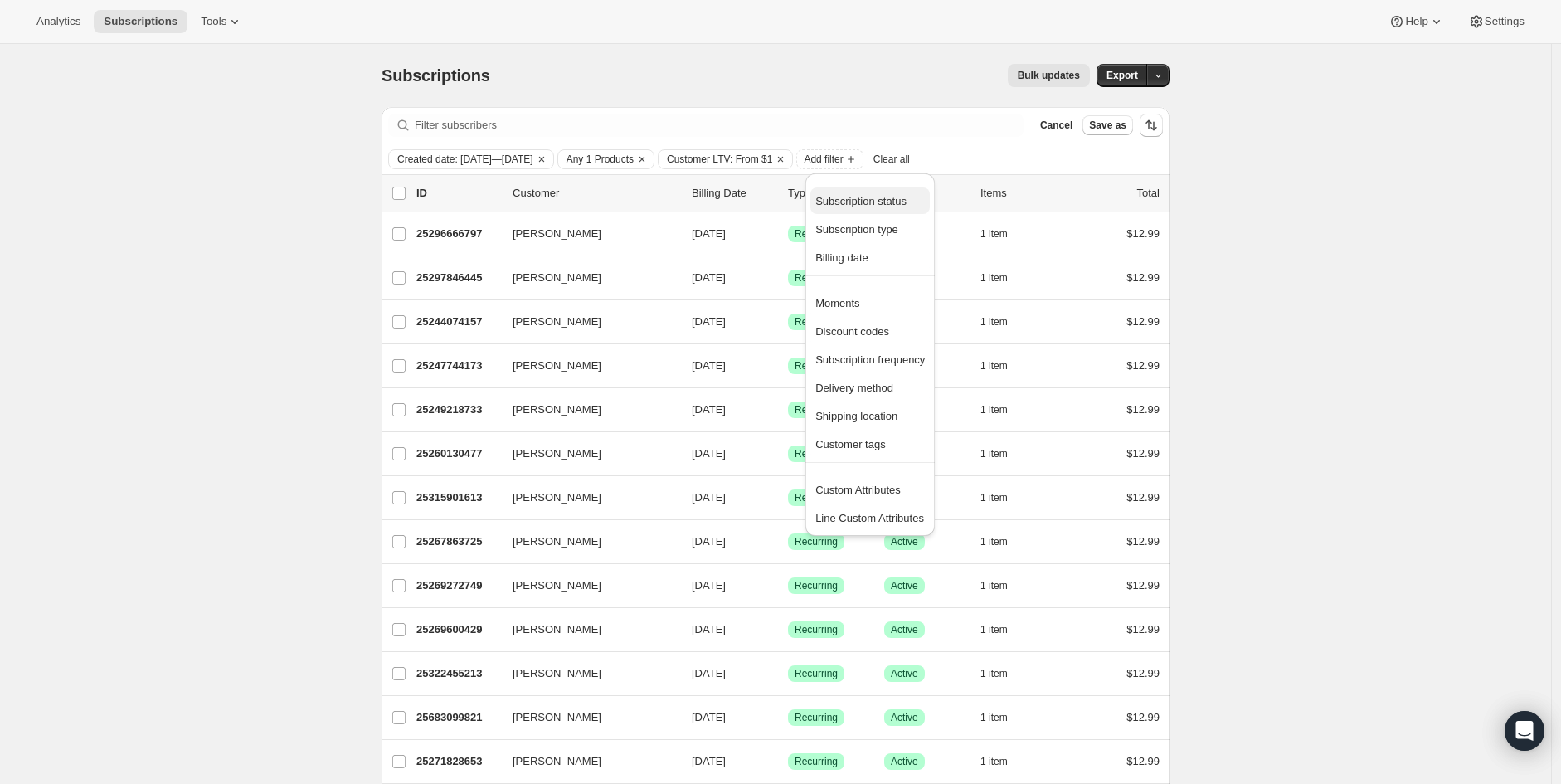
click at [875, 203] on span "Subscription status" at bounding box center [861, 201] width 91 height 13
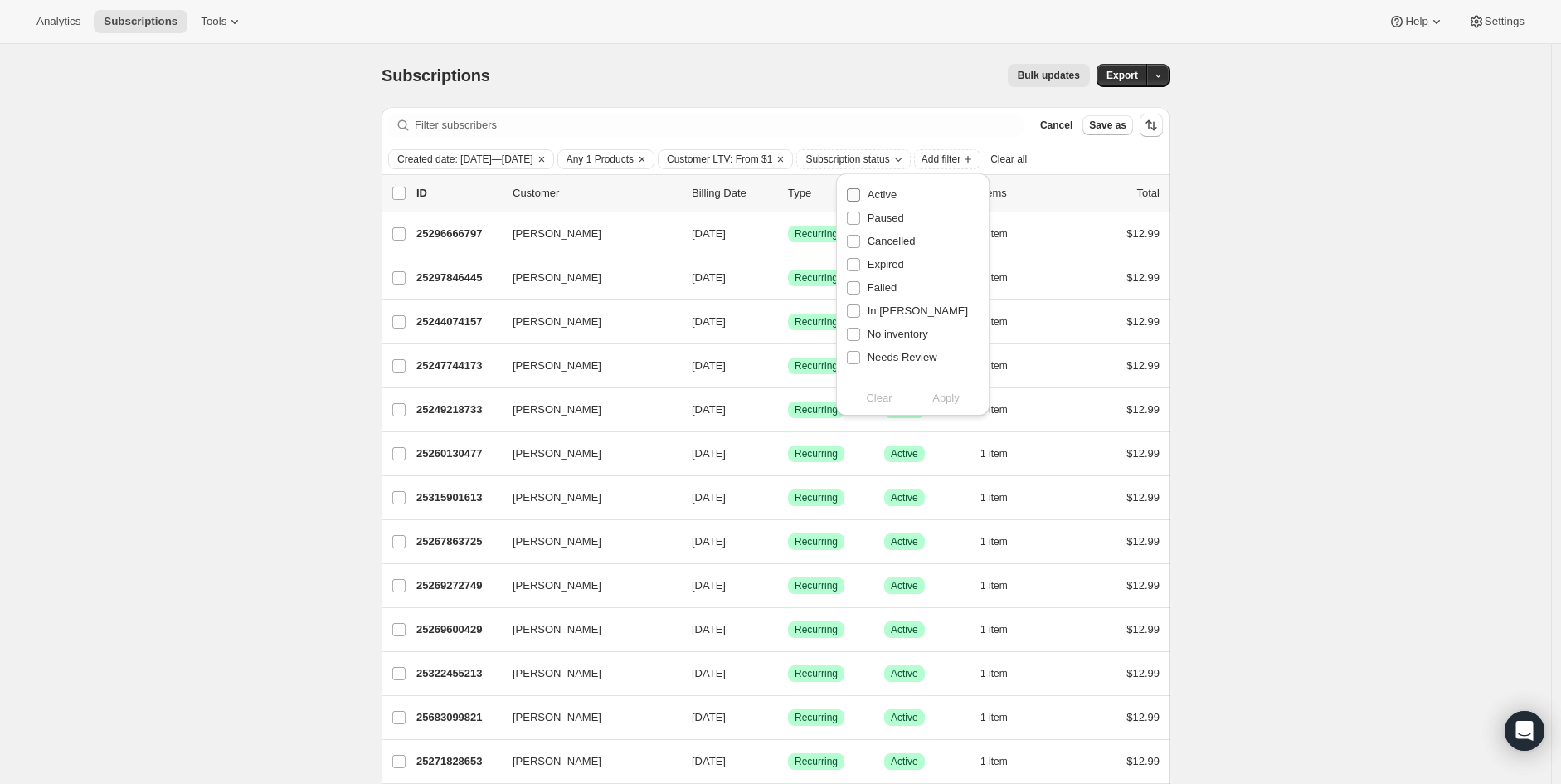
click at [858, 196] on input "Active" at bounding box center [853, 194] width 14 height 14
checkbox input "true"
click at [952, 401] on span "Apply" at bounding box center [946, 398] width 27 height 16
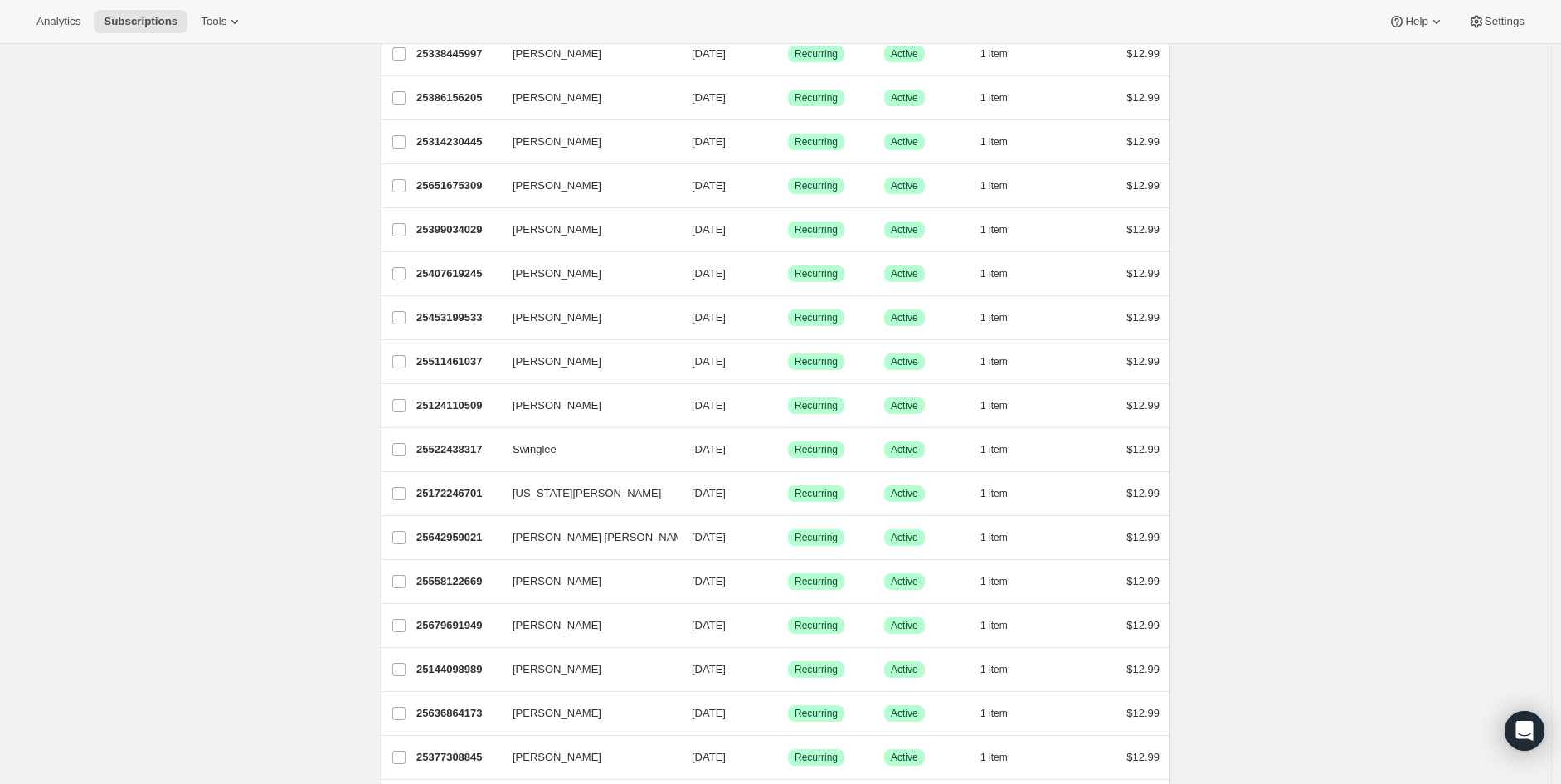
scroll to position [1289, 0]
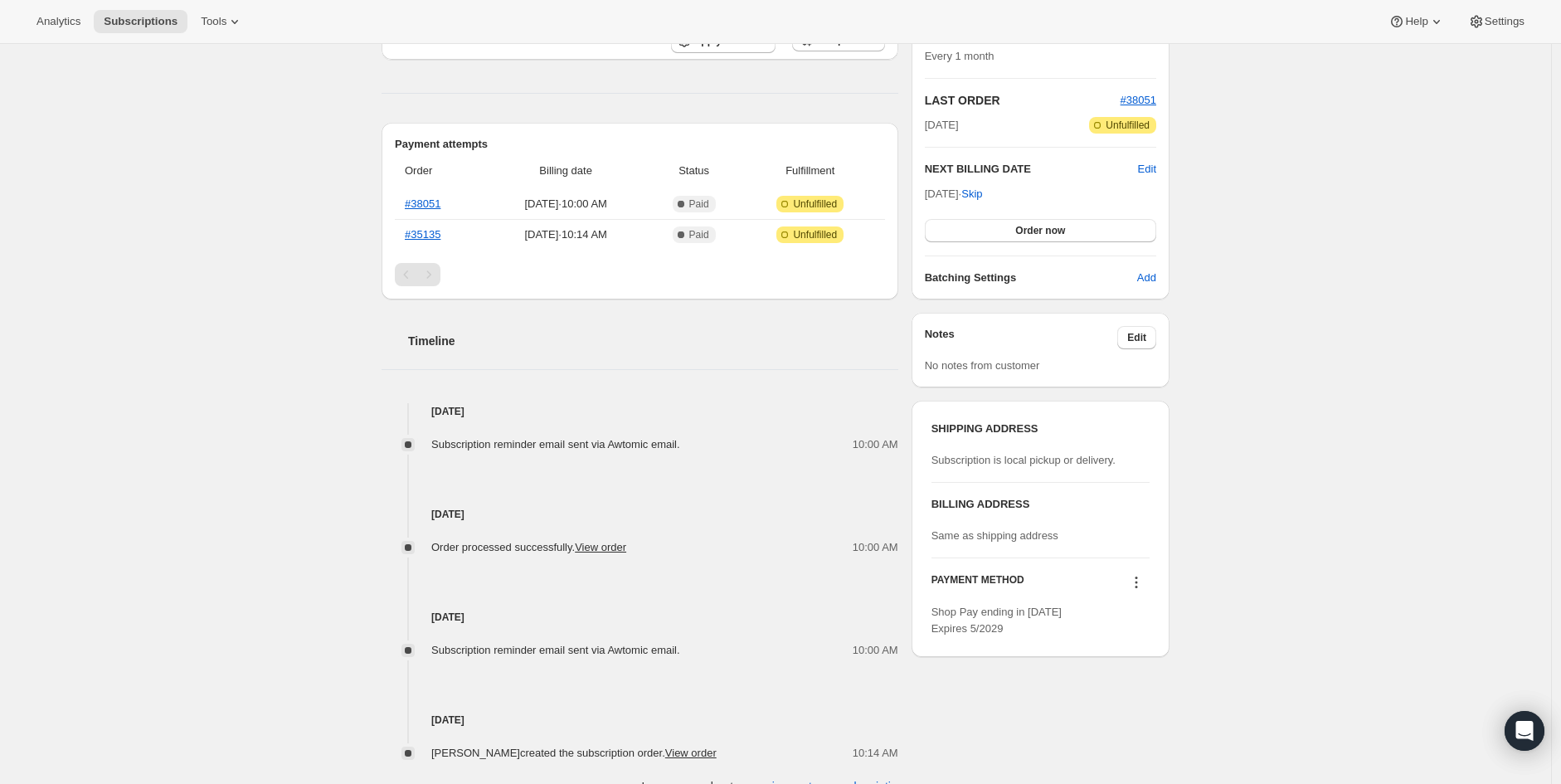
scroll to position [352, 0]
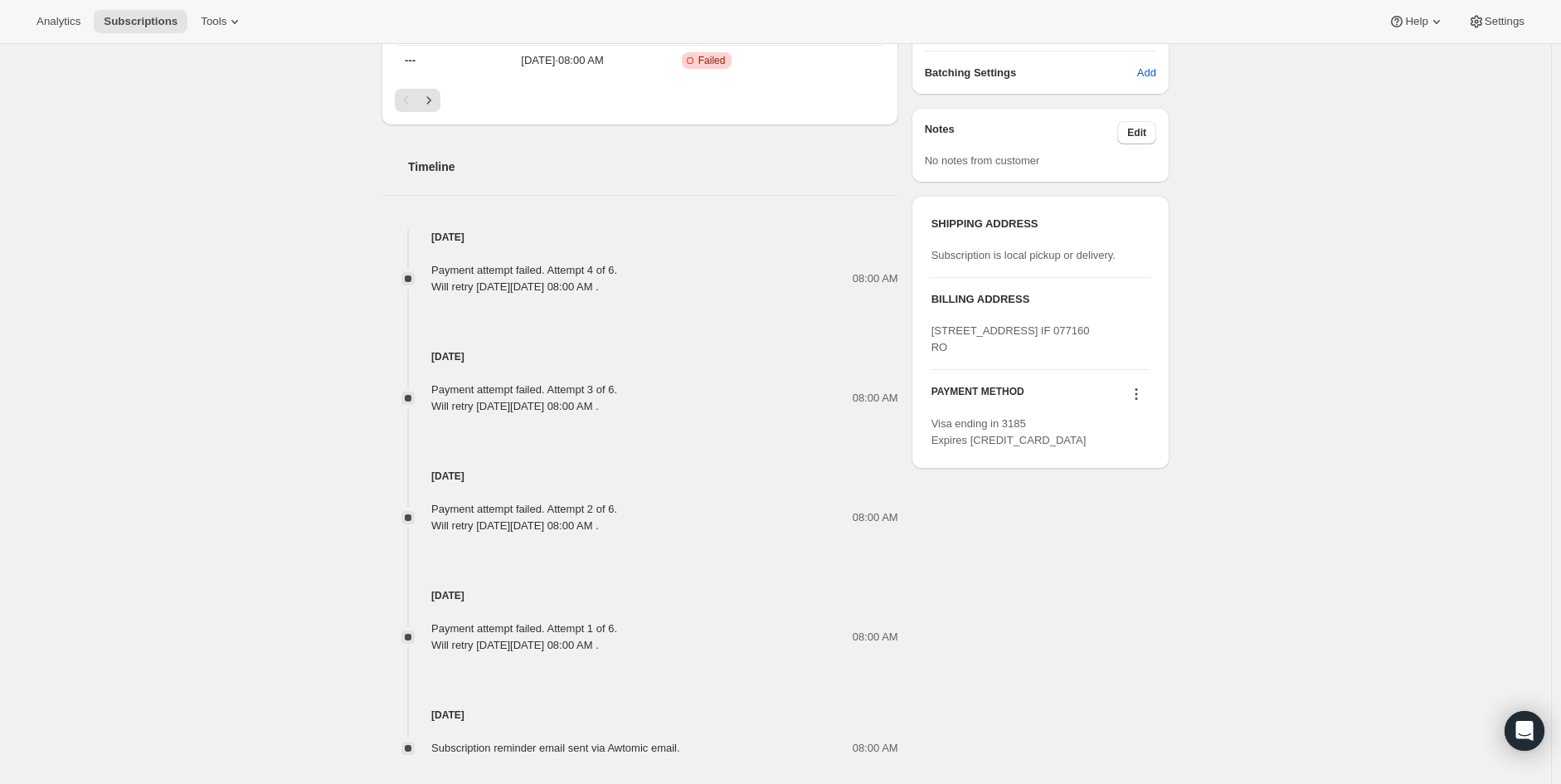
scroll to position [792, 0]
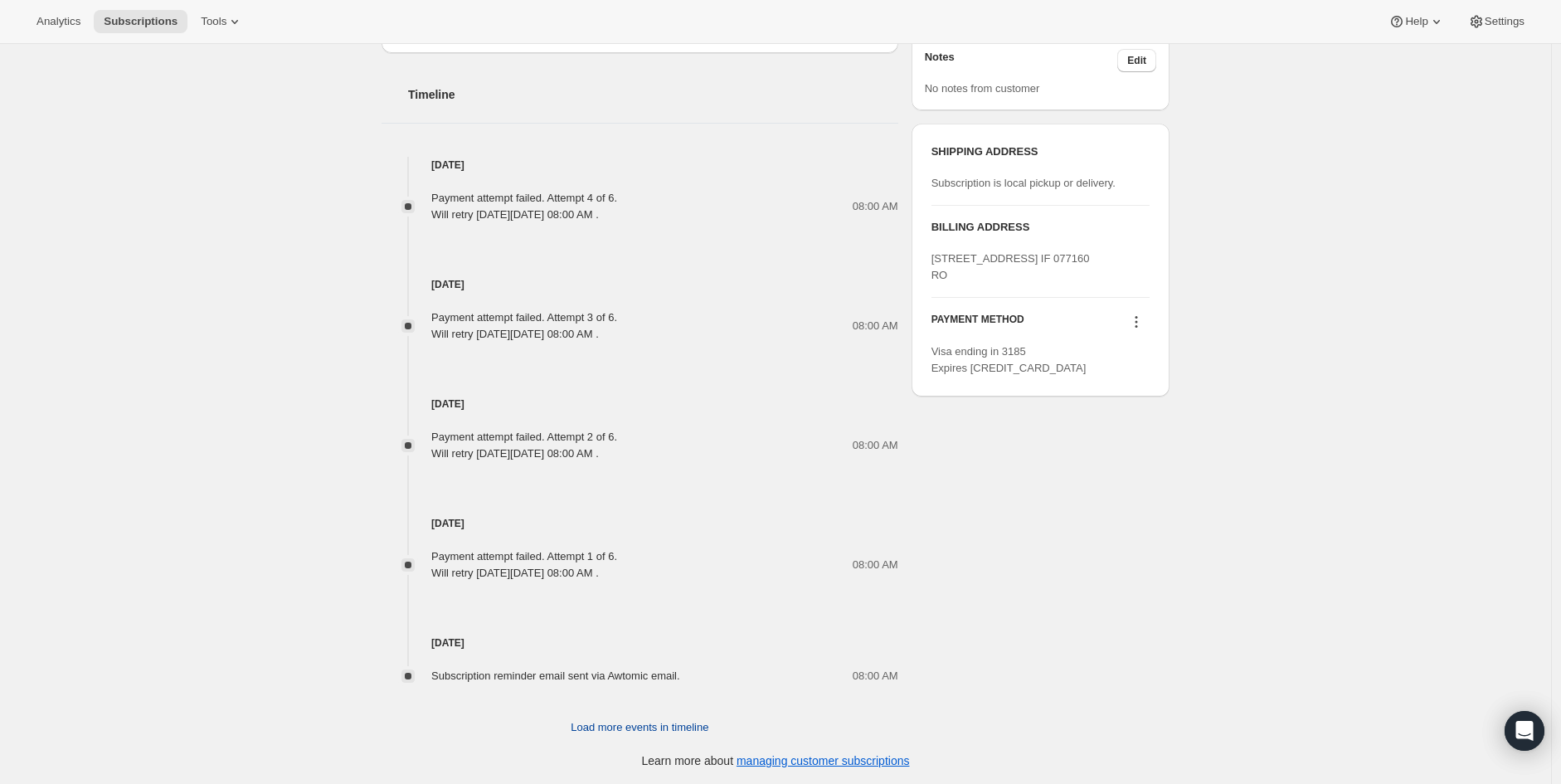
click at [668, 727] on span "Load more events in timeline" at bounding box center [639, 727] width 138 height 16
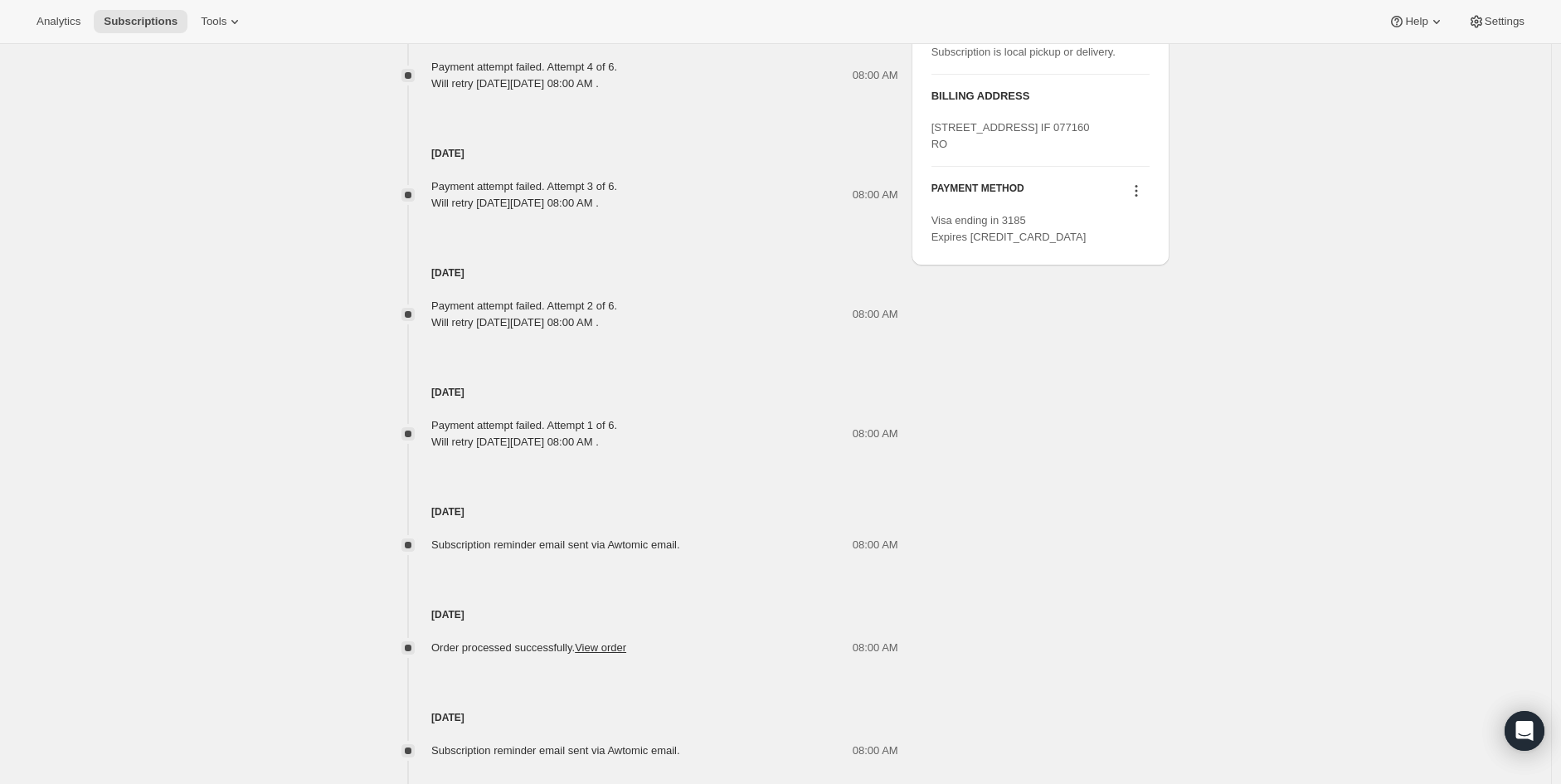
scroll to position [1049, 0]
